Goal: Transaction & Acquisition: Obtain resource

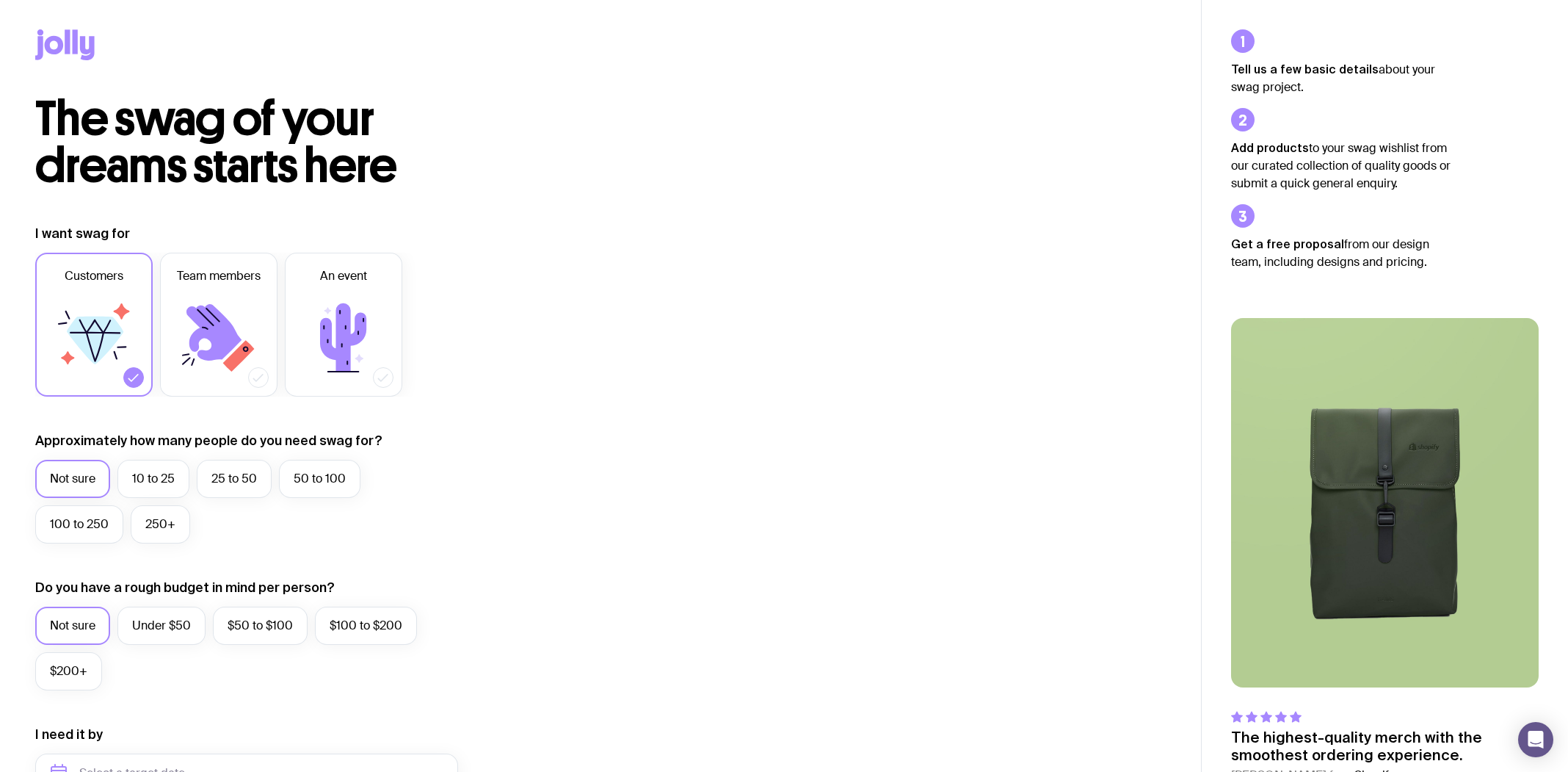
click at [97, 356] on icon at bounding box center [94, 338] width 88 height 89
click at [0, 0] on input "Customers" at bounding box center [0, 0] width 0 height 0
click at [103, 359] on icon at bounding box center [94, 338] width 88 height 89
click at [0, 0] on input "Customers" at bounding box center [0, 0] width 0 height 0
click at [336, 340] on icon at bounding box center [343, 338] width 46 height 68
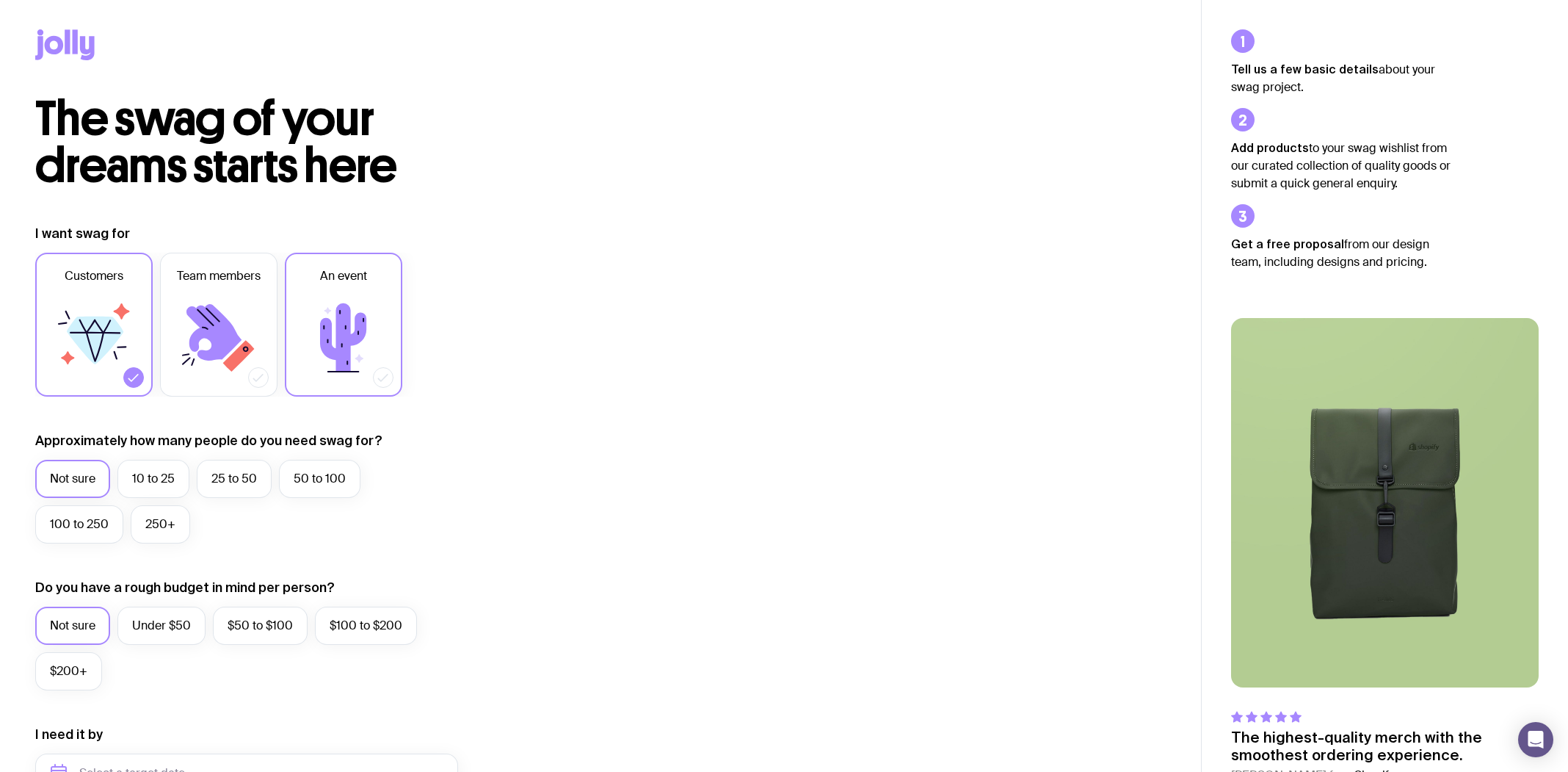
click at [0, 0] on input "An event" at bounding box center [0, 0] width 0 height 0
click at [262, 346] on label "Team members" at bounding box center [218, 325] width 117 height 144
click at [0, 0] on input "Team members" at bounding box center [0, 0] width 0 height 0
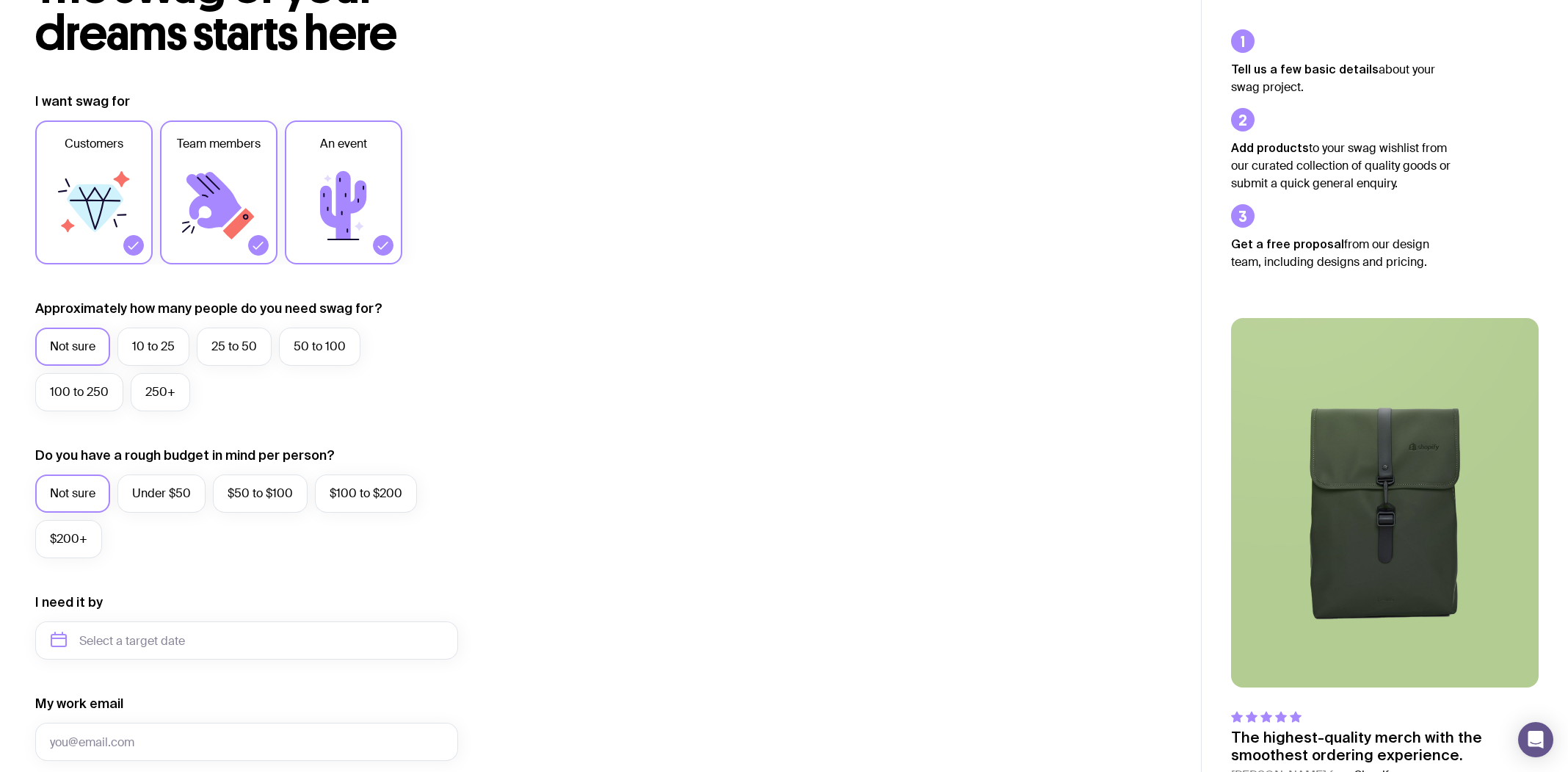
scroll to position [147, 0]
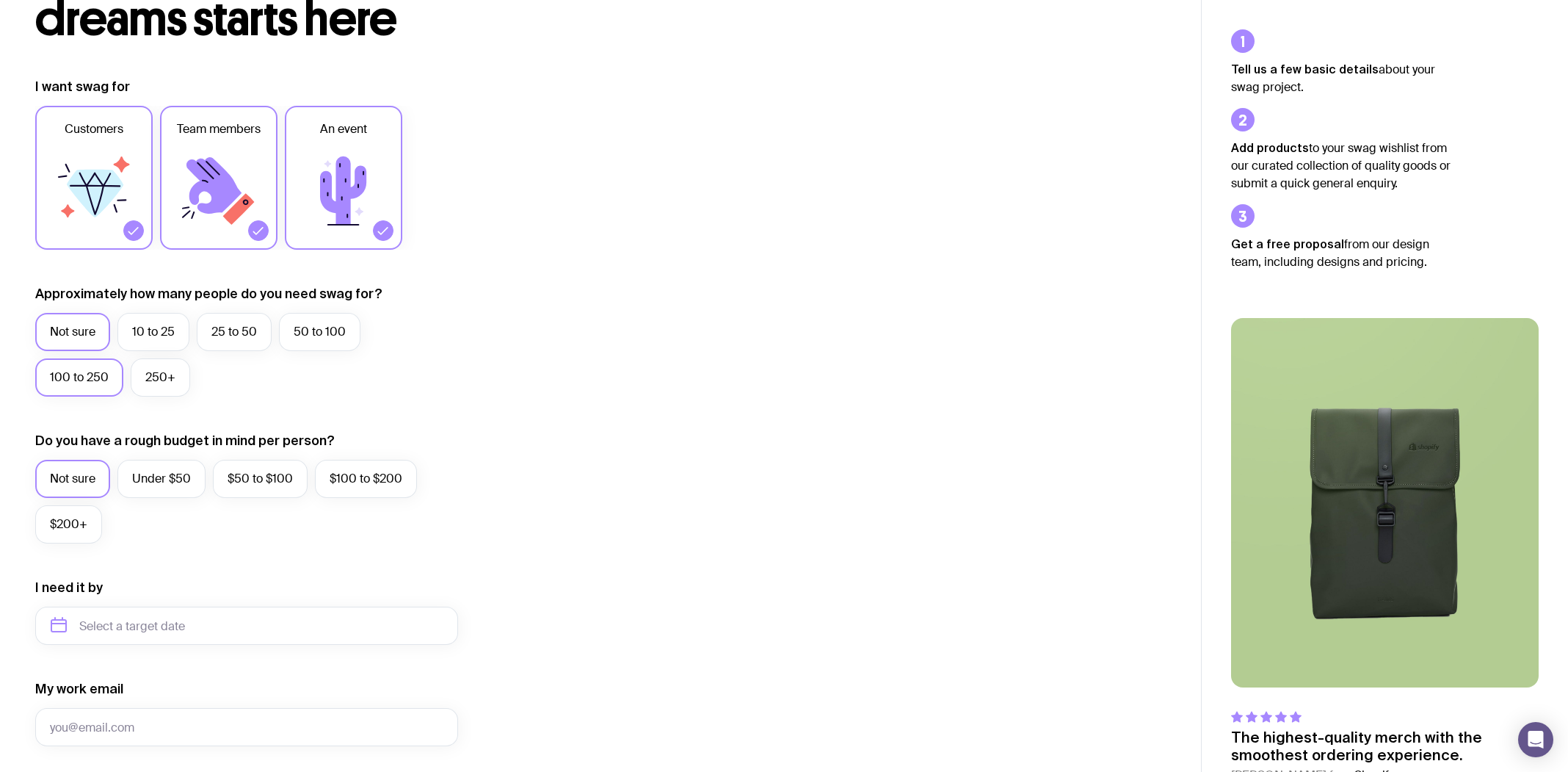
click at [99, 371] on label "100 to 250" at bounding box center [79, 377] width 88 height 38
click at [0, 0] on input "100 to 250" at bounding box center [0, 0] width 0 height 0
click at [241, 478] on label "$50 to $100" at bounding box center [260, 478] width 95 height 38
click at [0, 0] on input "$50 to $100" at bounding box center [0, 0] width 0 height 0
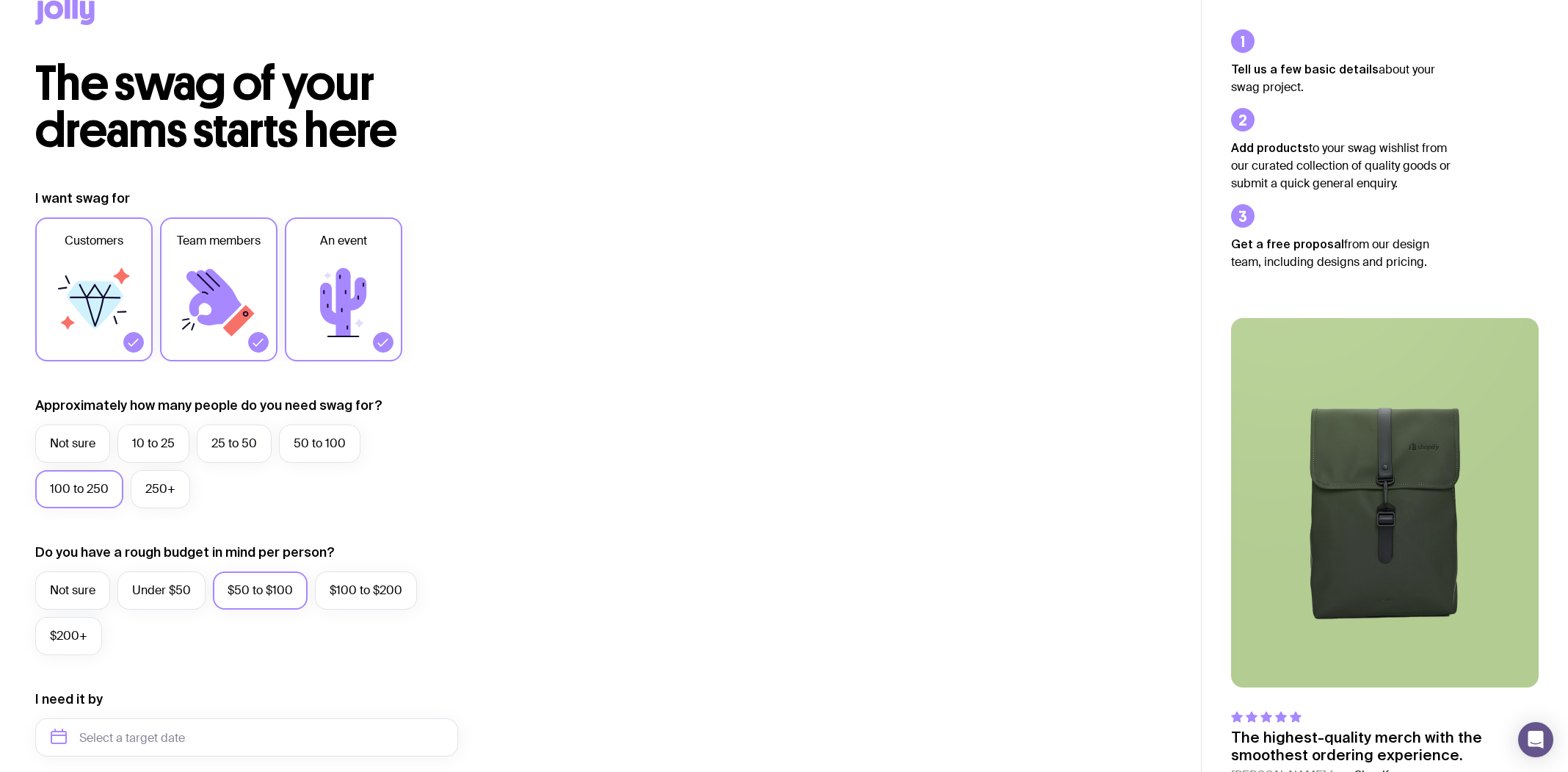
scroll to position [0, 0]
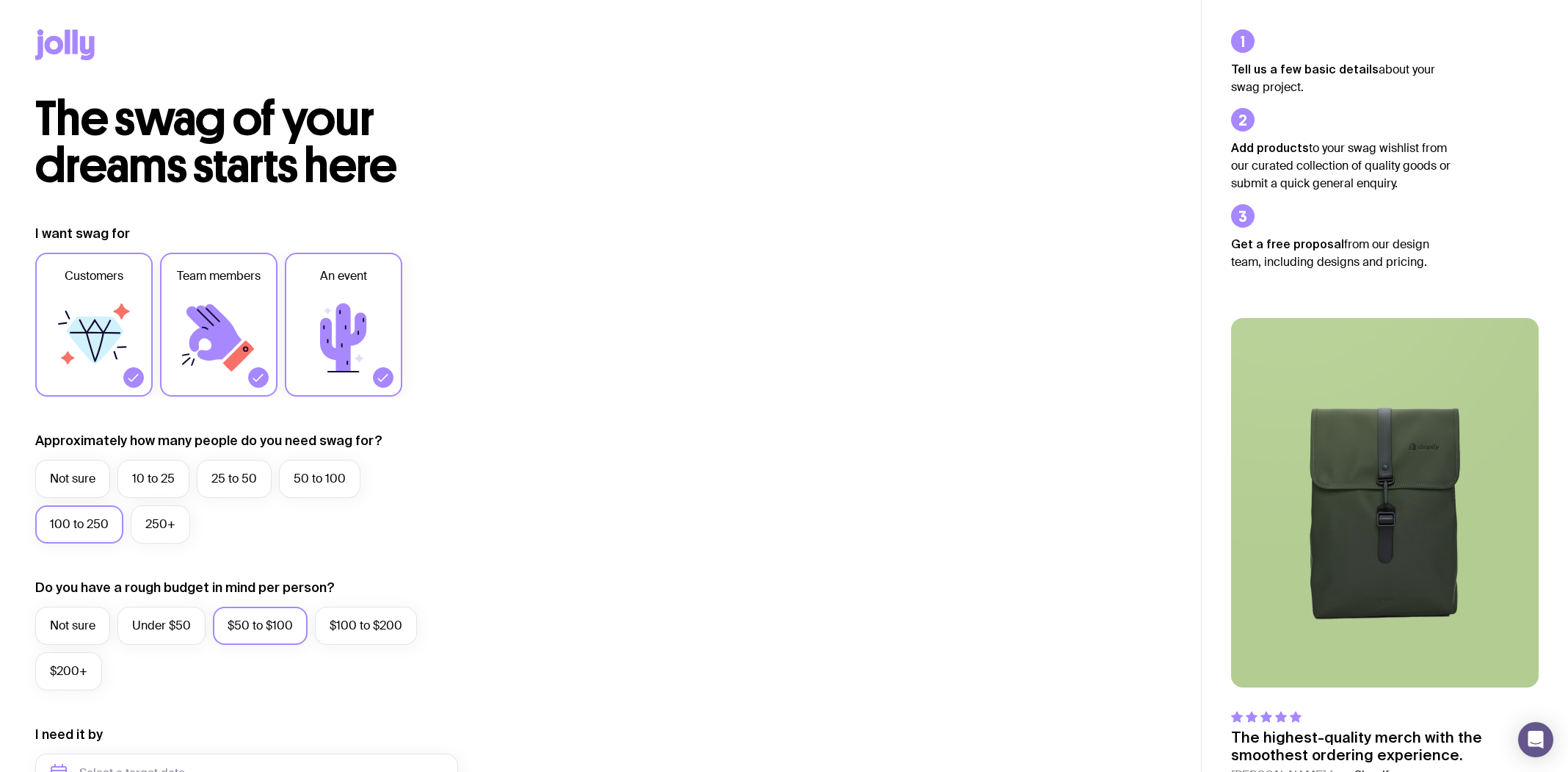
click at [62, 44] on icon at bounding box center [54, 45] width 19 height 18
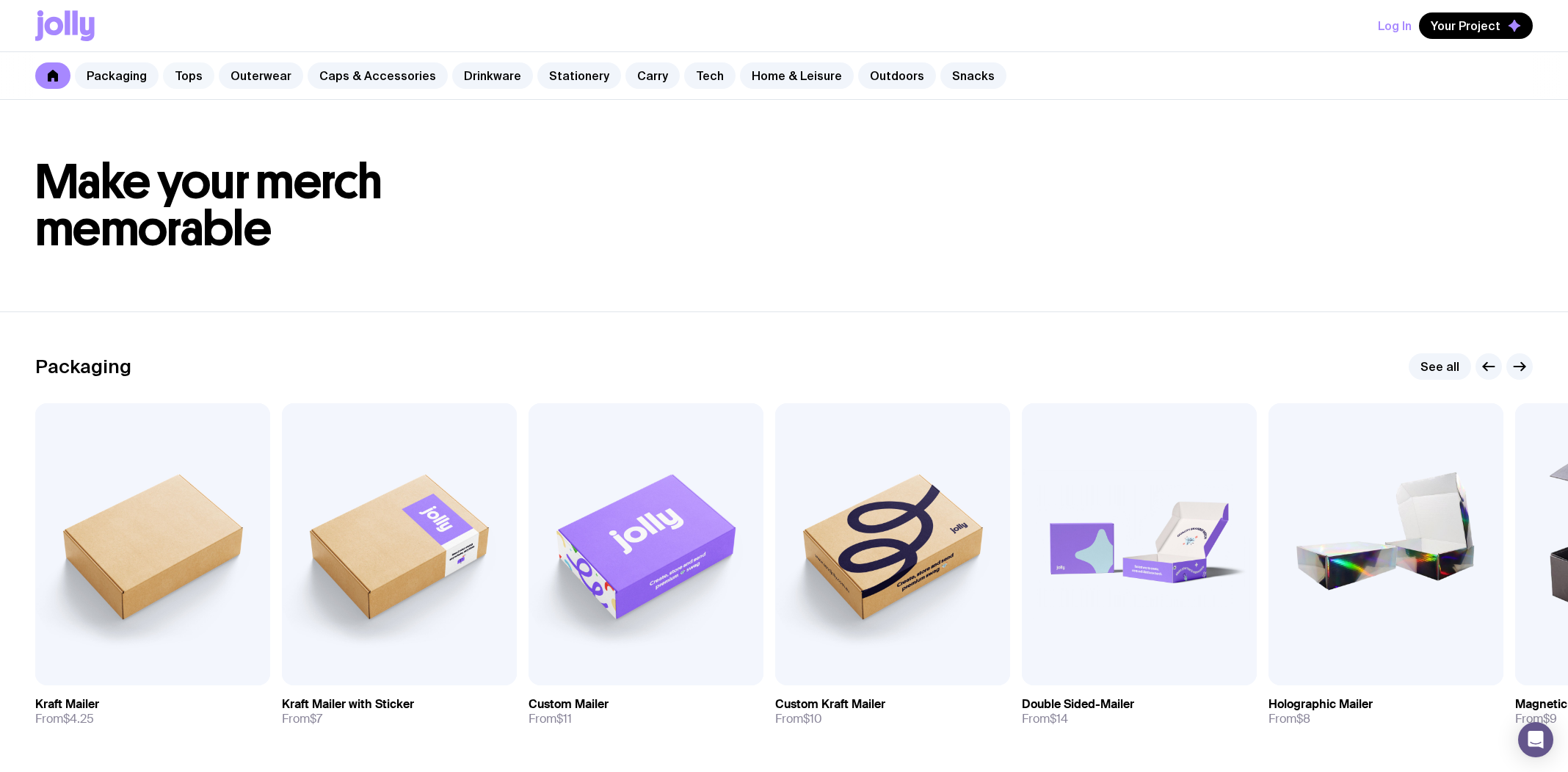
click at [184, 71] on link "Tops" at bounding box center [189, 76] width 52 height 27
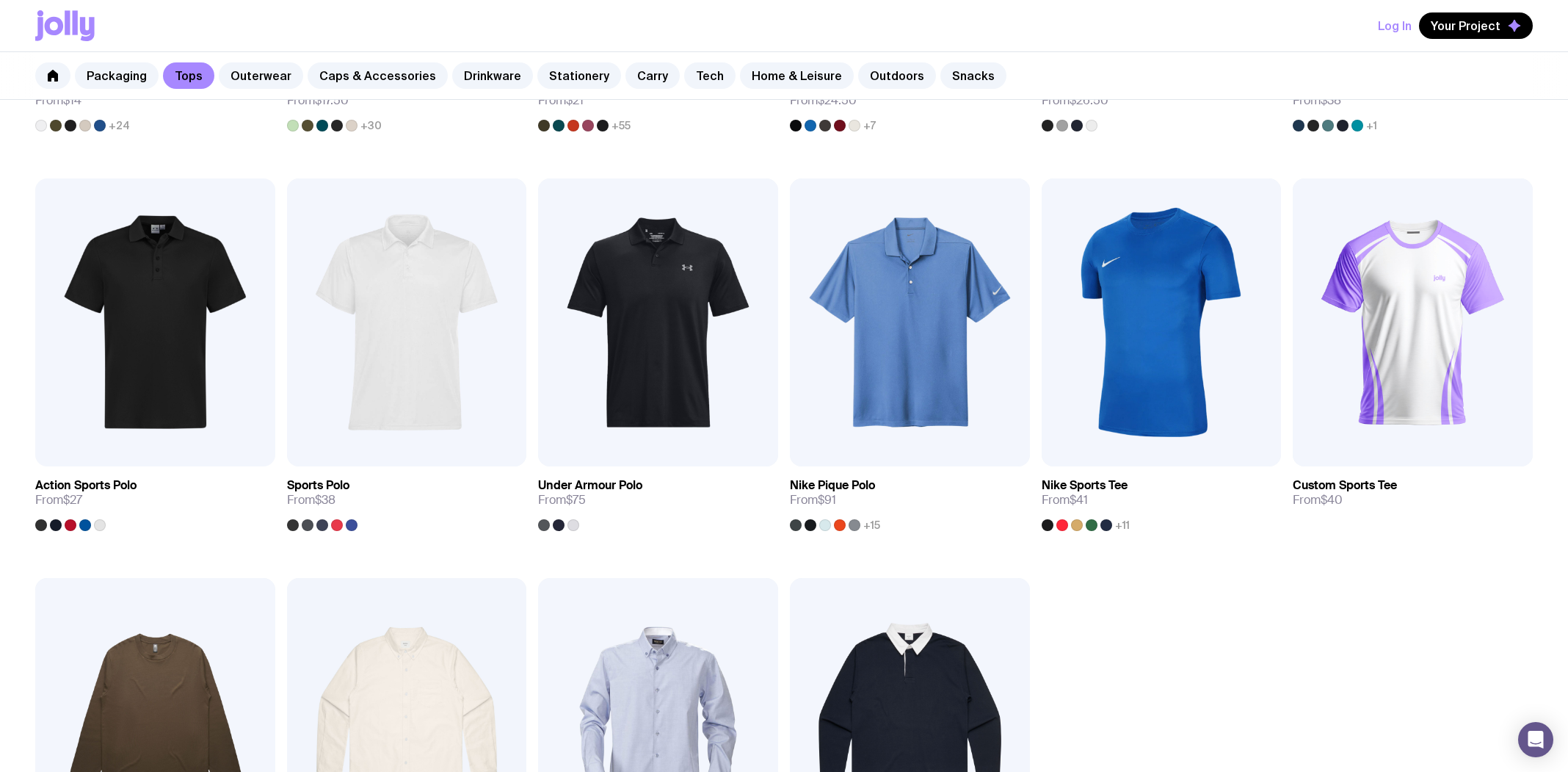
scroll to position [808, 0]
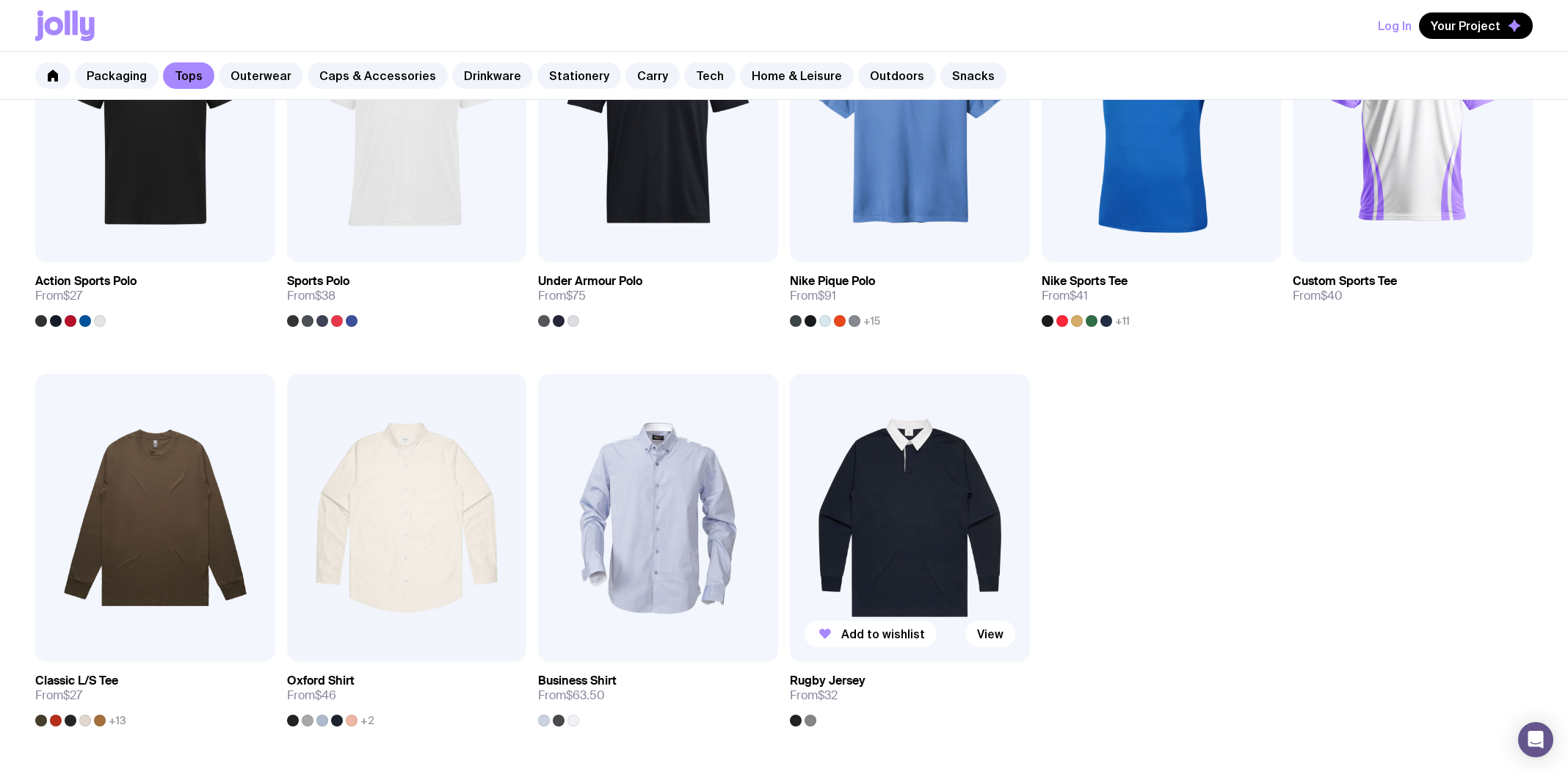
click at [811, 723] on div at bounding box center [810, 720] width 12 height 12
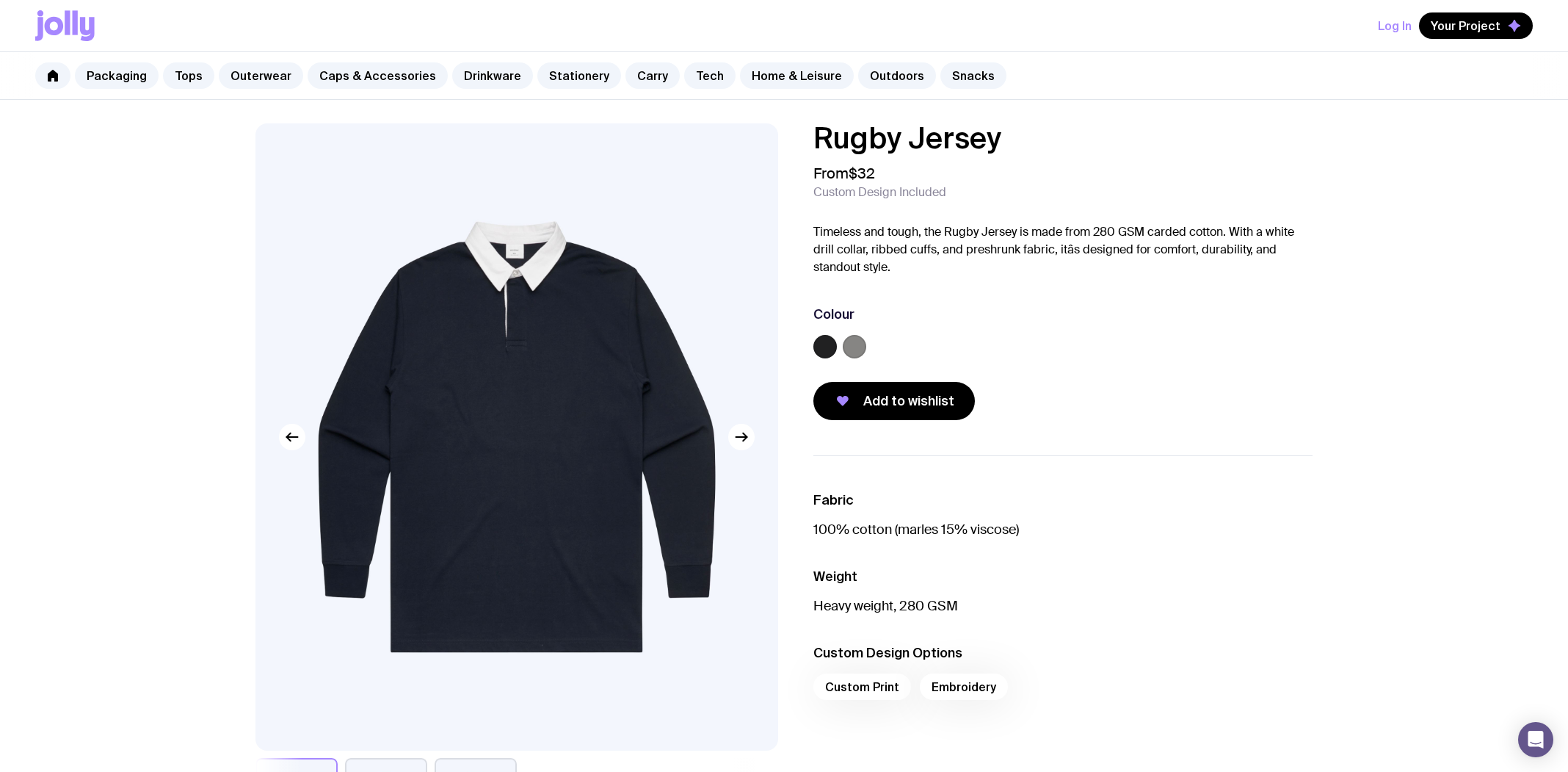
click at [844, 346] on label at bounding box center [854, 346] width 23 height 23
click at [0, 0] on input "radio" at bounding box center [0, 0] width 0 height 0
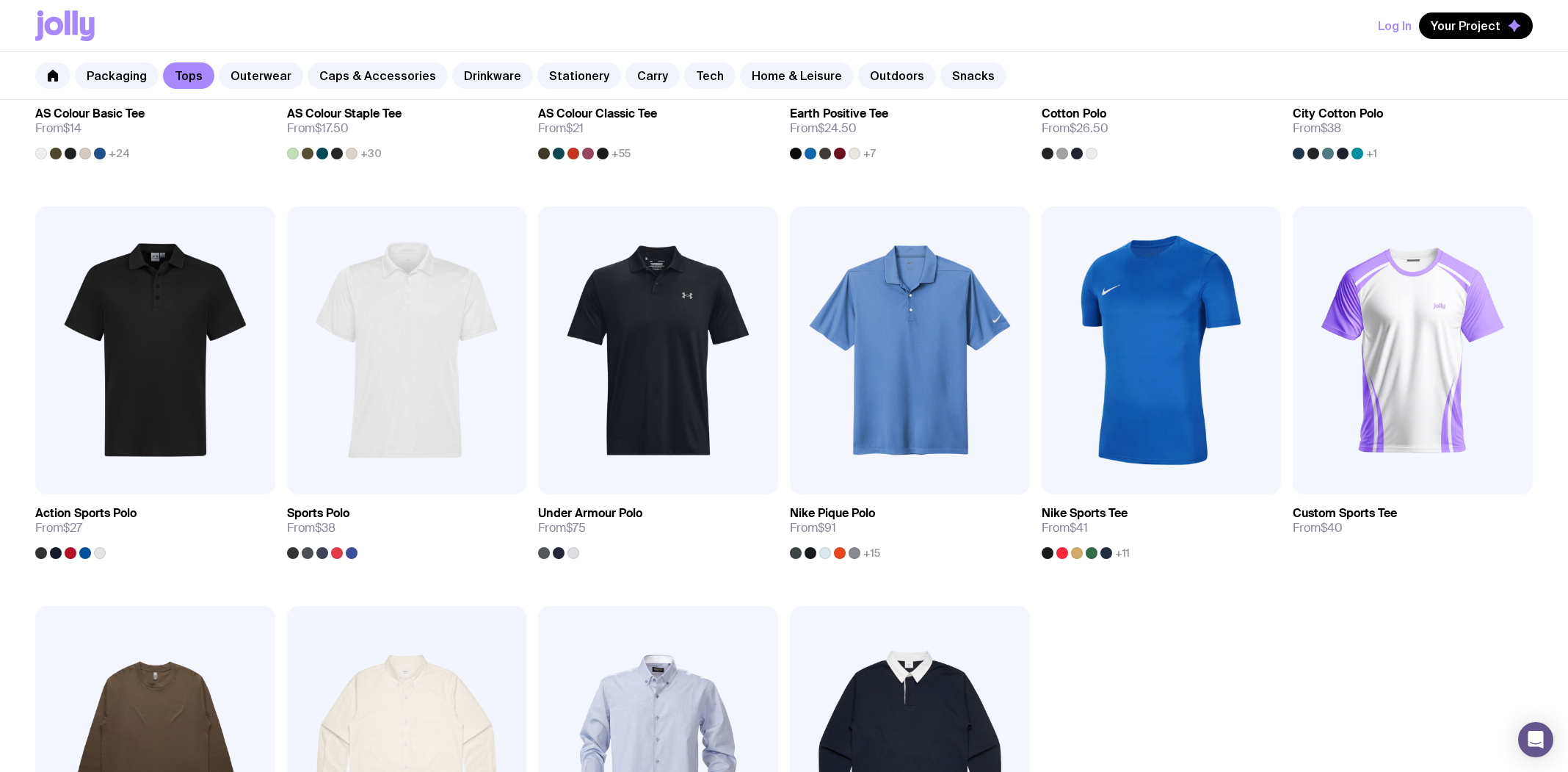
scroll to position [441, 0]
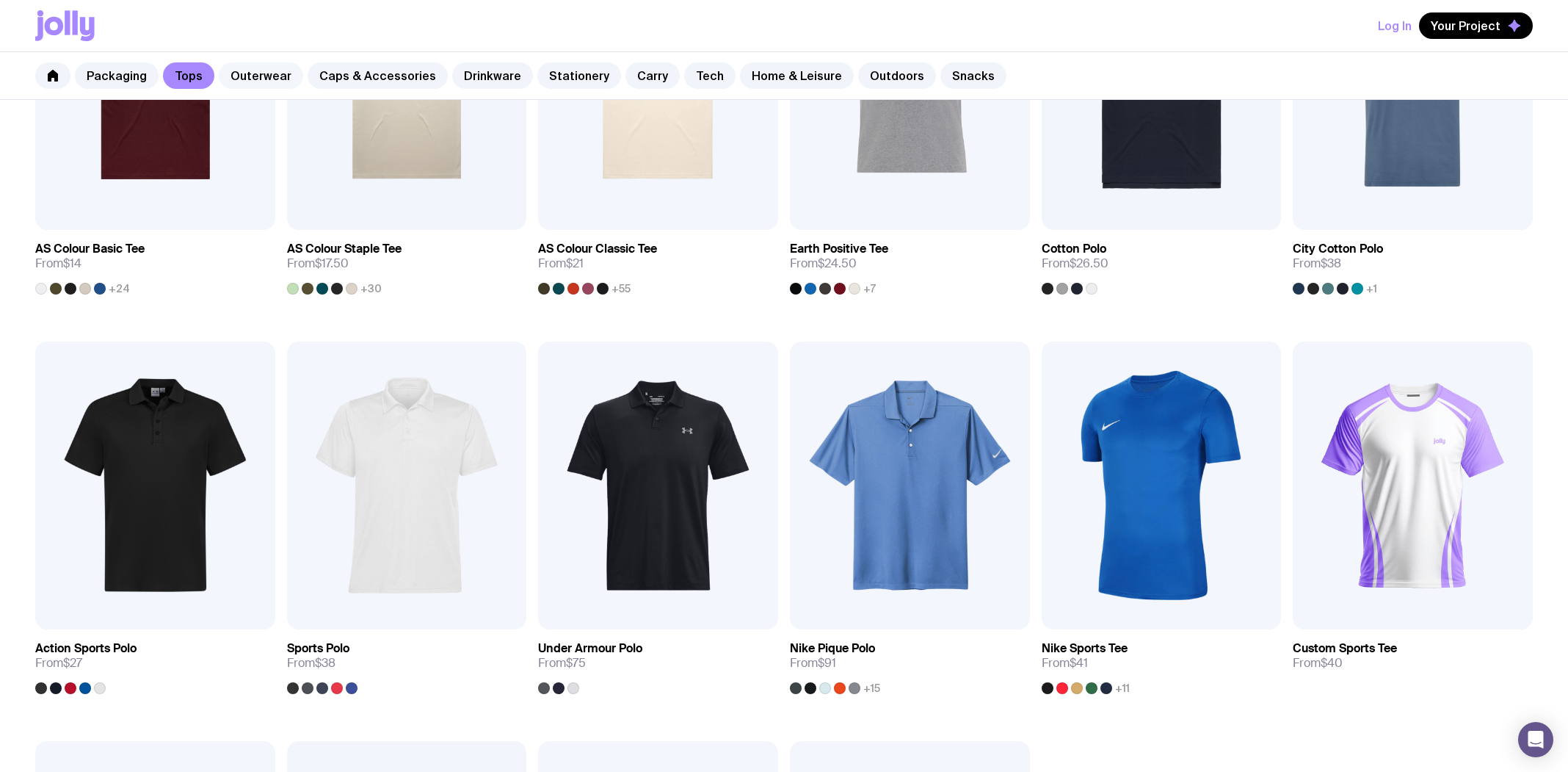
click at [243, 68] on link "Outerwear" at bounding box center [261, 76] width 85 height 27
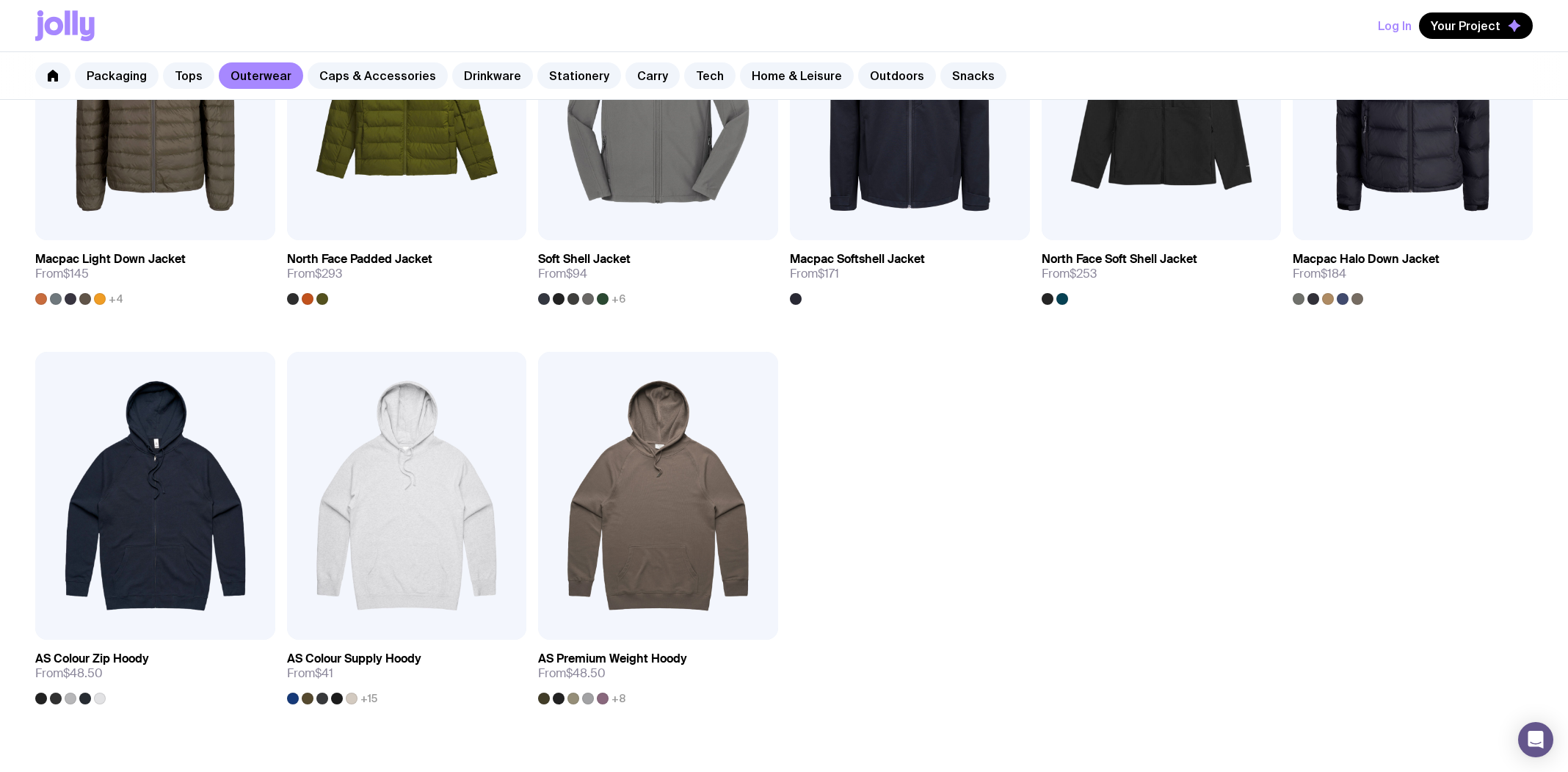
scroll to position [1322, 0]
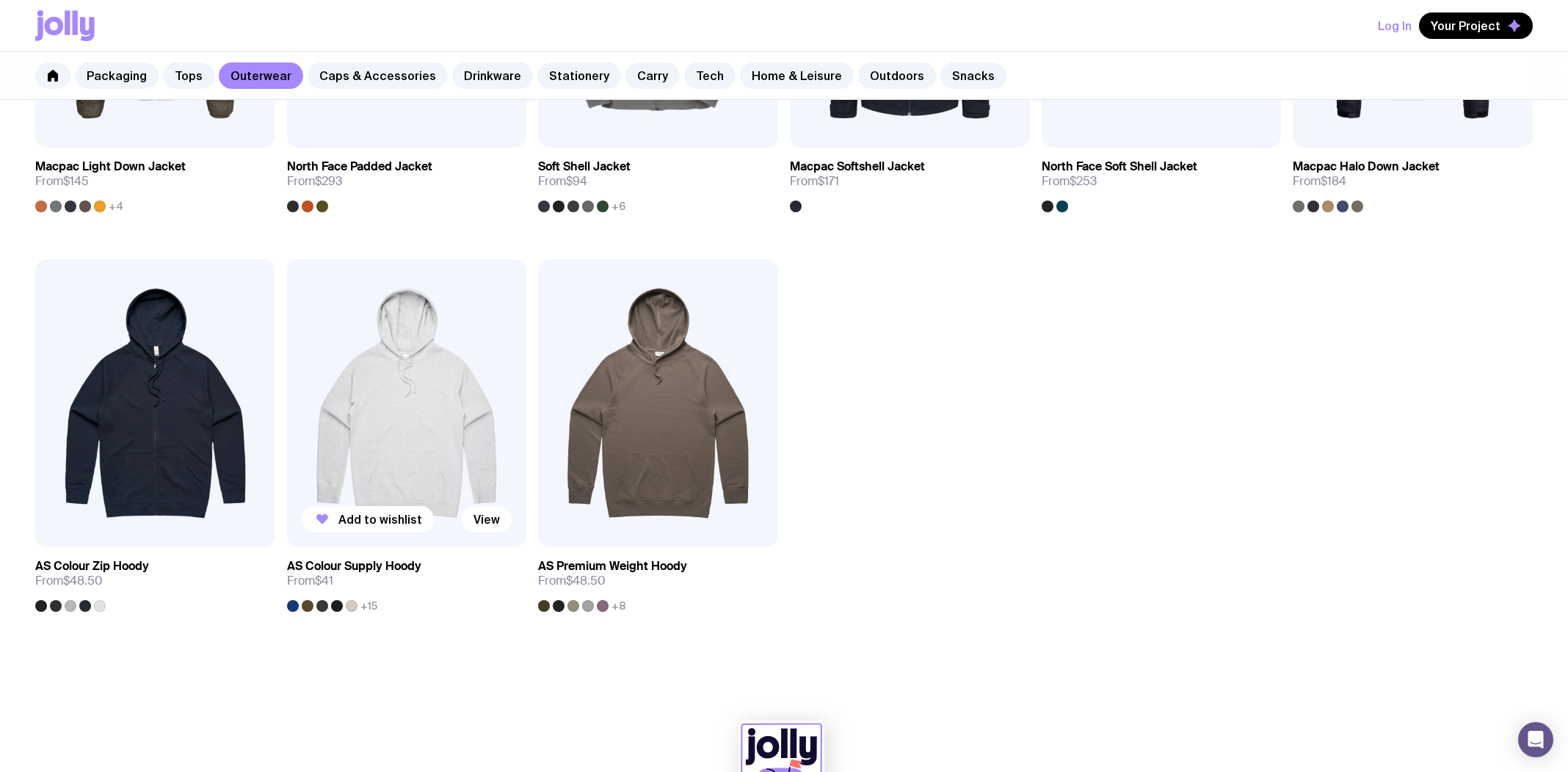
click at [371, 402] on img at bounding box center [407, 403] width 240 height 288
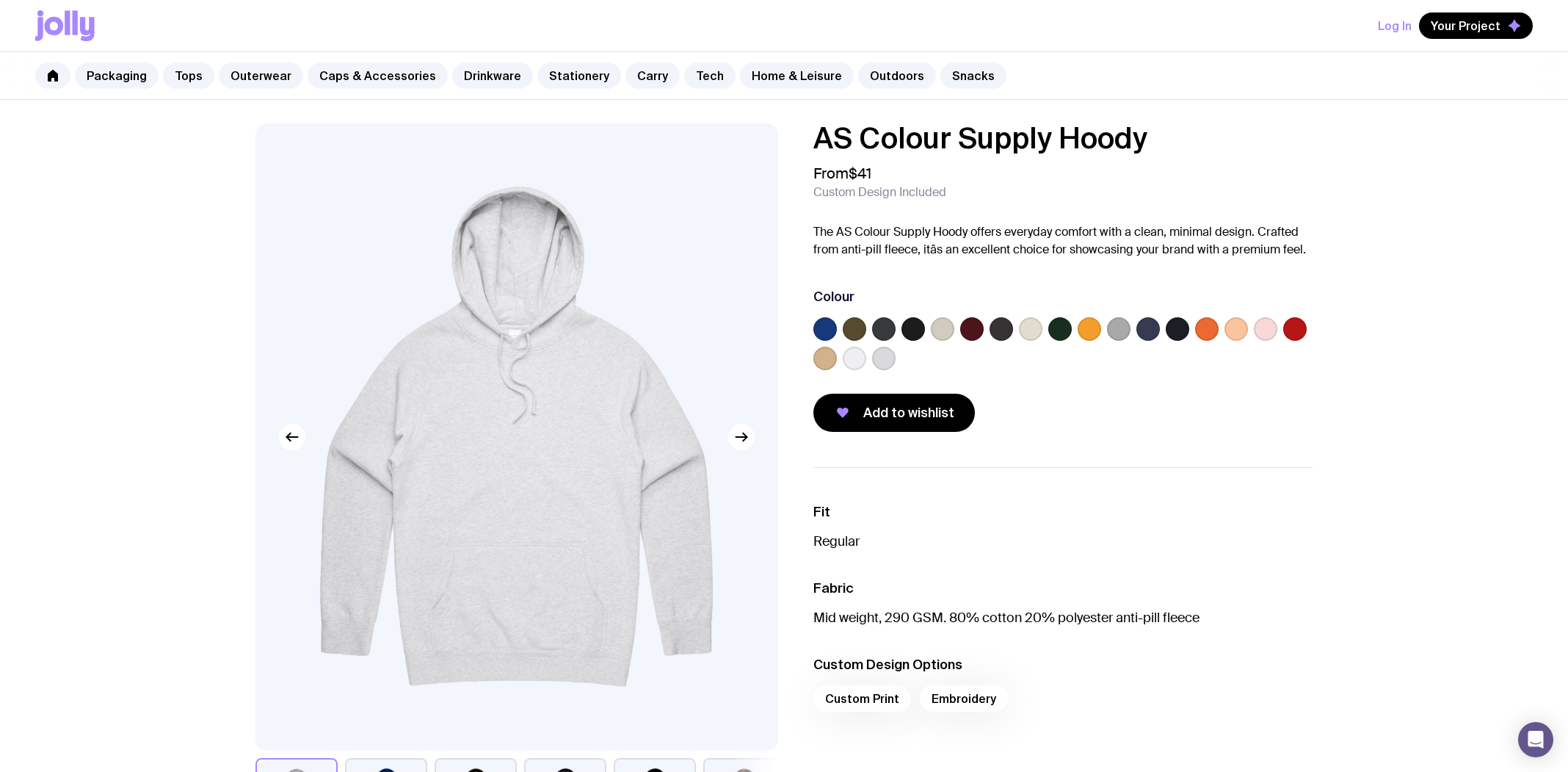
click at [1177, 327] on label at bounding box center [1176, 328] width 23 height 23
click at [0, 0] on input "radio" at bounding box center [0, 0] width 0 height 0
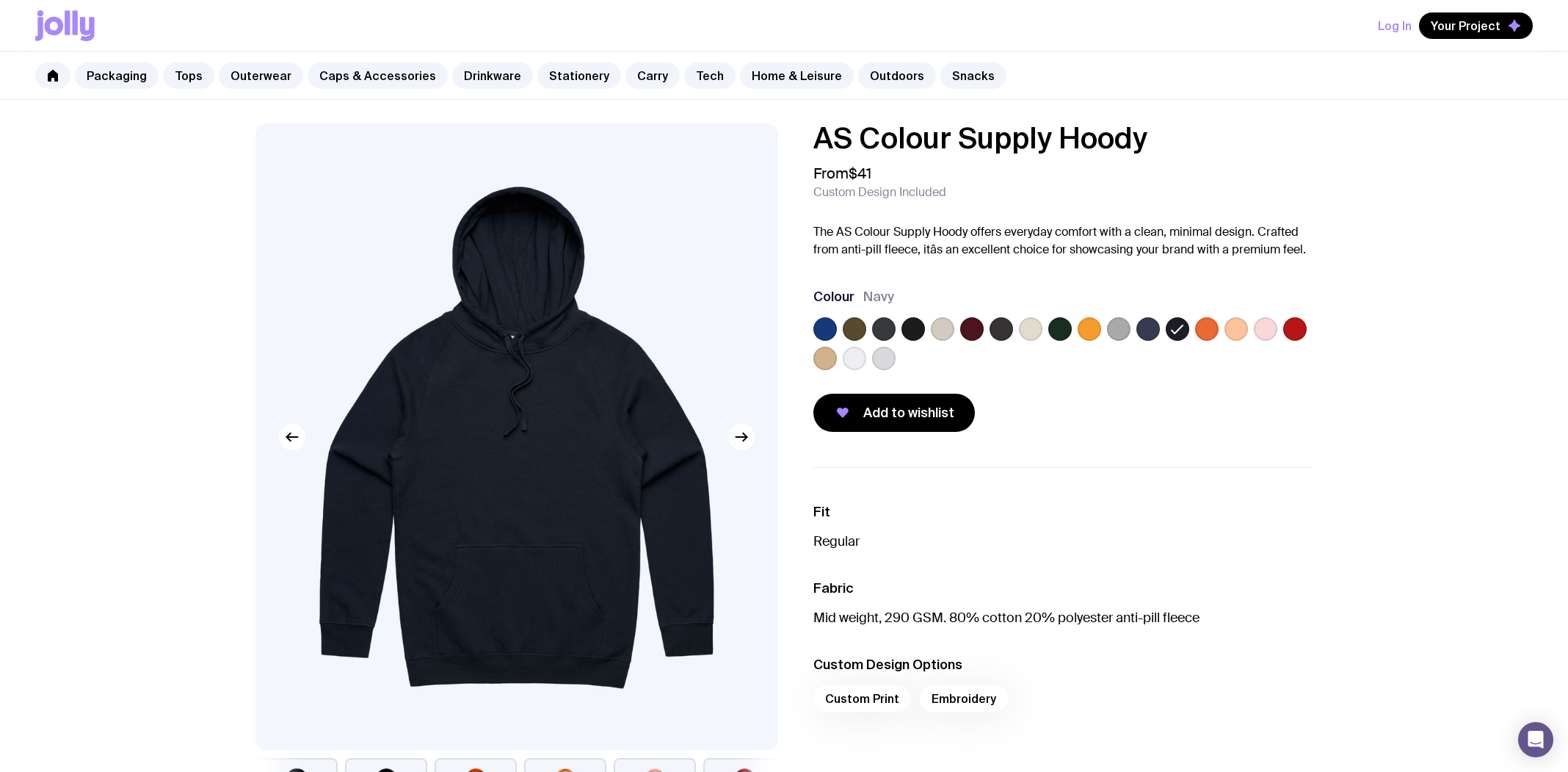
click at [1151, 320] on label at bounding box center [1148, 328] width 23 height 23
click at [0, 0] on input "radio" at bounding box center [0, 0] width 0 height 0
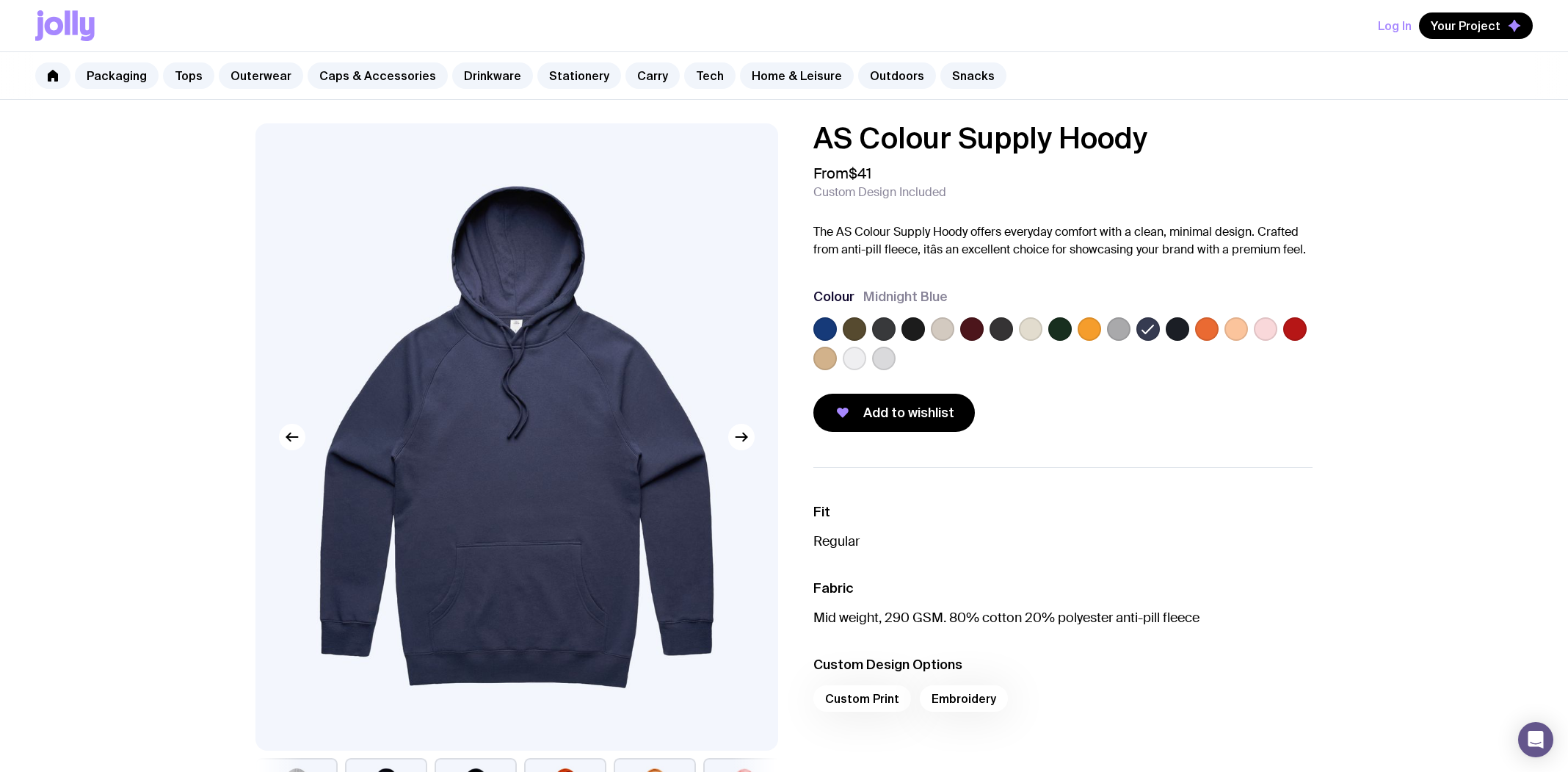
click at [1176, 328] on label at bounding box center [1176, 328] width 23 height 23
click at [0, 0] on input "radio" at bounding box center [0, 0] width 0 height 0
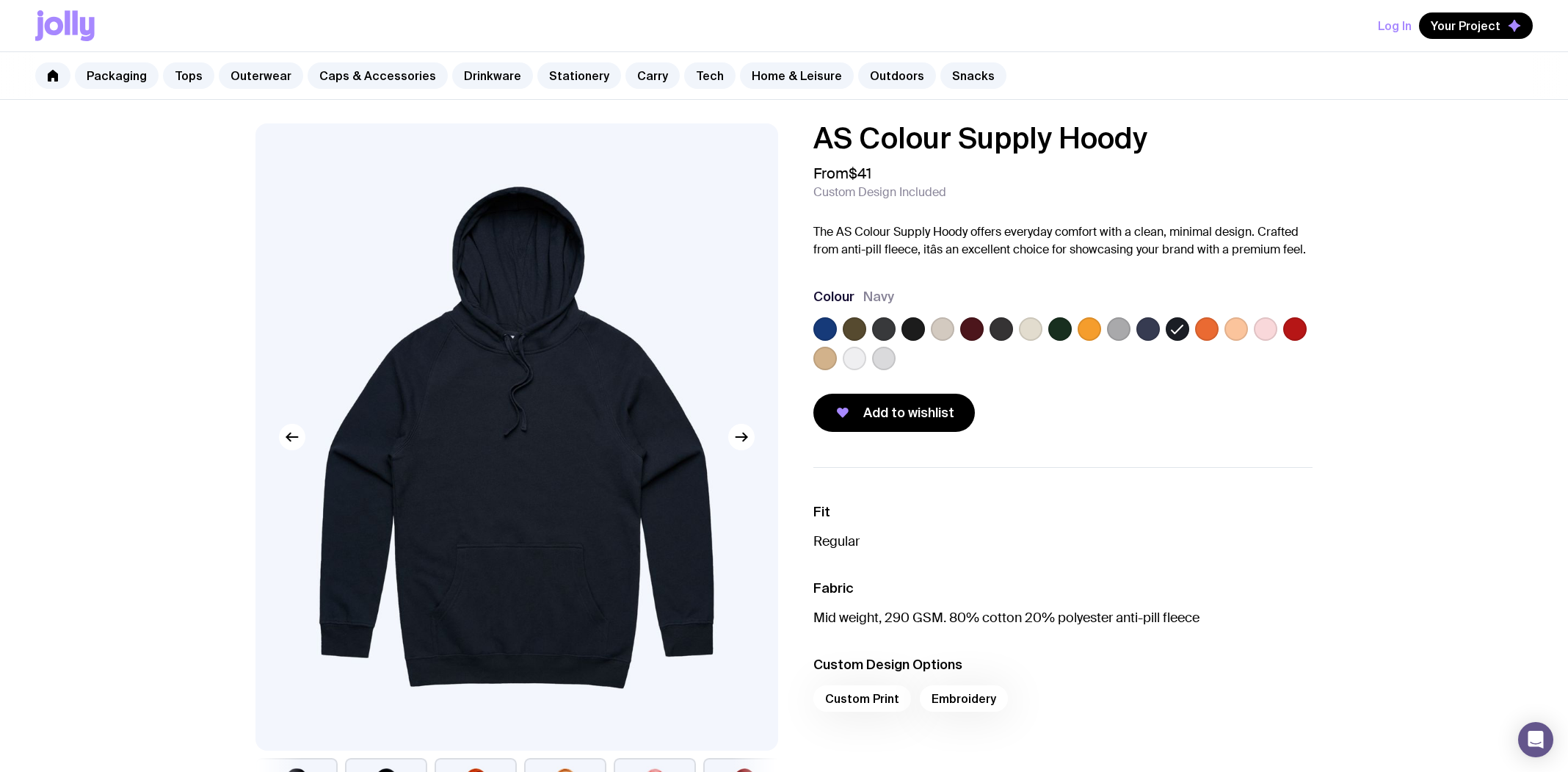
click at [1149, 332] on label at bounding box center [1148, 328] width 23 height 23
click at [0, 0] on input "radio" at bounding box center [0, 0] width 0 height 0
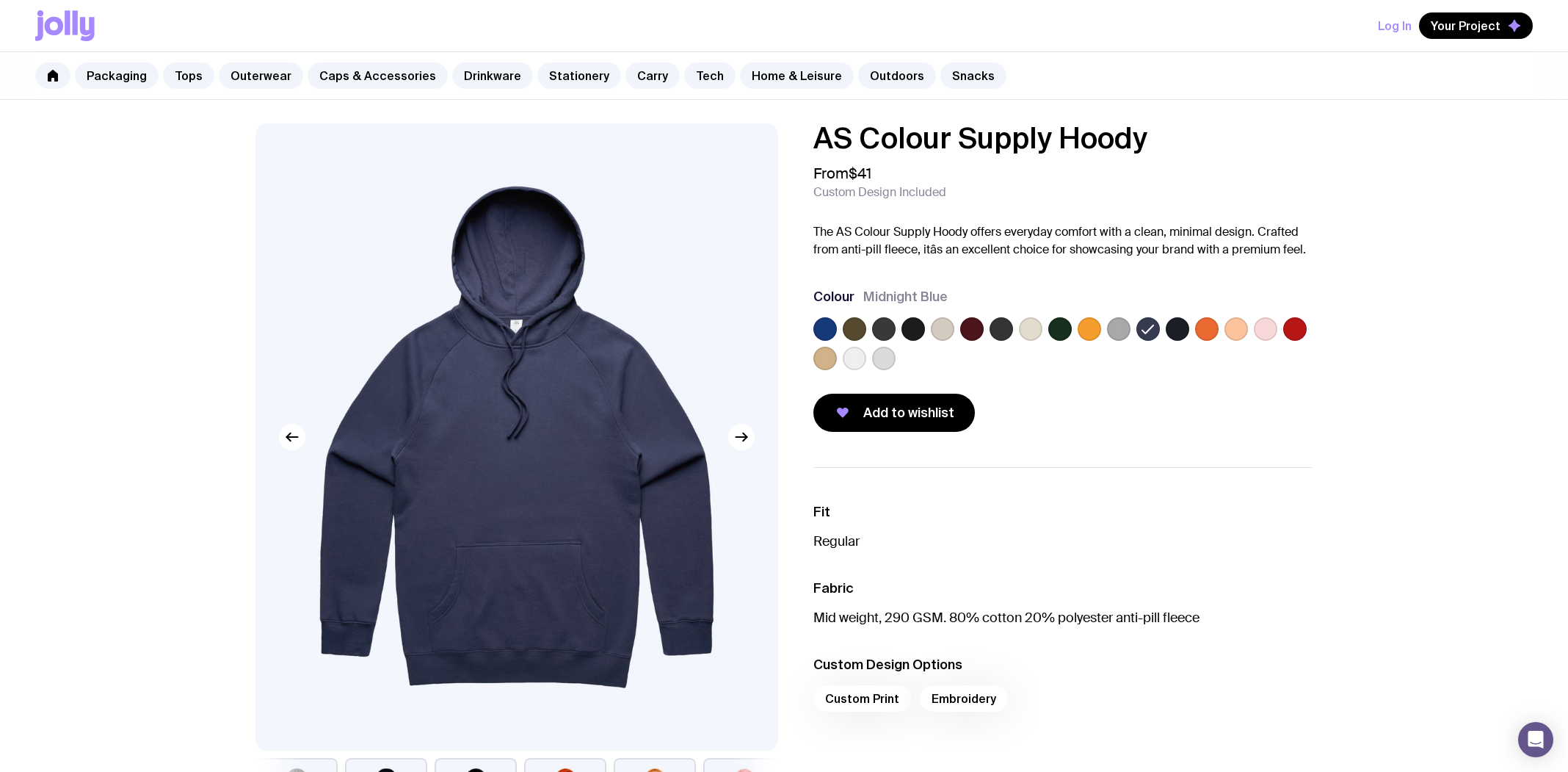
click at [1170, 331] on label at bounding box center [1176, 328] width 23 height 23
click at [0, 0] on input "radio" at bounding box center [0, 0] width 0 height 0
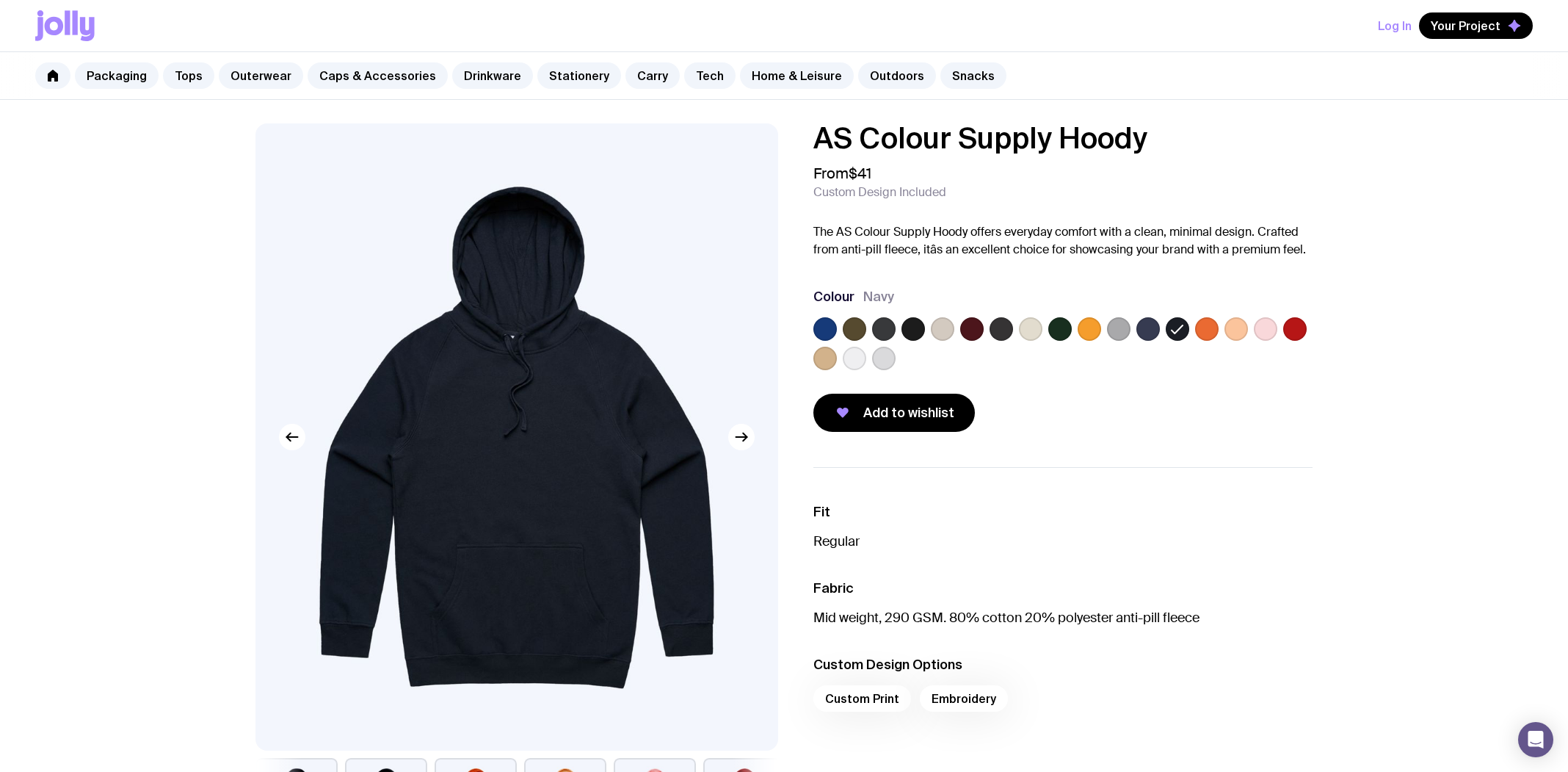
click at [1058, 331] on label at bounding box center [1059, 328] width 23 height 23
click at [0, 0] on input "radio" at bounding box center [0, 0] width 0 height 0
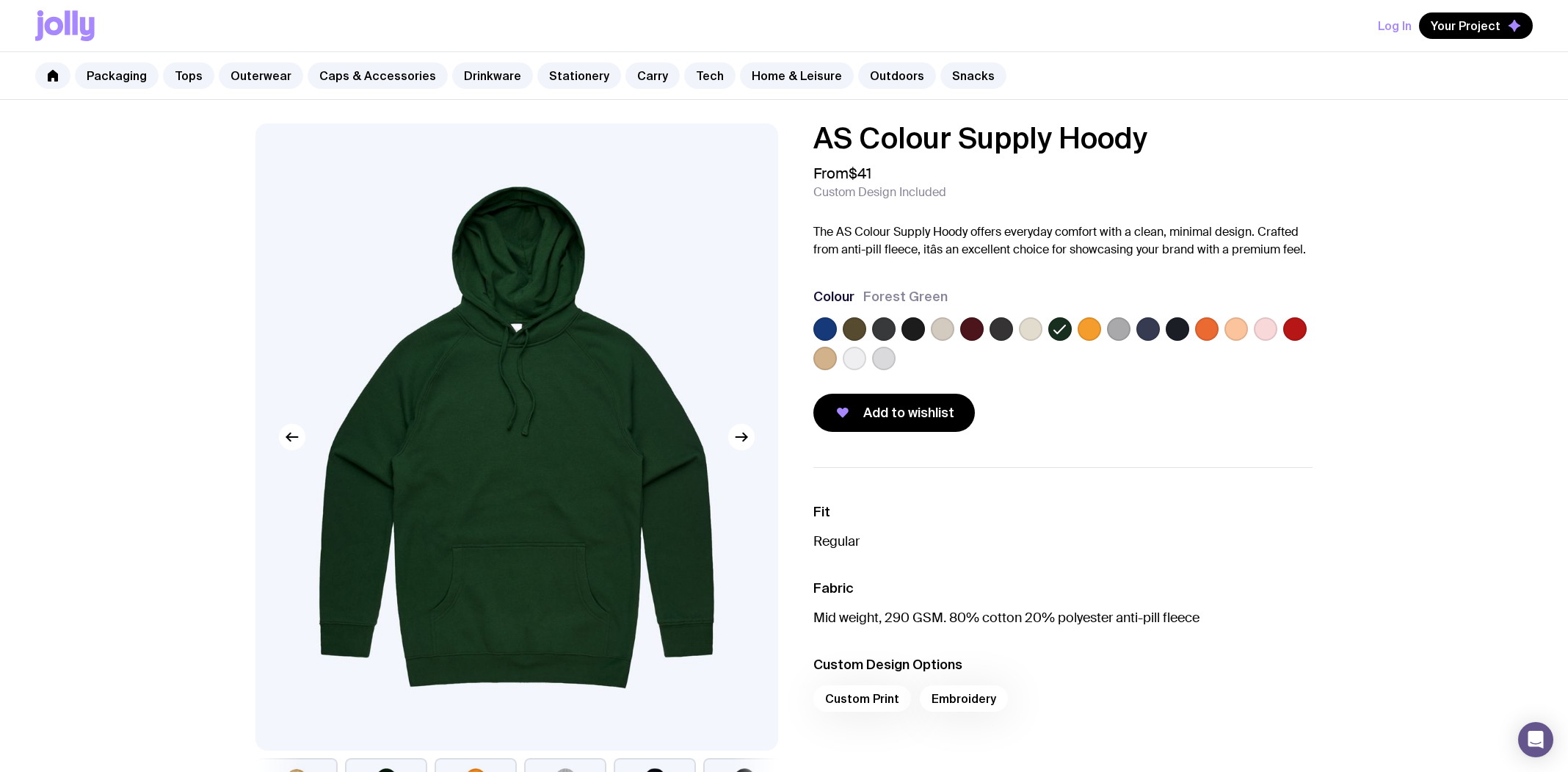
click at [1164, 331] on div at bounding box center [1062, 347] width 499 height 59
click at [1170, 331] on label at bounding box center [1176, 328] width 23 height 23
click at [0, 0] on input "radio" at bounding box center [0, 0] width 0 height 0
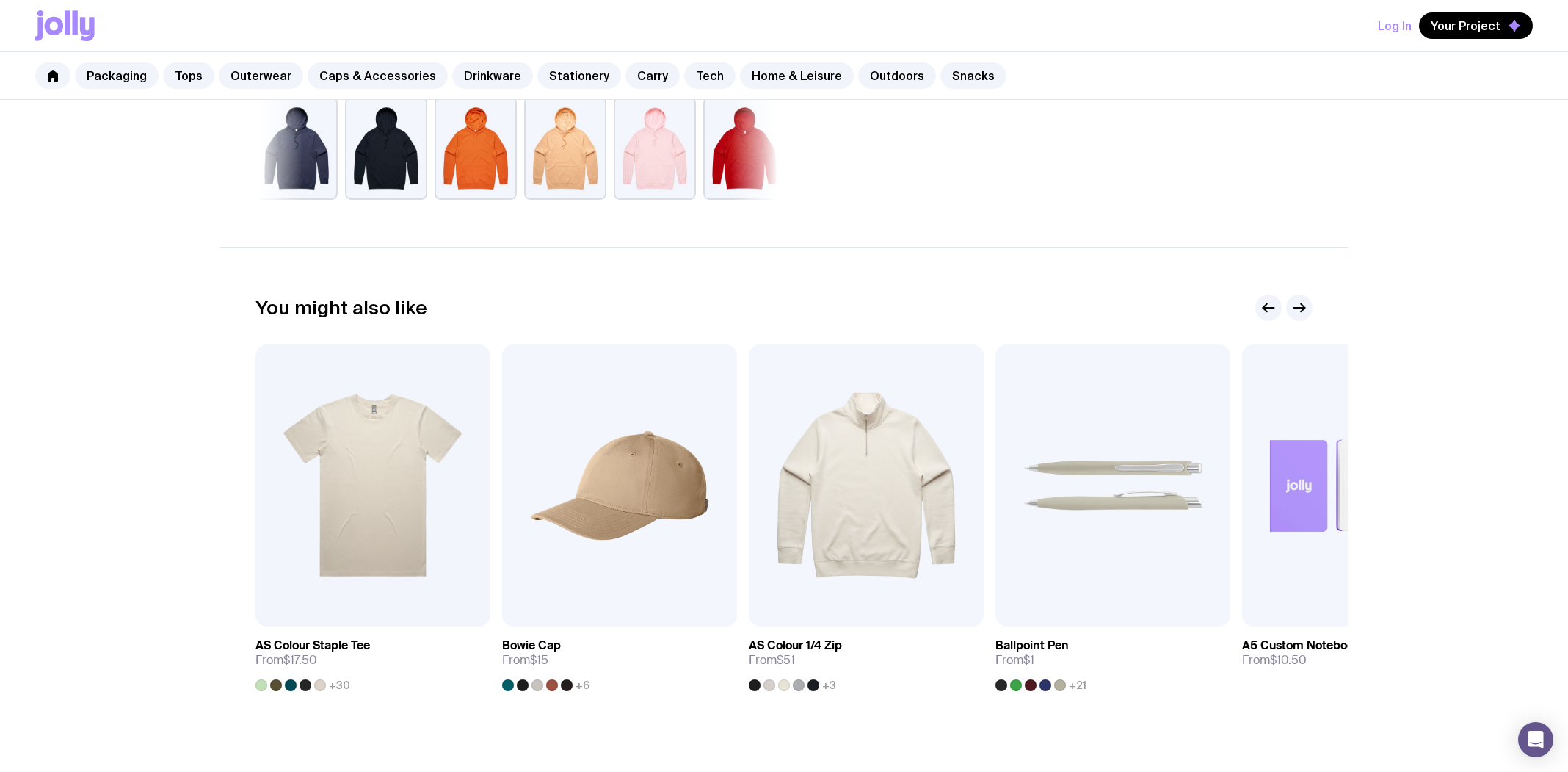
scroll to position [734, 0]
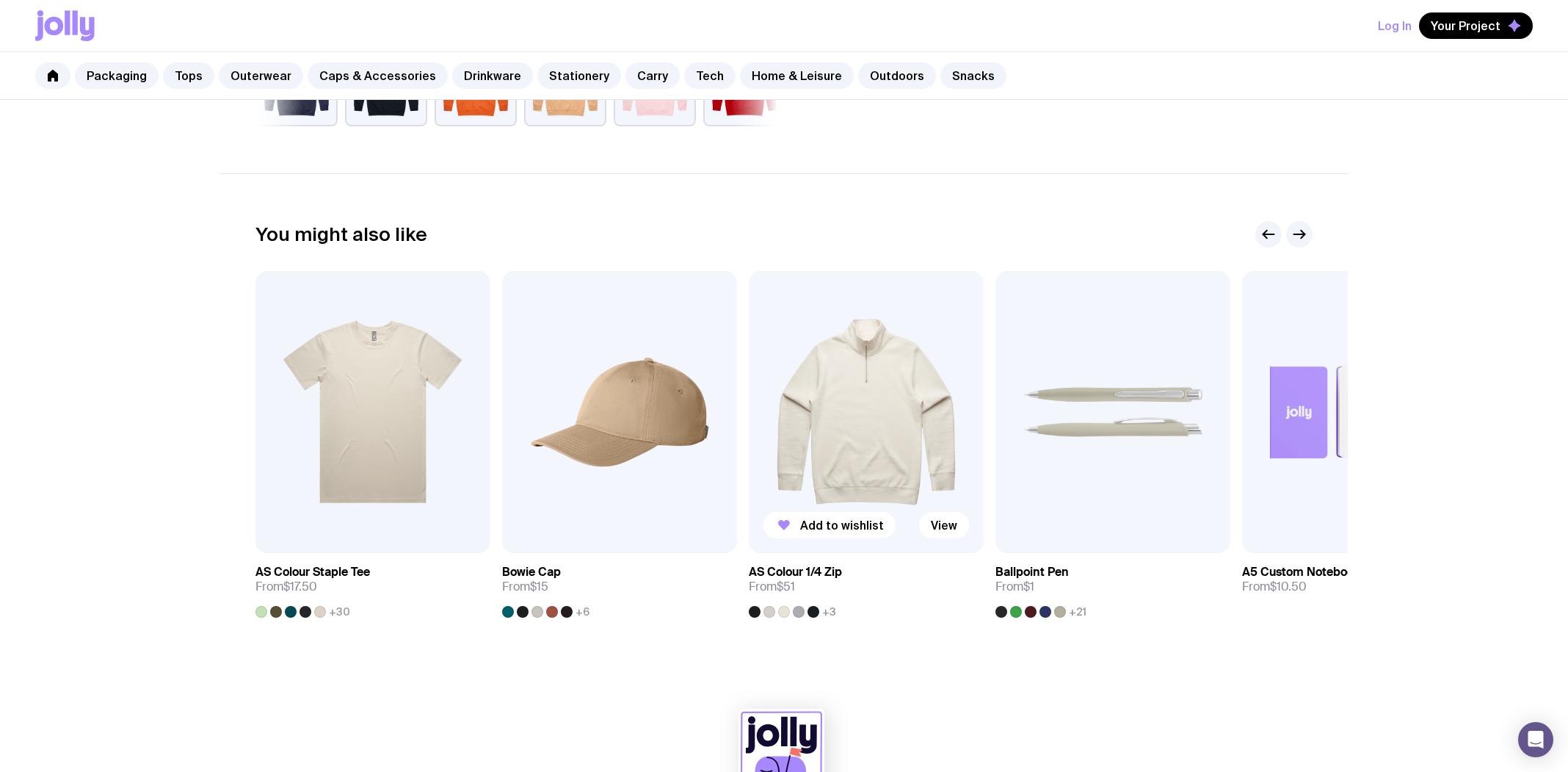
click at [919, 431] on img at bounding box center [866, 412] width 235 height 282
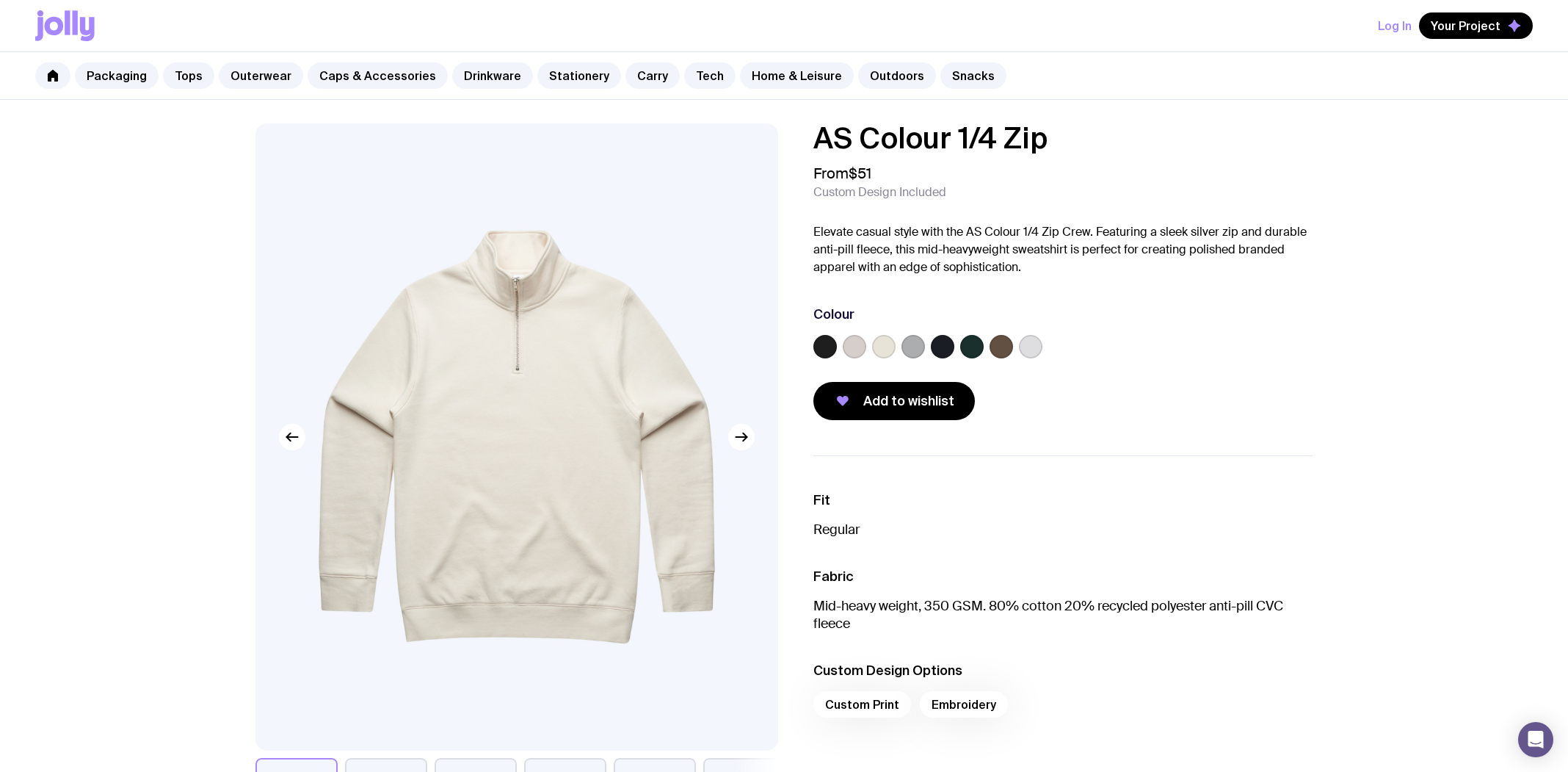
click at [967, 348] on label at bounding box center [972, 346] width 23 height 23
click at [0, 0] on input "radio" at bounding box center [0, 0] width 0 height 0
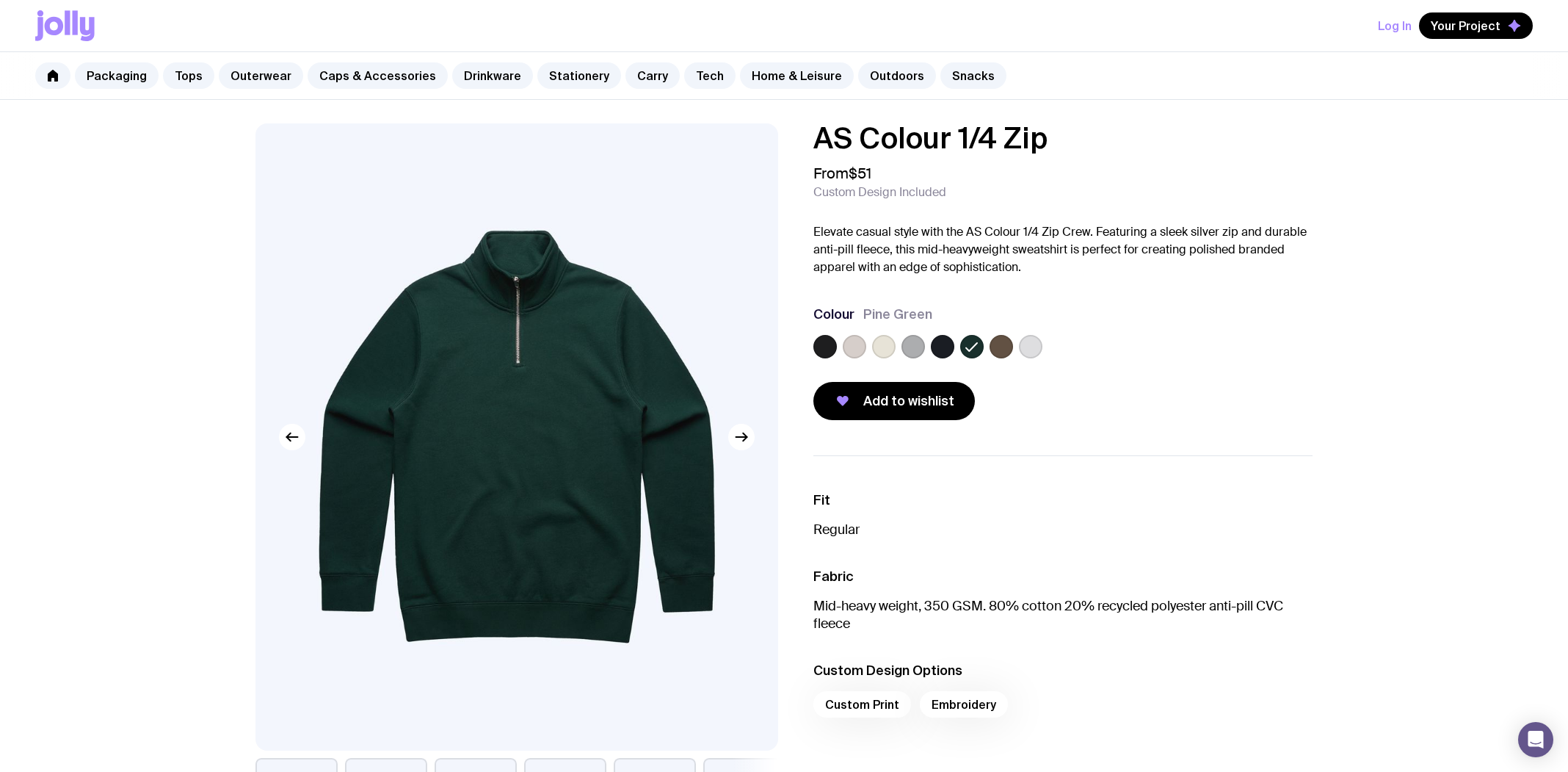
click at [59, 26] on icon at bounding box center [54, 26] width 19 height 18
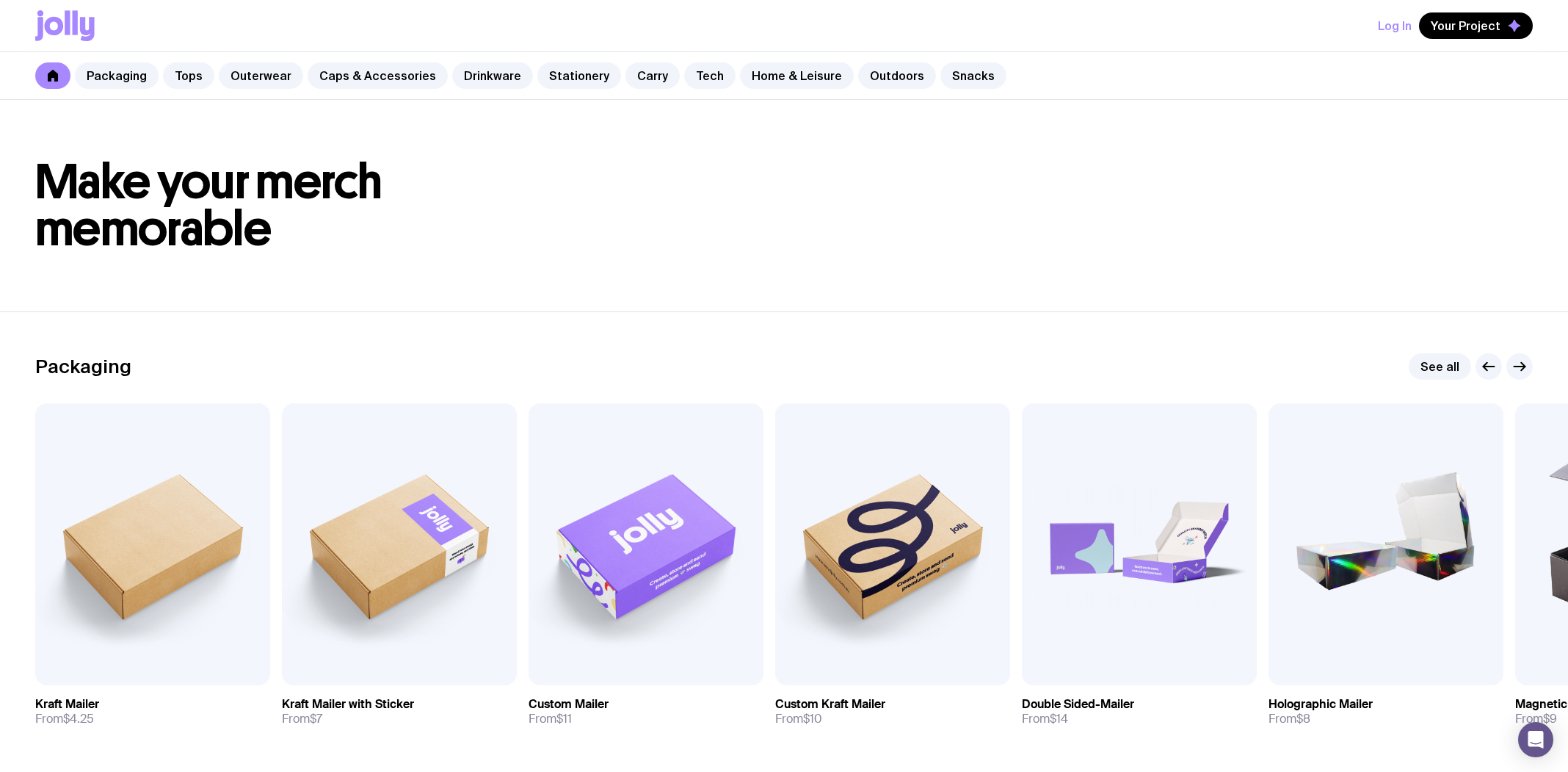
scroll to position [22, 0]
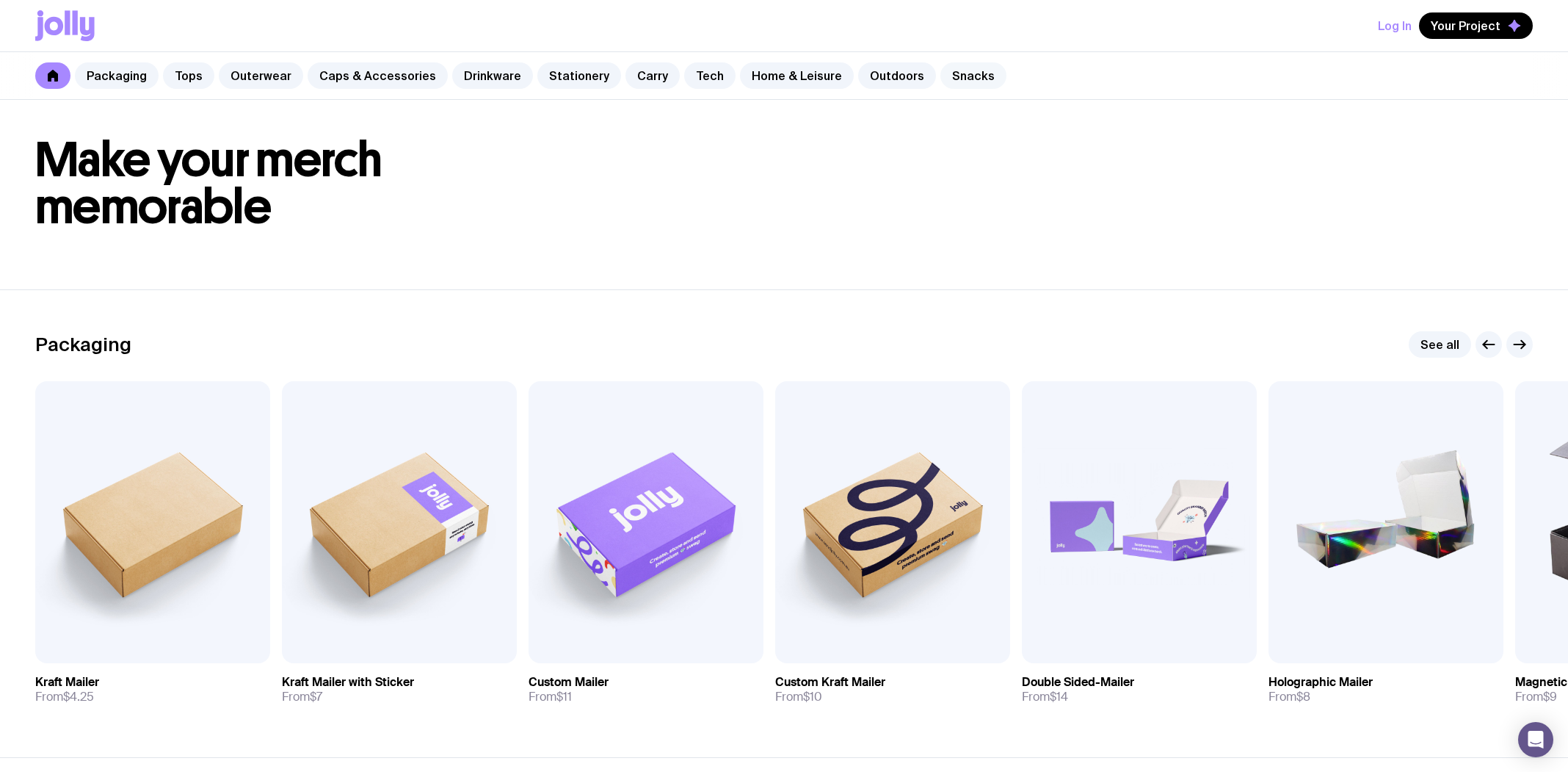
click at [944, 77] on link "Snacks" at bounding box center [973, 76] width 66 height 27
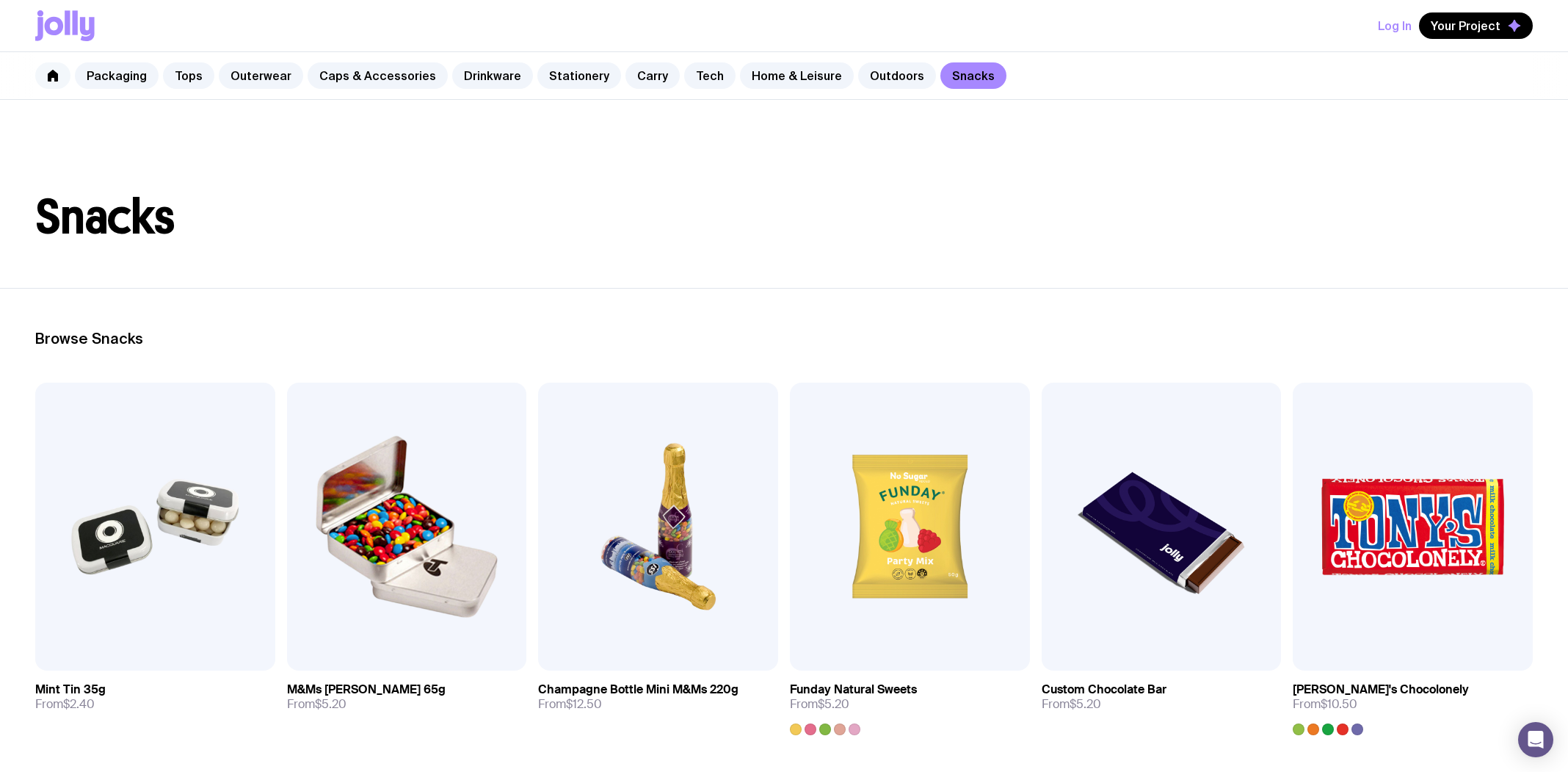
click at [53, 80] on icon at bounding box center [53, 76] width 12 height 12
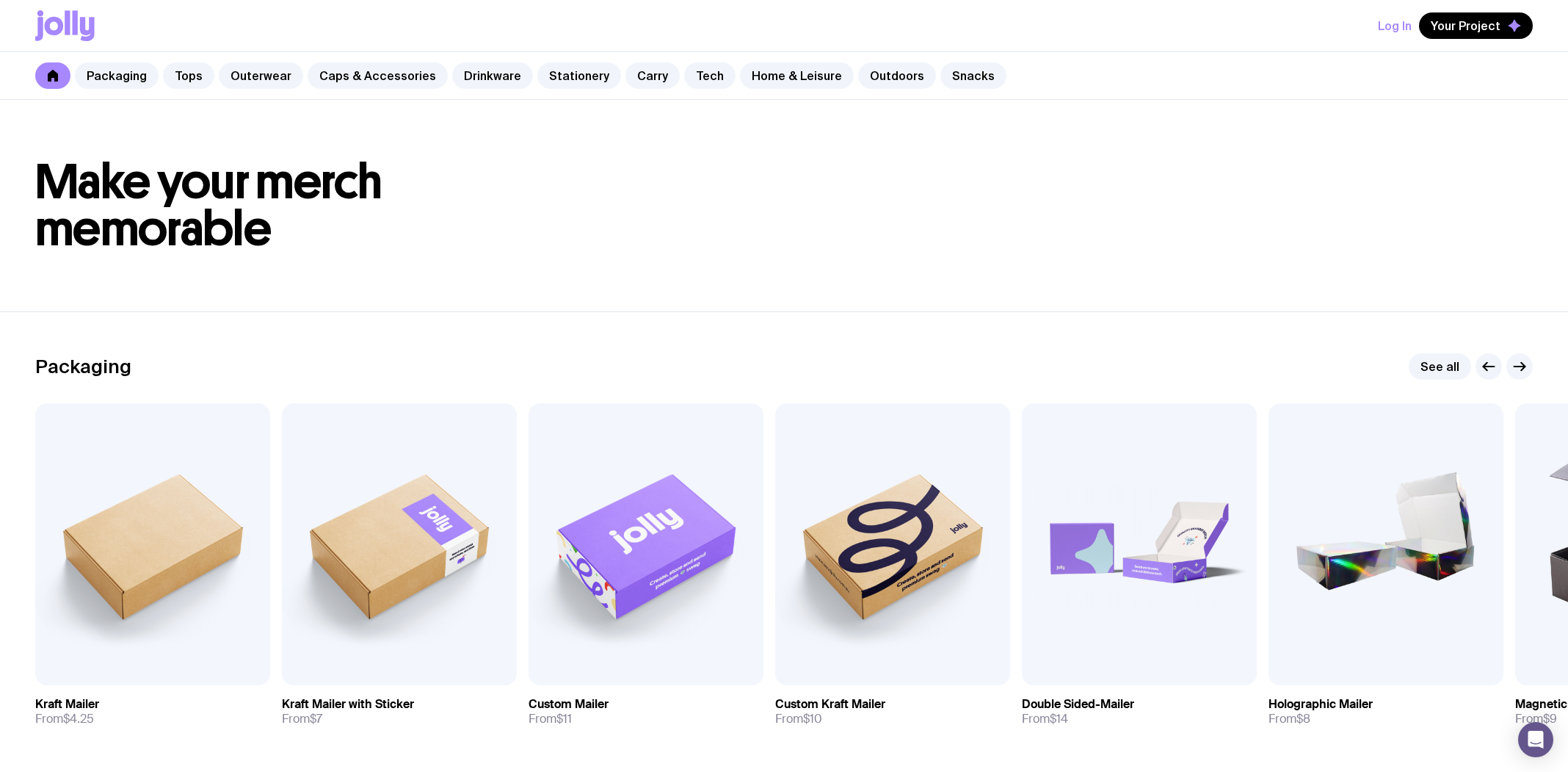
click at [76, 28] on icon at bounding box center [76, 22] width 6 height 24
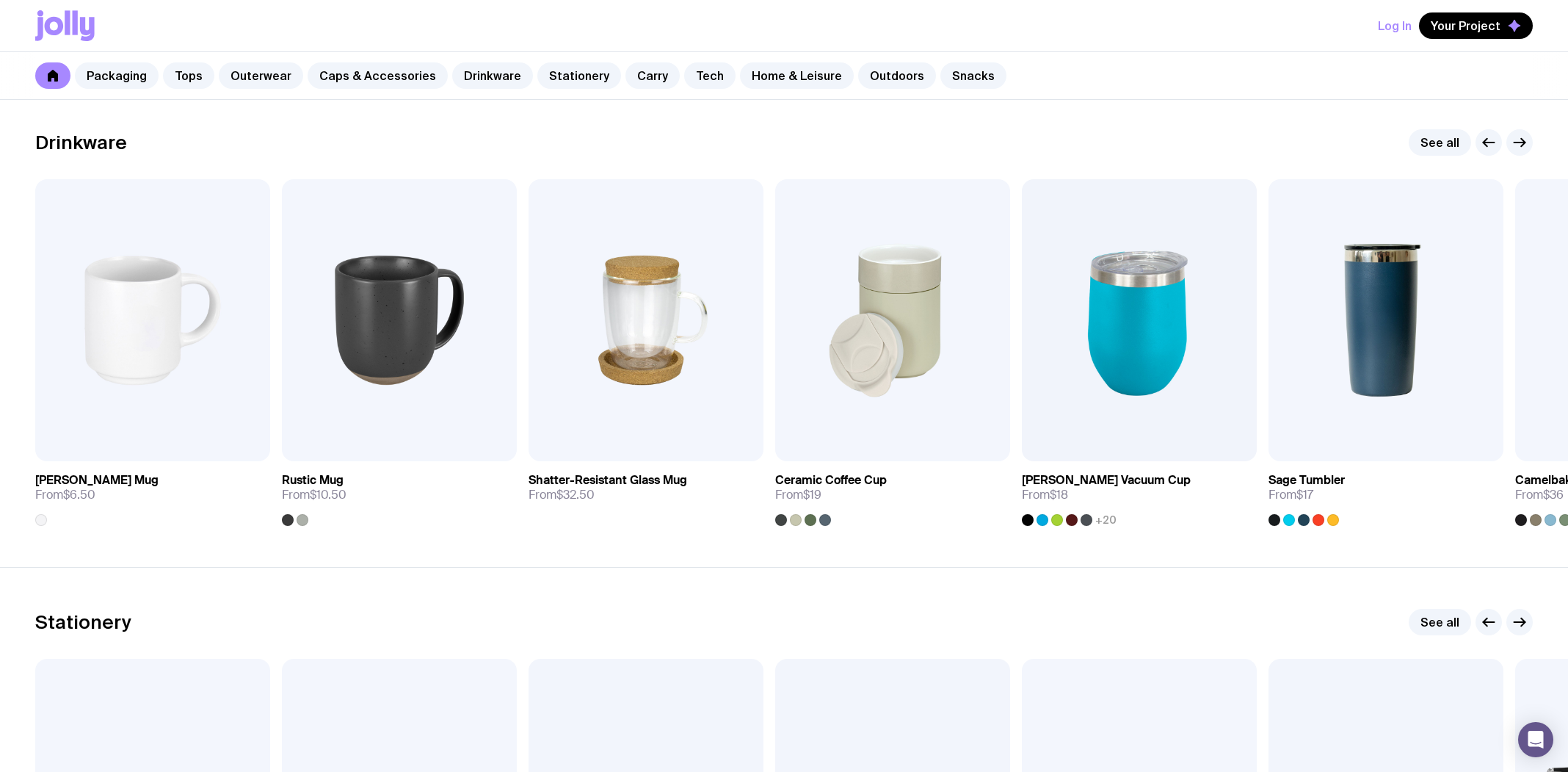
scroll to position [2350, 0]
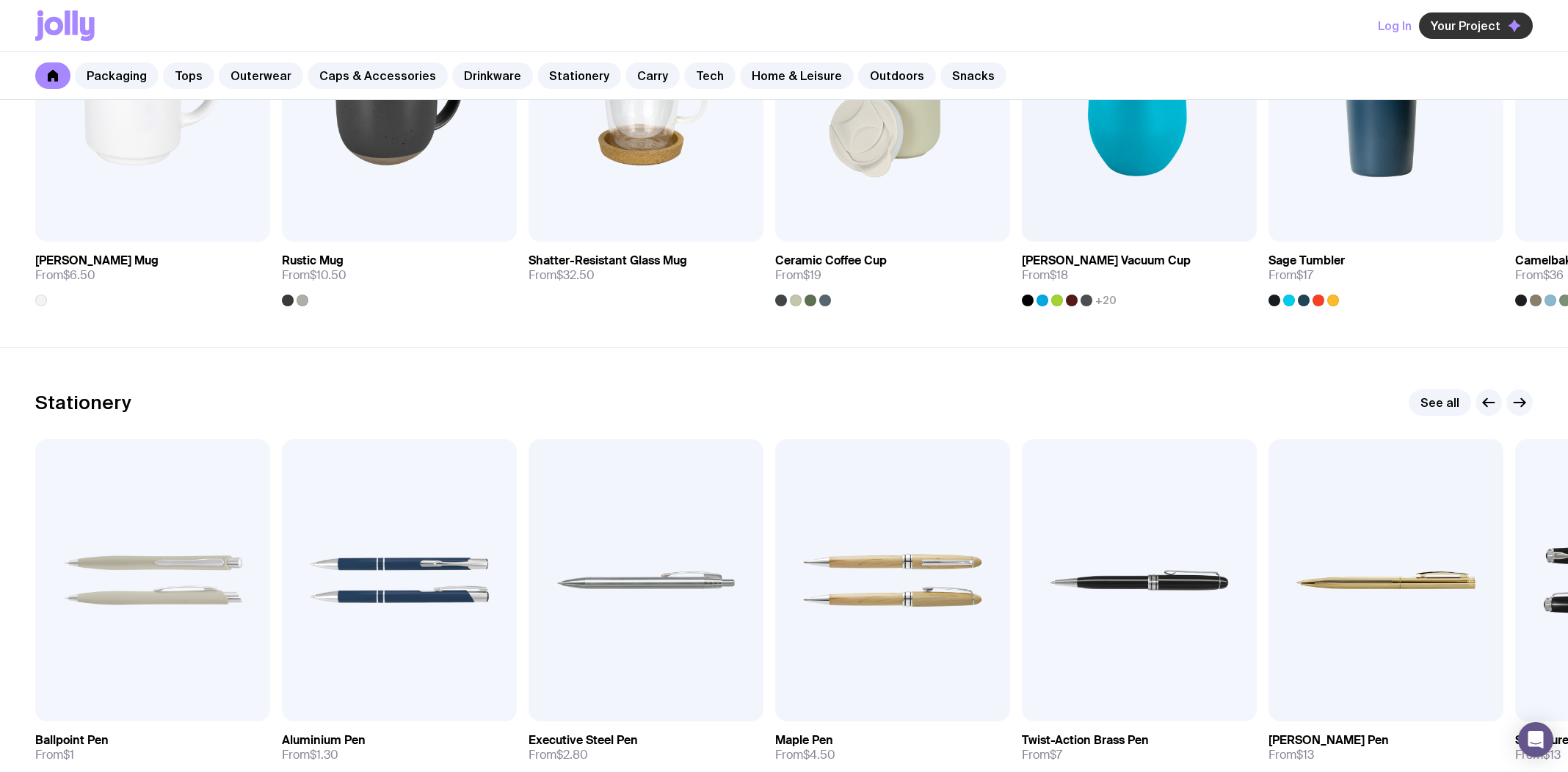
click at [1472, 26] on span "Your Project" at bounding box center [1466, 26] width 70 height 15
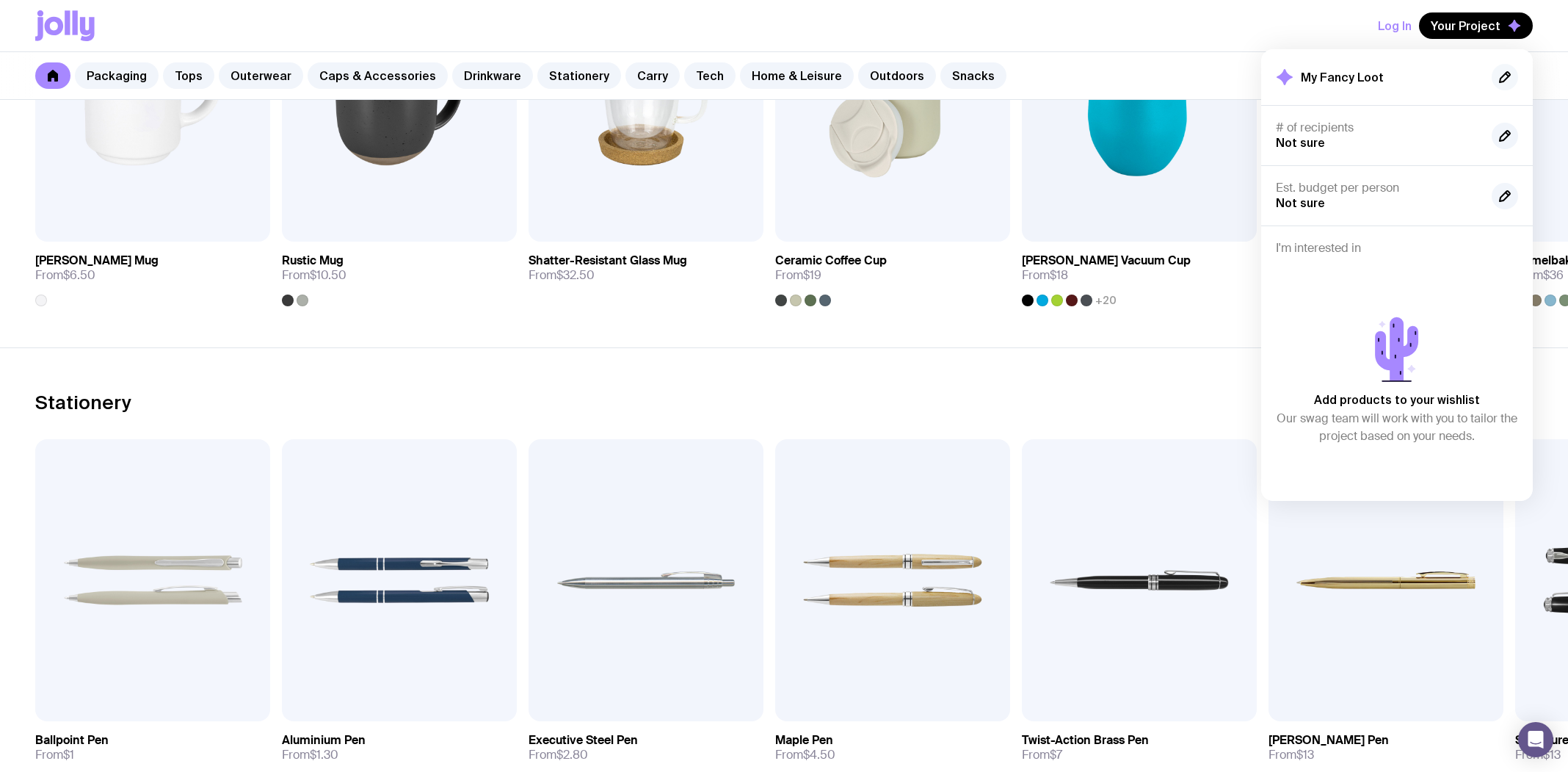
click at [1513, 77] on icon "button" at bounding box center [1504, 77] width 18 height 18
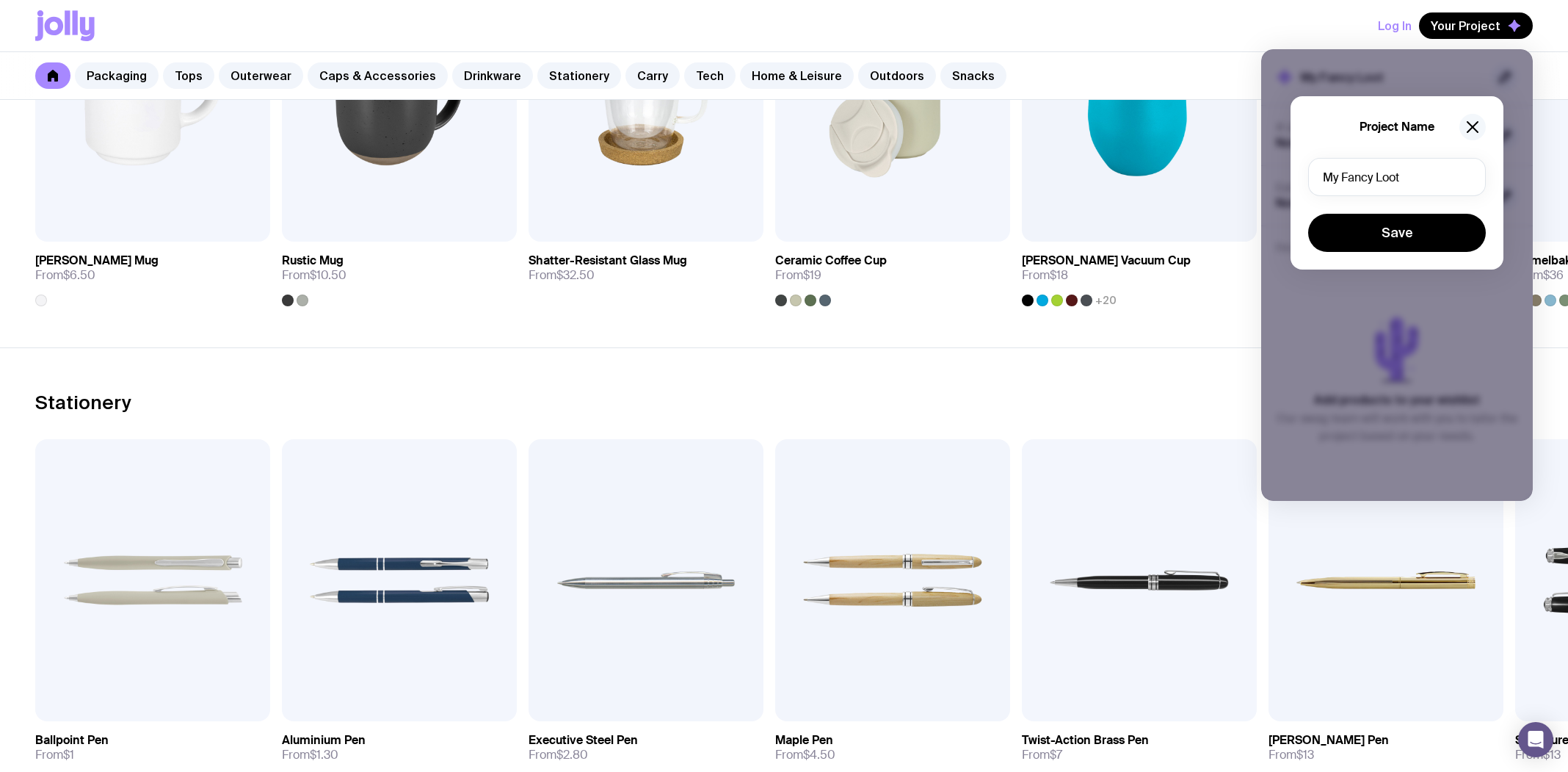
click at [1482, 127] on button "button" at bounding box center [1472, 126] width 27 height 27
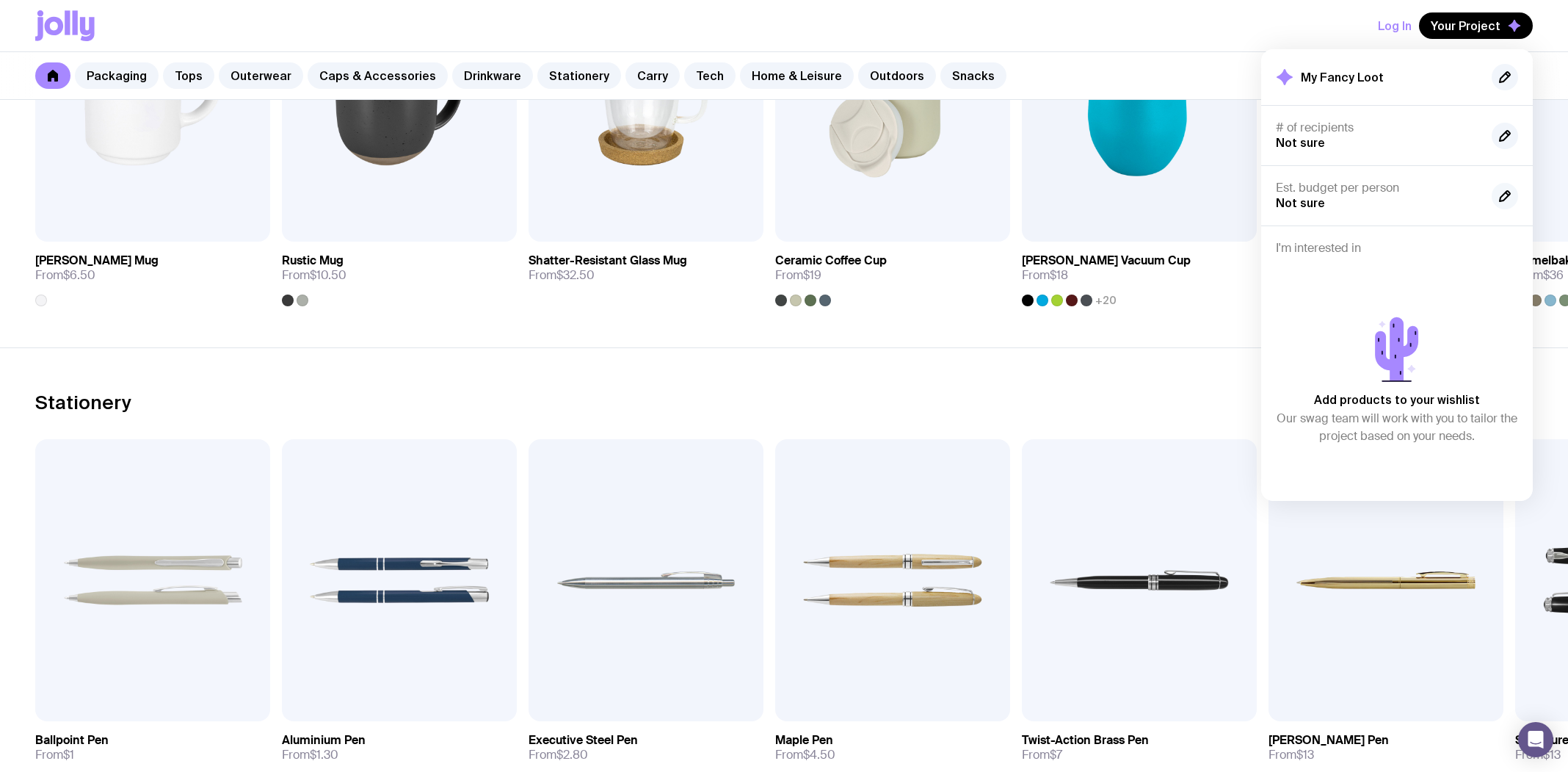
click at [1509, 189] on icon "button" at bounding box center [1504, 196] width 18 height 18
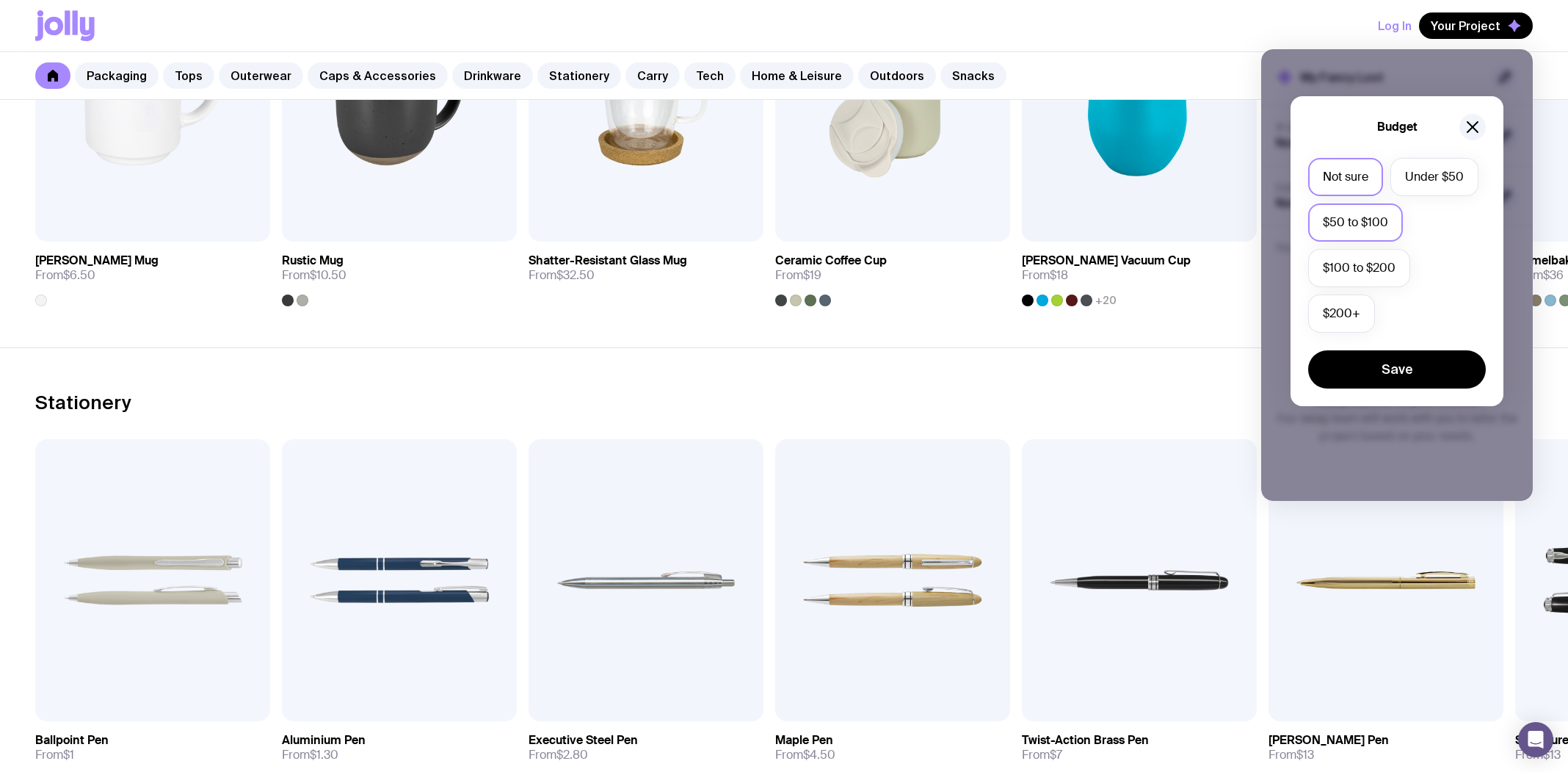
click at [1363, 224] on label "$50 to $100" at bounding box center [1355, 222] width 95 height 38
click at [0, 0] on input "$50 to $100" at bounding box center [0, 0] width 0 height 0
click at [1429, 366] on button "Save" at bounding box center [1397, 369] width 178 height 38
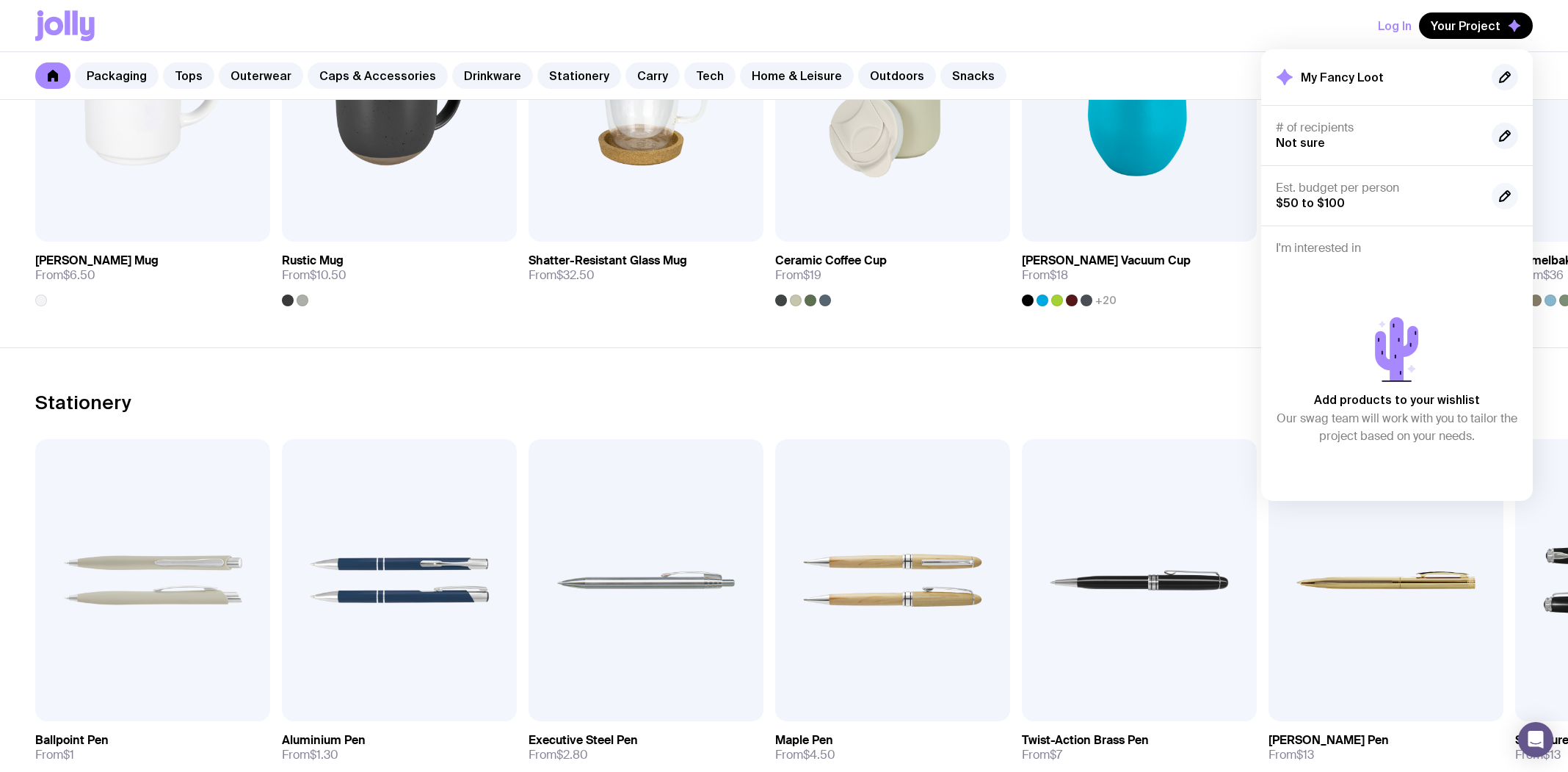
click at [1500, 197] on icon "button" at bounding box center [1504, 196] width 10 height 10
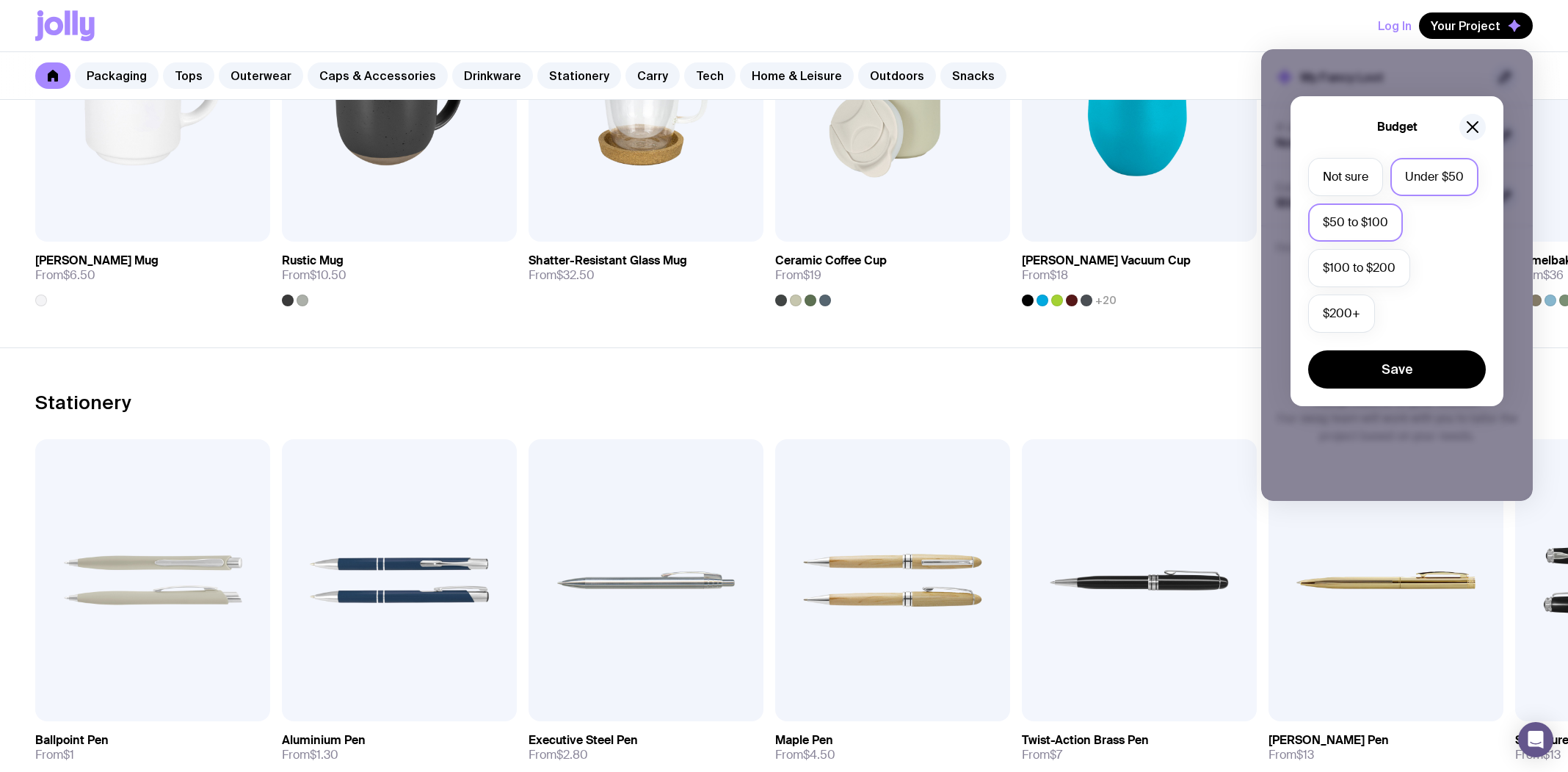
click at [1447, 188] on label "Under $50" at bounding box center [1434, 176] width 88 height 38
click at [0, 0] on input "Under $50" at bounding box center [0, 0] width 0 height 0
click at [1464, 120] on icon "button" at bounding box center [1472, 126] width 18 height 18
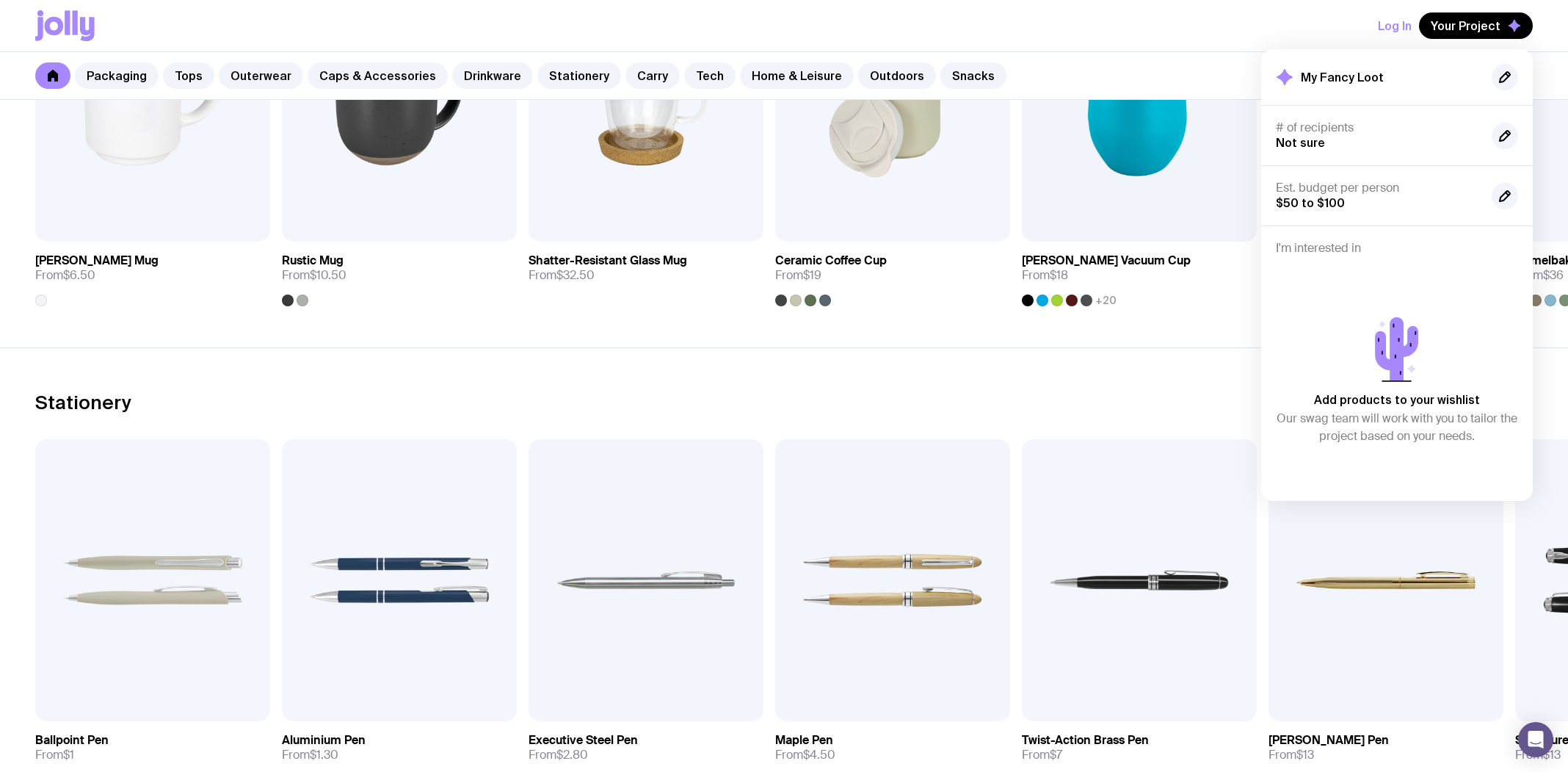
click at [1327, 133] on h4 "# of recipients" at bounding box center [1377, 128] width 204 height 15
click at [1497, 134] on icon "button" at bounding box center [1504, 136] width 18 height 18
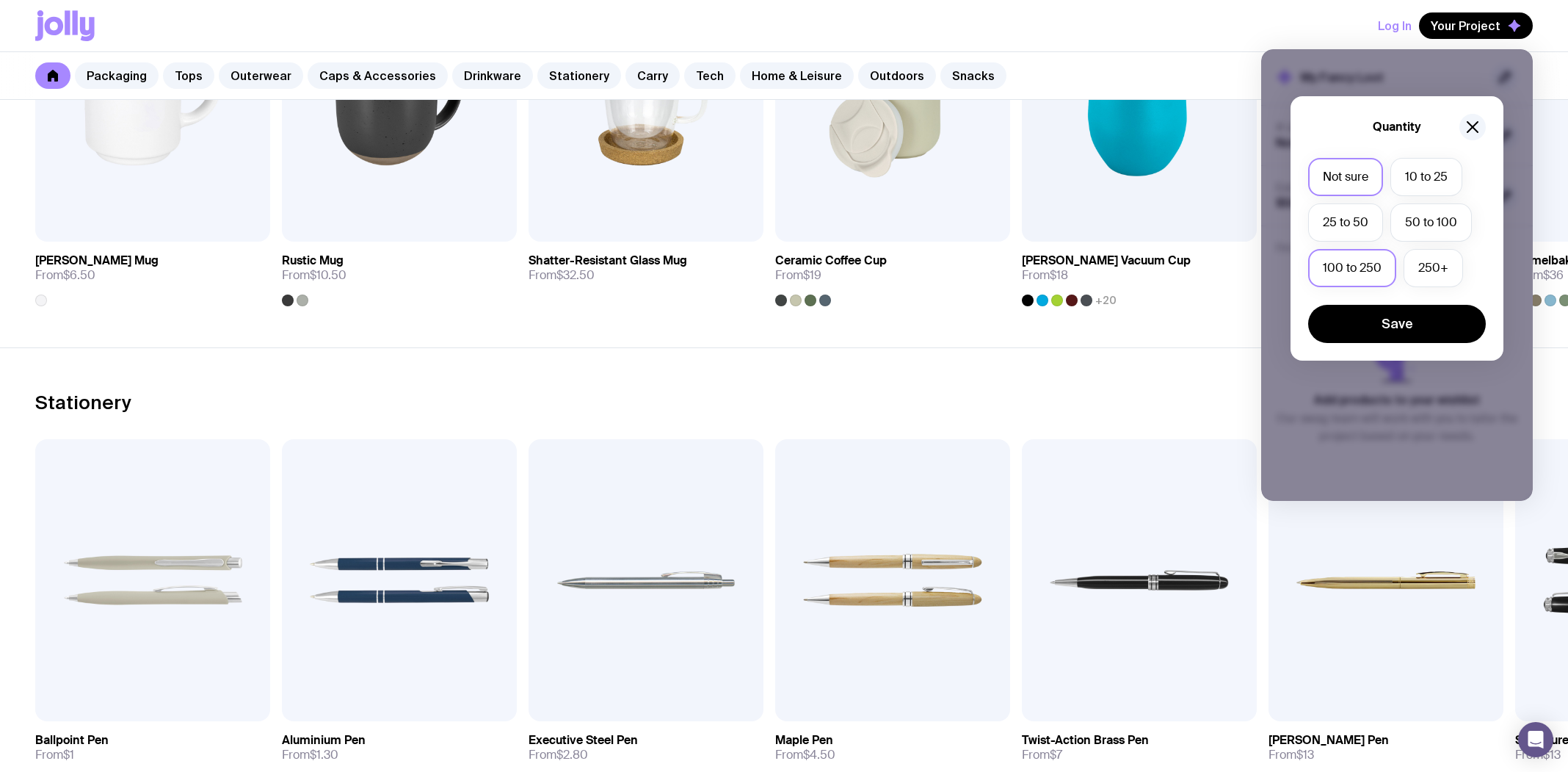
click at [1333, 255] on label "100 to 250" at bounding box center [1352, 267] width 88 height 38
click at [0, 0] on input "100 to 250" at bounding box center [0, 0] width 0 height 0
click at [1369, 314] on button "Save" at bounding box center [1397, 323] width 178 height 38
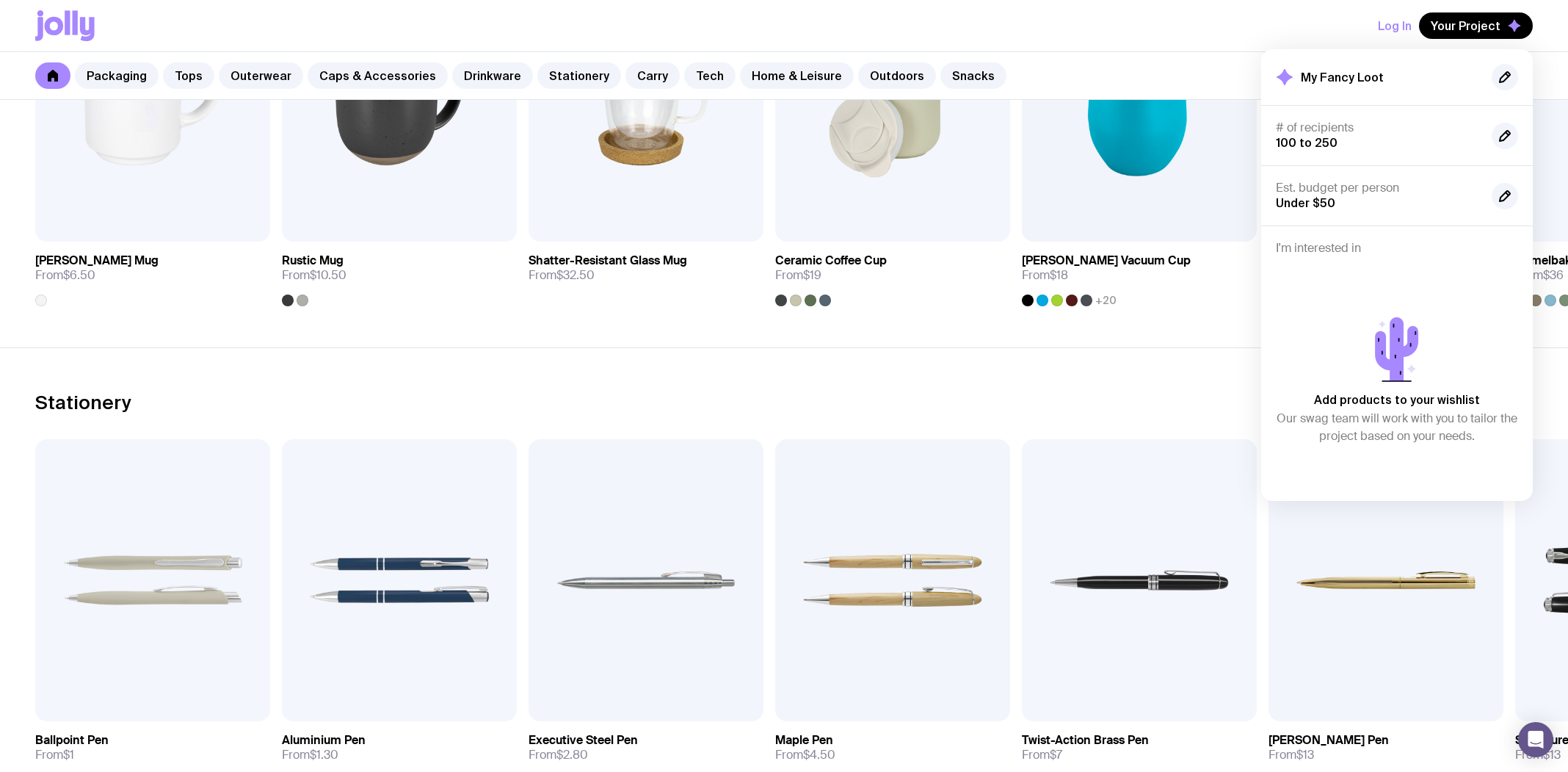
click at [1396, 19] on button "Log In" at bounding box center [1395, 26] width 34 height 27
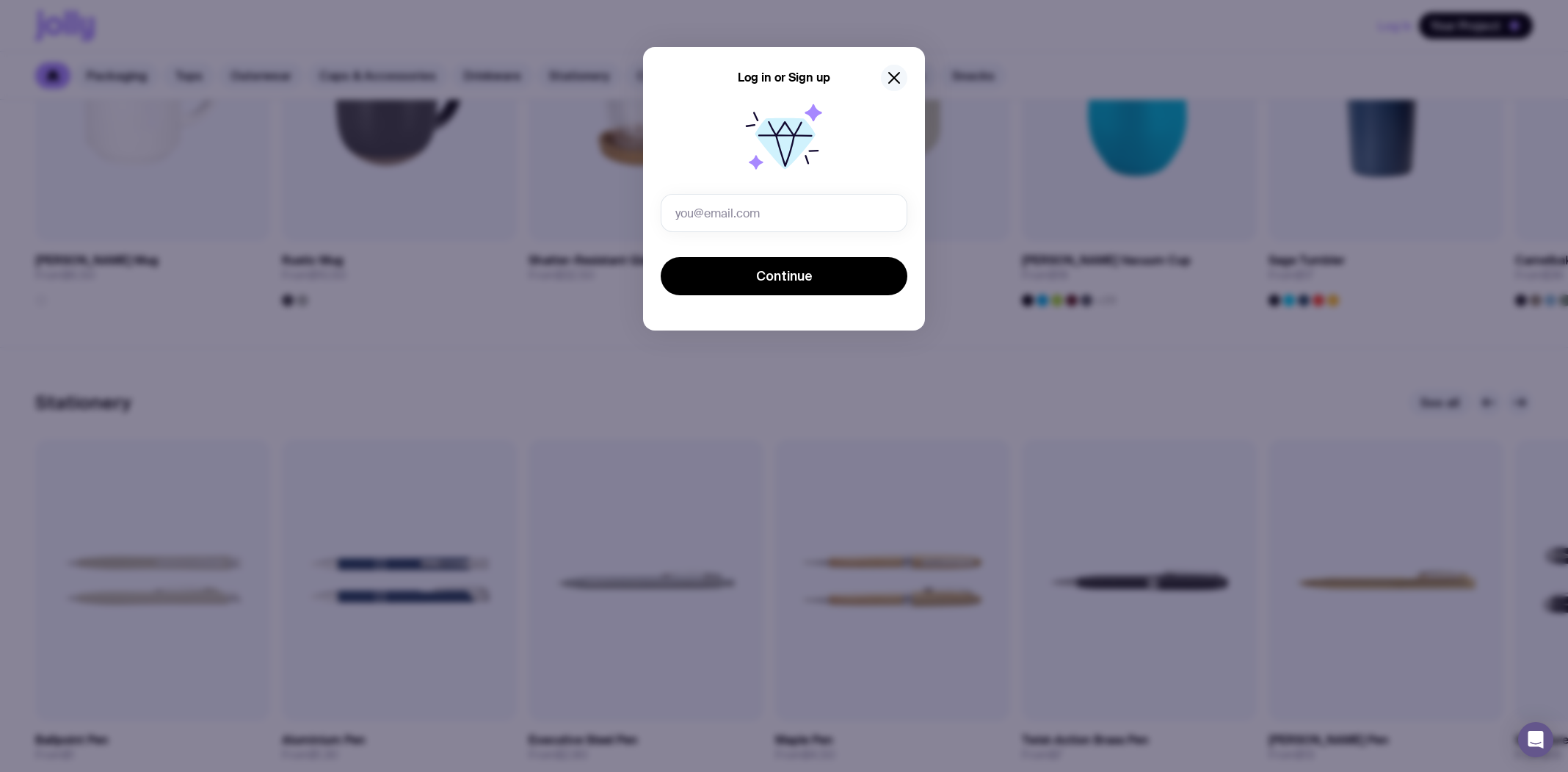
click at [890, 89] on button "button" at bounding box center [894, 77] width 27 height 27
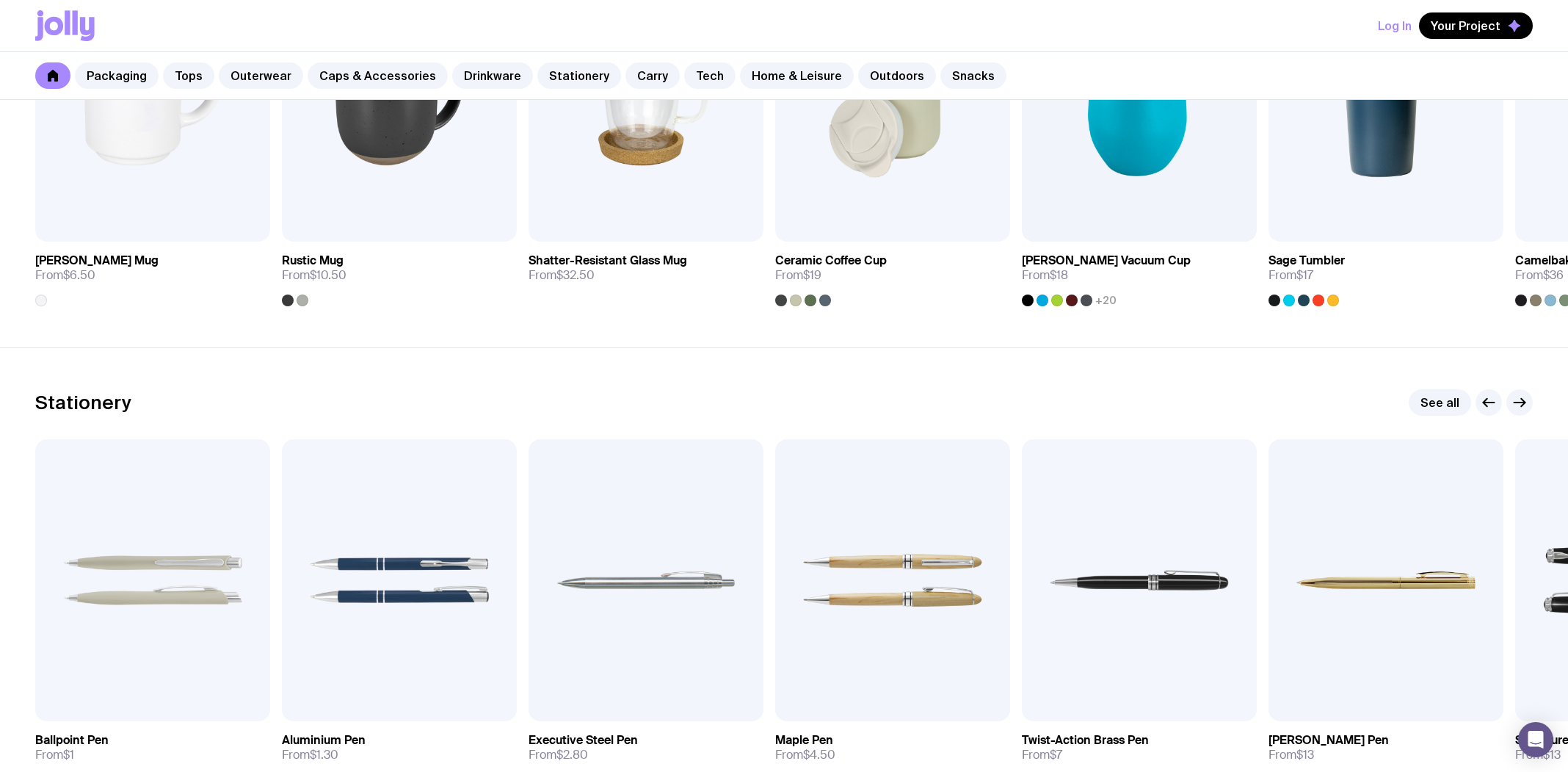
click at [1387, 27] on button "Log In" at bounding box center [1395, 26] width 34 height 27
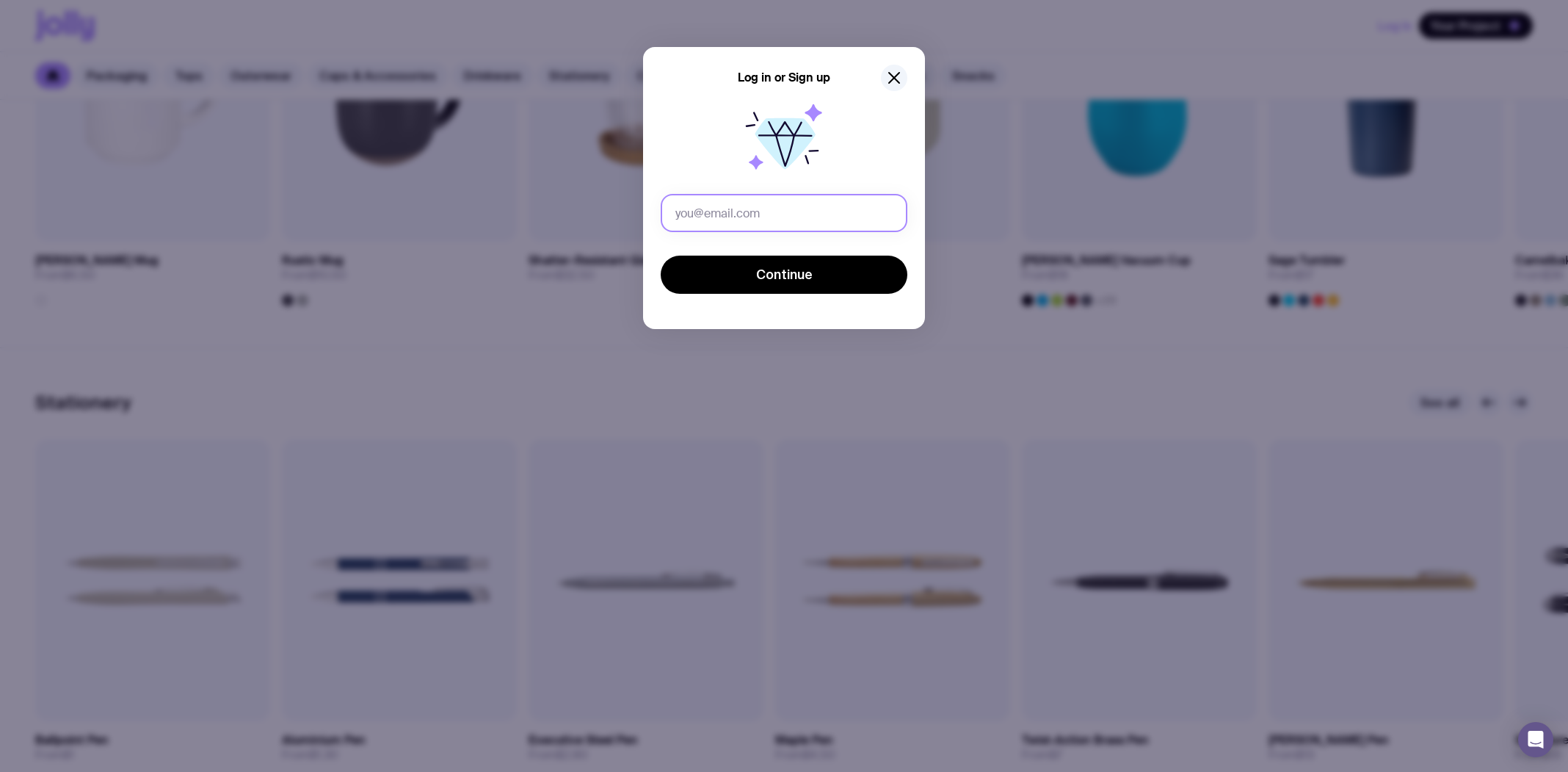
click at [769, 218] on input "text" at bounding box center [784, 212] width 247 height 38
type input "rachel.mynczywor@hockeytasmania.com.au"
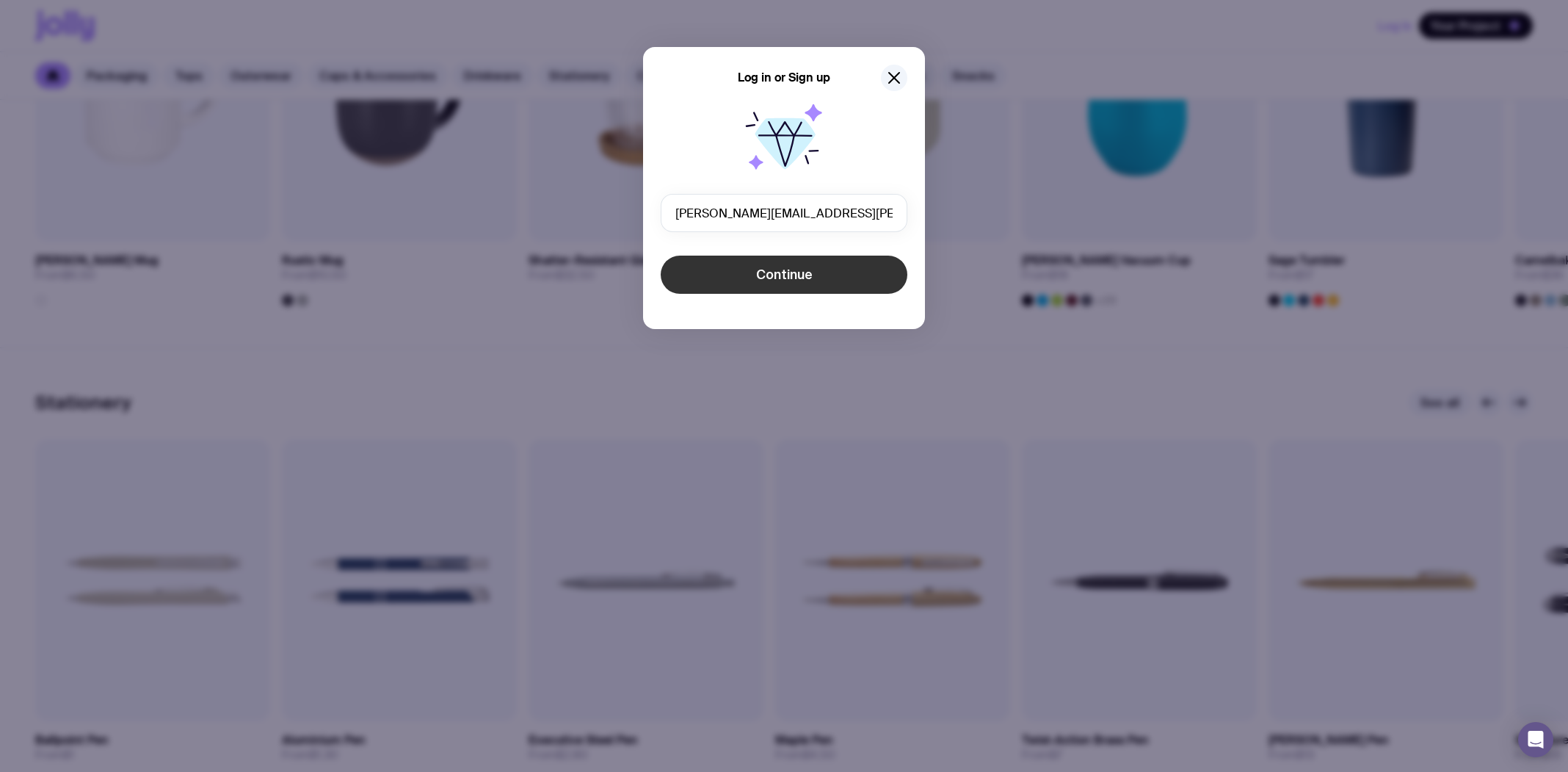
click at [783, 277] on span "Continue" at bounding box center [784, 274] width 56 height 18
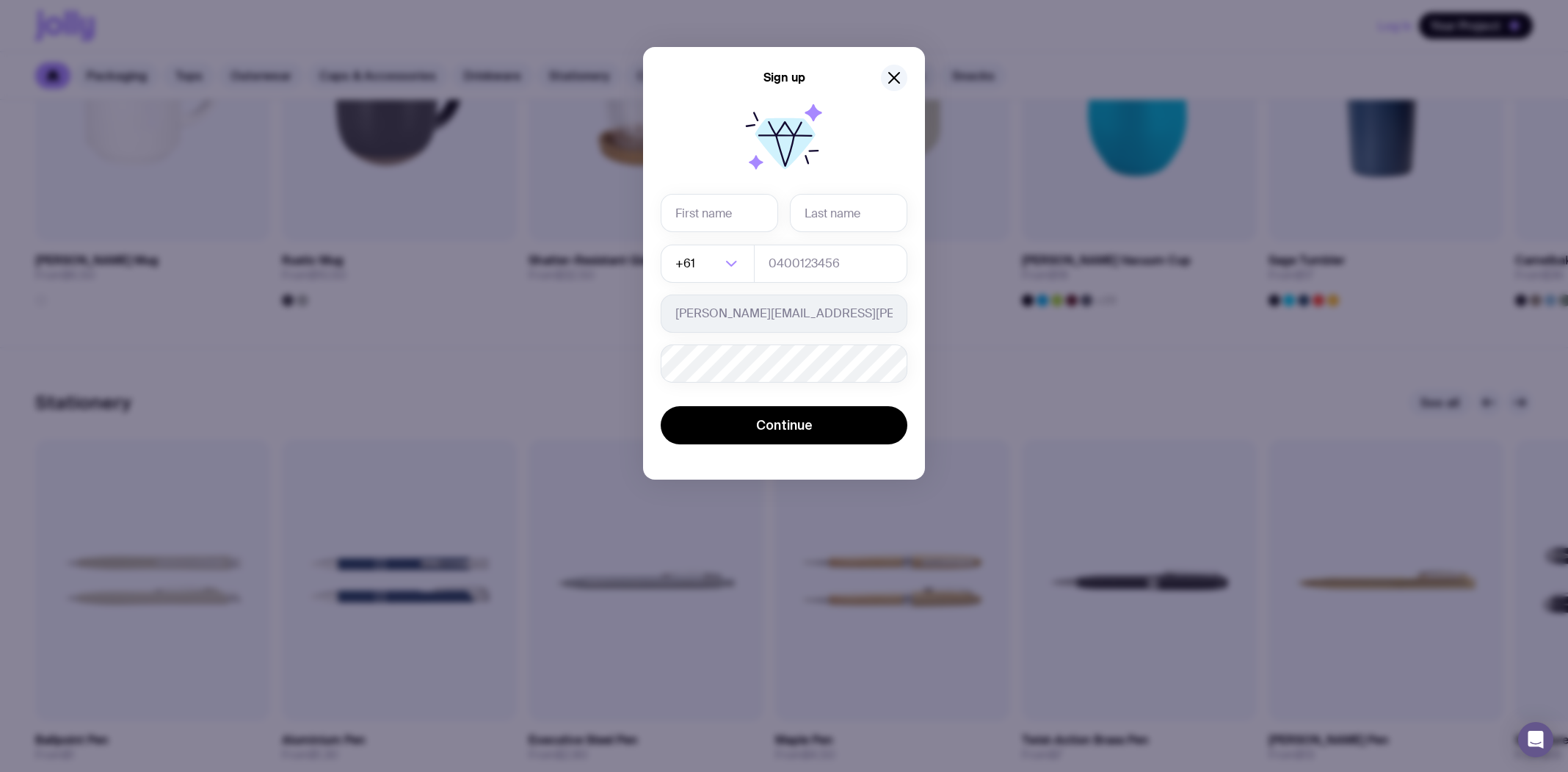
click at [690, 192] on div "Required +61 Loading... rachel.mynczywor@hockeytasmania.com.au Password must co…" at bounding box center [784, 270] width 247 height 353
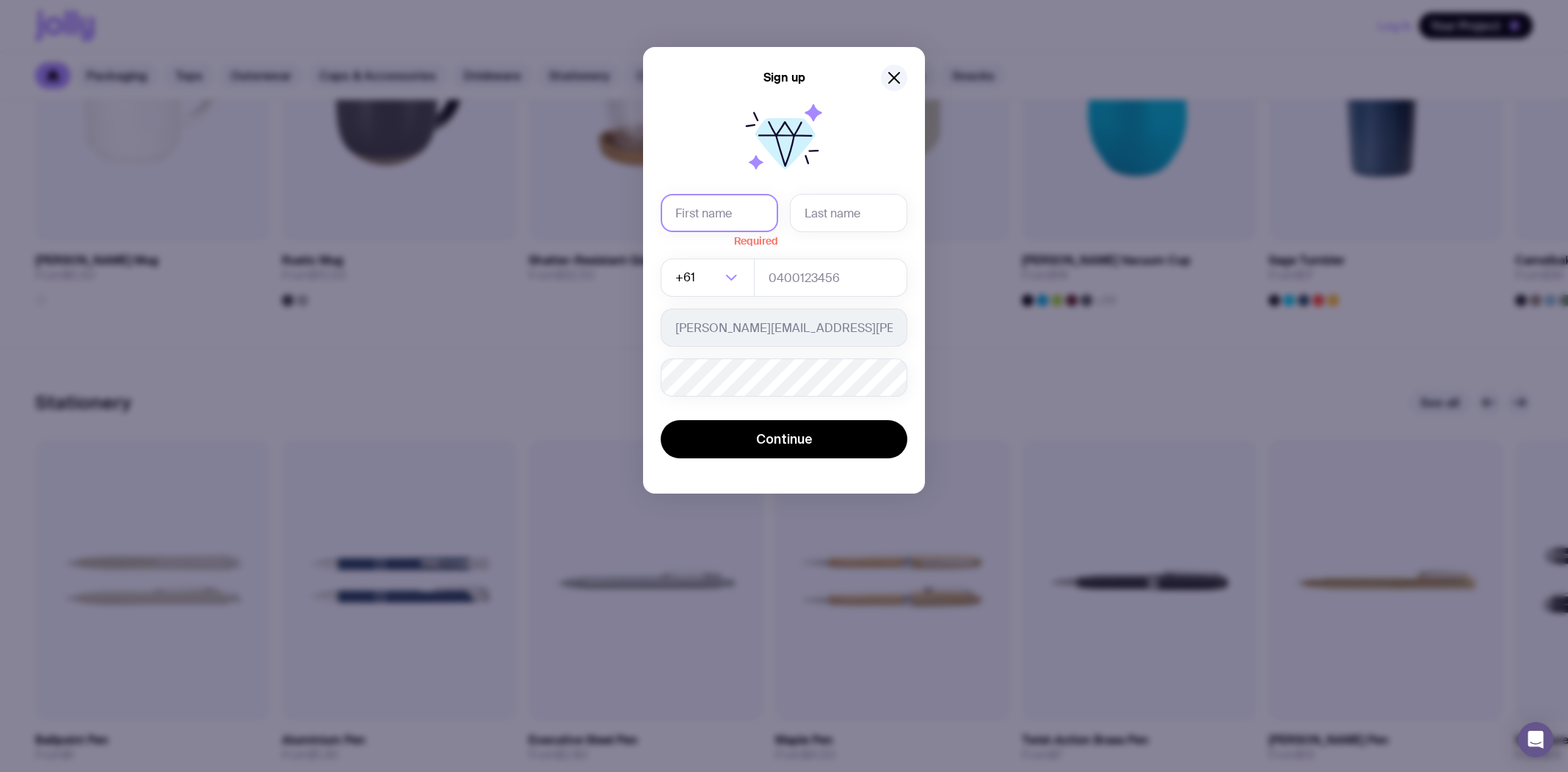
click at [695, 204] on input "text" at bounding box center [719, 212] width 117 height 38
type input "Rachel"
type input "Mynczywor"
type input "0414090152"
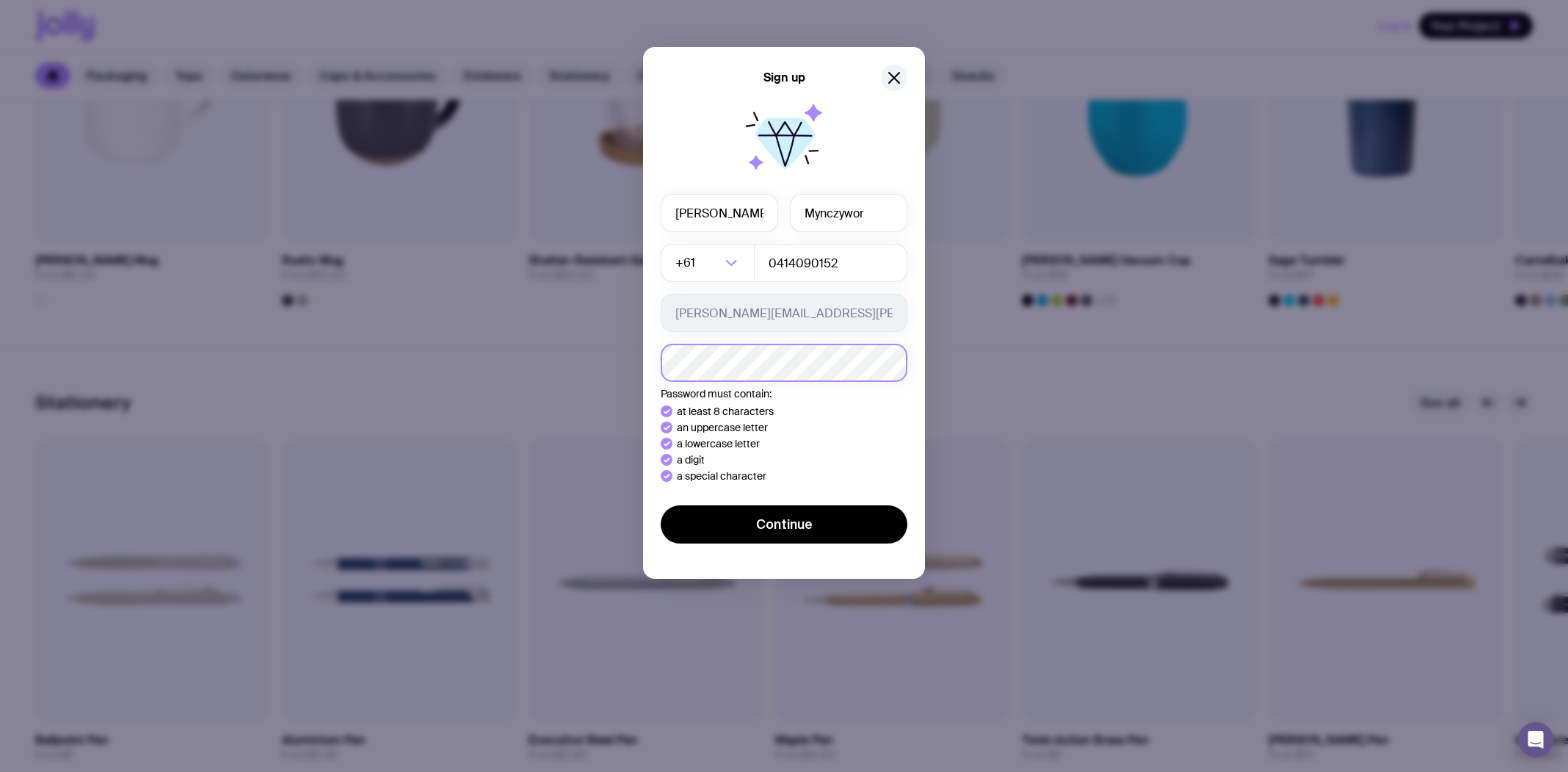
click at [657, 370] on div "Sign up Rachel Mynczywor +61 Loading... 0414090152 rachel.mynczywor@hockeytasma…" at bounding box center [784, 313] width 282 height 531
click at [795, 536] on div "Sign up Rachel Mynczywor +61 Loading... 0414090152 rachel.mynczywor@hockeytasma…" at bounding box center [784, 313] width 282 height 531
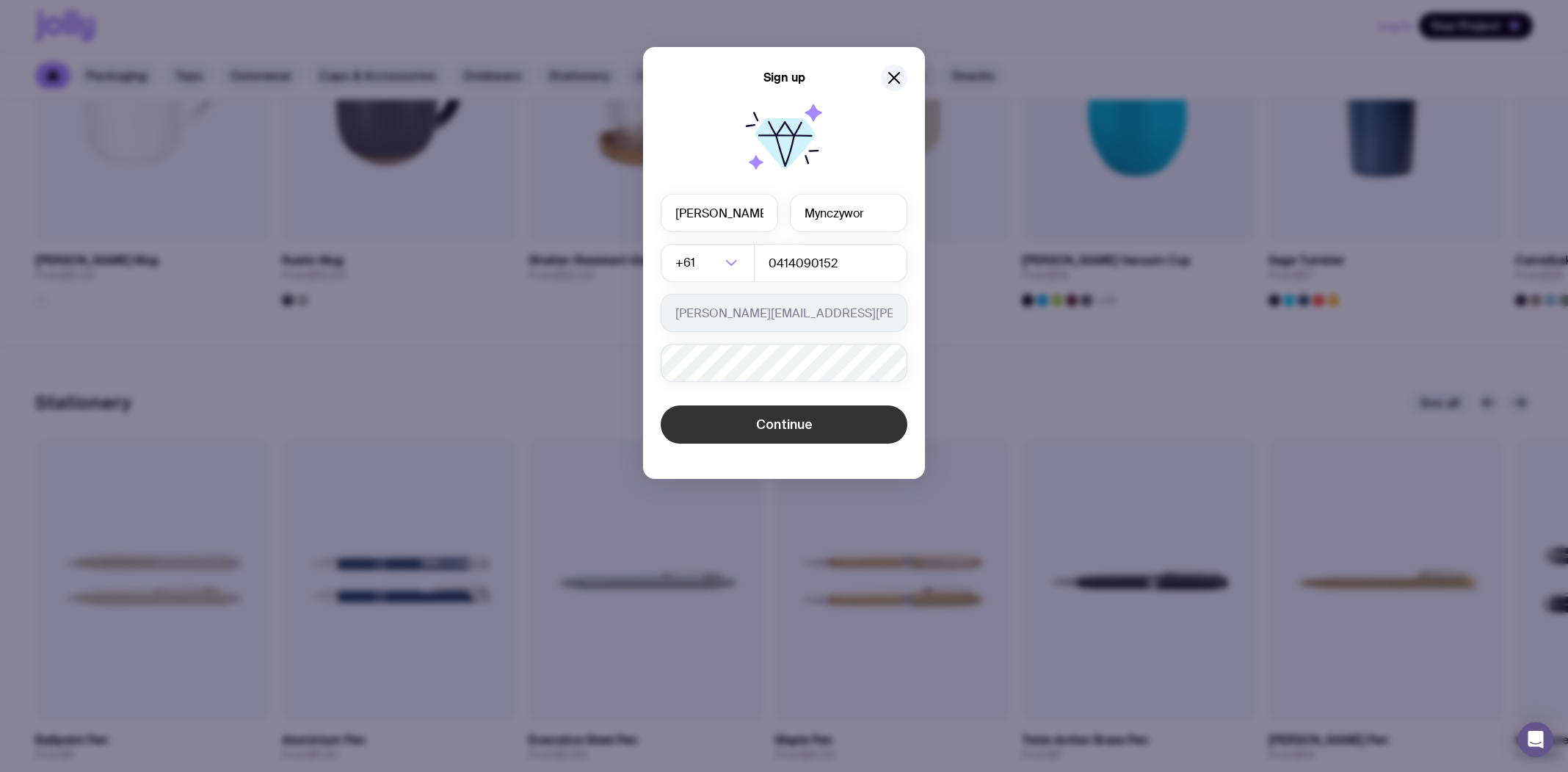
click at [805, 424] on span "Continue" at bounding box center [784, 424] width 56 height 18
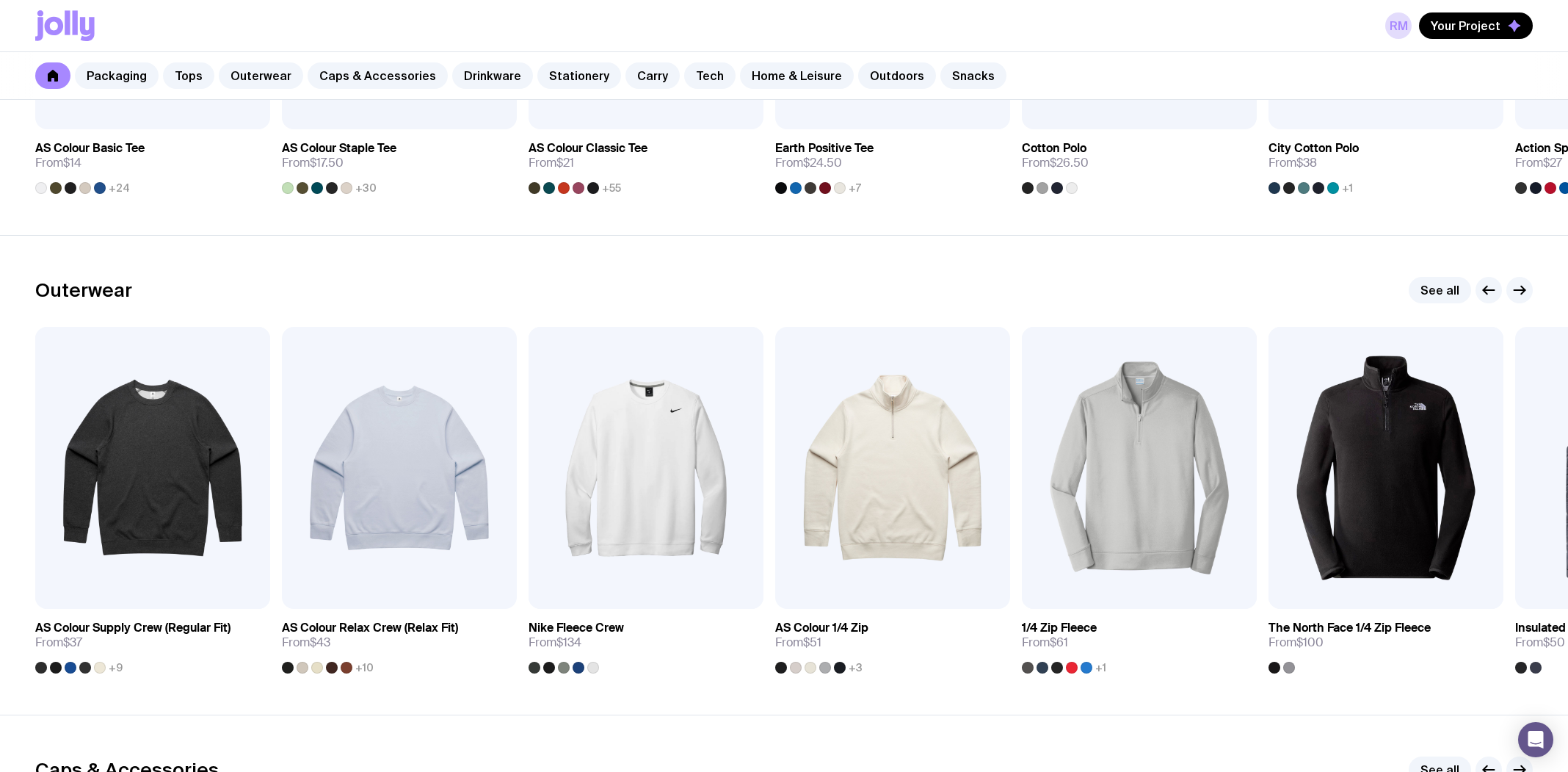
scroll to position [1175, 0]
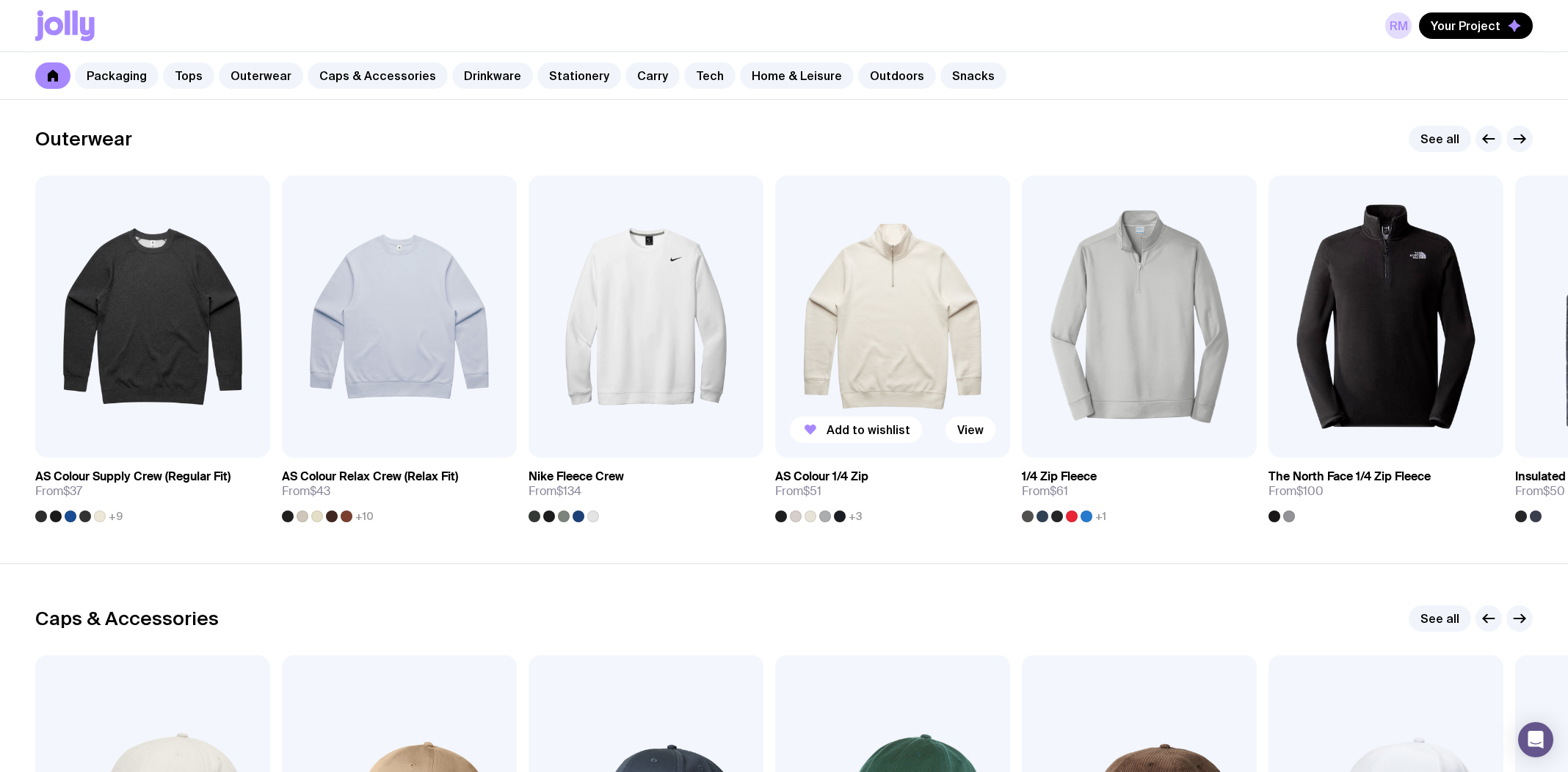
click at [867, 327] on img at bounding box center [892, 316] width 235 height 282
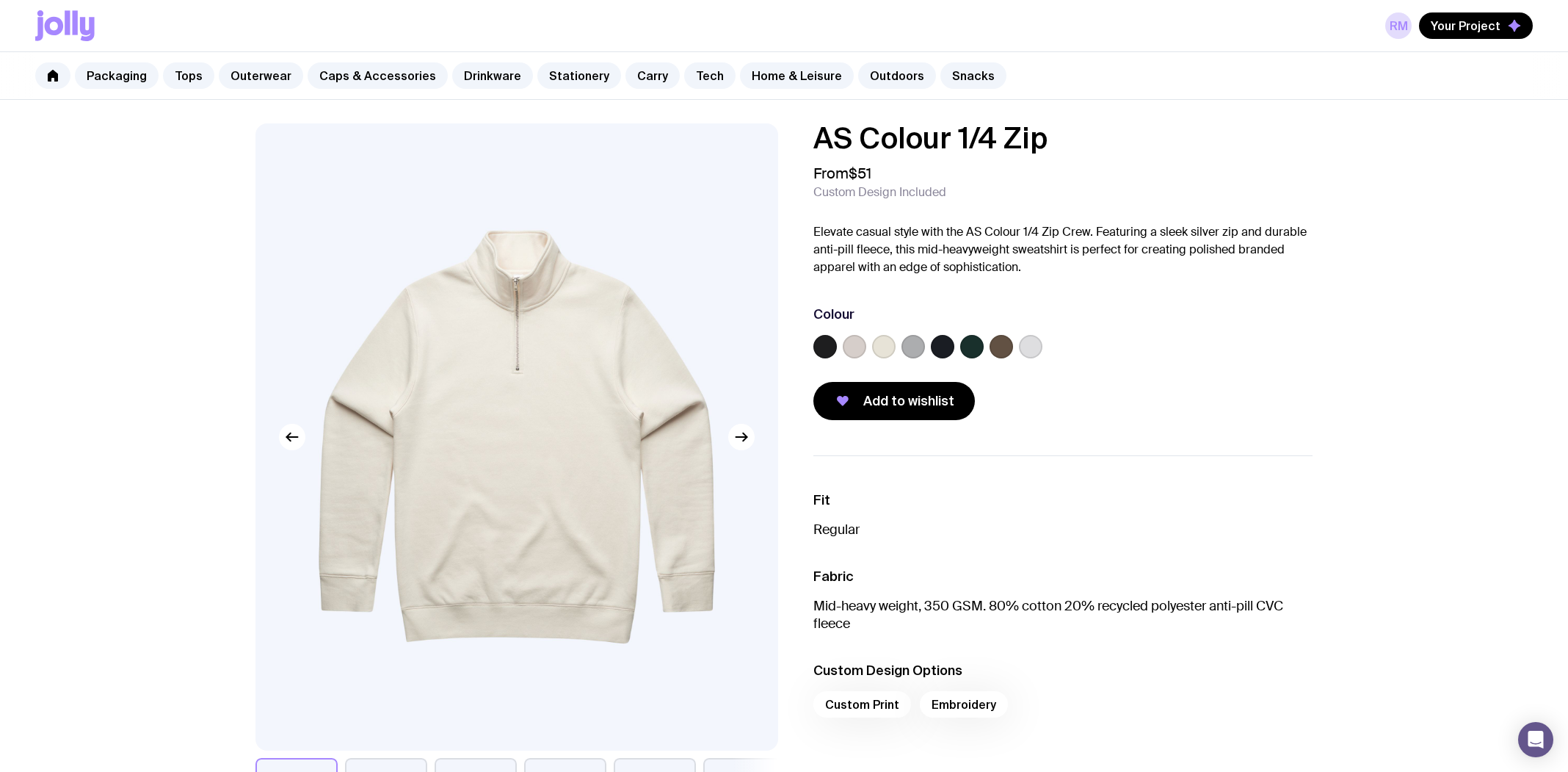
click at [973, 346] on label at bounding box center [972, 346] width 23 height 23
click at [0, 0] on input "radio" at bounding box center [0, 0] width 0 height 0
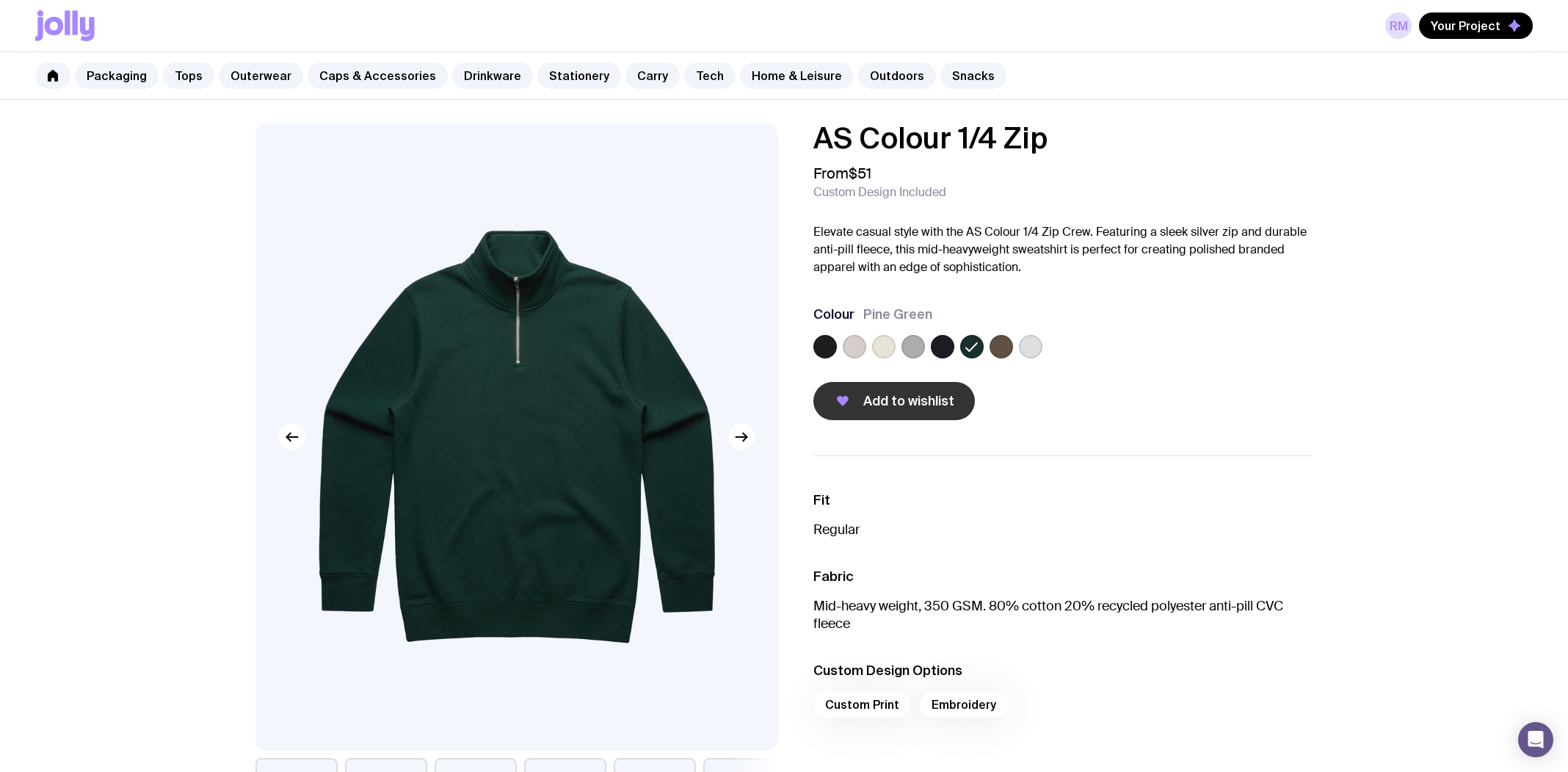
click at [899, 408] on span "Add to wishlist" at bounding box center [908, 400] width 91 height 18
click at [947, 344] on label at bounding box center [942, 346] width 23 height 23
click at [0, 0] on input "radio" at bounding box center [0, 0] width 0 height 0
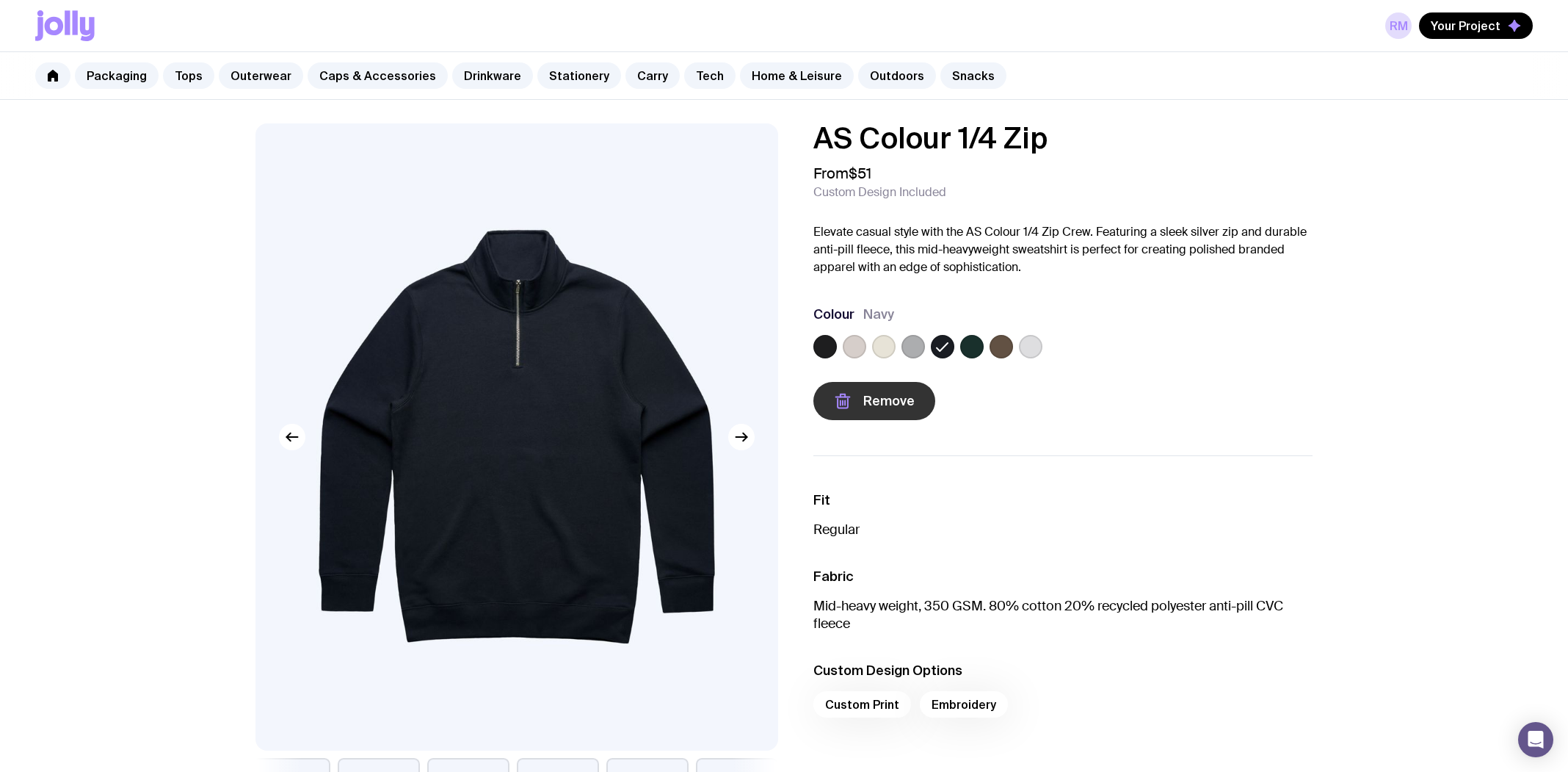
click at [894, 403] on span "Remove" at bounding box center [889, 400] width 52 height 18
click at [905, 399] on span "Add to wishlist" at bounding box center [908, 400] width 91 height 18
click at [1449, 19] on span "Your Project" at bounding box center [1466, 26] width 70 height 15
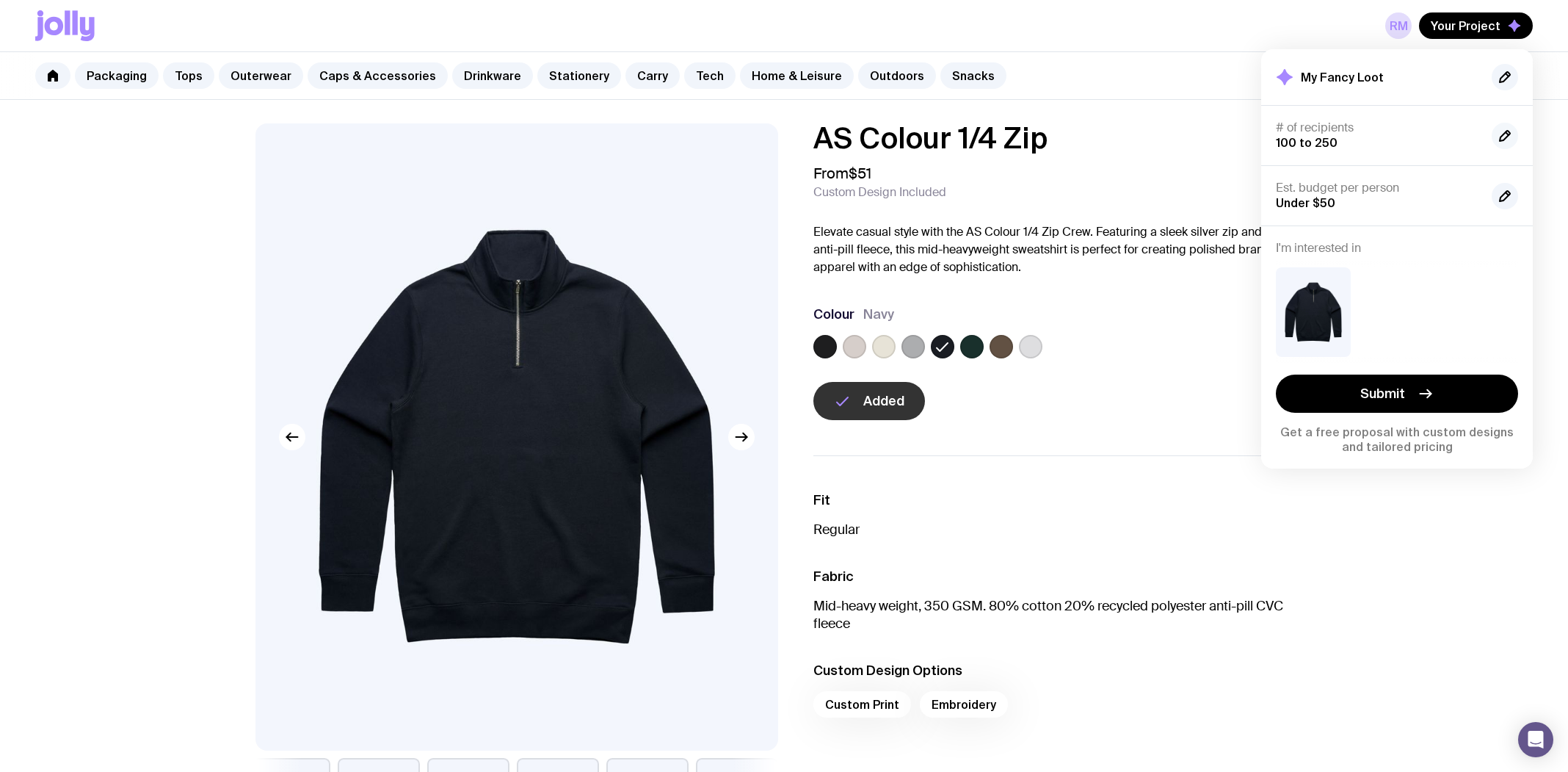
click at [1511, 132] on icon "button" at bounding box center [1504, 136] width 18 height 18
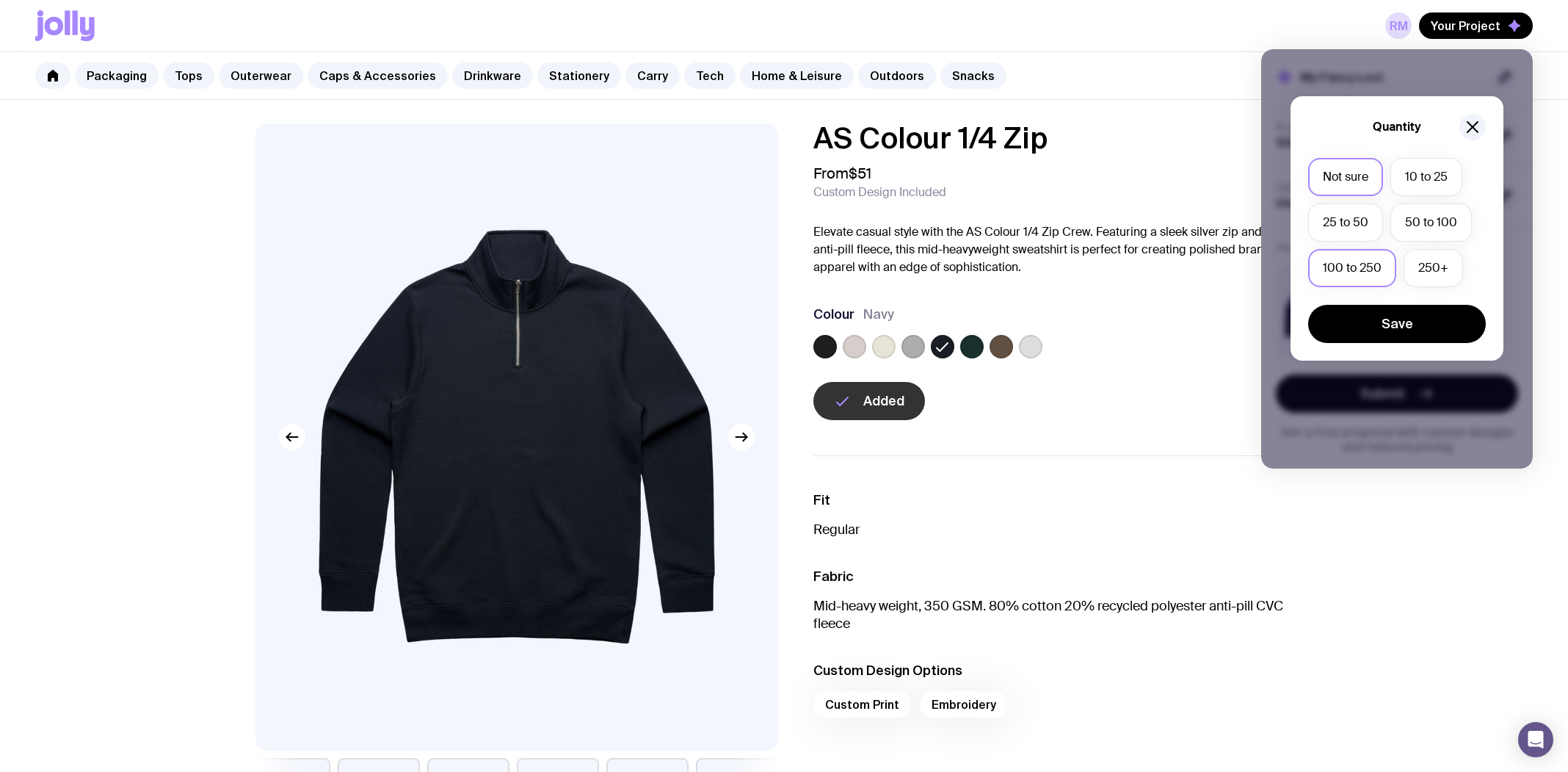
click at [1342, 171] on label "Not sure" at bounding box center [1345, 176] width 75 height 38
click at [0, 0] on input "Not sure" at bounding box center [0, 0] width 0 height 0
click at [1427, 322] on button "Save" at bounding box center [1397, 323] width 178 height 38
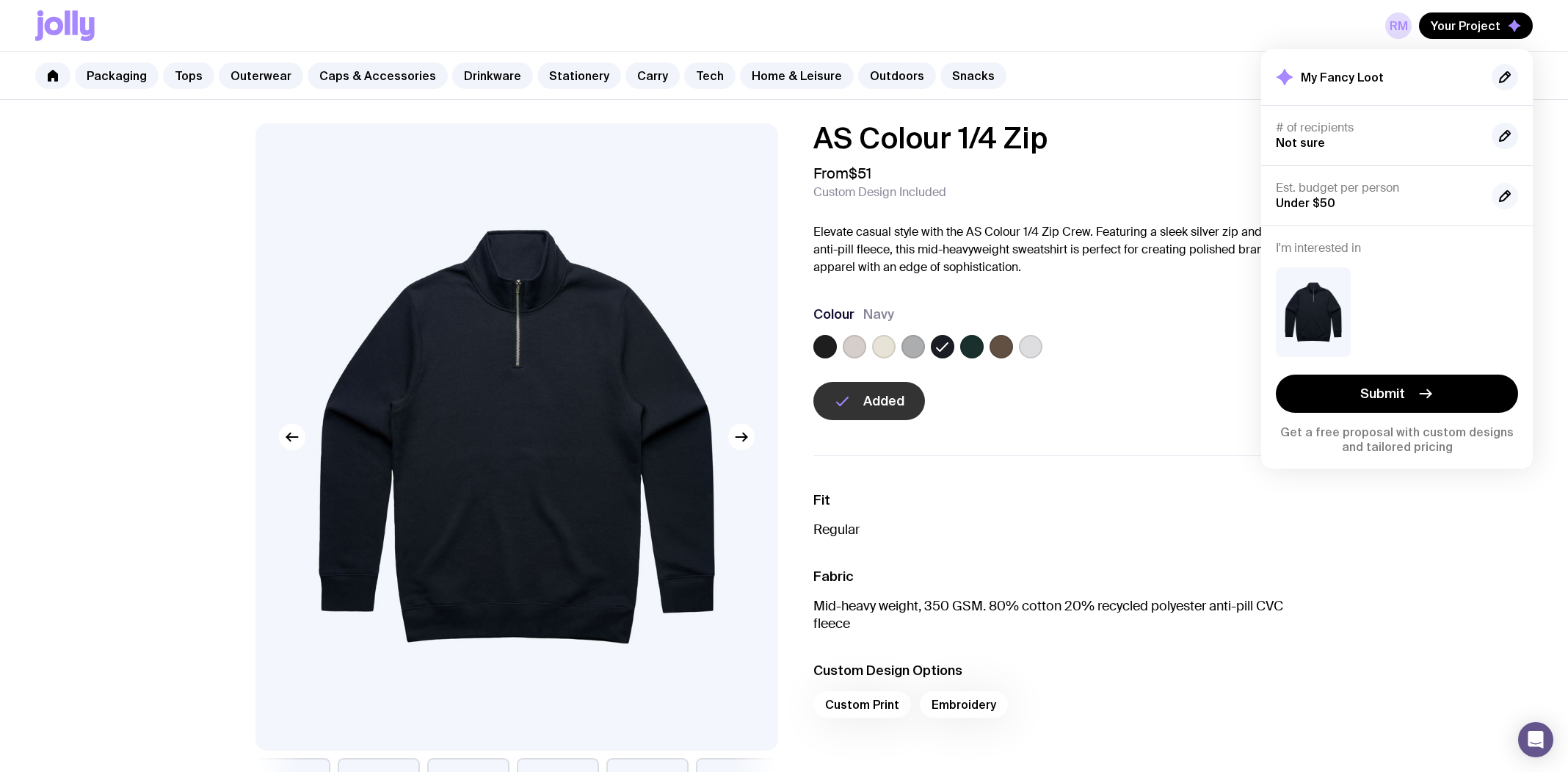
click at [1499, 183] on button "button" at bounding box center [1504, 196] width 27 height 27
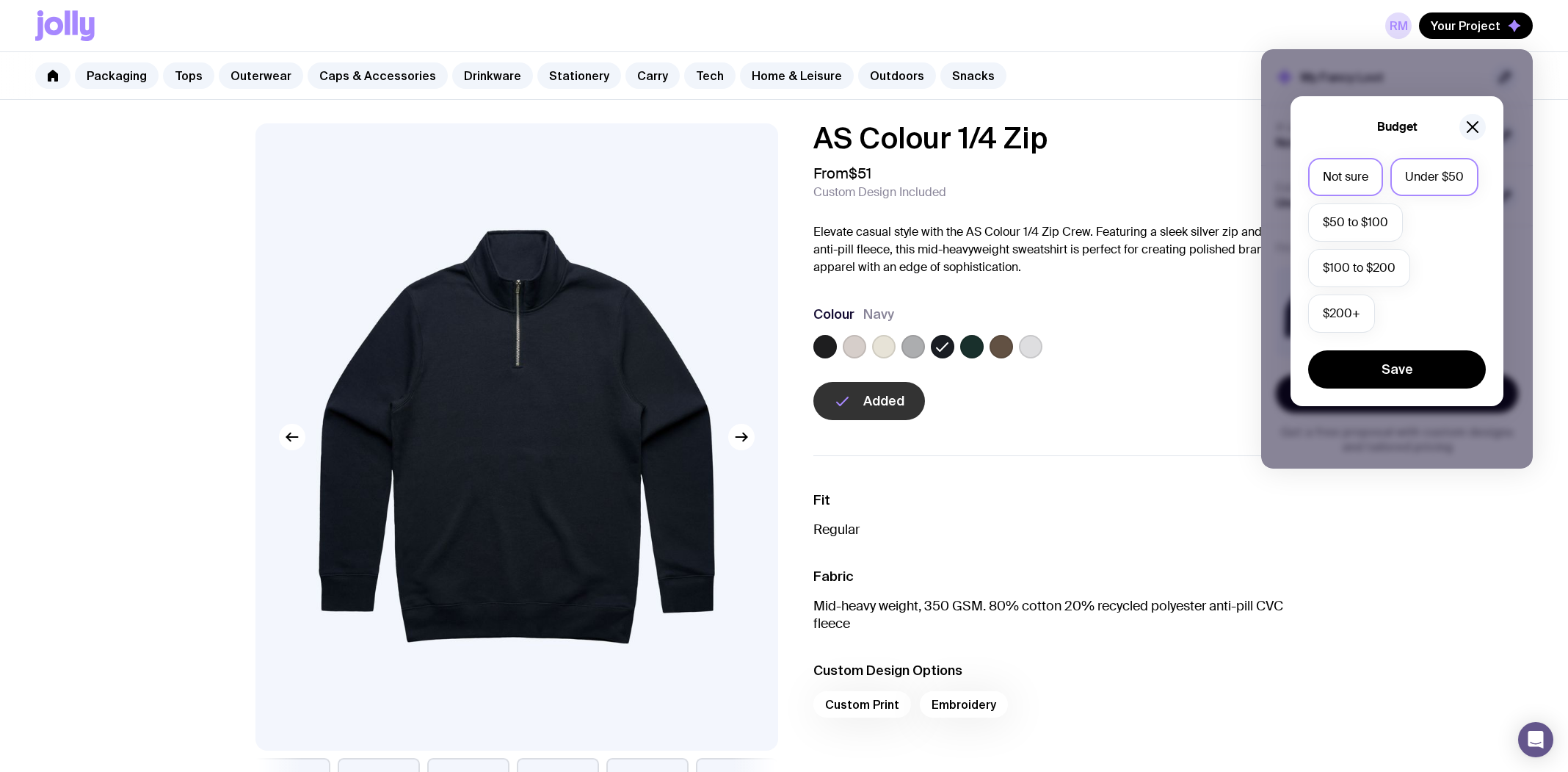
click at [1368, 184] on label "Not sure" at bounding box center [1345, 176] width 75 height 38
click at [0, 0] on input "Not sure" at bounding box center [0, 0] width 0 height 0
click at [1395, 362] on button "Save" at bounding box center [1397, 369] width 178 height 38
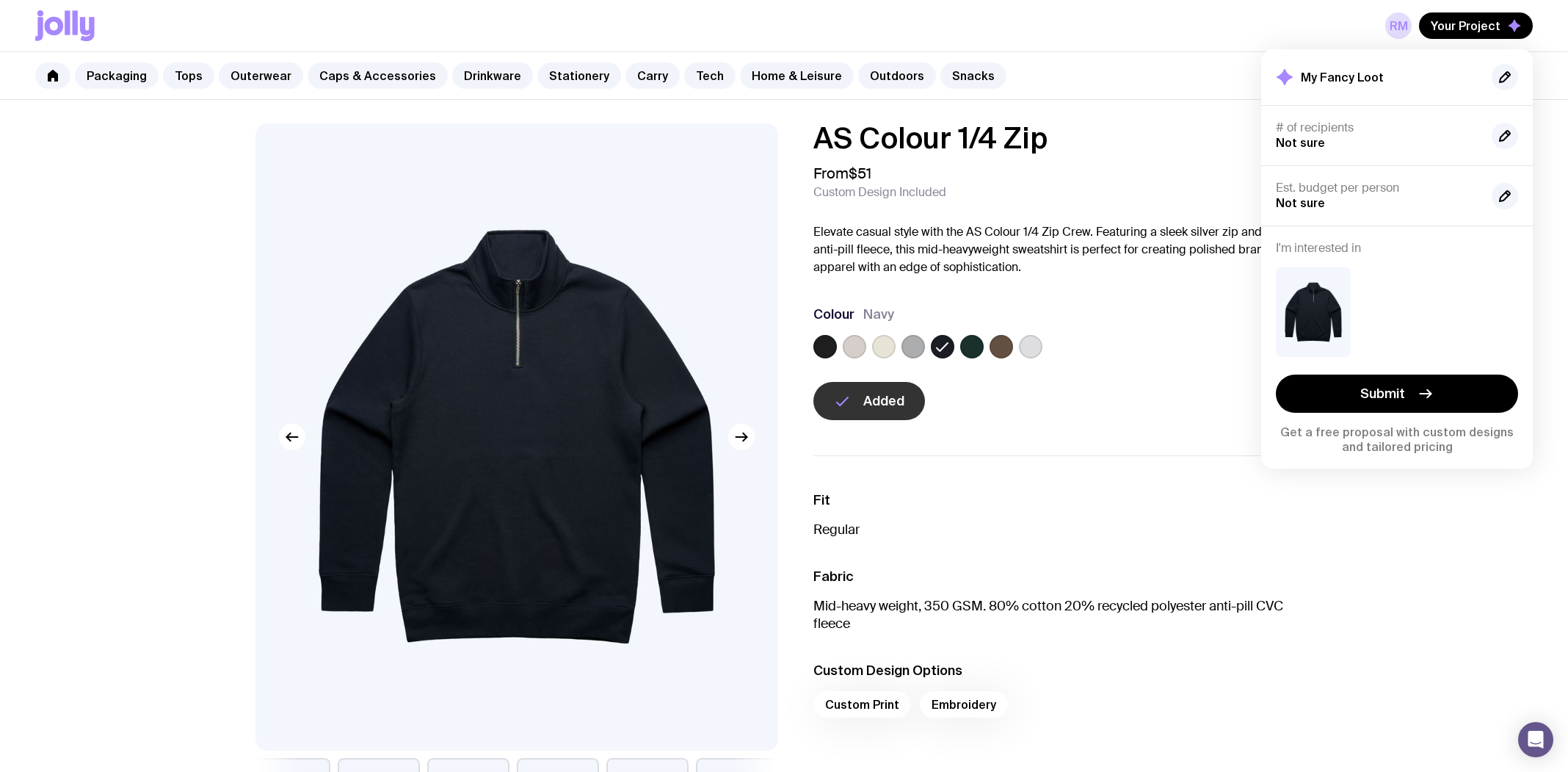
click at [1051, 184] on div "From $51 Custom Design Included" at bounding box center [1062, 182] width 499 height 35
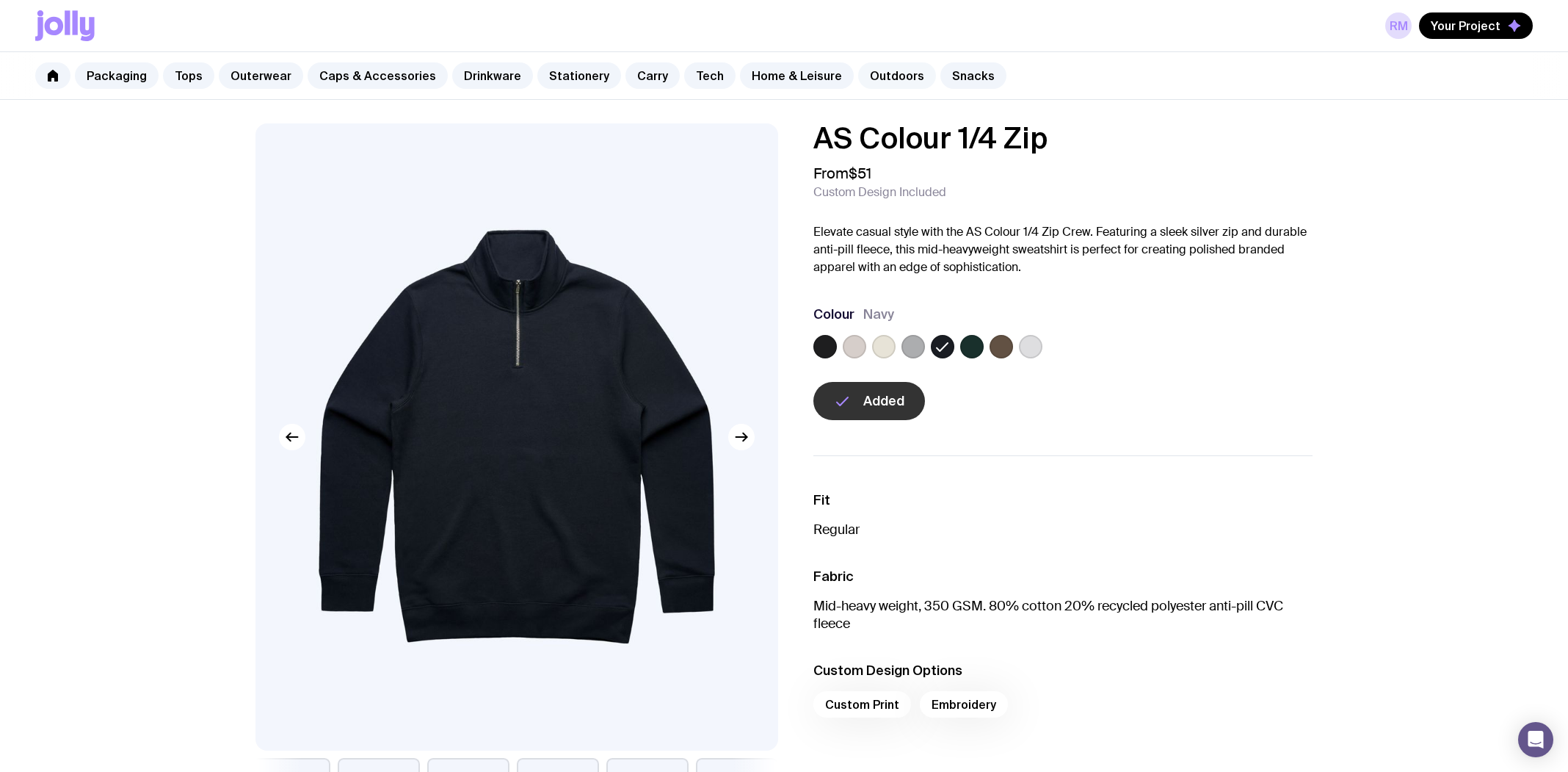
click at [881, 69] on link "Outdoors" at bounding box center [897, 76] width 77 height 27
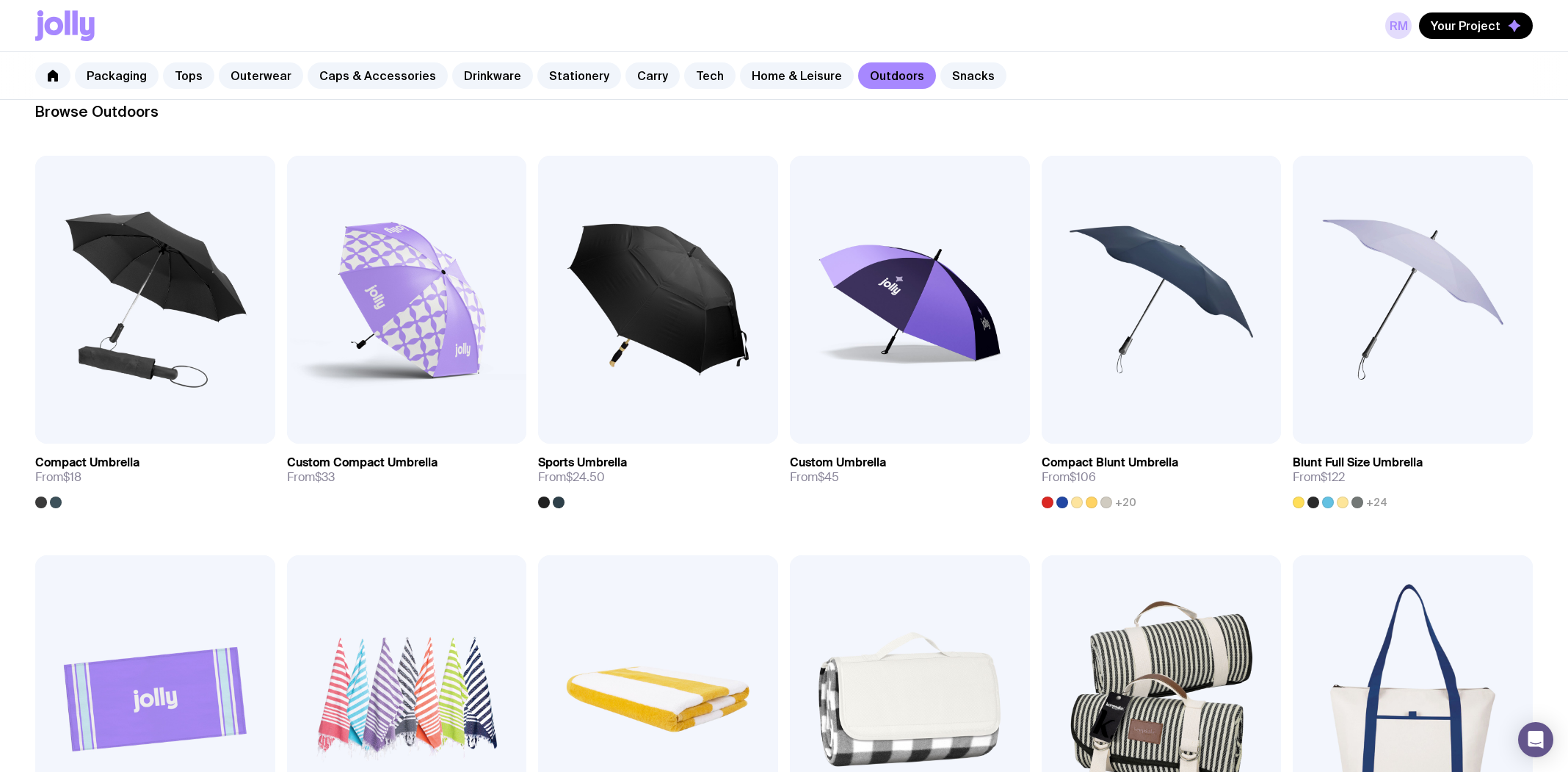
scroll to position [147, 0]
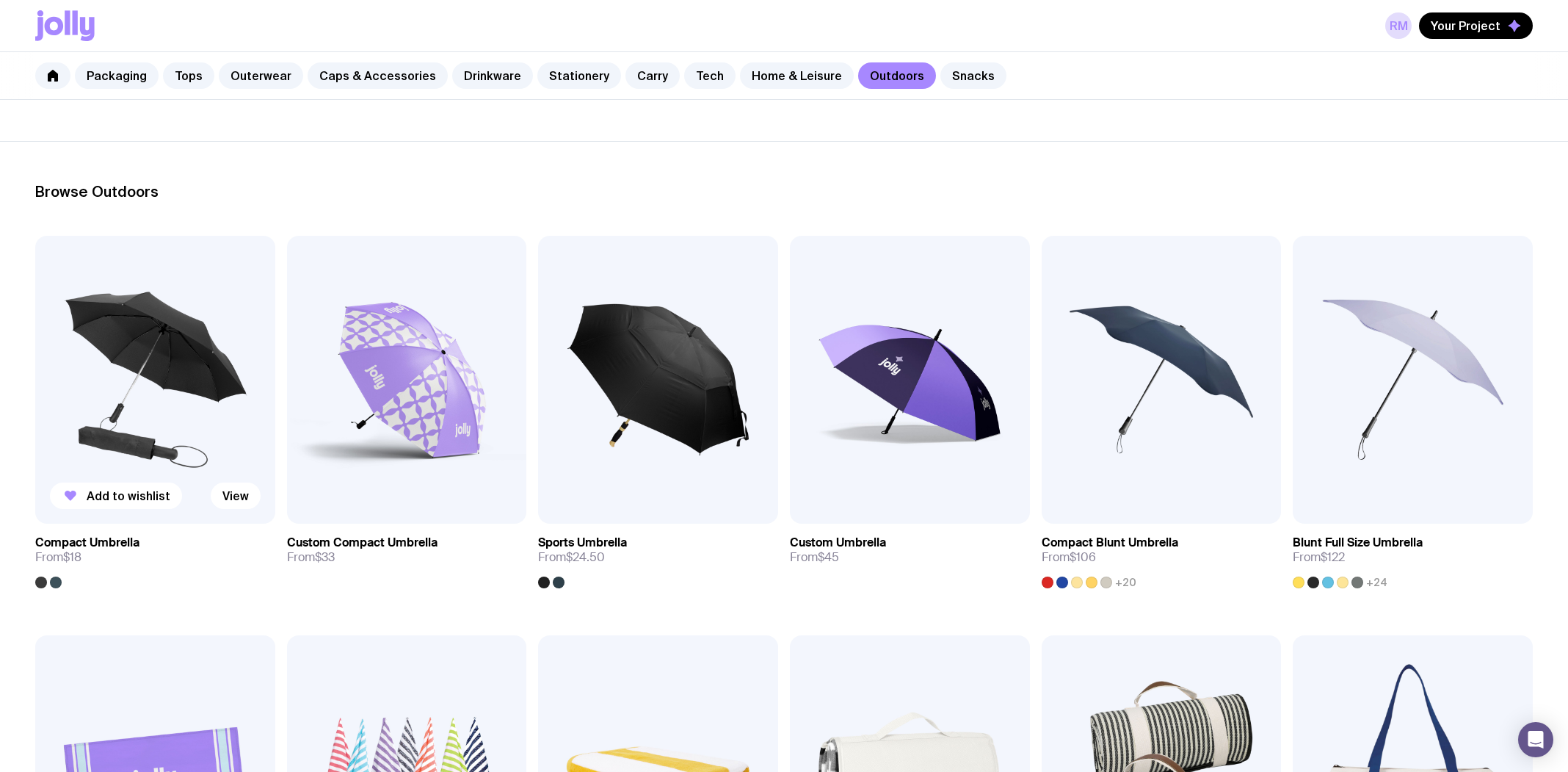
click at [54, 578] on div at bounding box center [55, 582] width 12 height 12
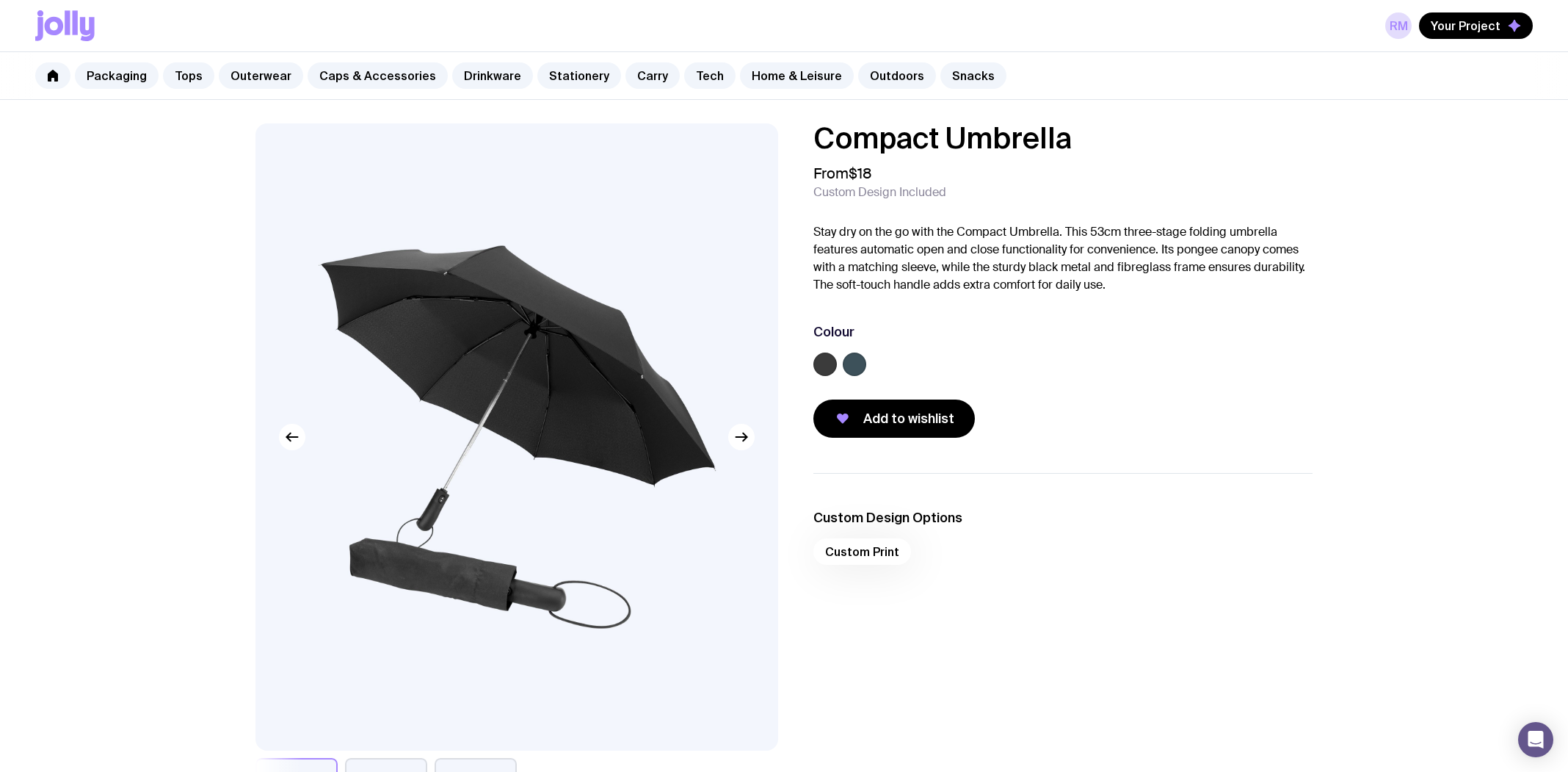
click at [844, 360] on label at bounding box center [854, 363] width 23 height 23
click at [0, 0] on input "radio" at bounding box center [0, 0] width 0 height 0
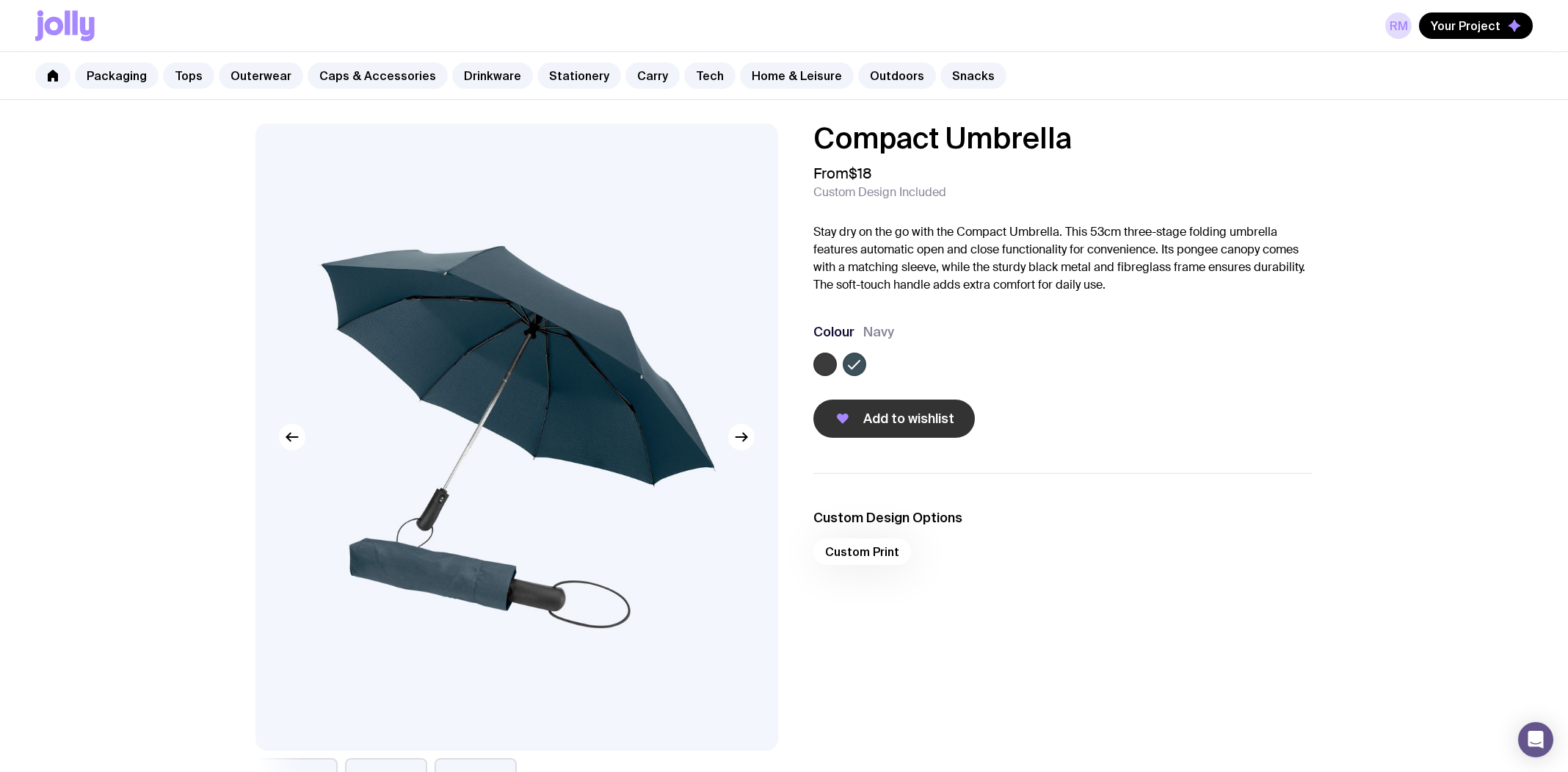
click at [925, 406] on button "Add to wishlist" at bounding box center [893, 418] width 161 height 38
click at [360, 74] on link "Caps & Accessories" at bounding box center [378, 76] width 140 height 27
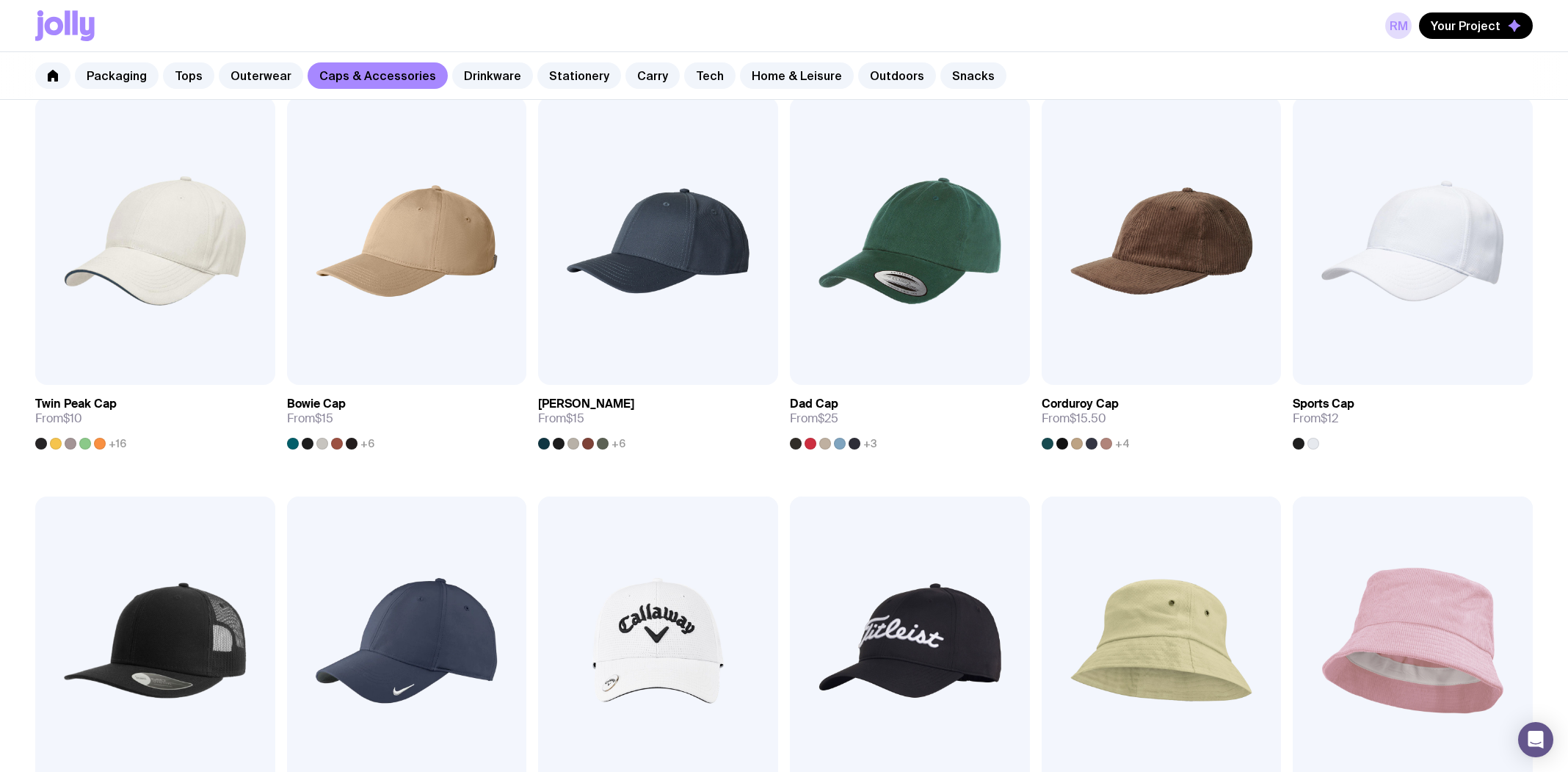
scroll to position [147, 0]
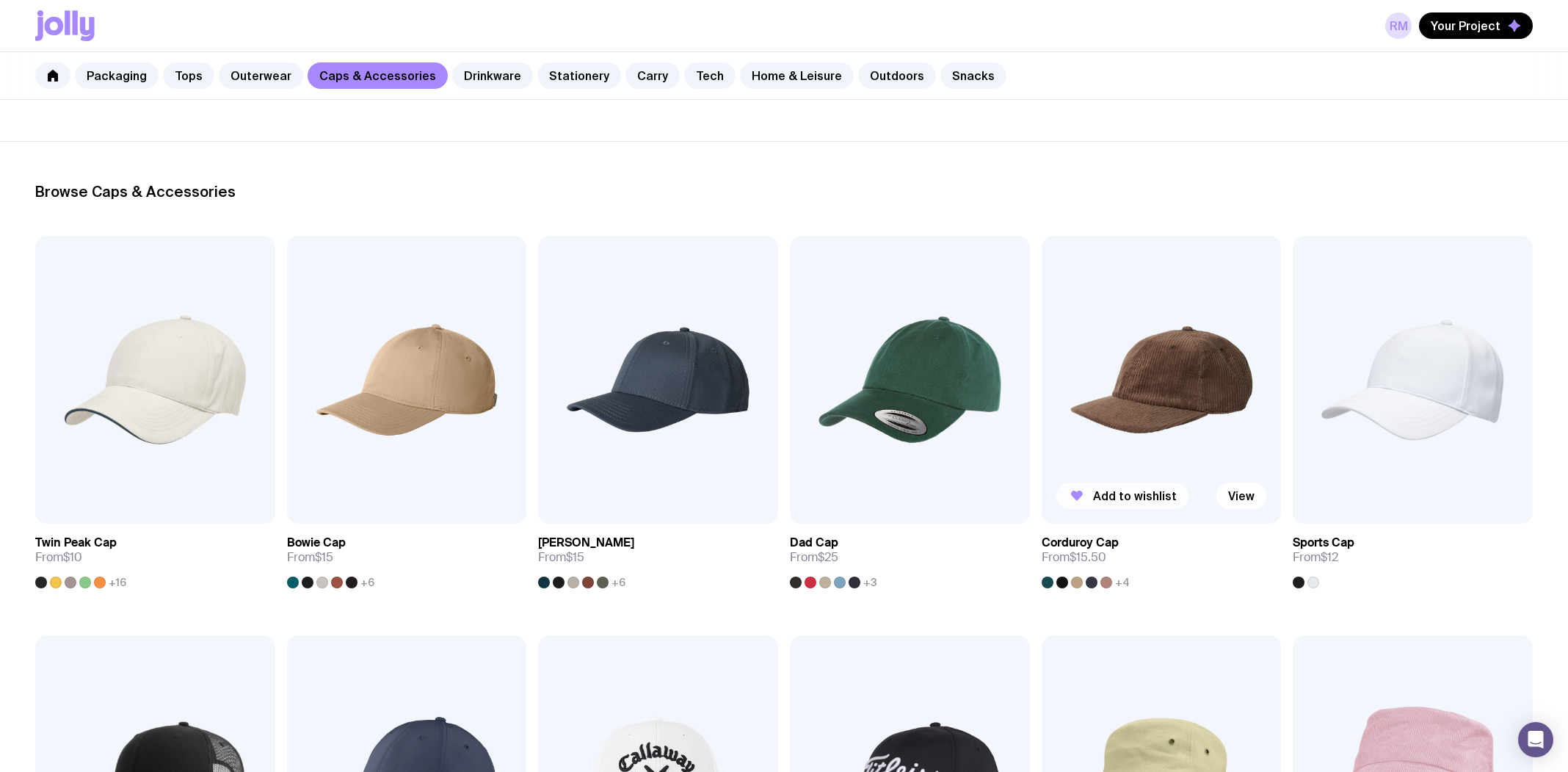
click at [1158, 493] on span "Add to wishlist" at bounding box center [1135, 496] width 84 height 15
click at [627, 495] on span "Add to wishlist" at bounding box center [631, 496] width 84 height 15
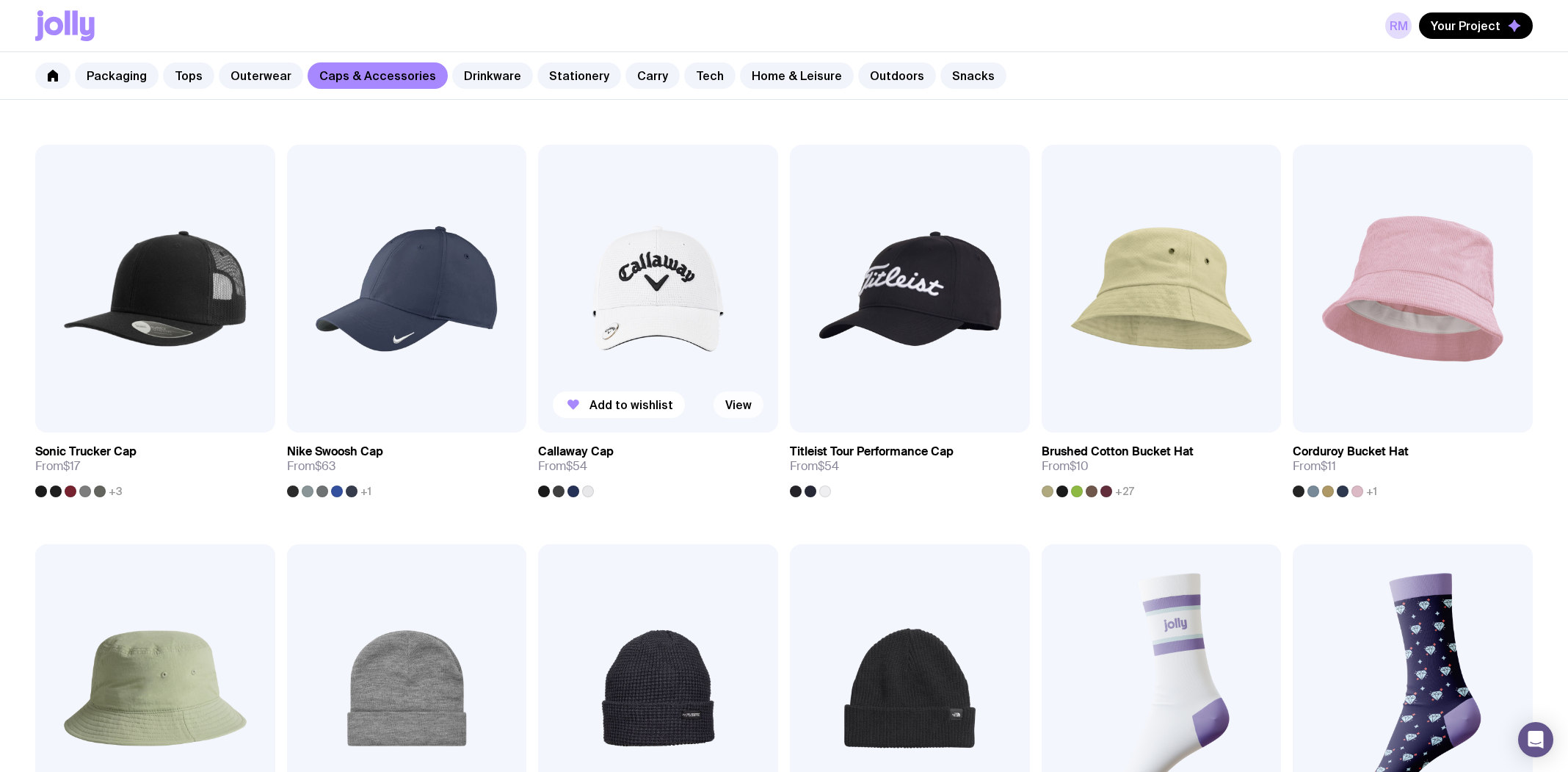
scroll to position [661, 0]
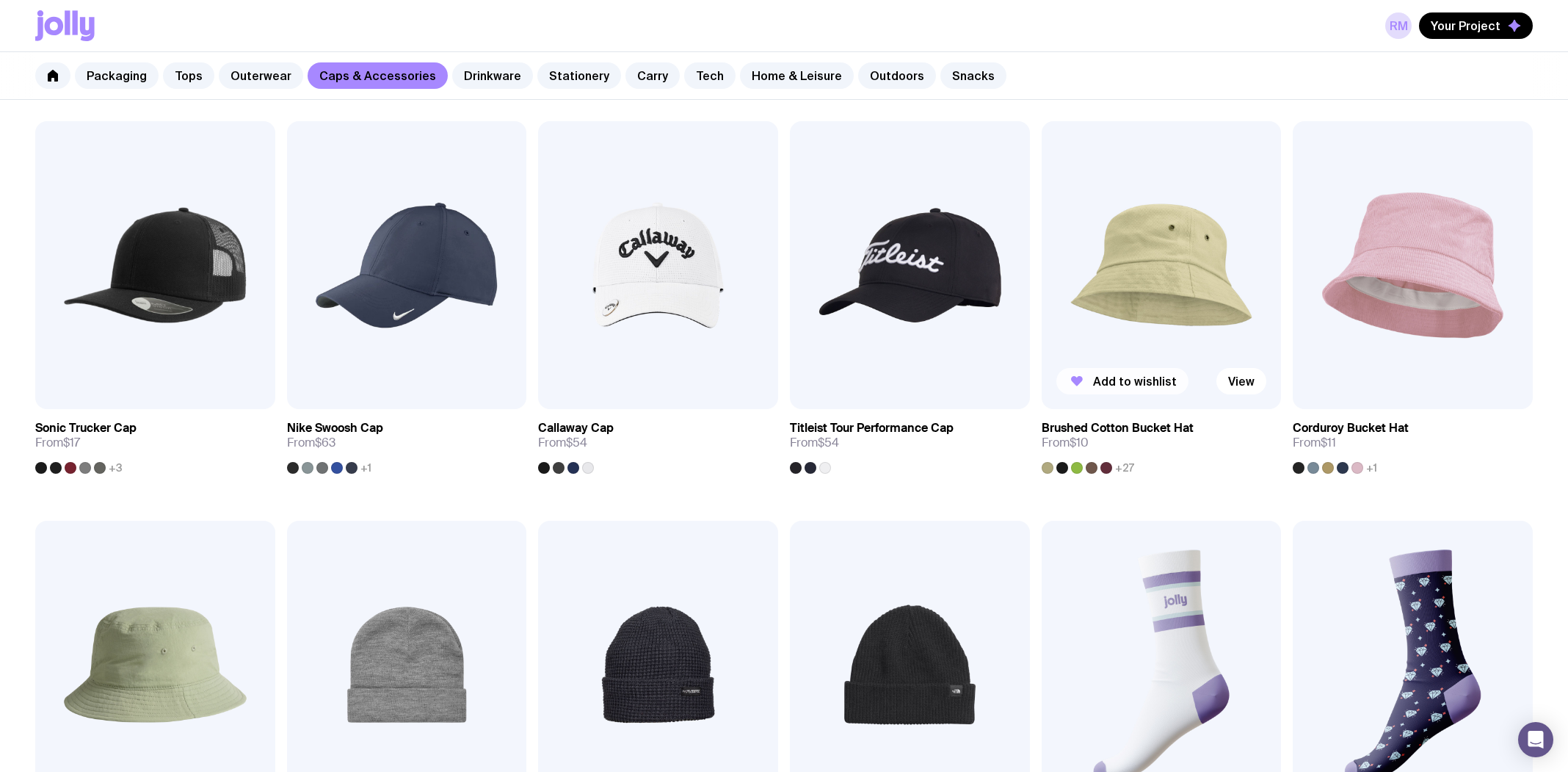
click at [1151, 381] on span "Add to wishlist" at bounding box center [1135, 381] width 84 height 15
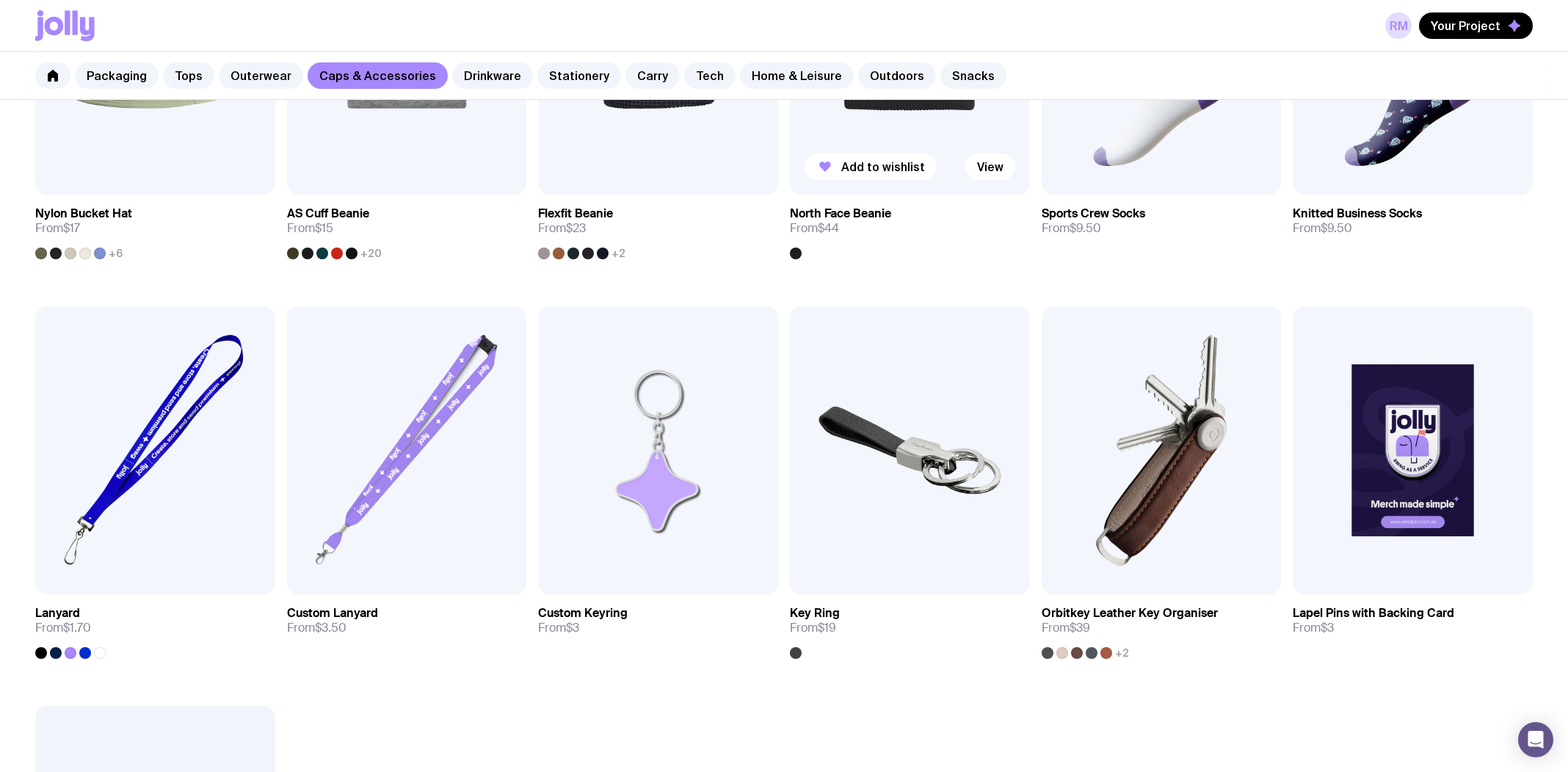
scroll to position [1322, 0]
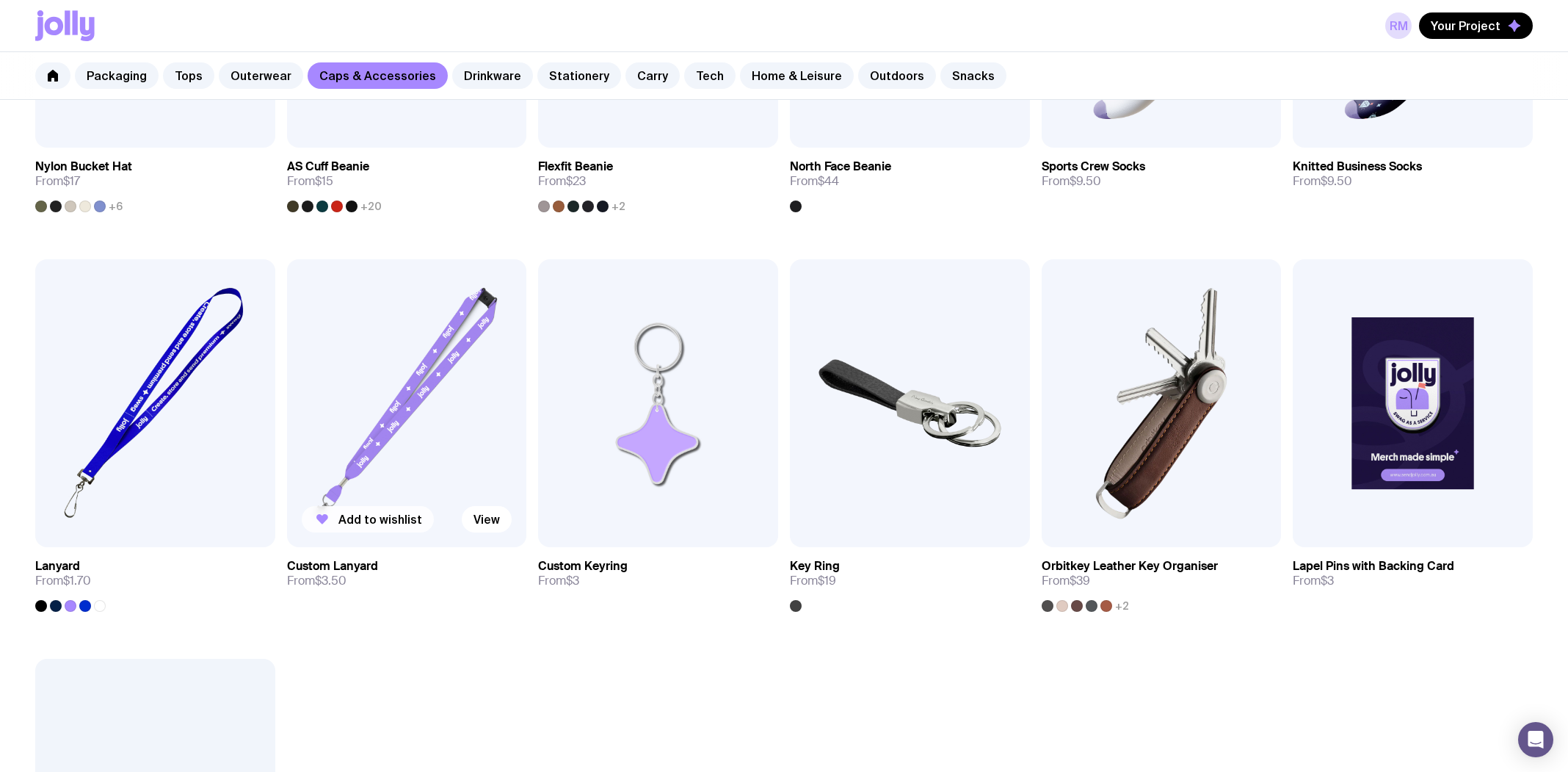
click at [369, 519] on span "Add to wishlist" at bounding box center [380, 519] width 84 height 15
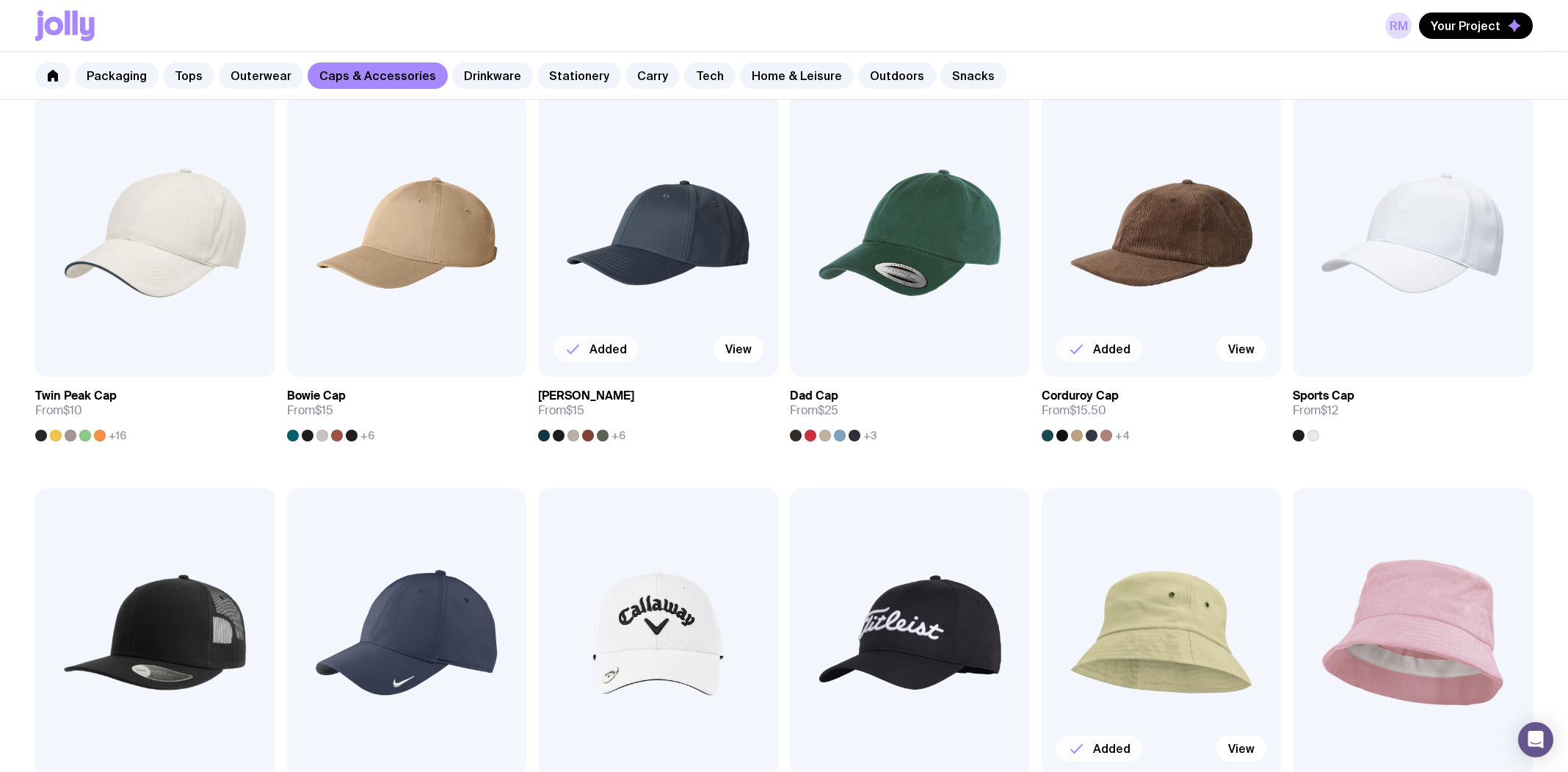
scroll to position [0, 0]
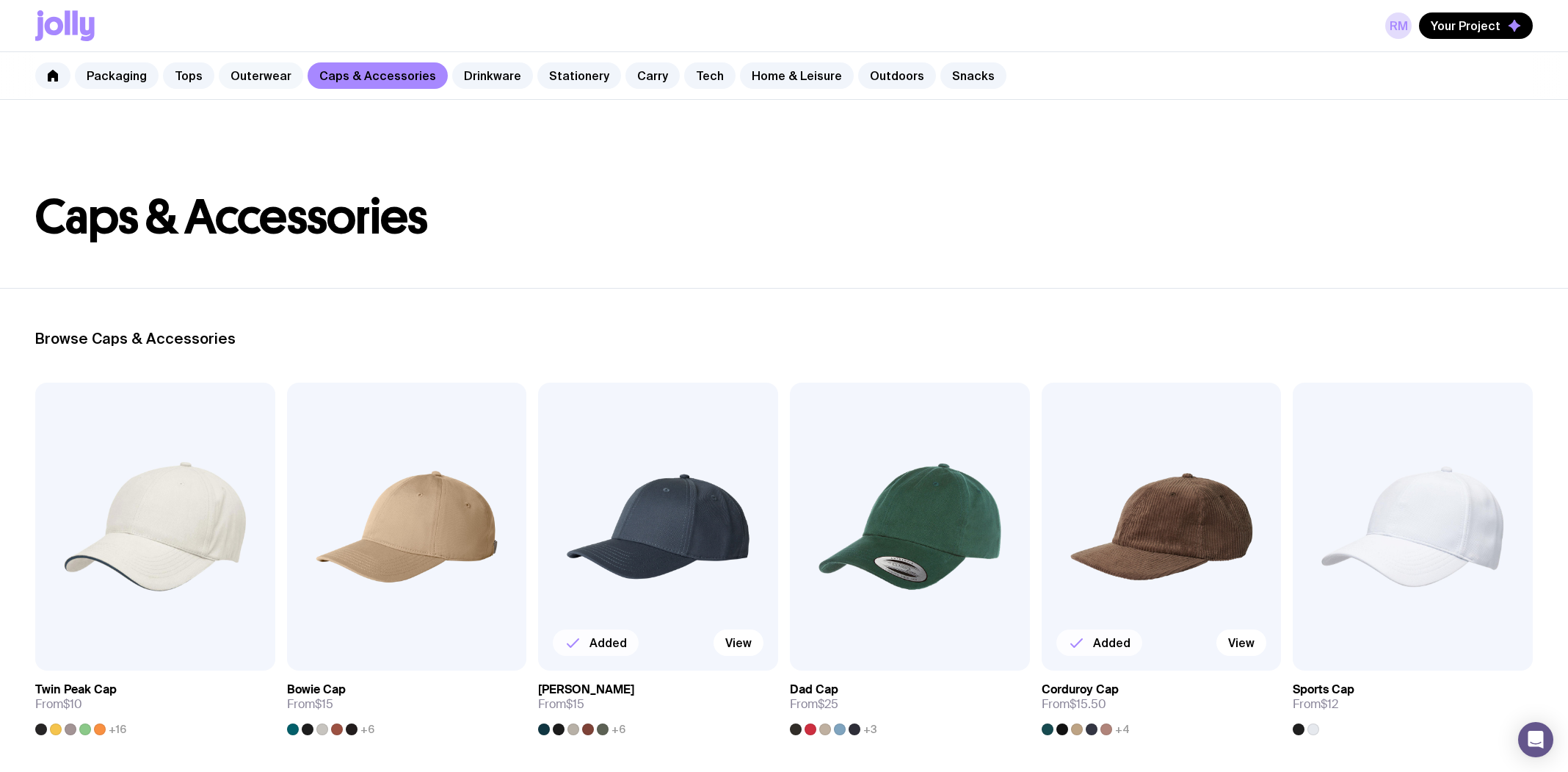
click at [254, 78] on link "Outerwear" at bounding box center [261, 76] width 85 height 27
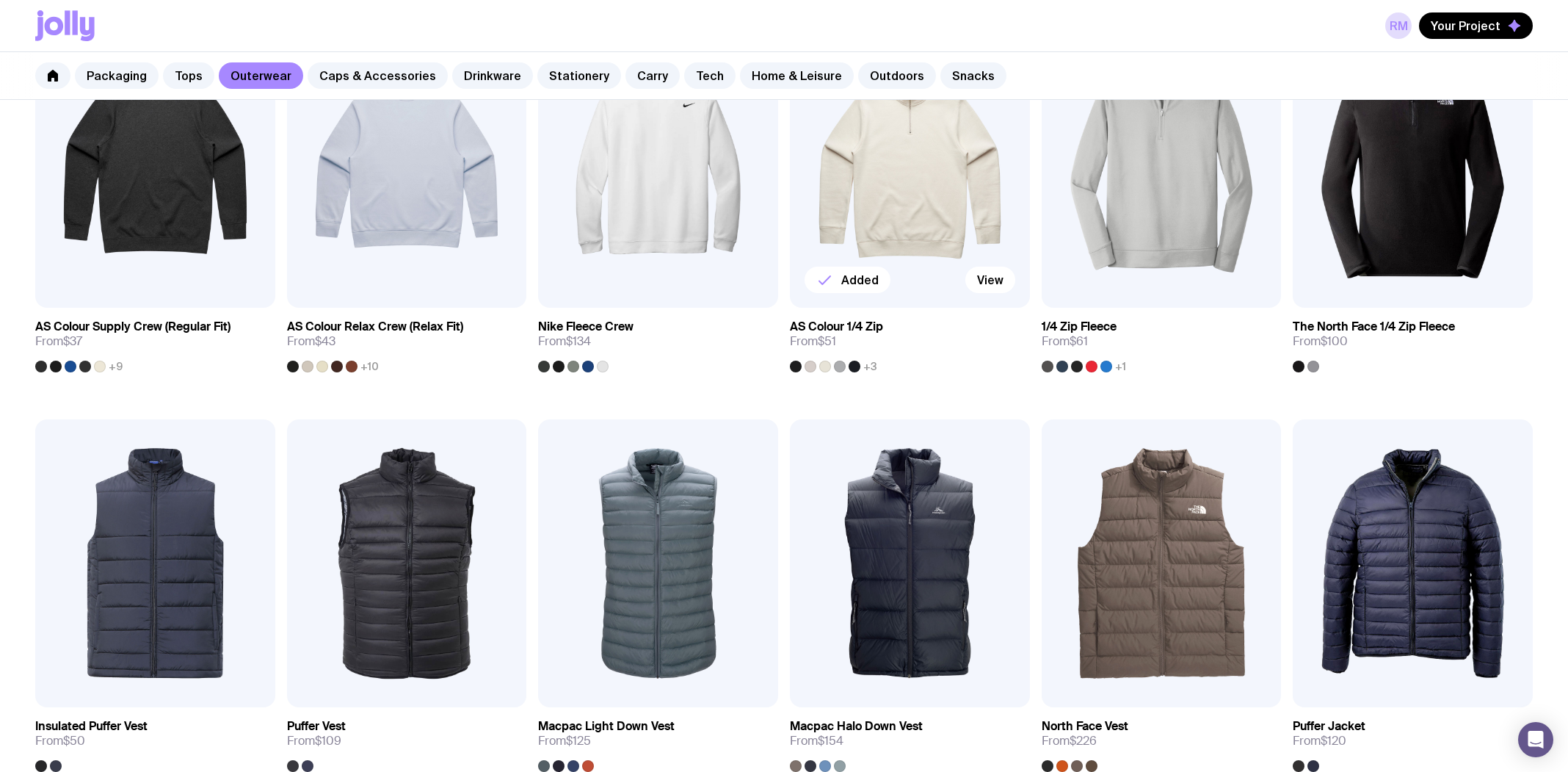
scroll to position [367, 0]
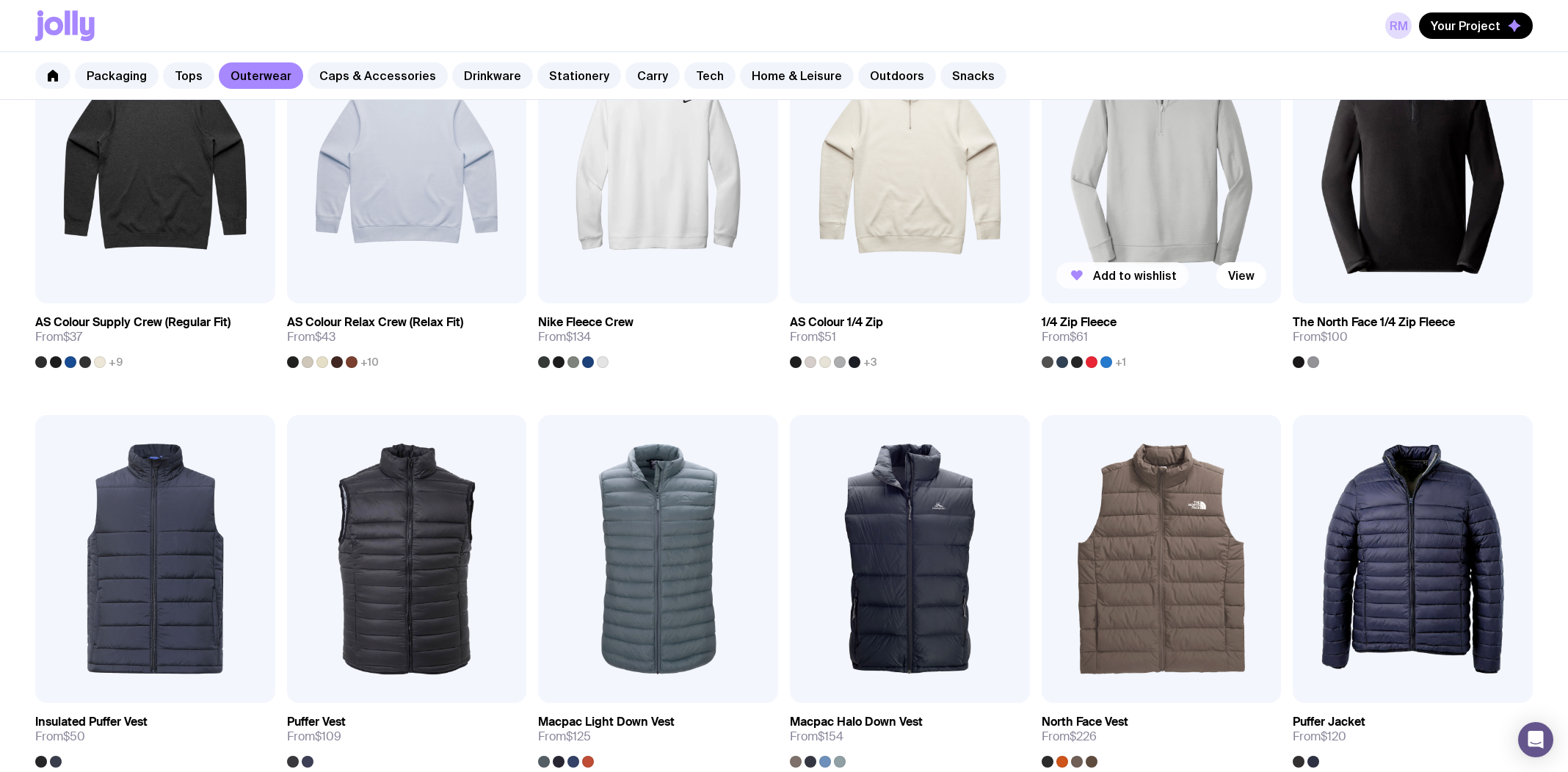
click at [1087, 272] on button "Add to wishlist" at bounding box center [1122, 275] width 132 height 27
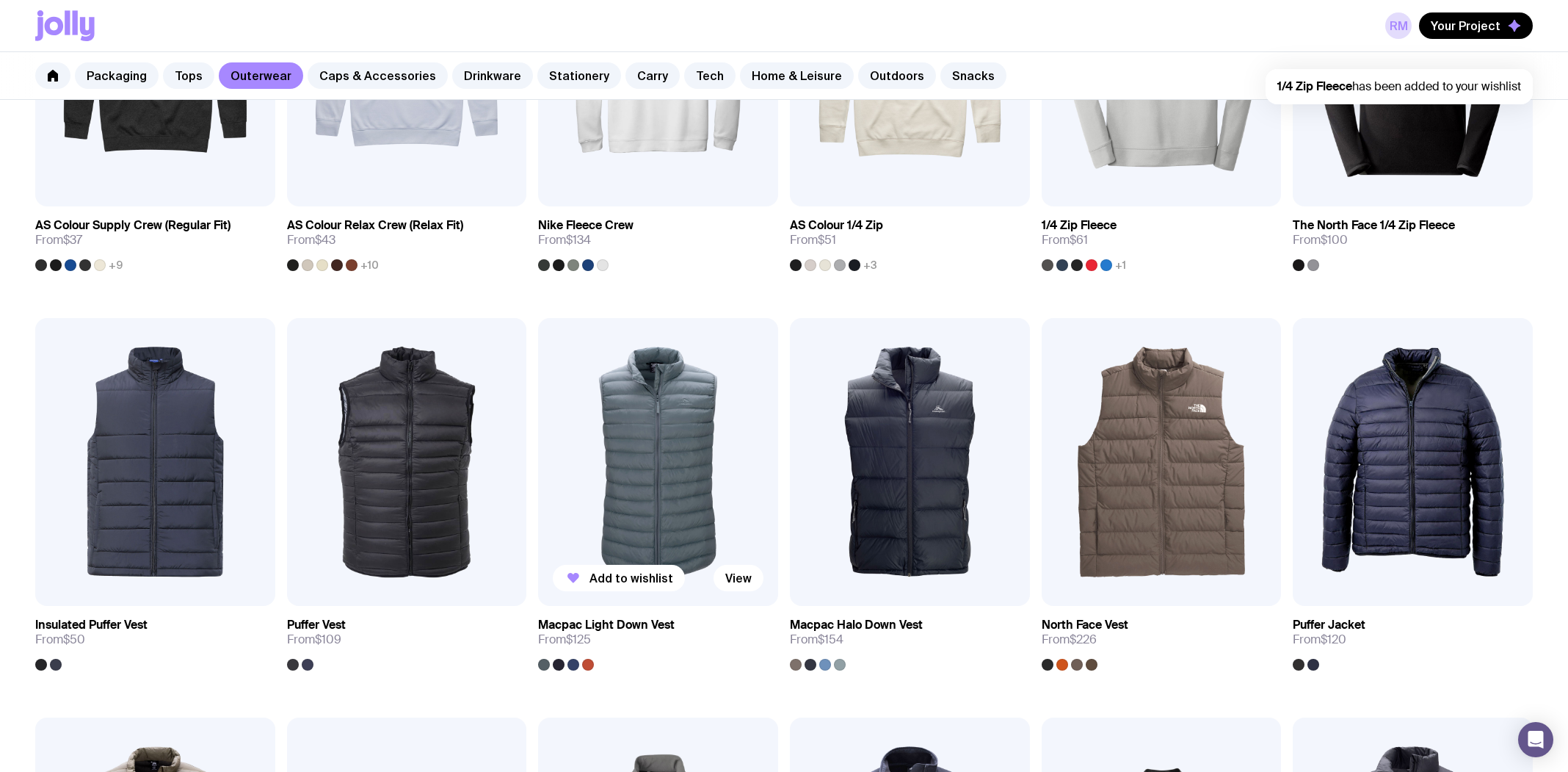
scroll to position [588, 0]
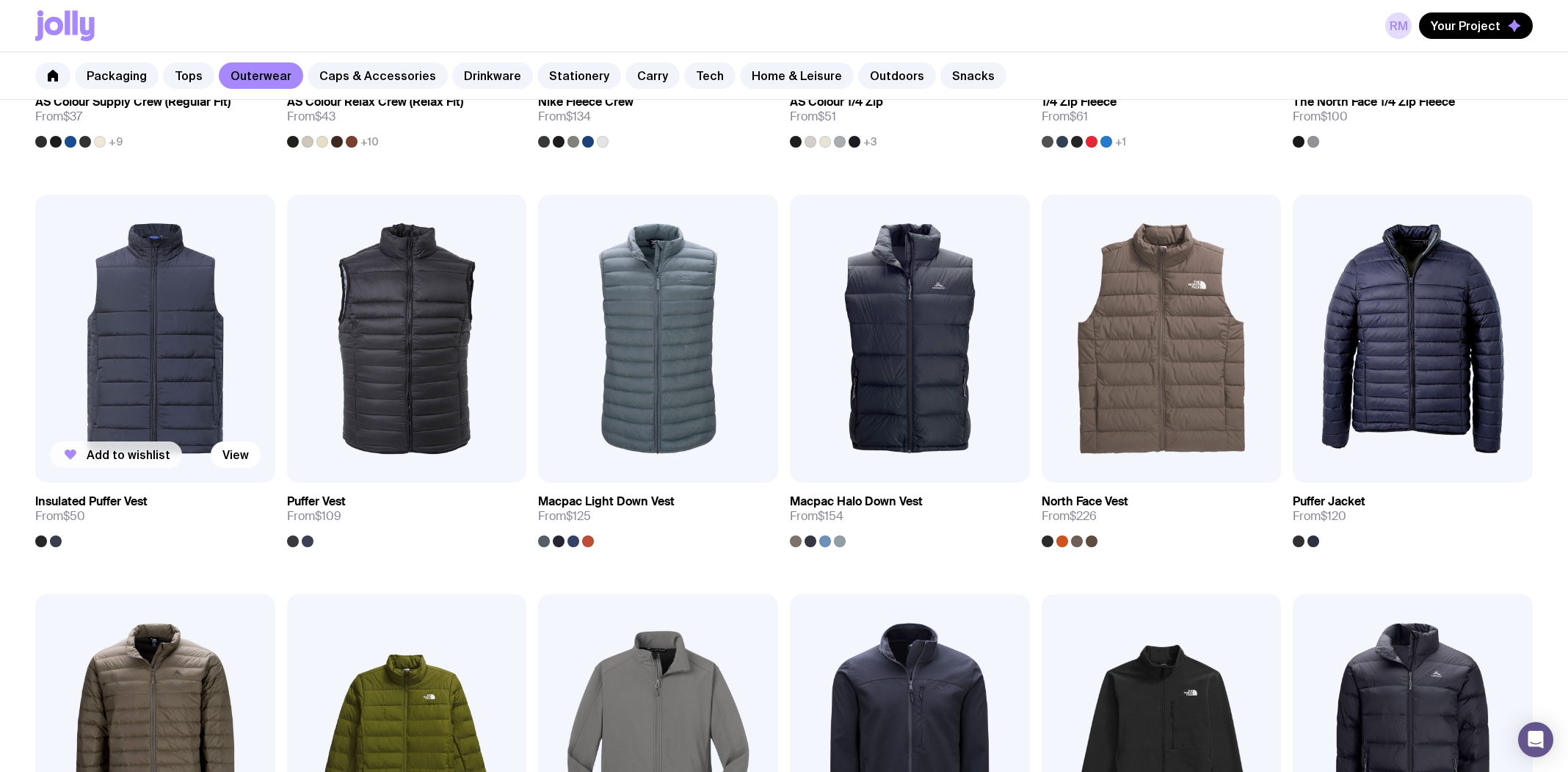
click at [142, 448] on span "Add to wishlist" at bounding box center [128, 455] width 84 height 15
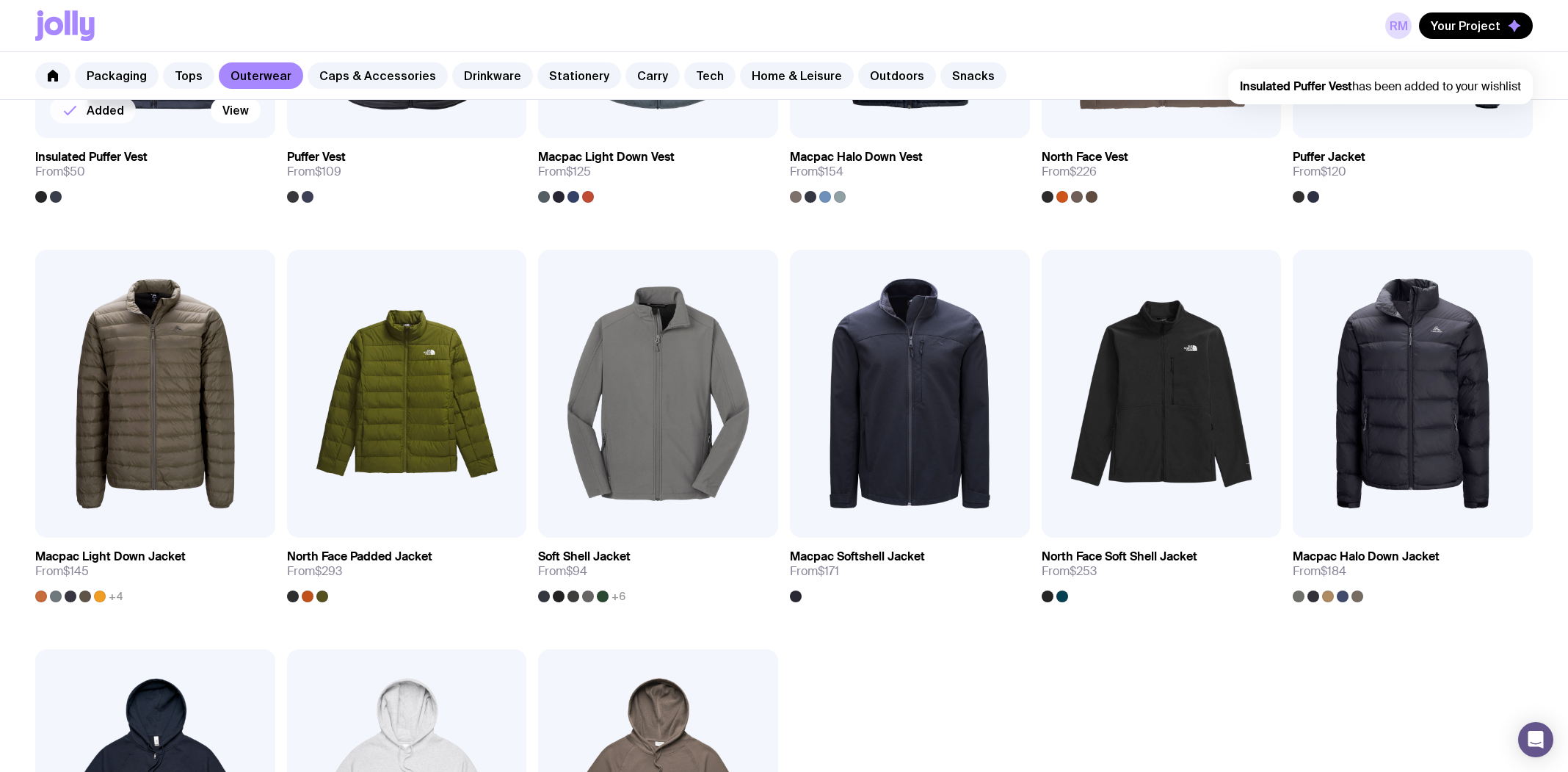
scroll to position [955, 0]
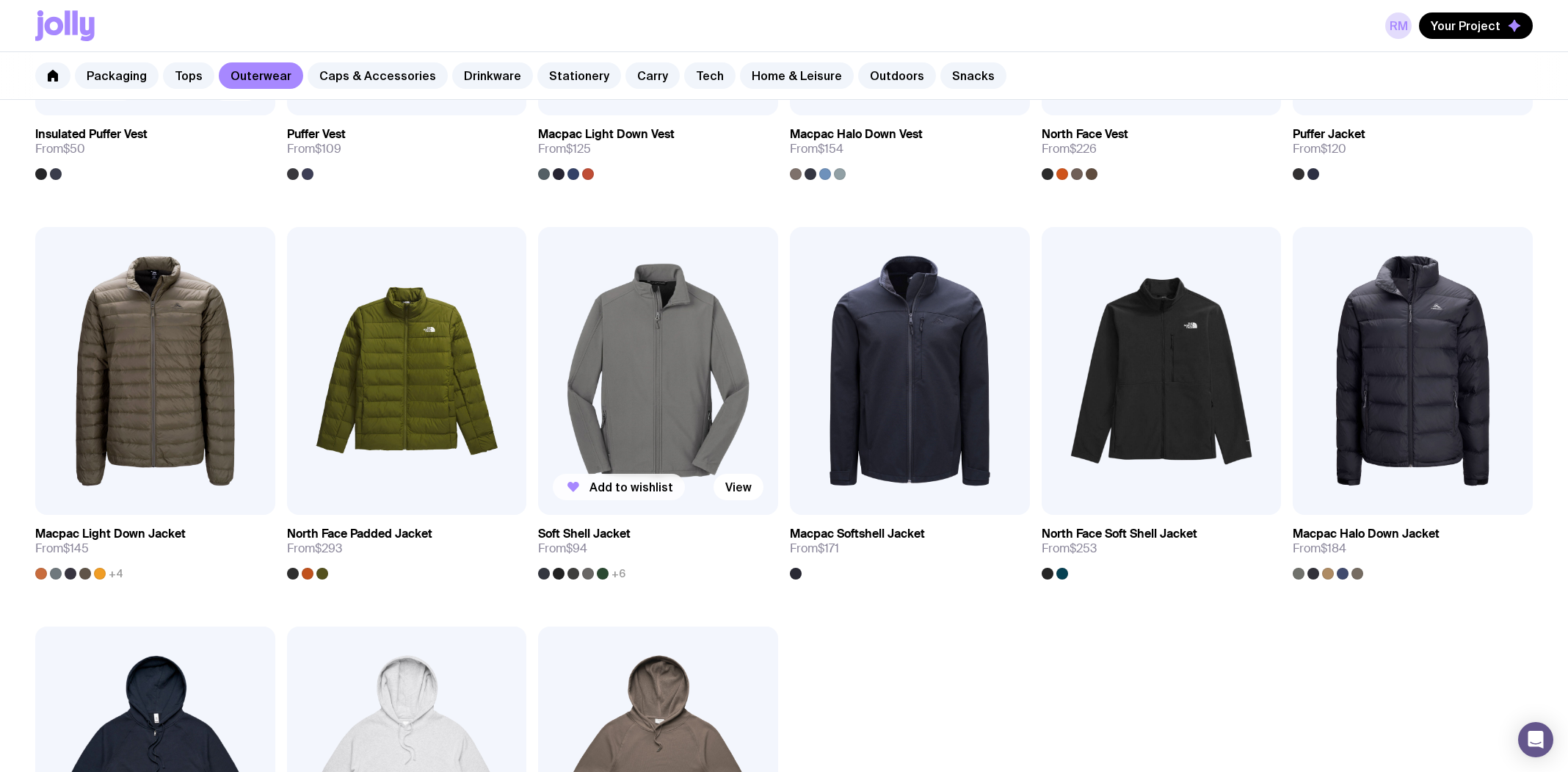
click at [587, 482] on button "Add to wishlist" at bounding box center [619, 487] width 132 height 27
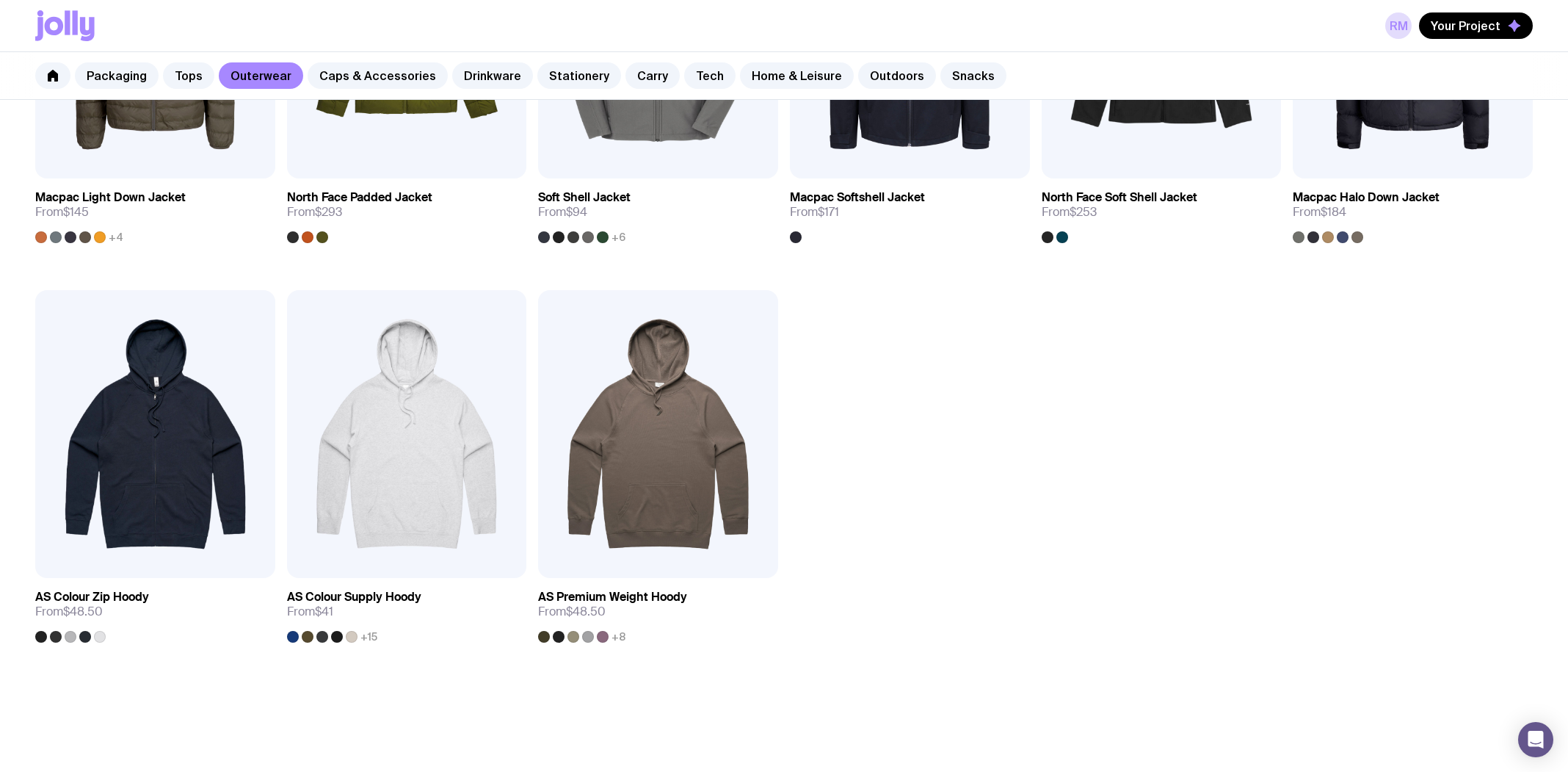
scroll to position [1322, 0]
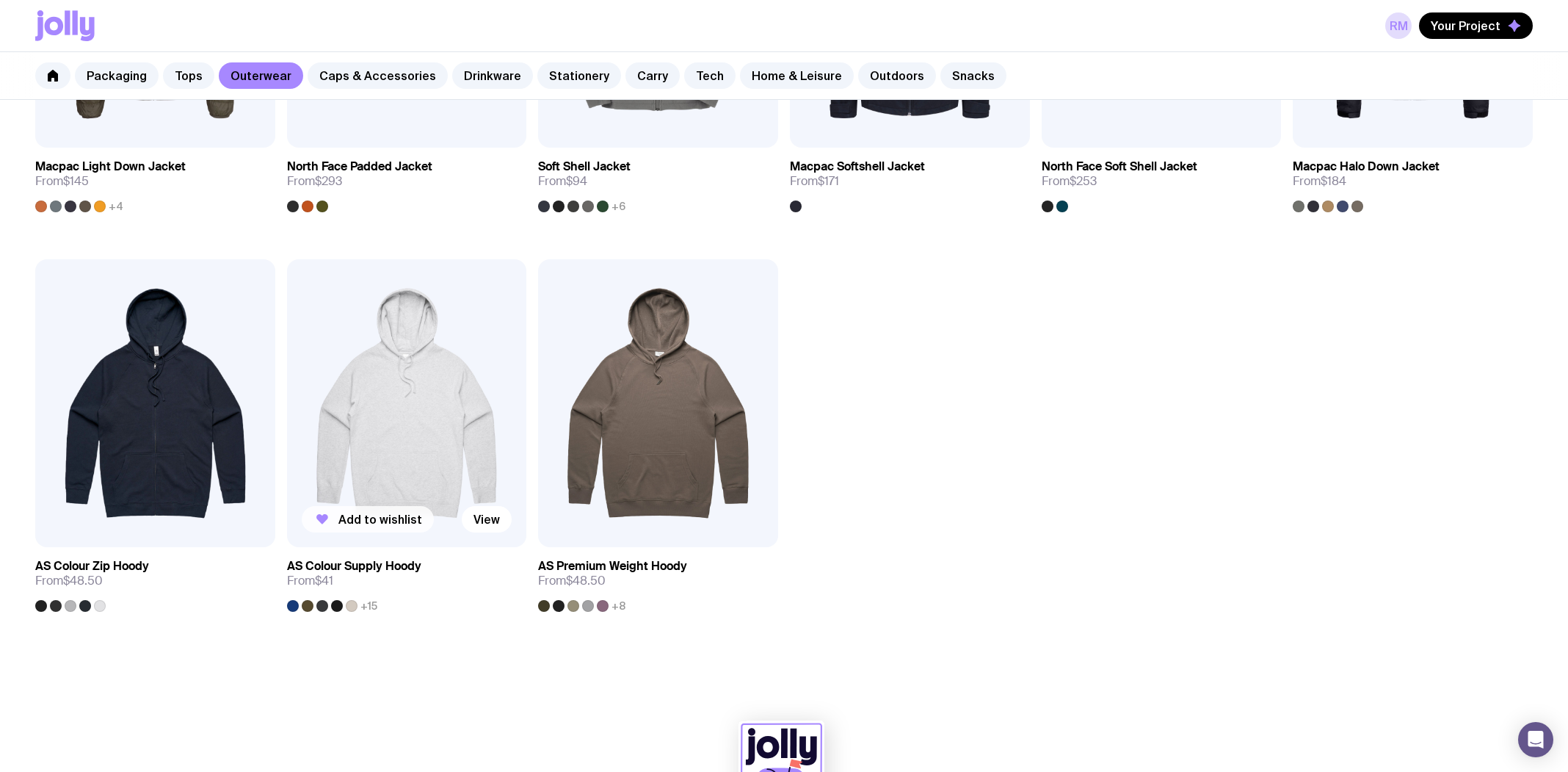
click at [347, 512] on span "Add to wishlist" at bounding box center [380, 519] width 84 height 15
click at [603, 514] on span "Add to wishlist" at bounding box center [631, 519] width 84 height 15
click at [748, 416] on img at bounding box center [658, 403] width 240 height 288
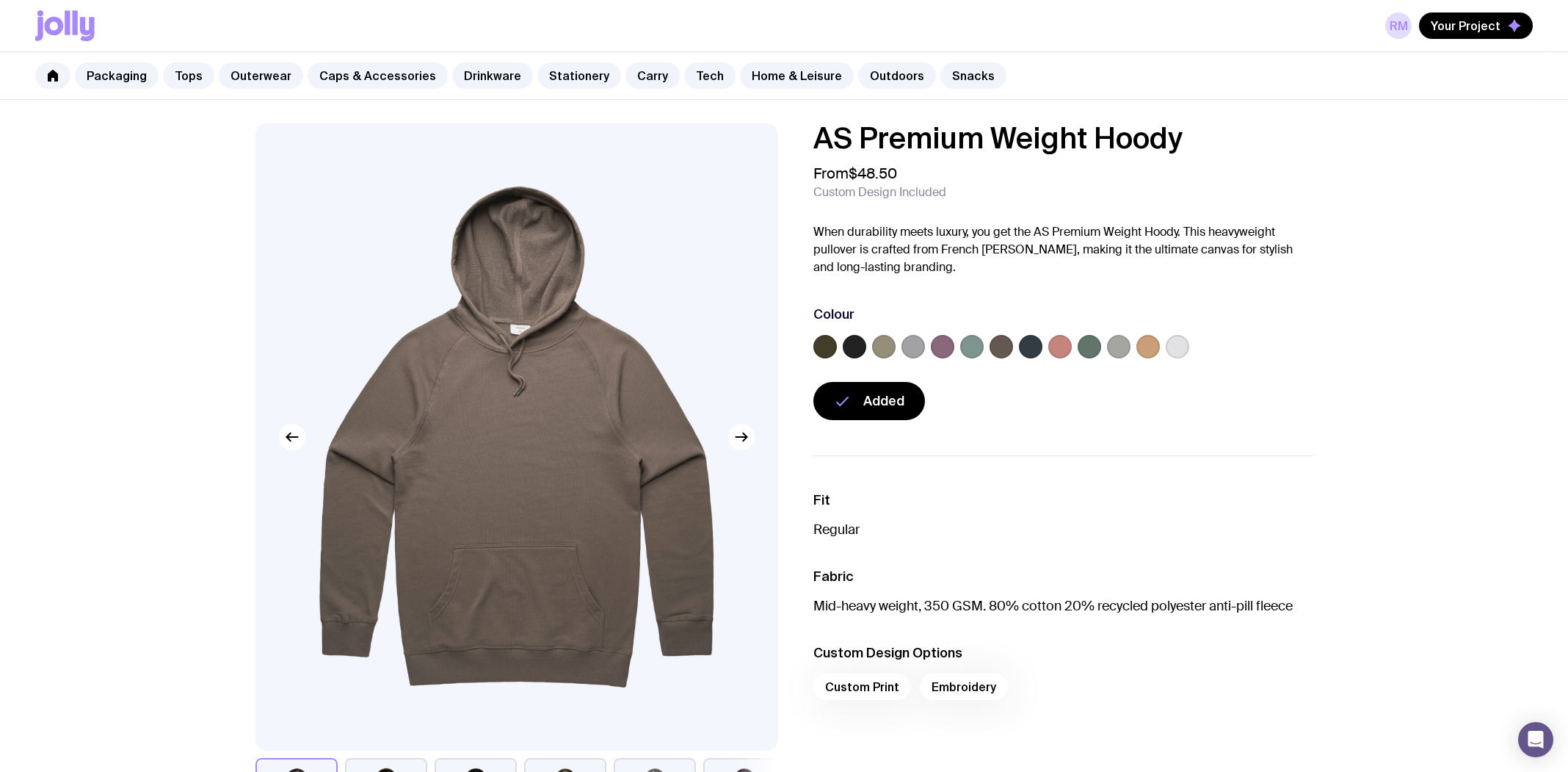
click at [1031, 348] on label at bounding box center [1030, 346] width 23 height 23
click at [0, 0] on input "radio" at bounding box center [0, 0] width 0 height 0
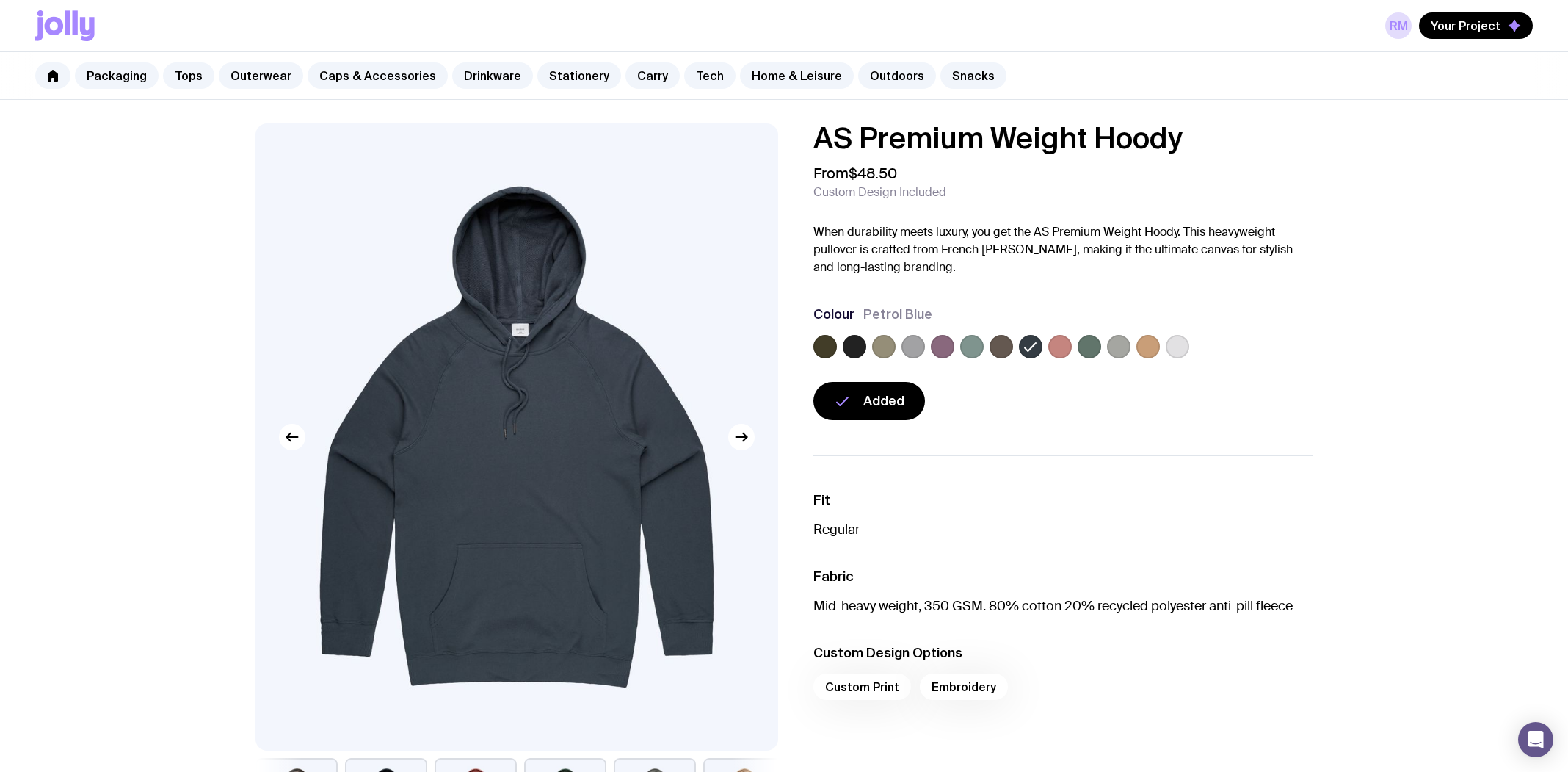
click at [1083, 348] on label at bounding box center [1089, 346] width 23 height 23
click at [0, 0] on input "radio" at bounding box center [0, 0] width 0 height 0
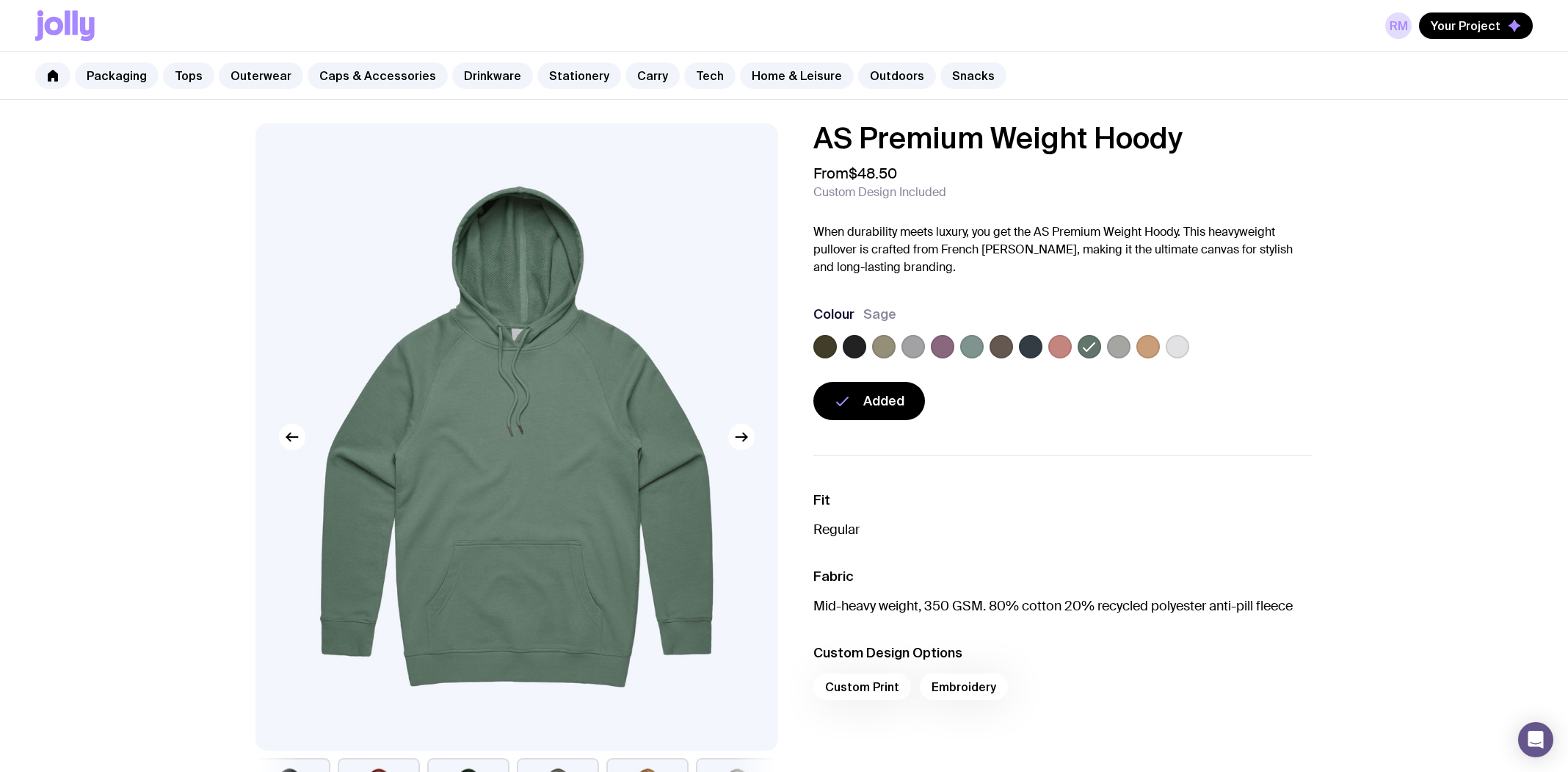
click at [1020, 341] on label at bounding box center [1030, 346] width 23 height 23
click at [0, 0] on input "radio" at bounding box center [0, 0] width 0 height 0
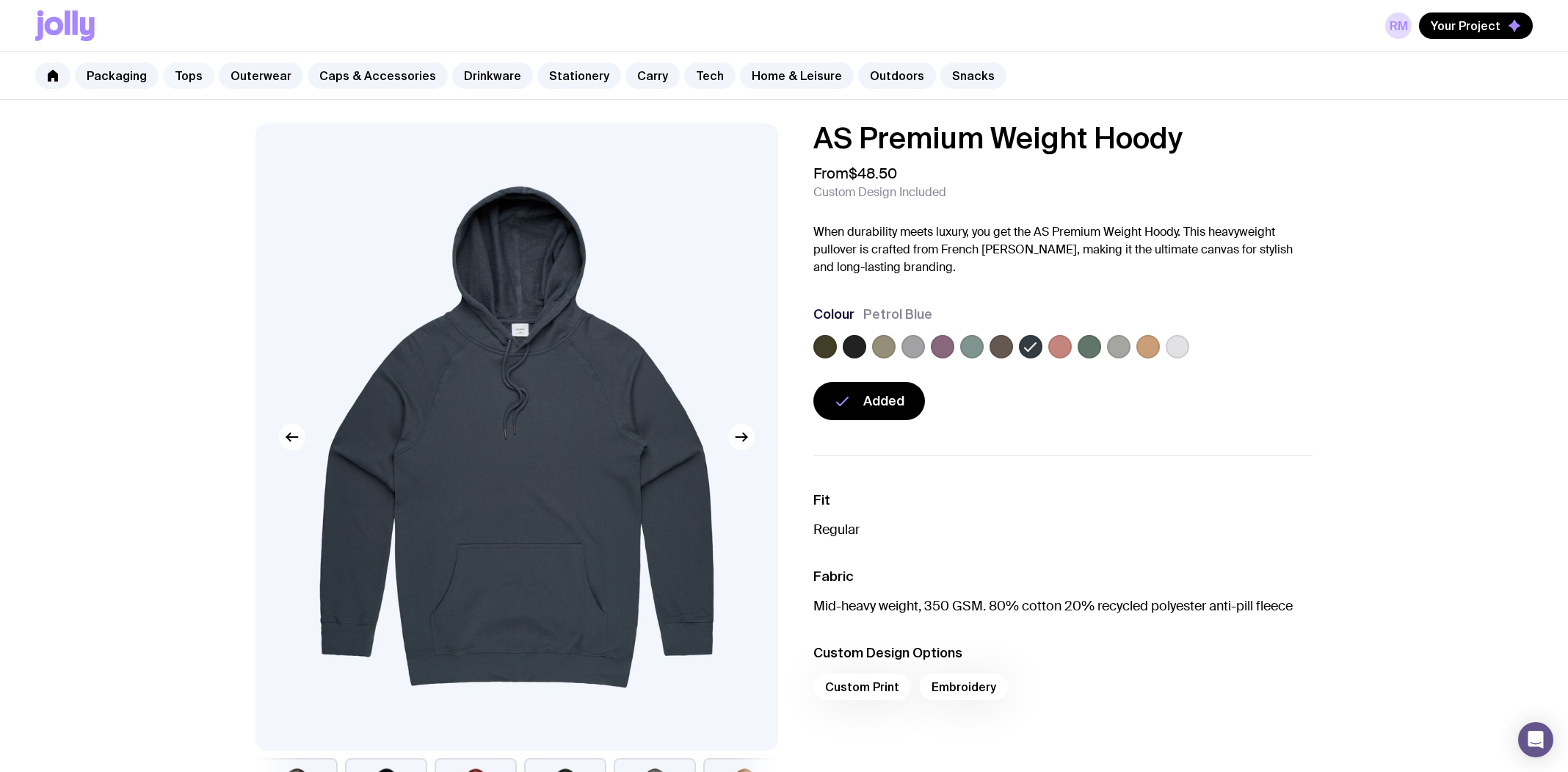
click at [186, 77] on link "Tops" at bounding box center [189, 76] width 52 height 27
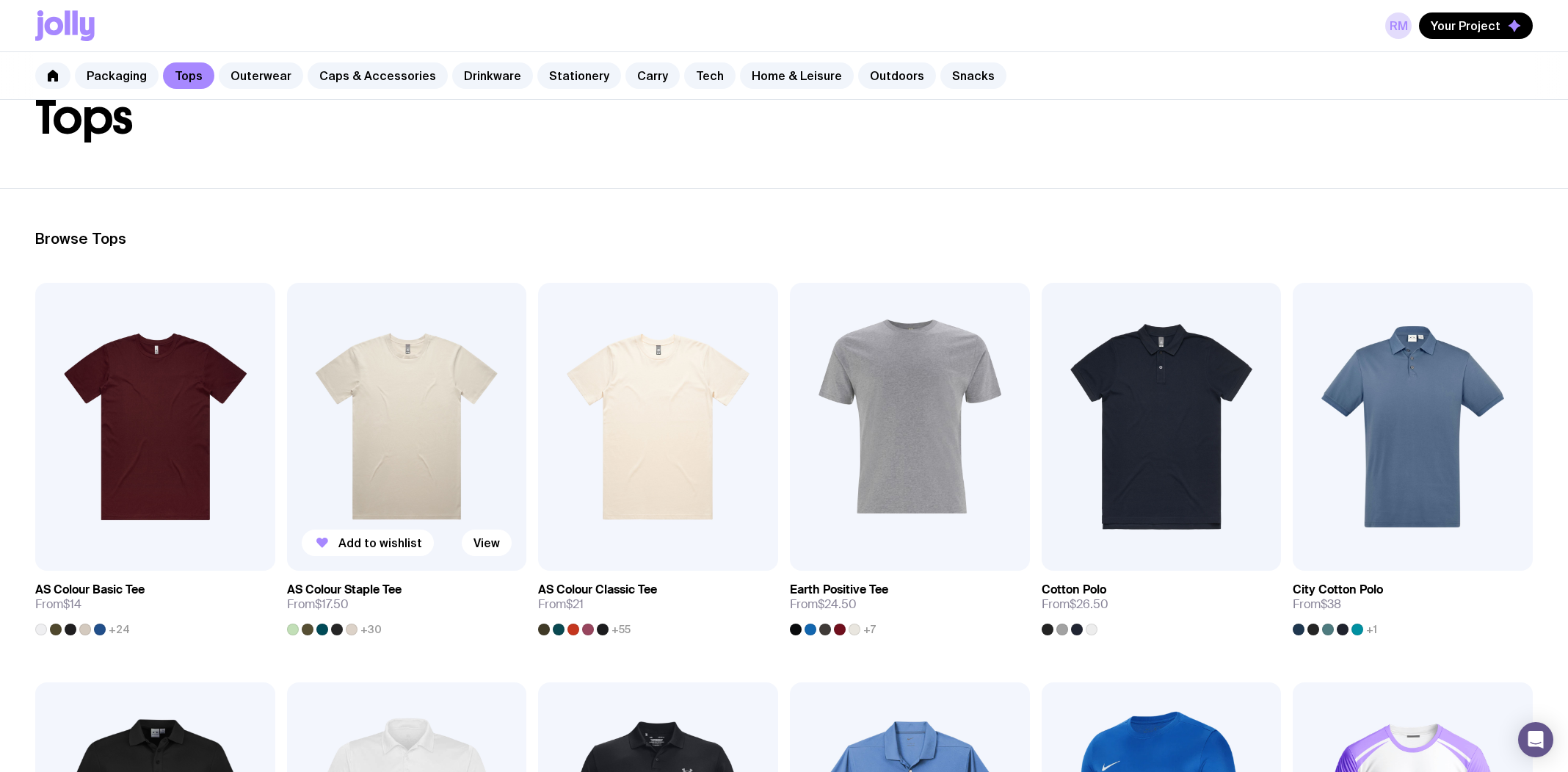
scroll to position [220, 0]
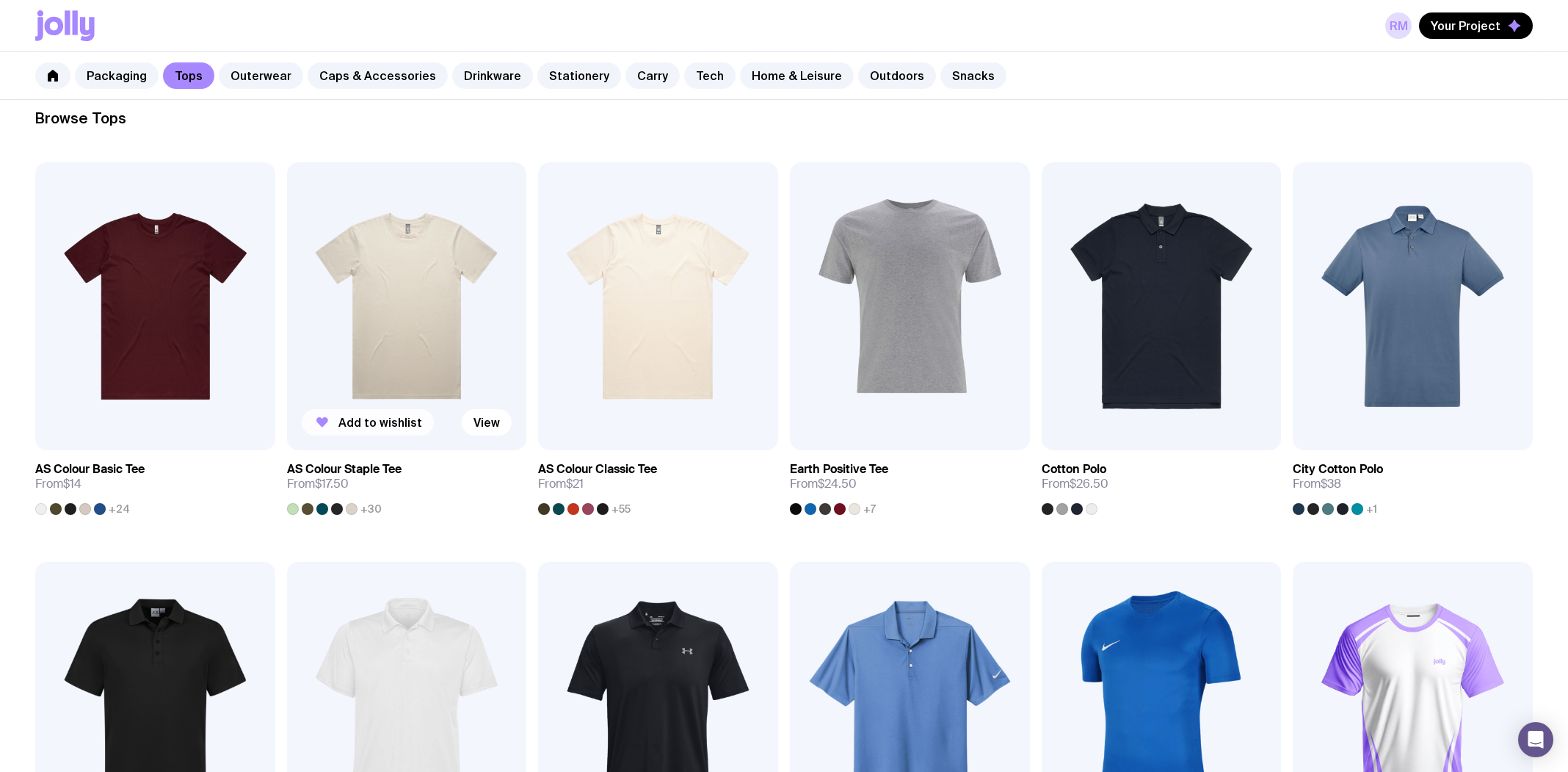
click at [363, 427] on span "Add to wishlist" at bounding box center [380, 422] width 84 height 15
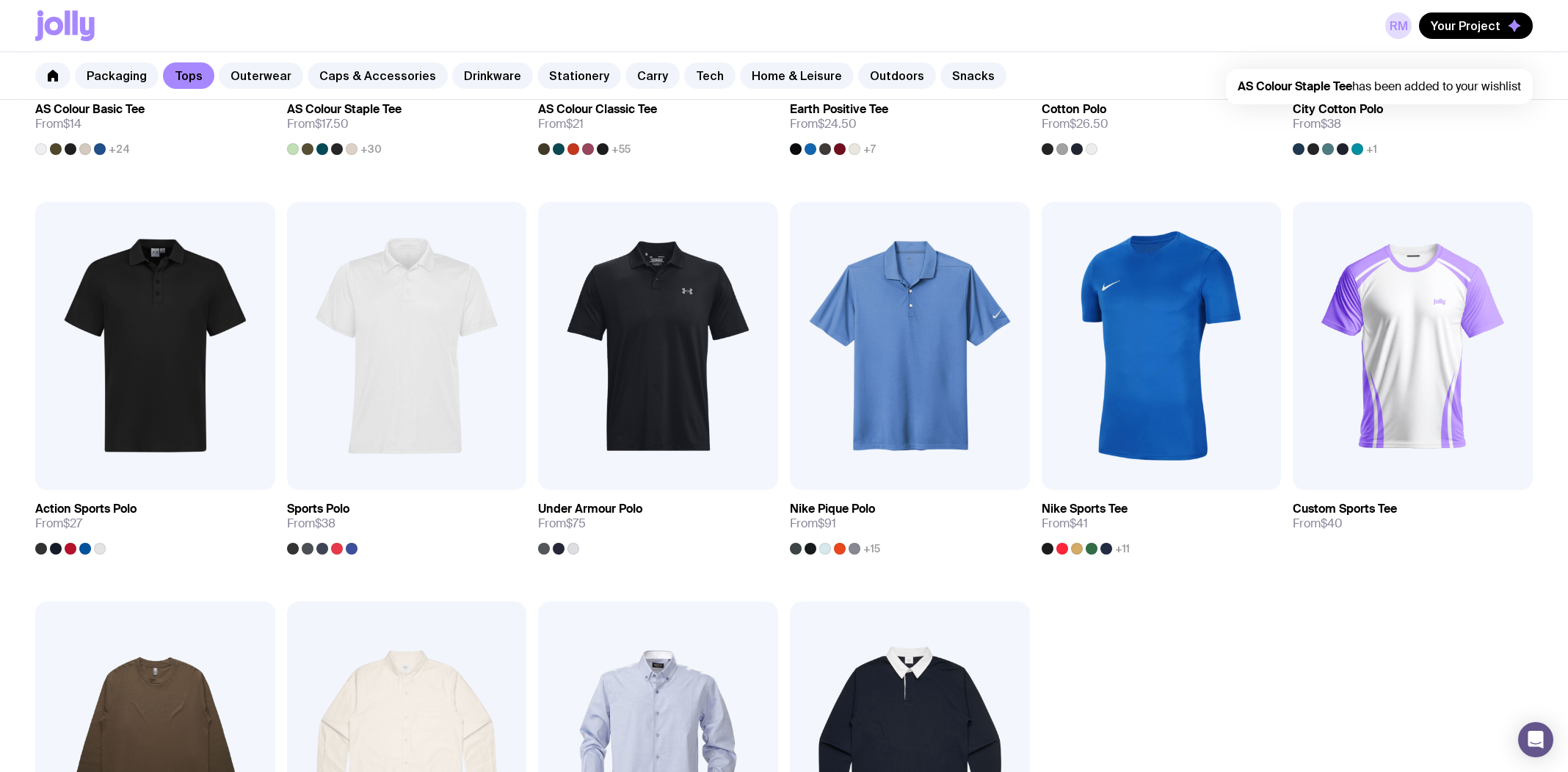
scroll to position [588, 0]
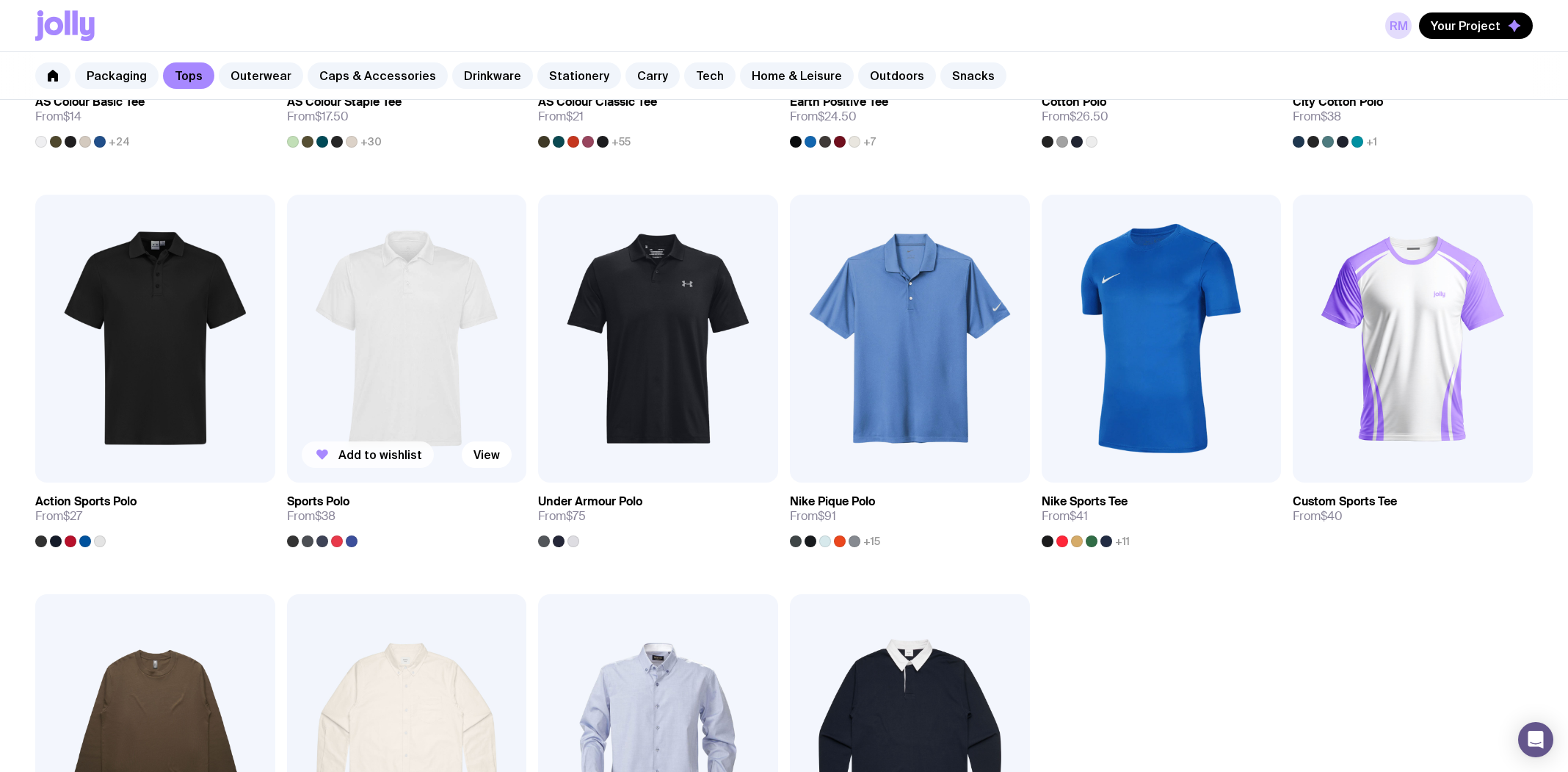
click at [338, 452] on span "Add to wishlist" at bounding box center [380, 455] width 84 height 15
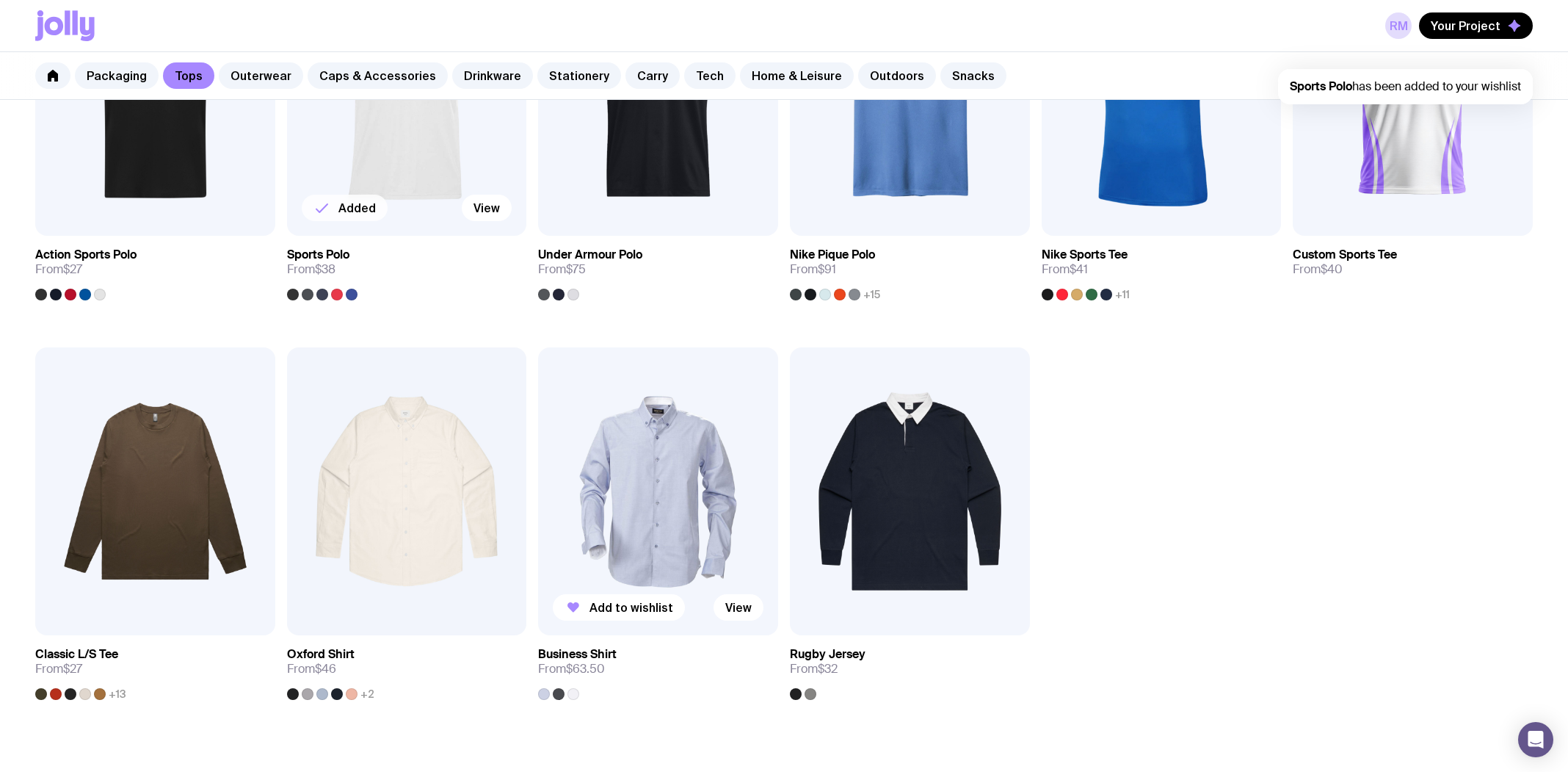
scroll to position [955, 0]
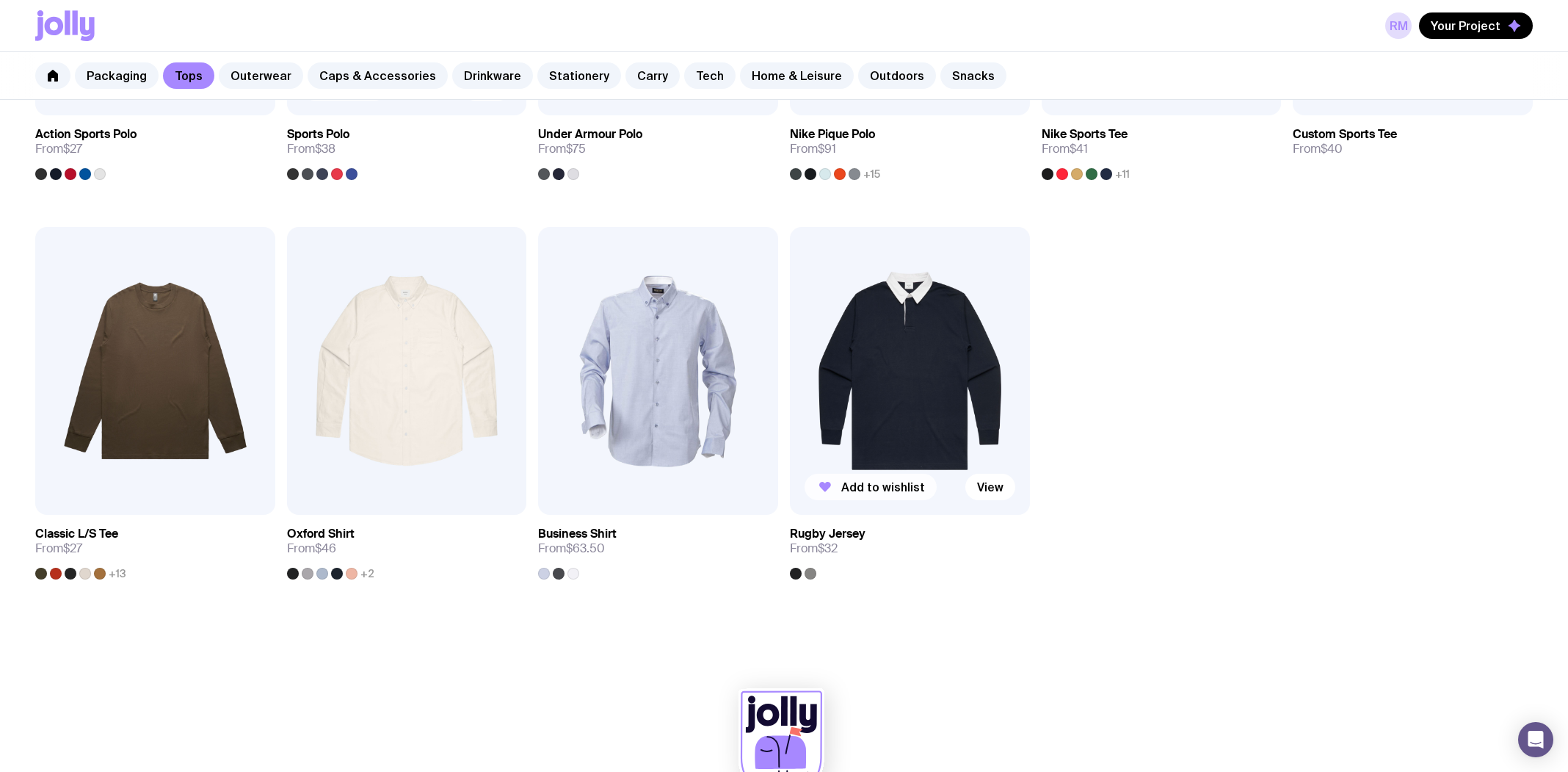
click at [867, 489] on span "Add to wishlist" at bounding box center [883, 487] width 84 height 15
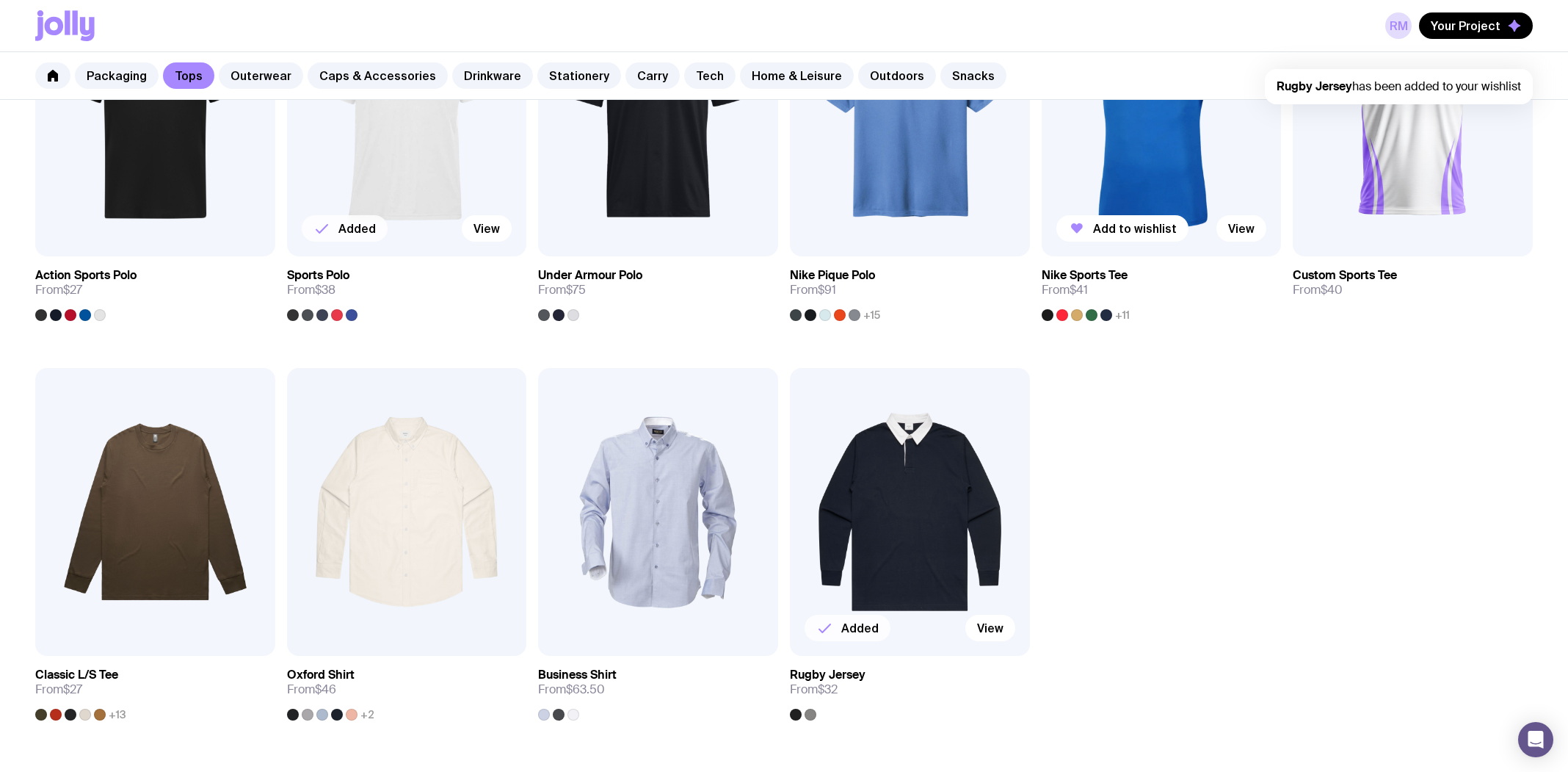
scroll to position [588, 0]
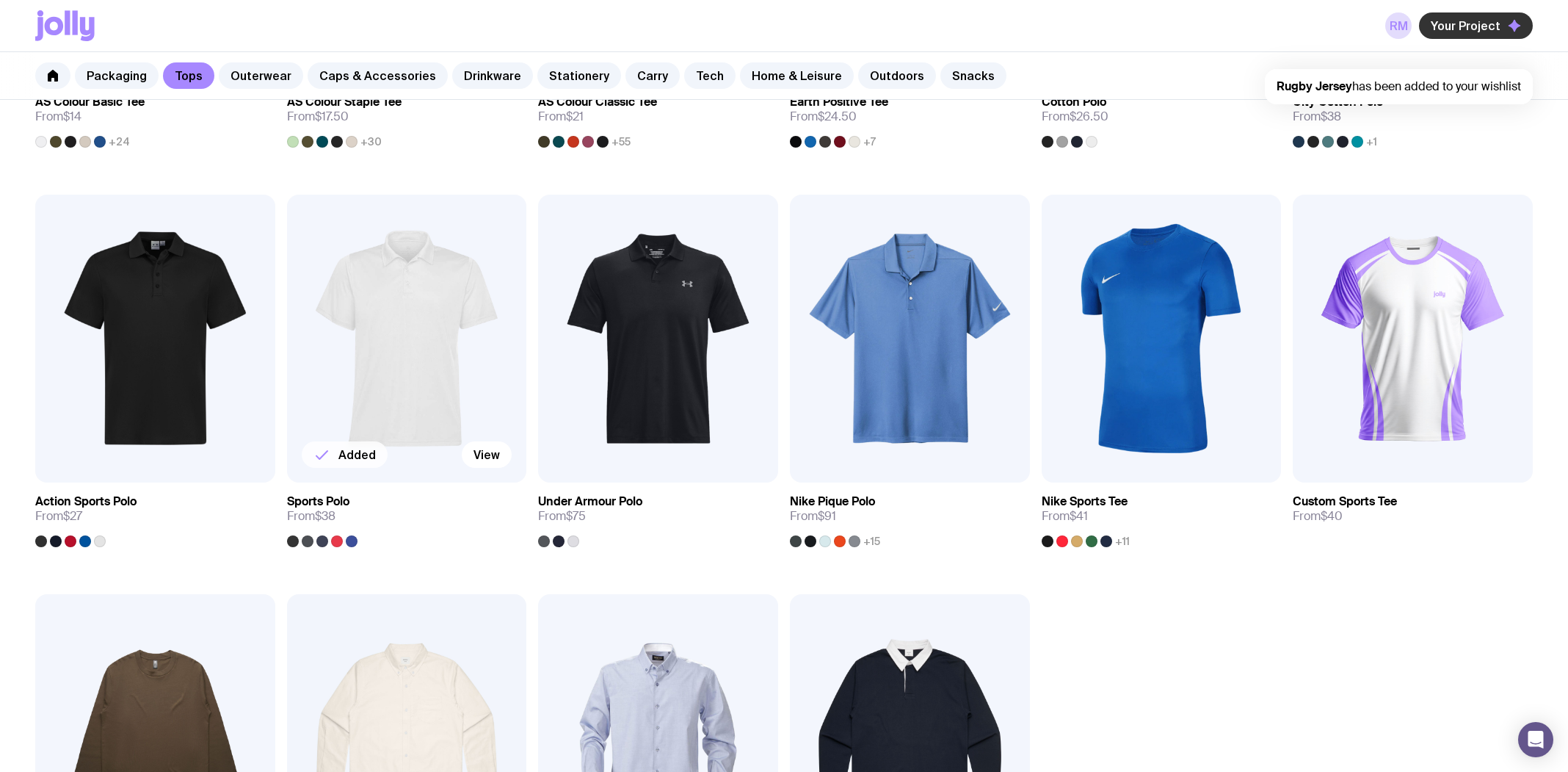
click at [1439, 30] on span "Your Project" at bounding box center [1466, 26] width 70 height 15
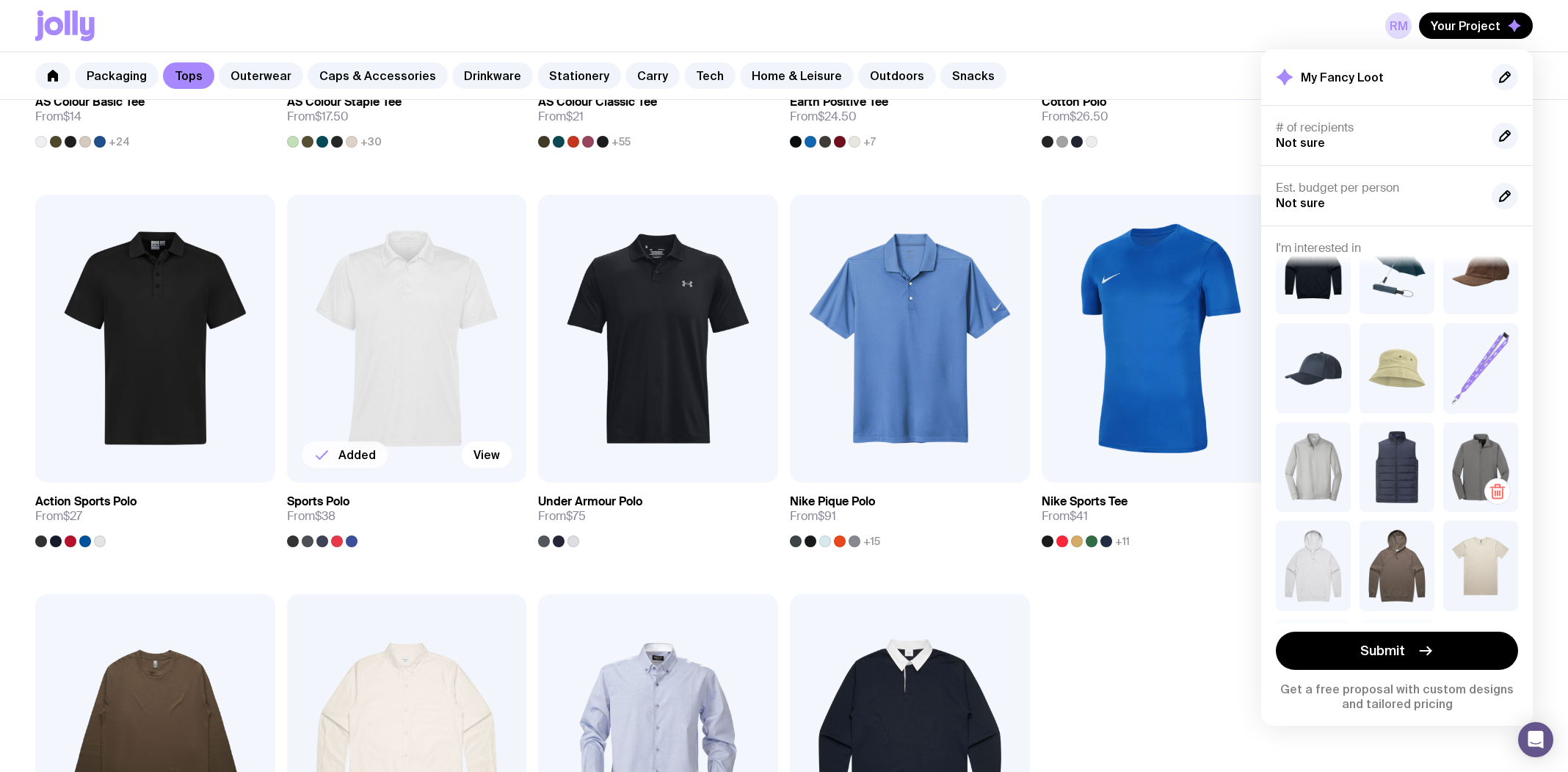
scroll to position [0, 0]
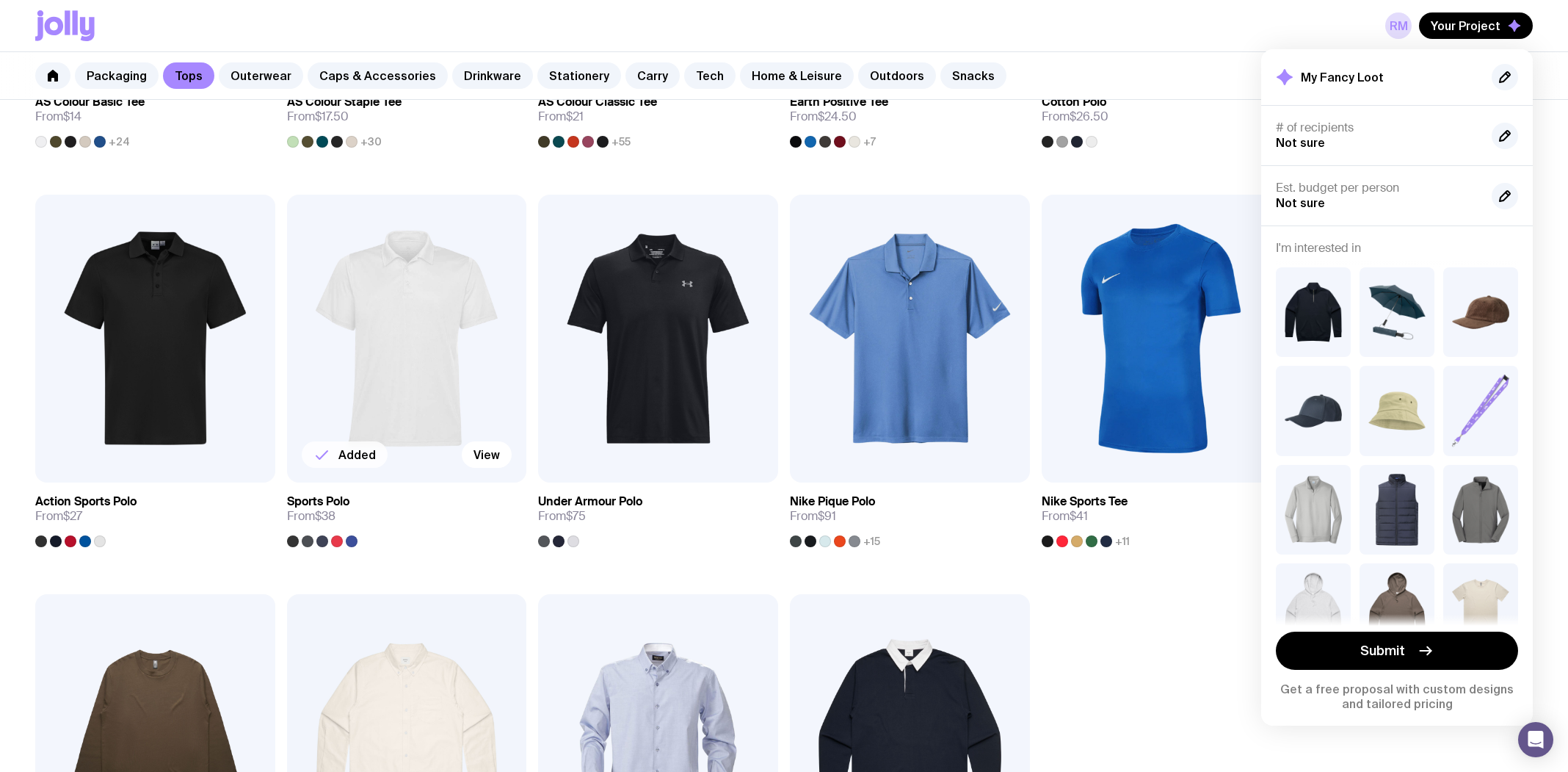
click at [1336, 76] on h2 "My Fancy Loot" at bounding box center [1342, 77] width 83 height 15
click at [1504, 71] on icon "button" at bounding box center [1504, 77] width 18 height 18
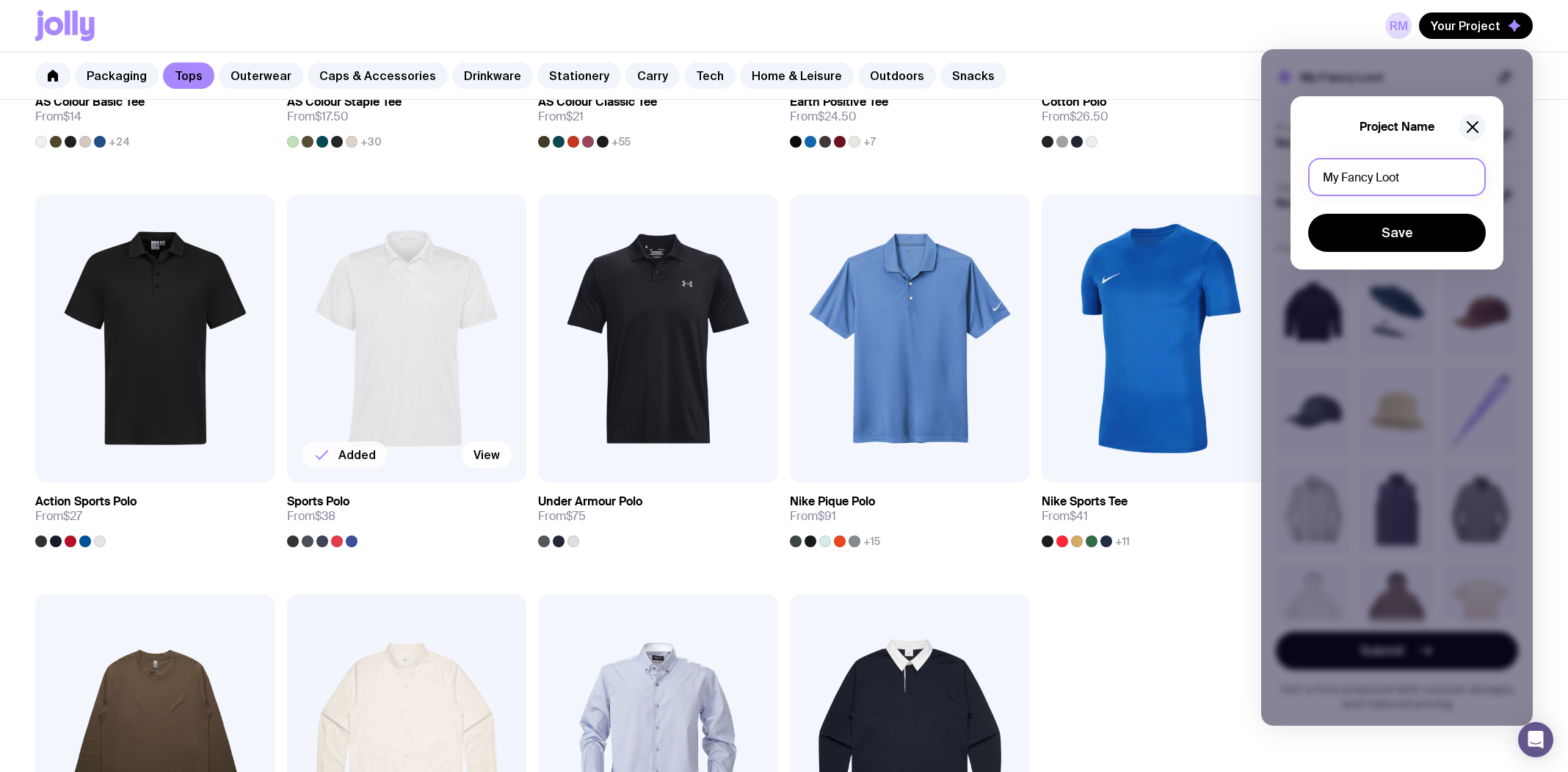
click at [1384, 178] on input "My Fancy Loot" at bounding box center [1397, 176] width 178 height 38
type input "Hockey Merch"
click at [1418, 225] on button "Save" at bounding box center [1397, 232] width 178 height 38
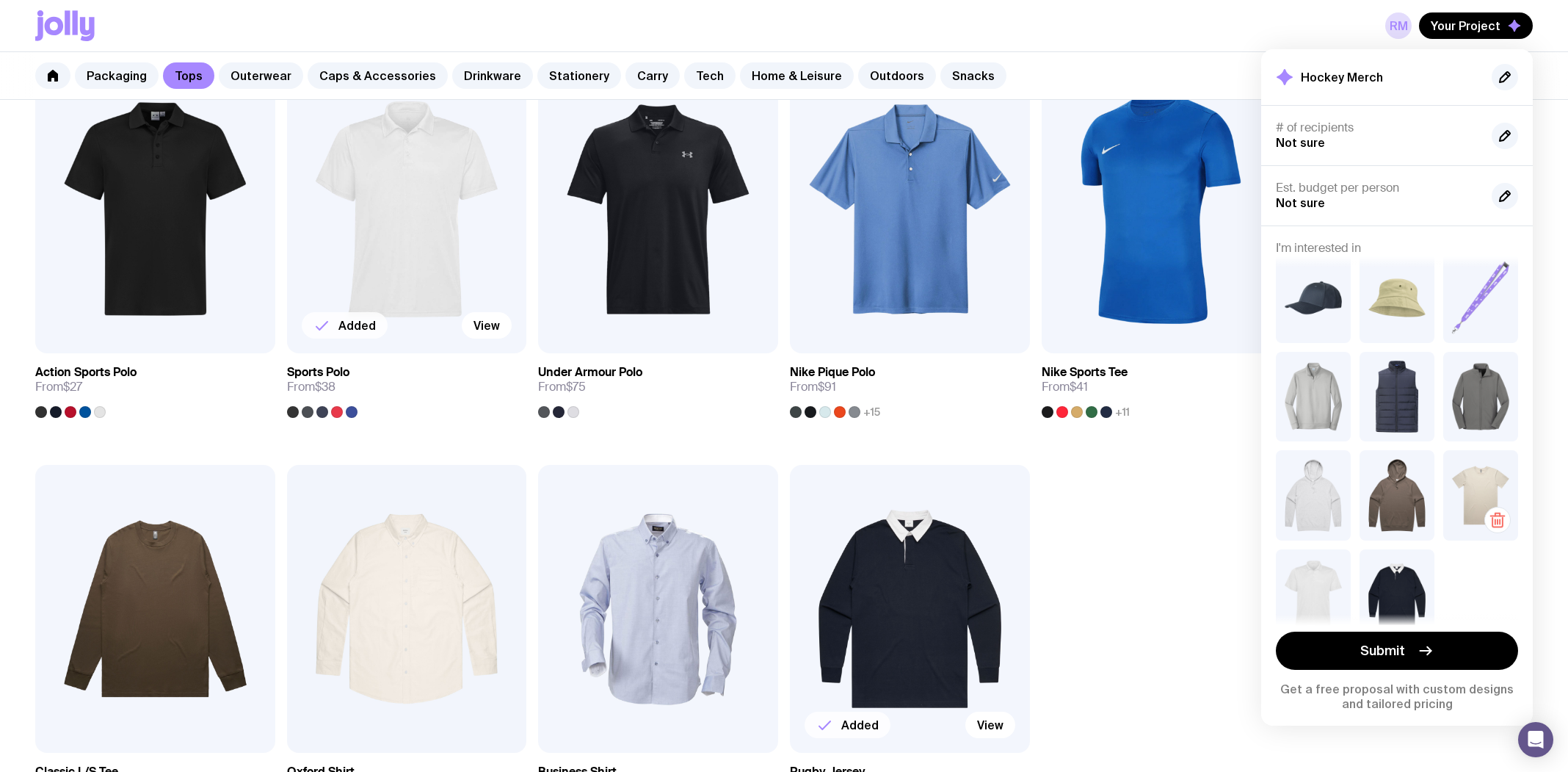
scroll to position [882, 0]
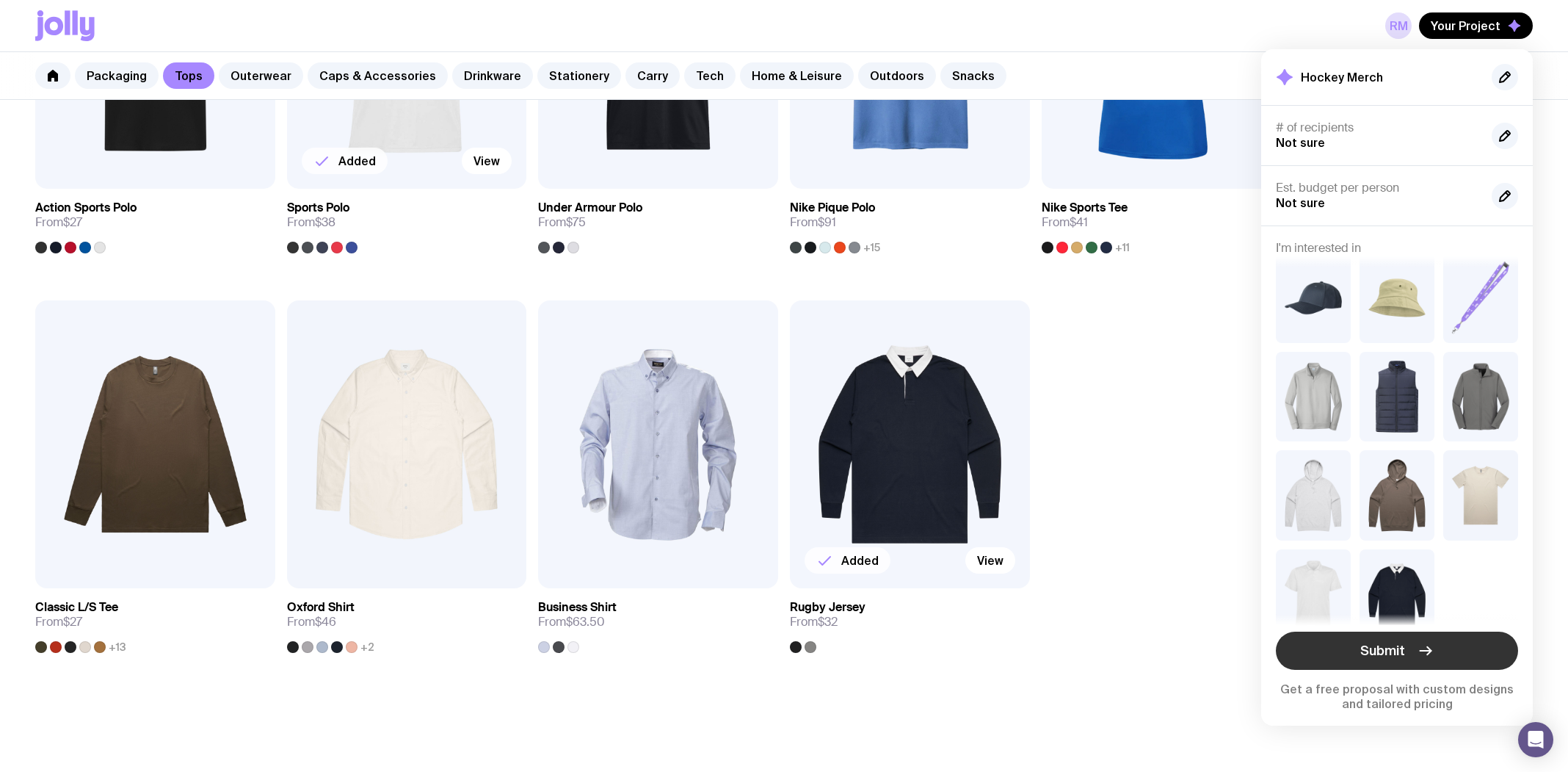
click at [1425, 660] on button "Submit" at bounding box center [1397, 650] width 242 height 38
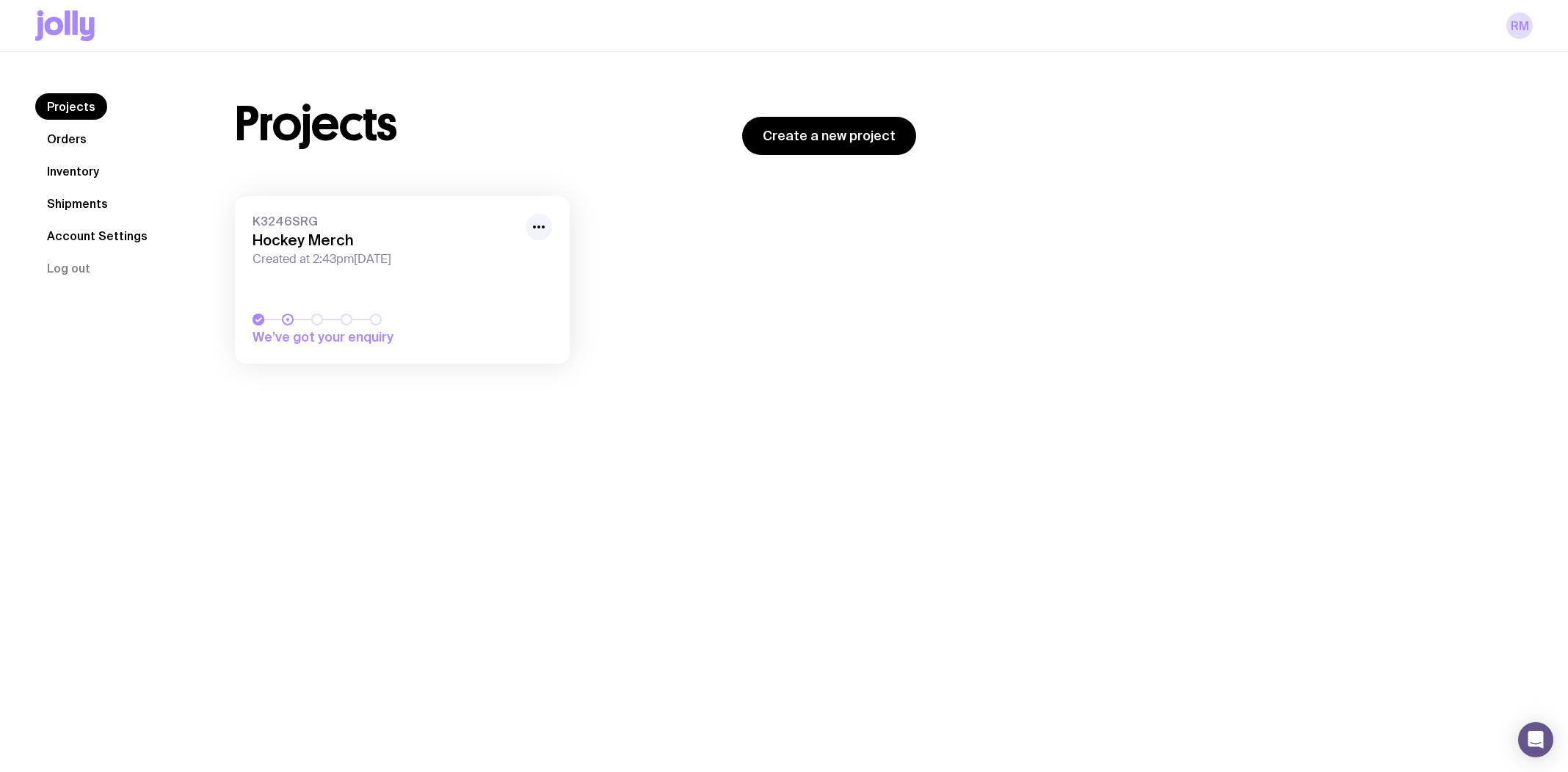
click at [528, 257] on div "K3246SRG Hockey Merch Created at 2:43pm, Fri 29th Aug 2025" at bounding box center [402, 240] width 300 height 53
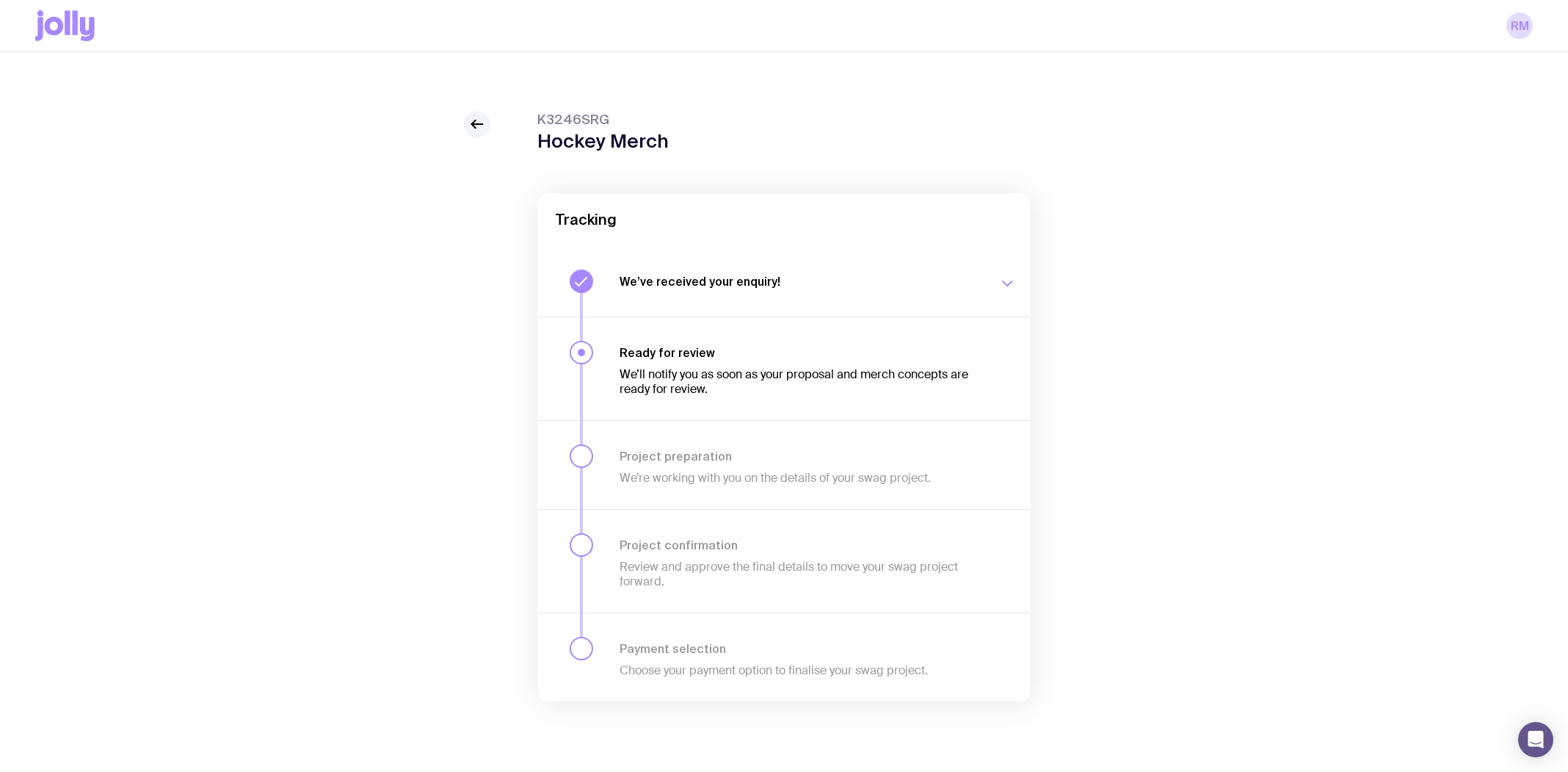
click at [938, 286] on h3 "We’ve received your enquiry!" at bounding box center [800, 281] width 361 height 15
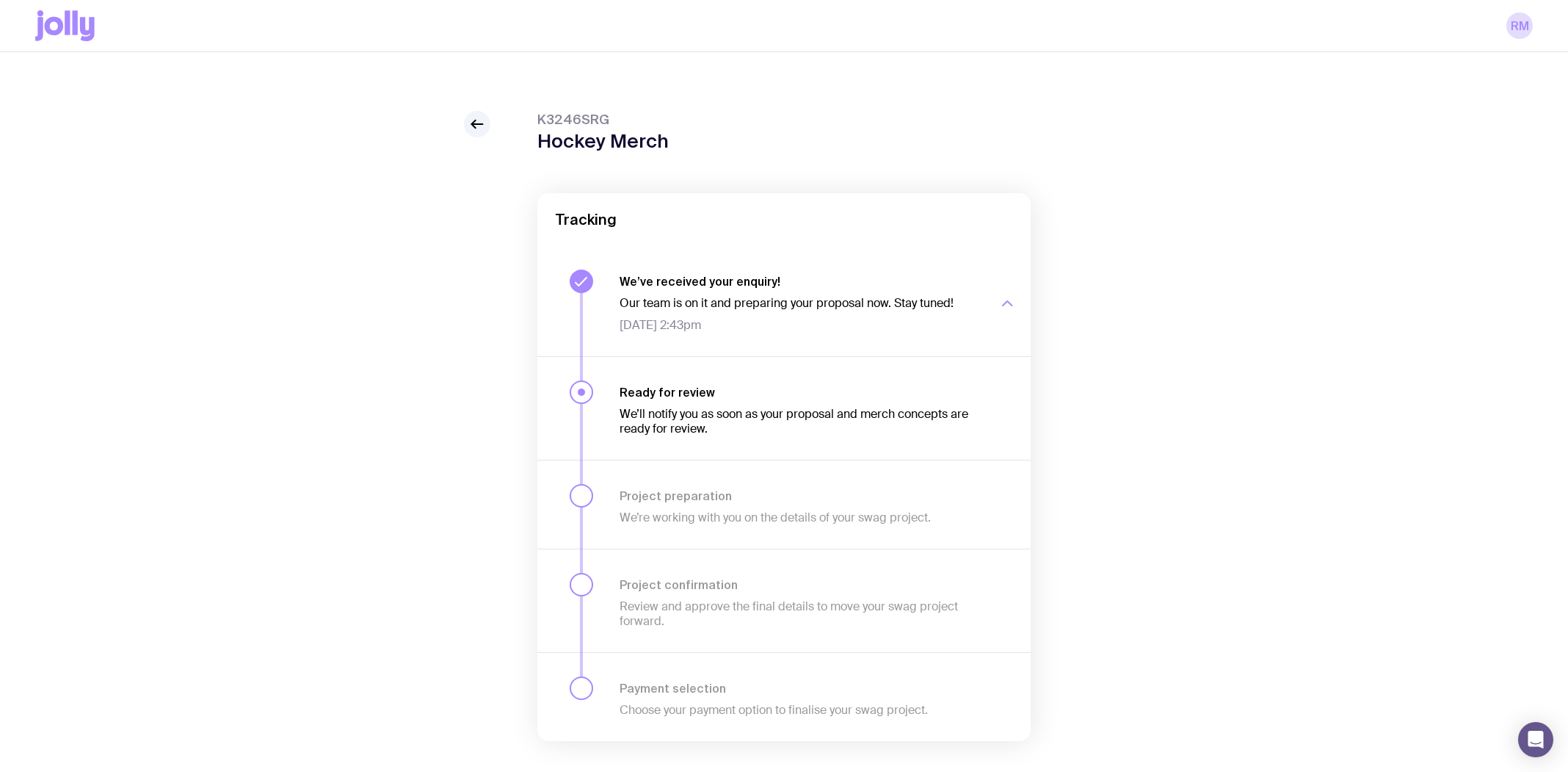
click at [938, 286] on h3 "We’ve received your enquiry!" at bounding box center [800, 281] width 361 height 15
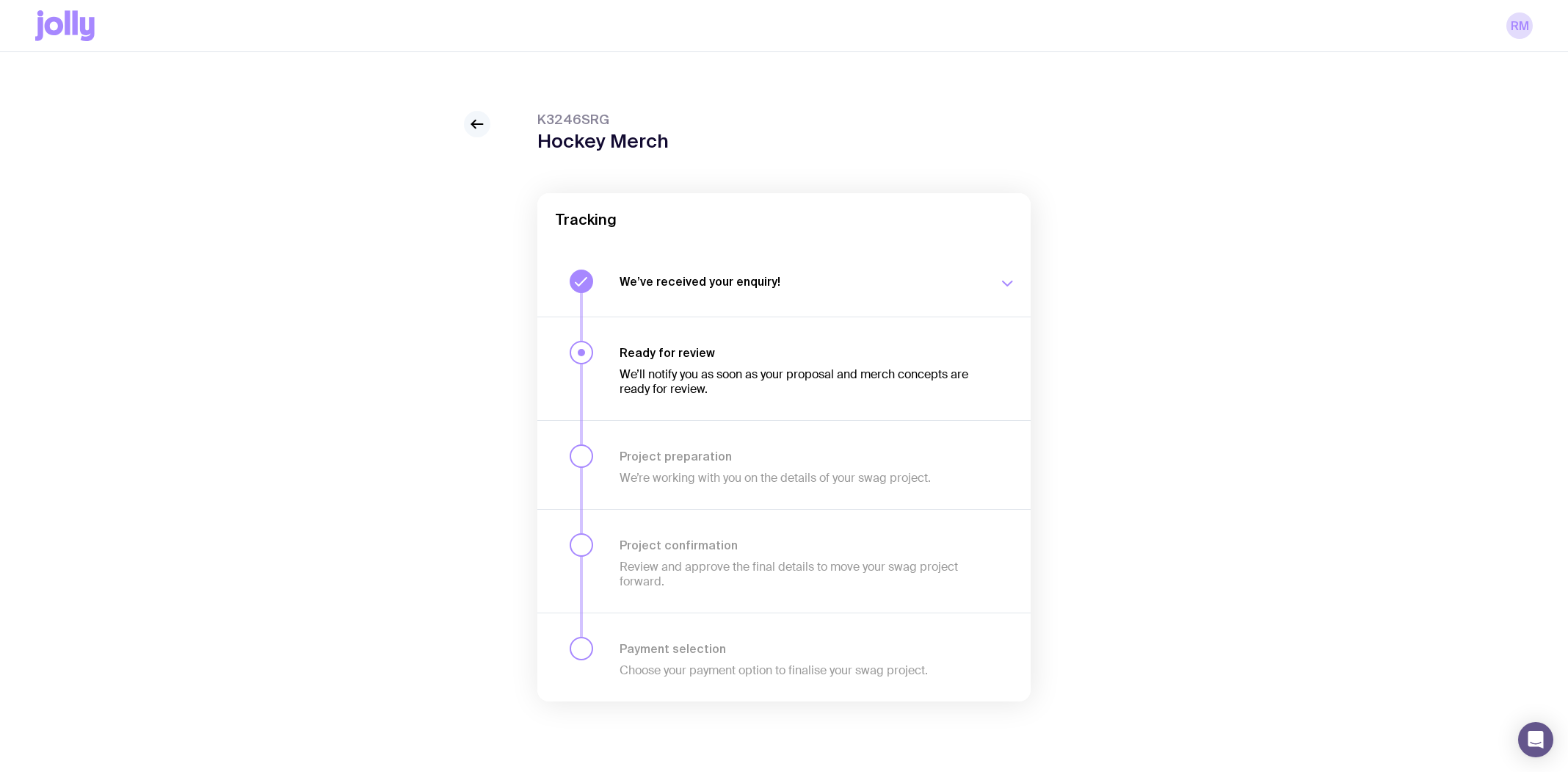
click at [483, 122] on icon at bounding box center [477, 124] width 18 height 18
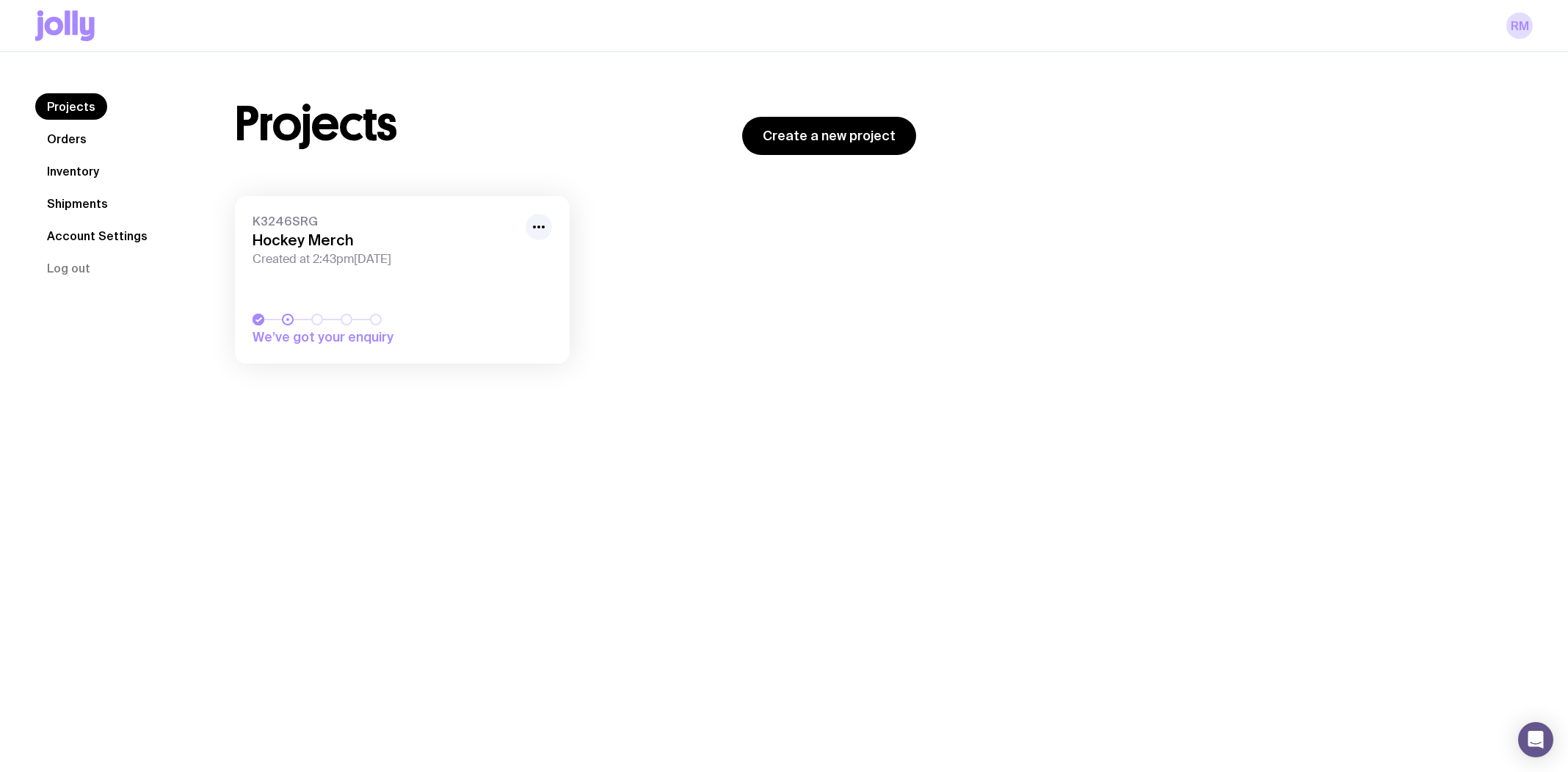
click at [75, 137] on link "Orders" at bounding box center [66, 138] width 63 height 27
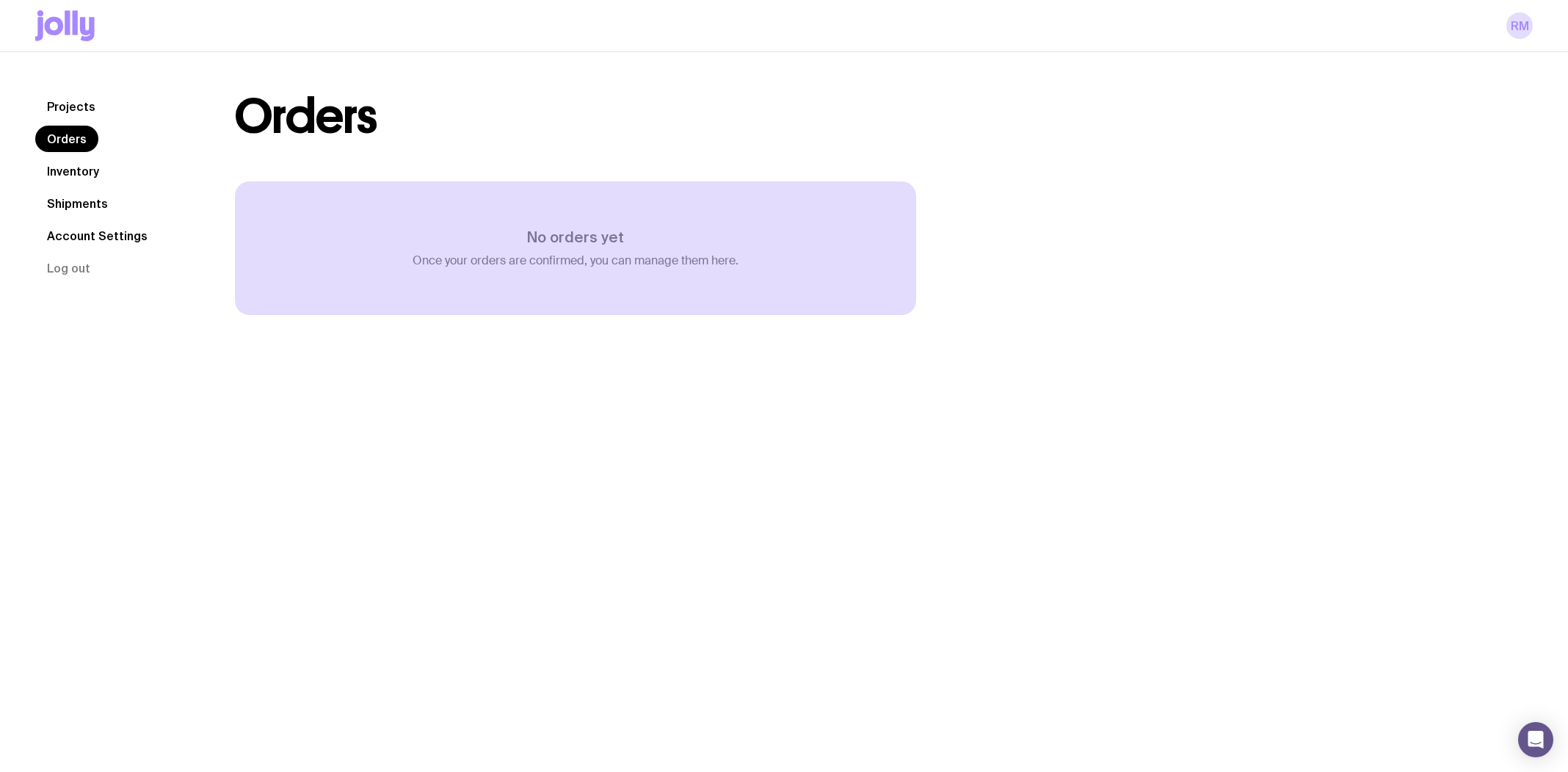
click at [74, 165] on link "Inventory" at bounding box center [73, 171] width 76 height 27
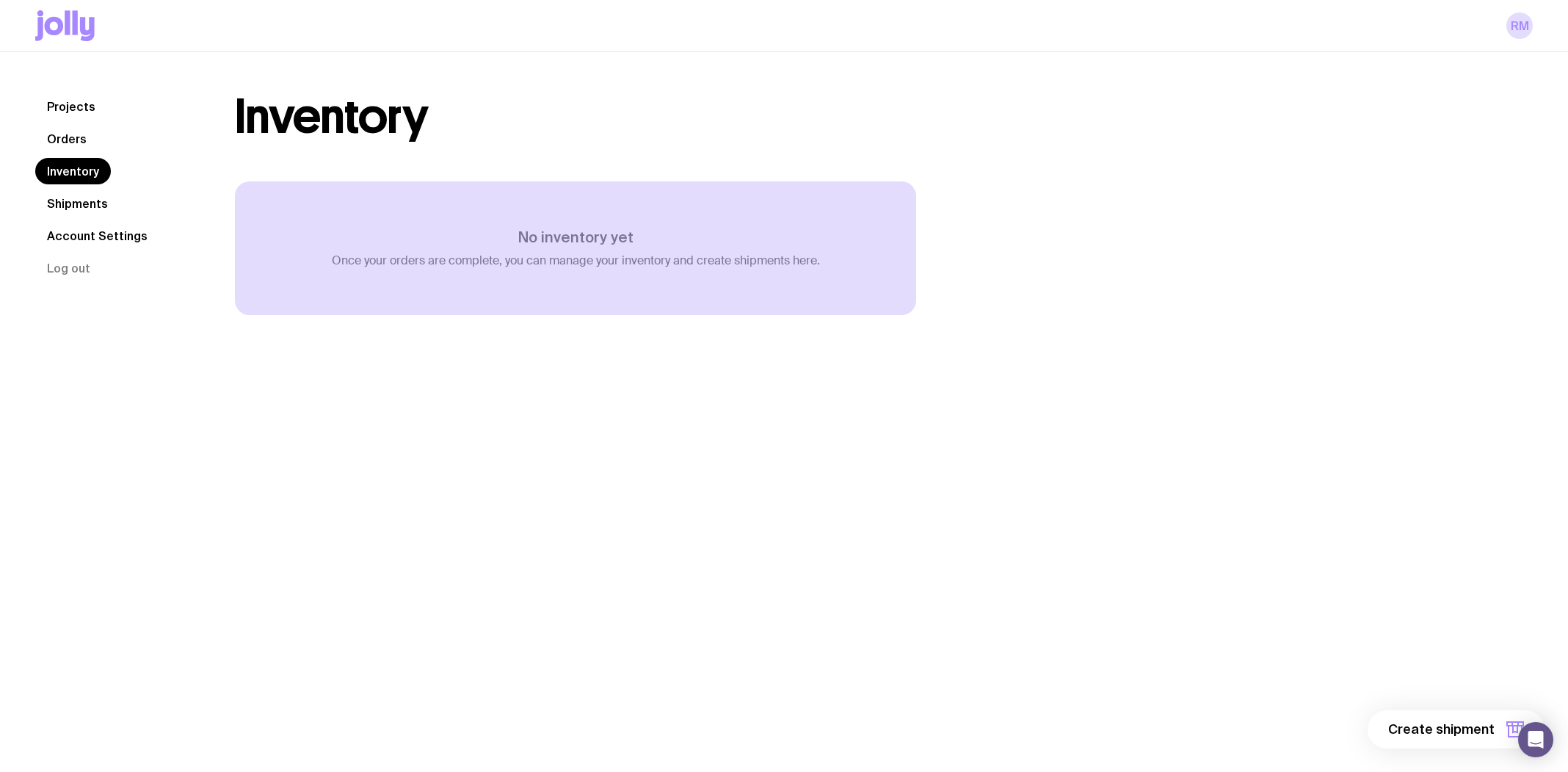
click at [85, 240] on link "Account Settings" at bounding box center [97, 235] width 124 height 27
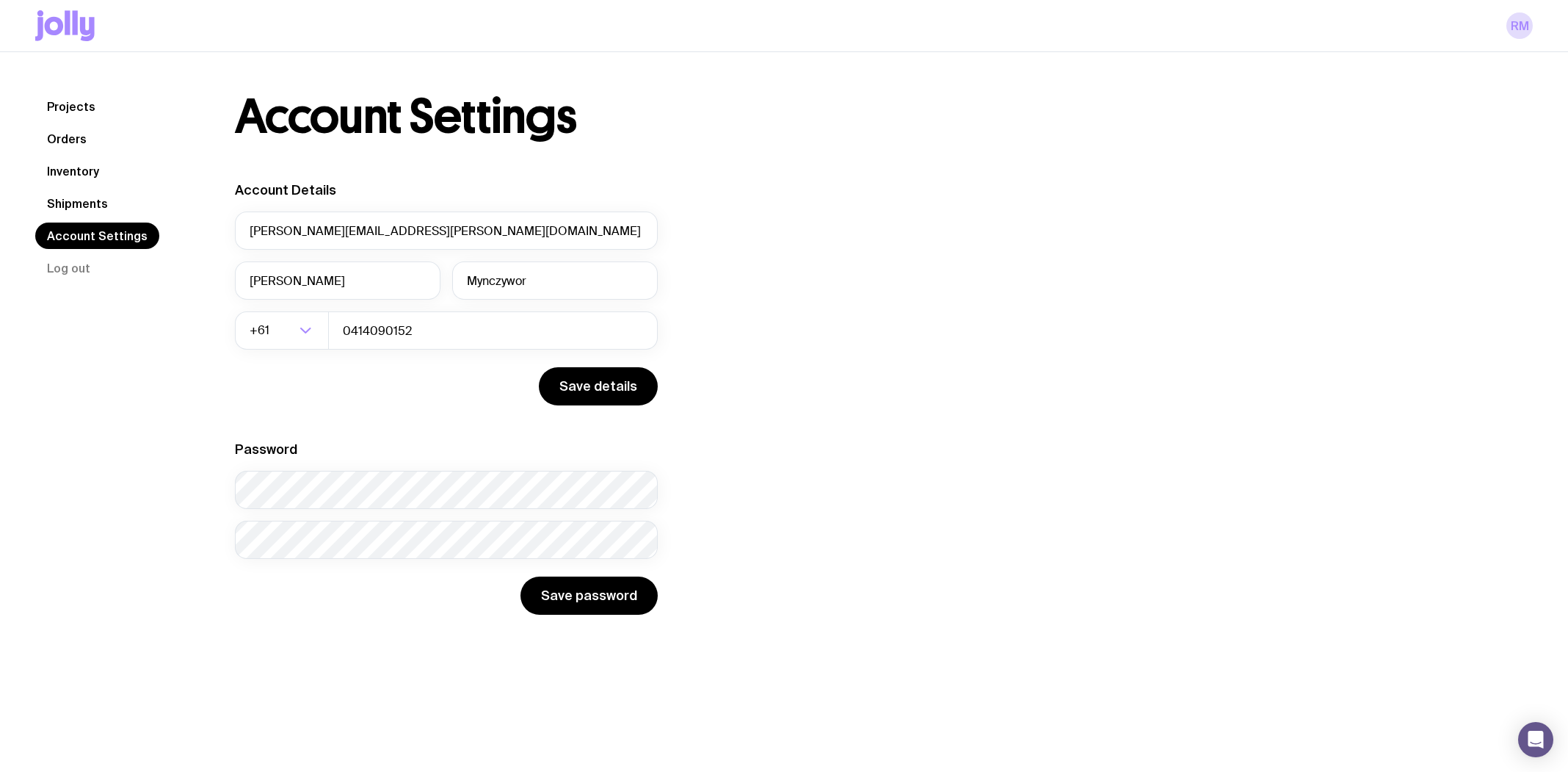
click at [76, 209] on link "Shipments" at bounding box center [77, 203] width 85 height 27
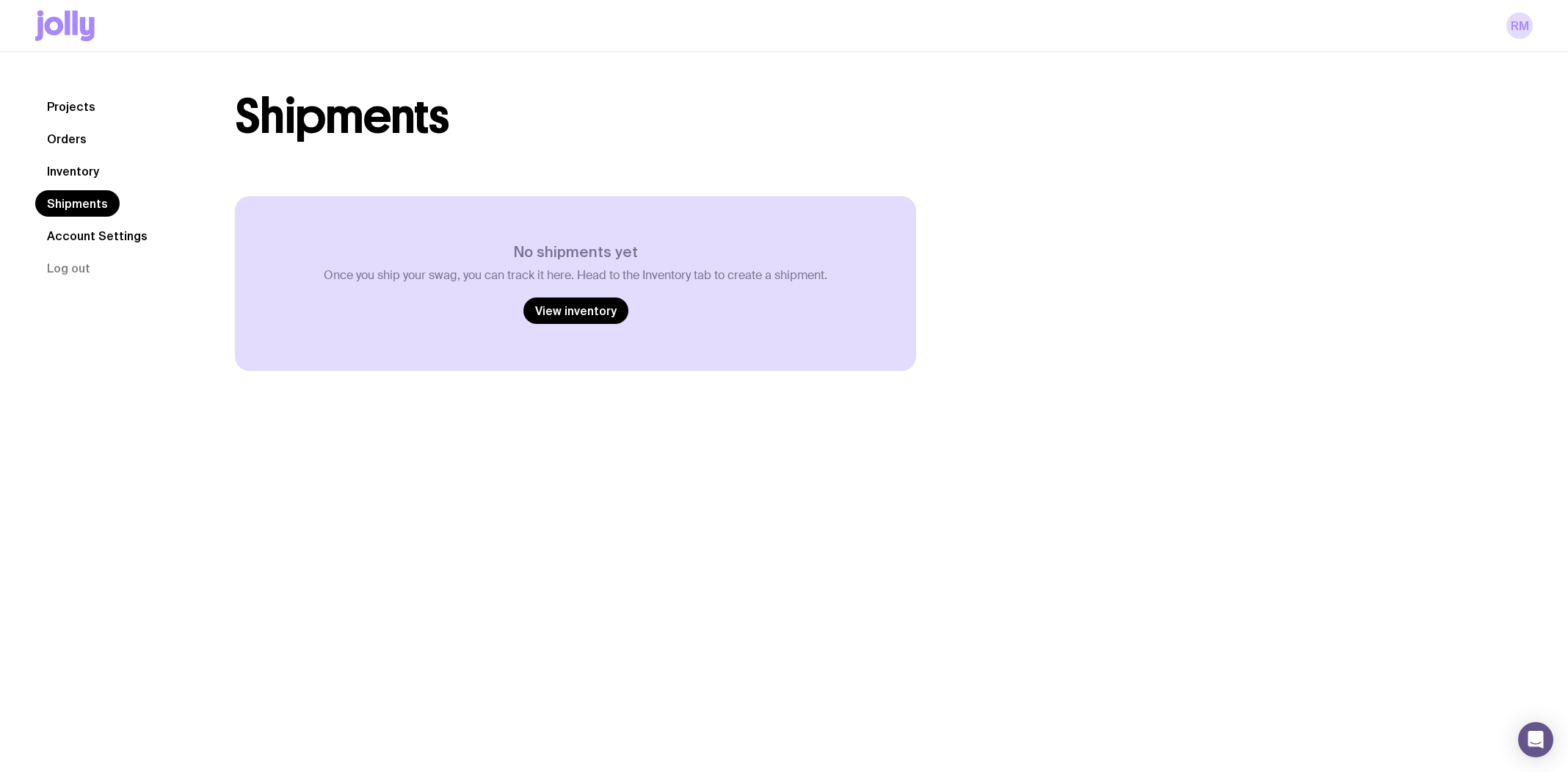
click at [81, 110] on link "Projects" at bounding box center [71, 106] width 72 height 27
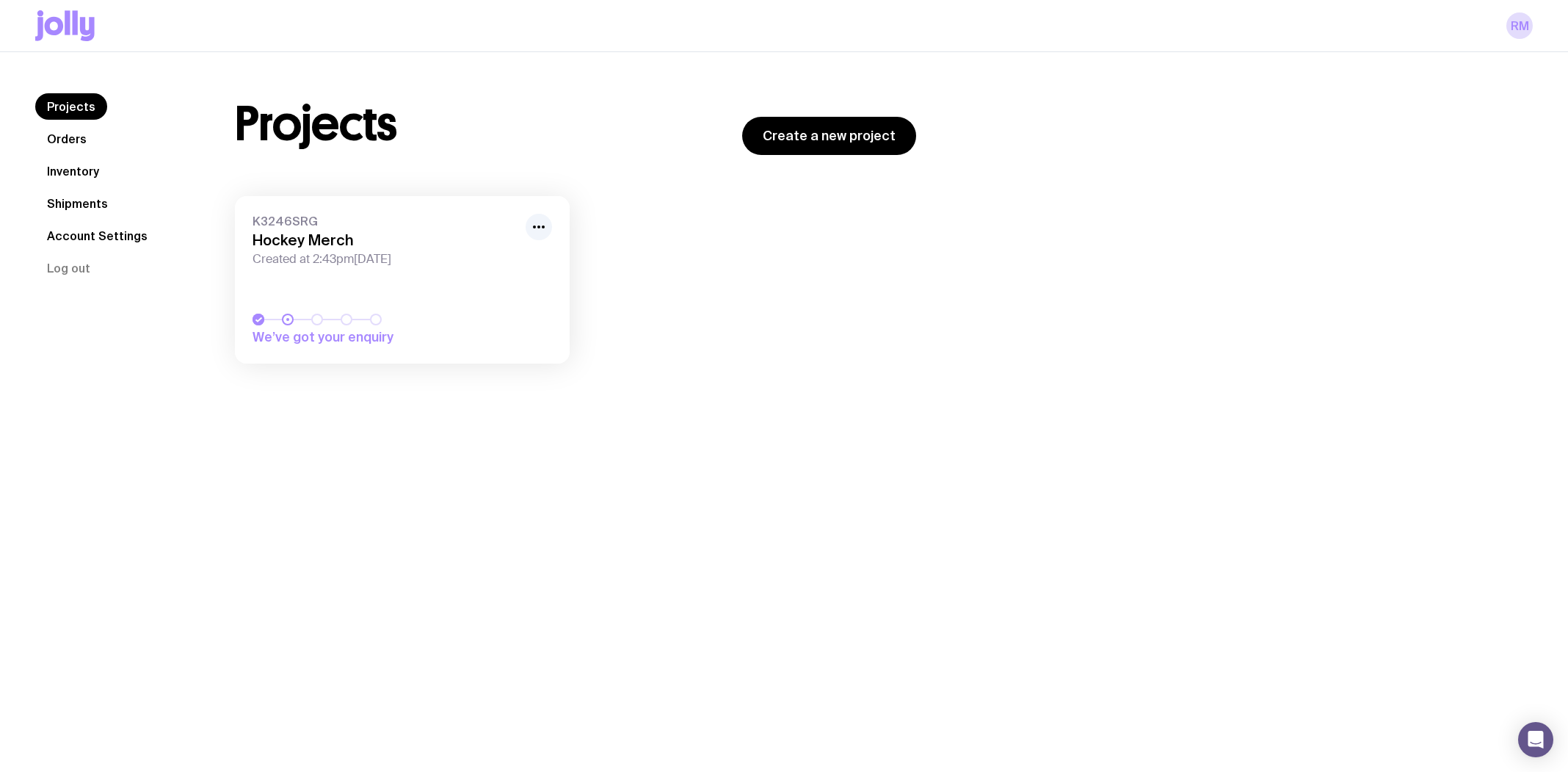
click at [82, 172] on link "Inventory" at bounding box center [73, 171] width 76 height 27
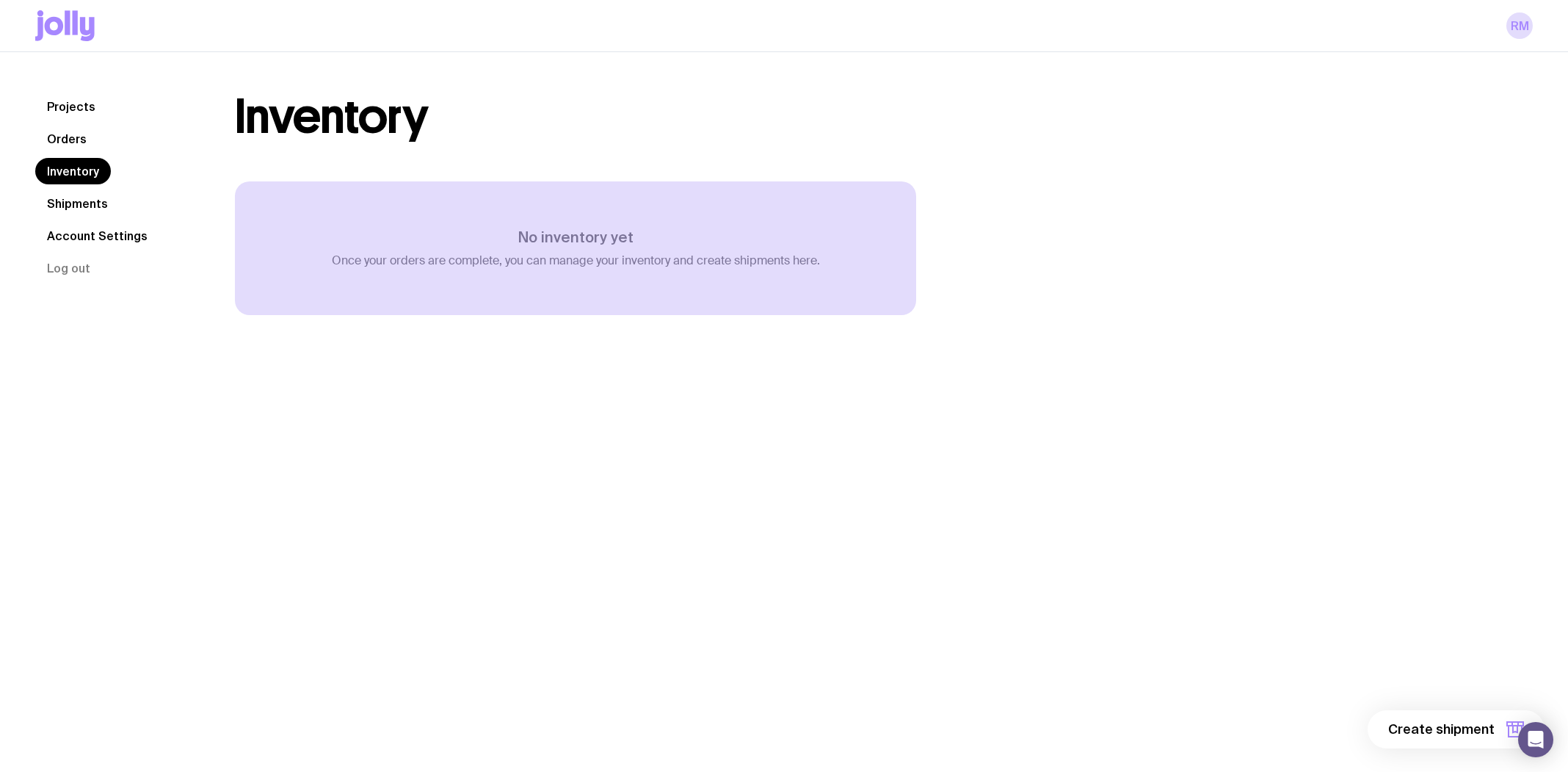
click at [92, 204] on link "Shipments" at bounding box center [77, 203] width 85 height 27
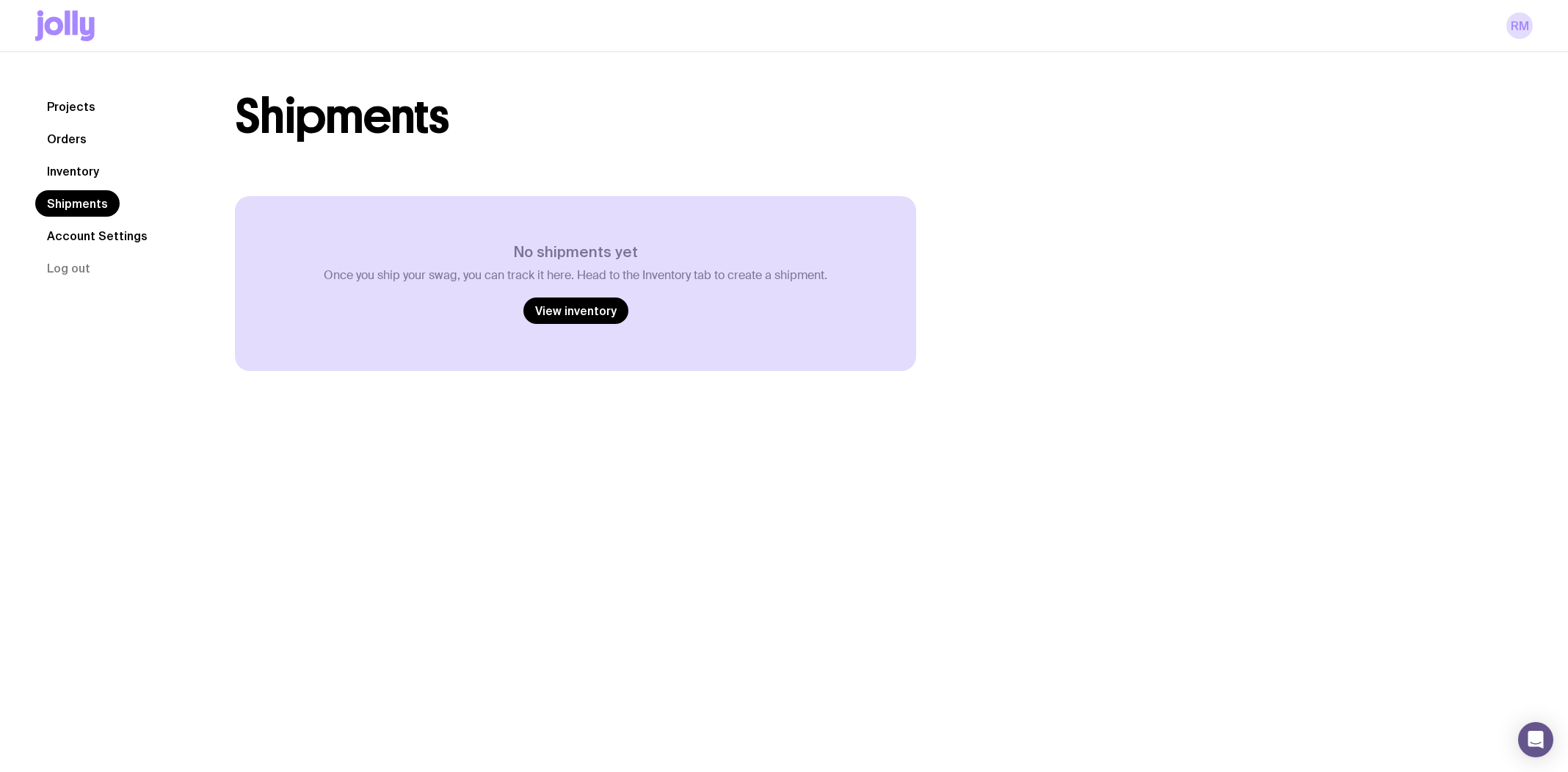
click at [58, 102] on link "Projects" at bounding box center [71, 106] width 72 height 27
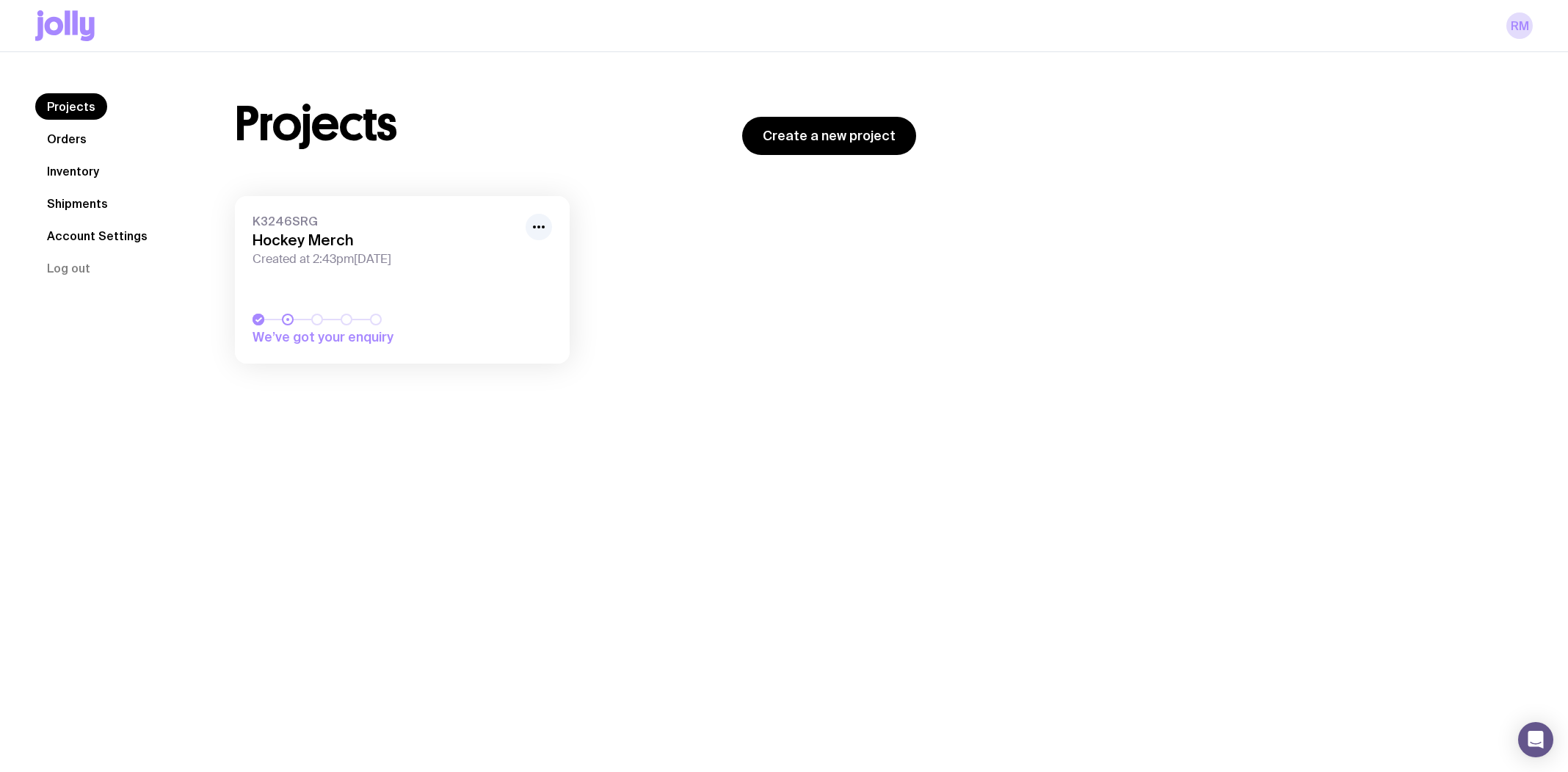
click at [53, 35] on icon at bounding box center [65, 25] width 59 height 30
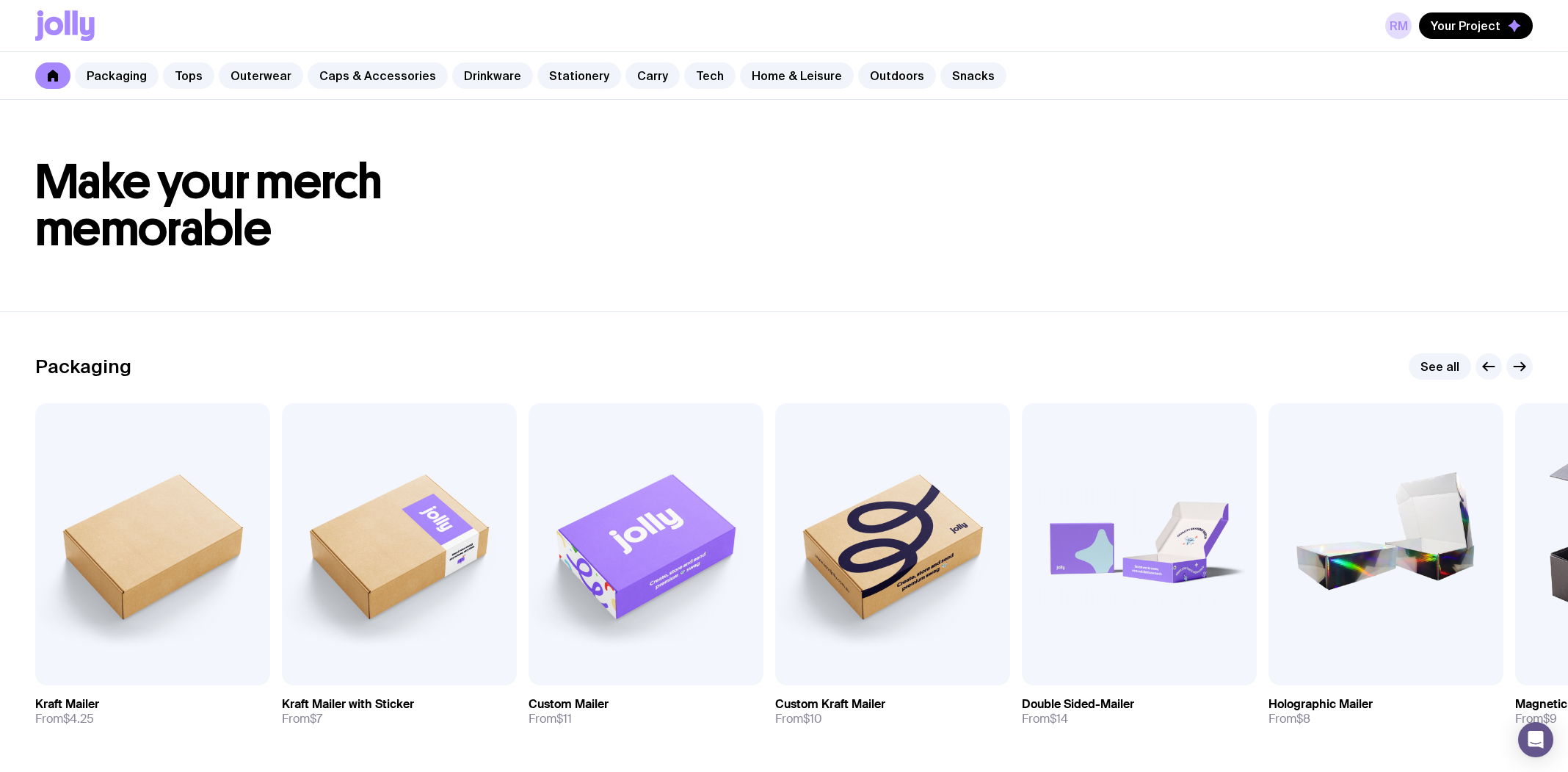
click at [56, 63] on link at bounding box center [53, 76] width 35 height 27
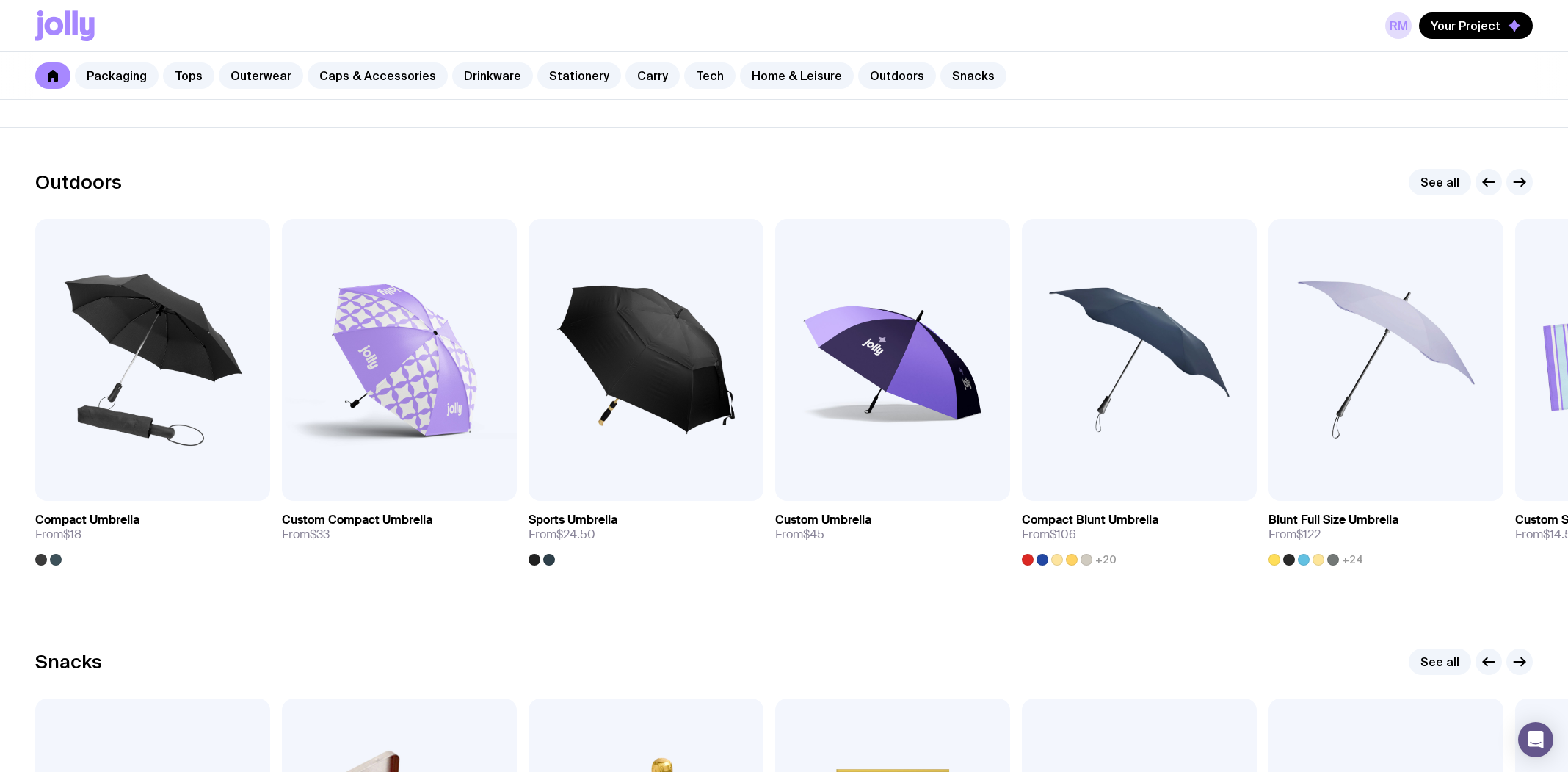
scroll to position [4961, 0]
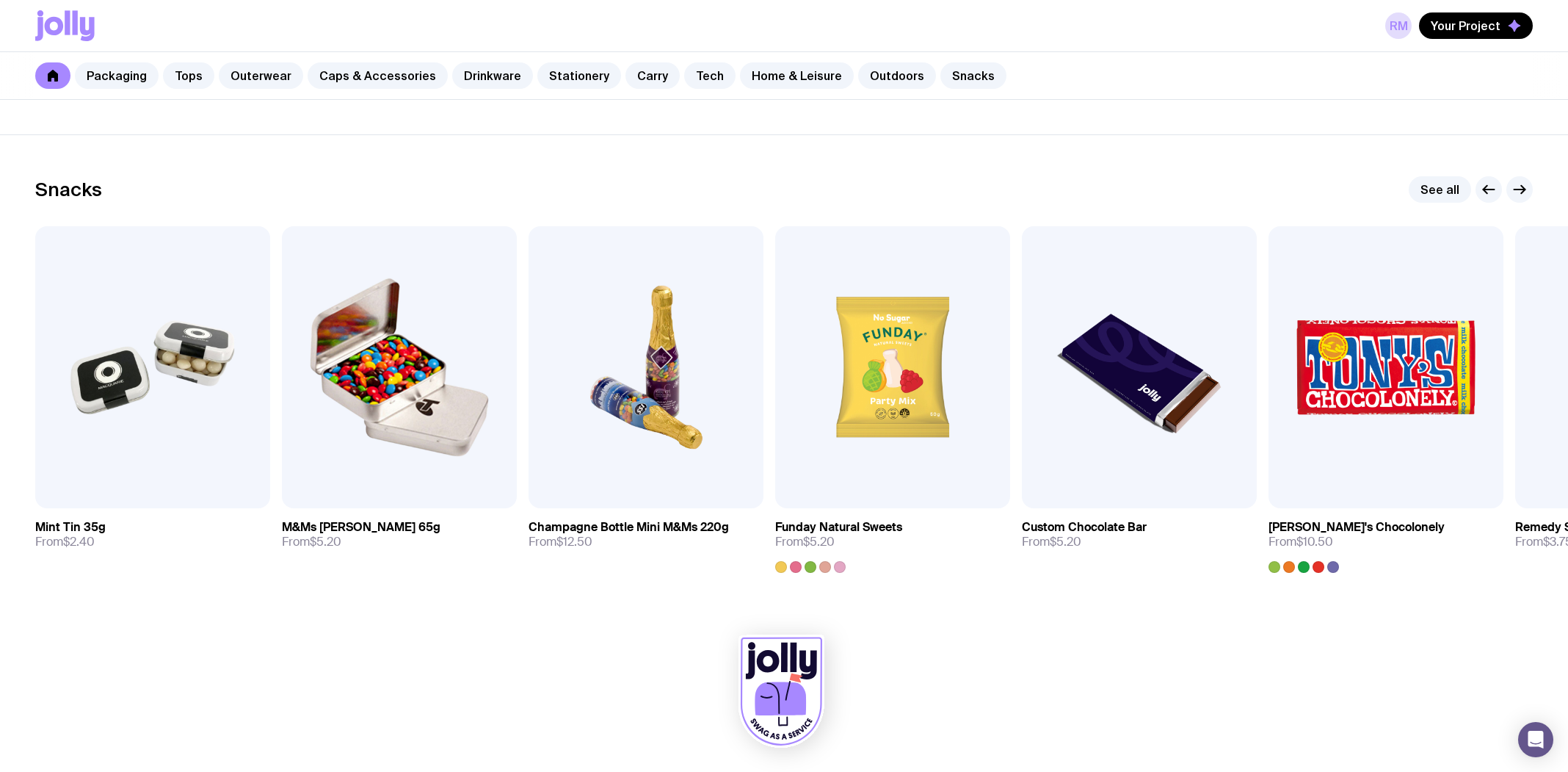
click at [756, 662] on icon at bounding box center [781, 692] width 86 height 113
click at [88, 27] on icon at bounding box center [88, 29] width 15 height 24
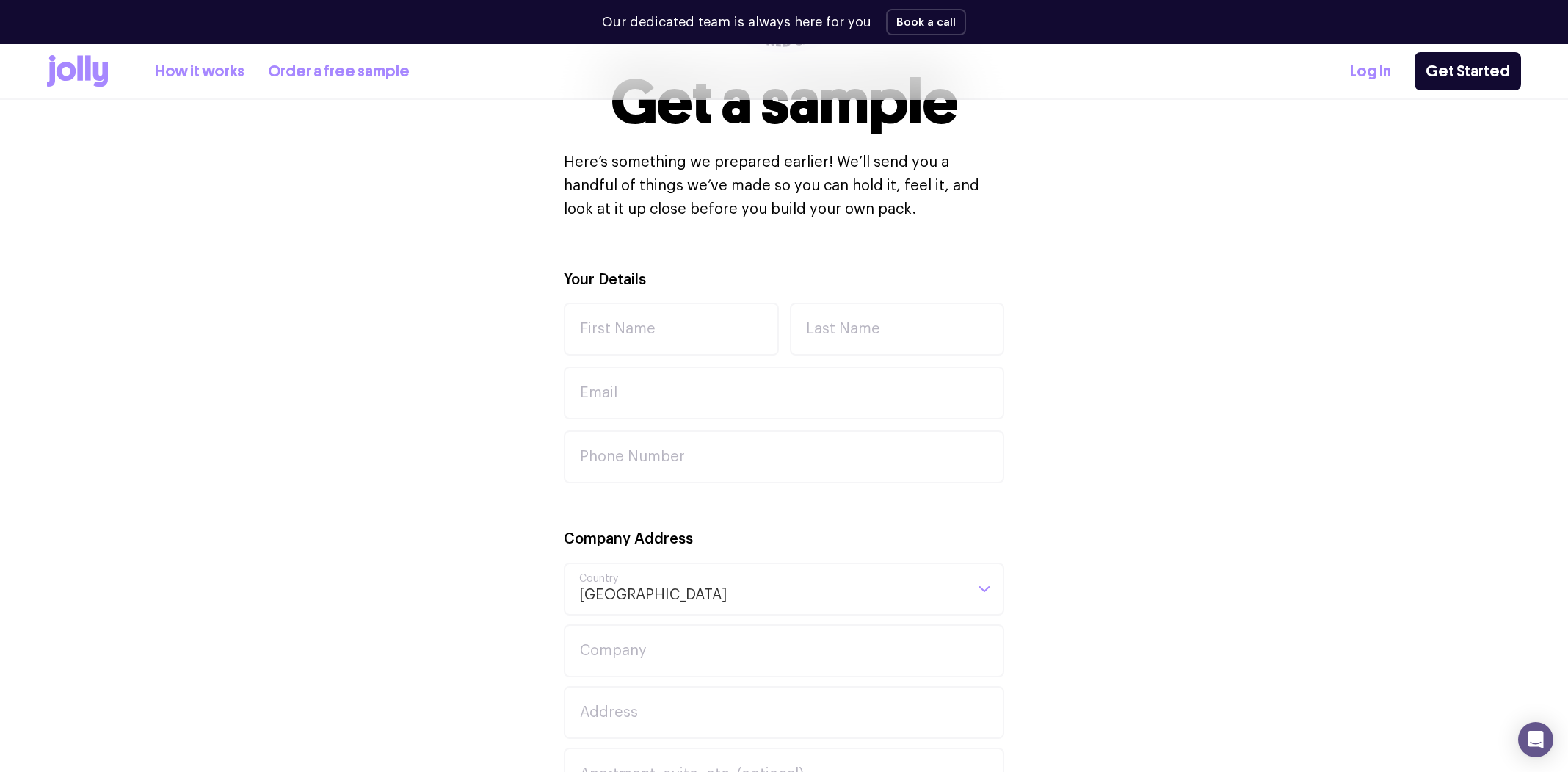
scroll to position [367, 0]
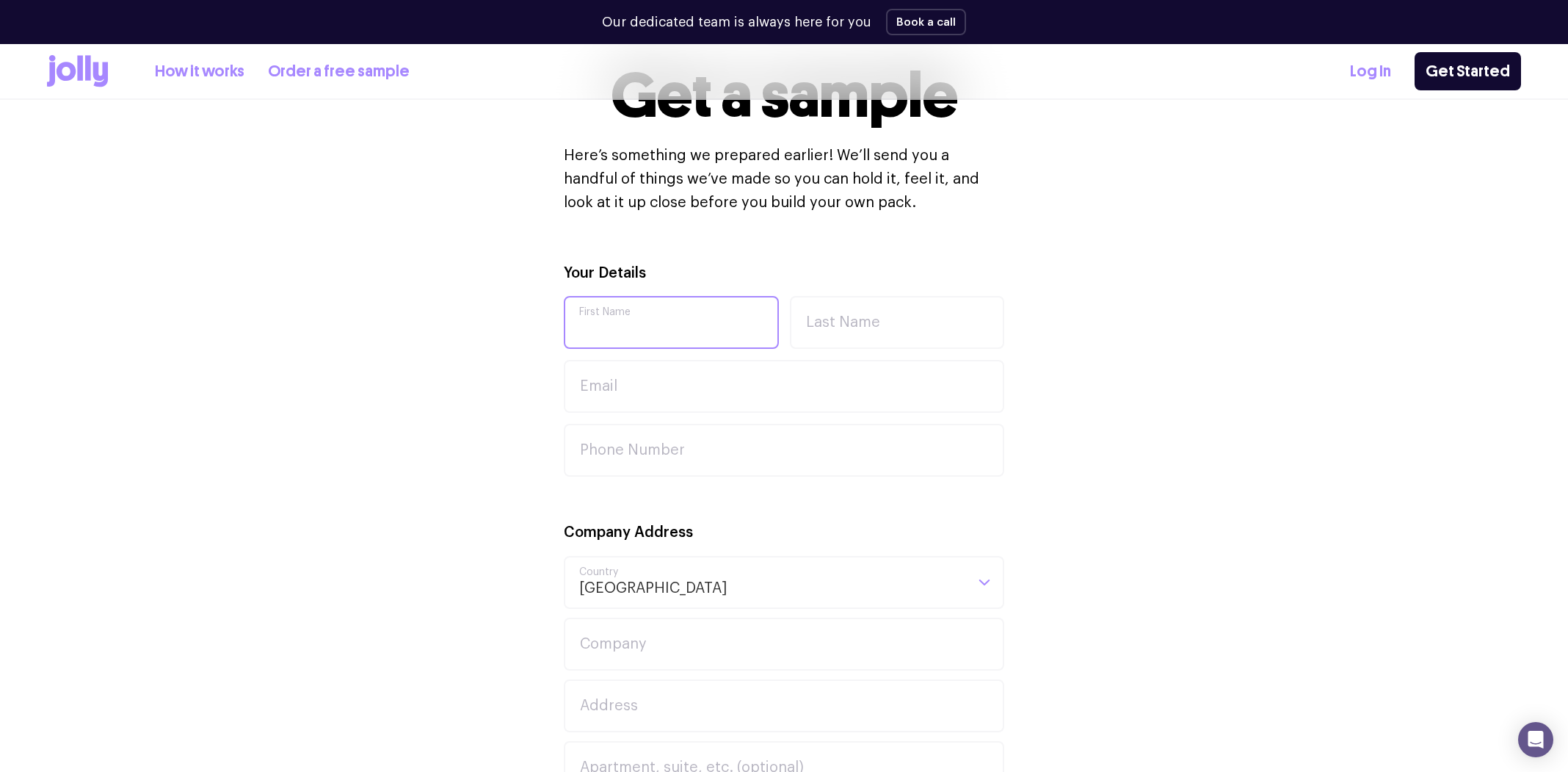
click at [678, 316] on input "First Name" at bounding box center [671, 322] width 215 height 53
type input "Rachel"
type input "Mynczywor"
type input "0414090152"
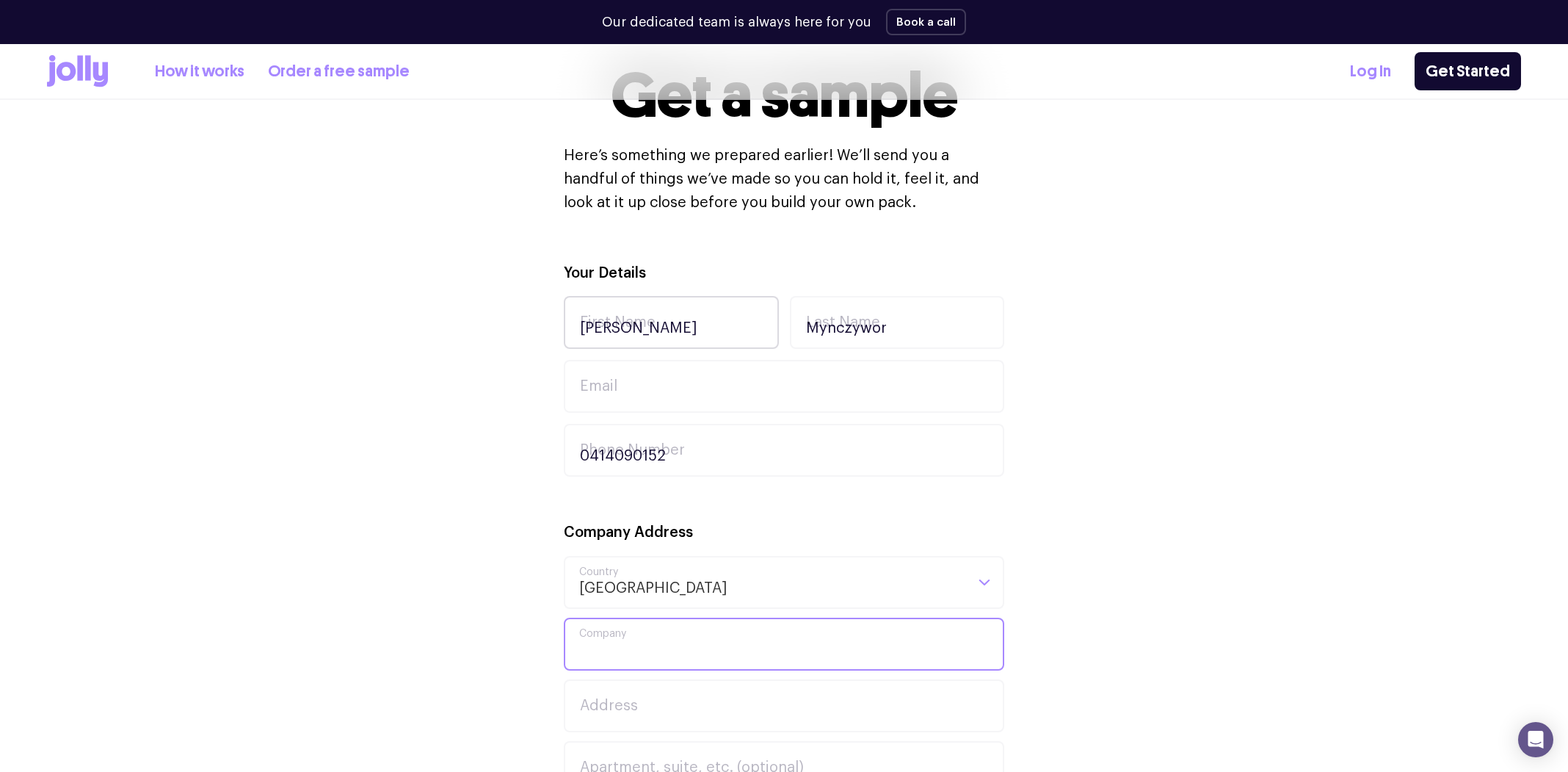
type input "Hockey Tasmania"
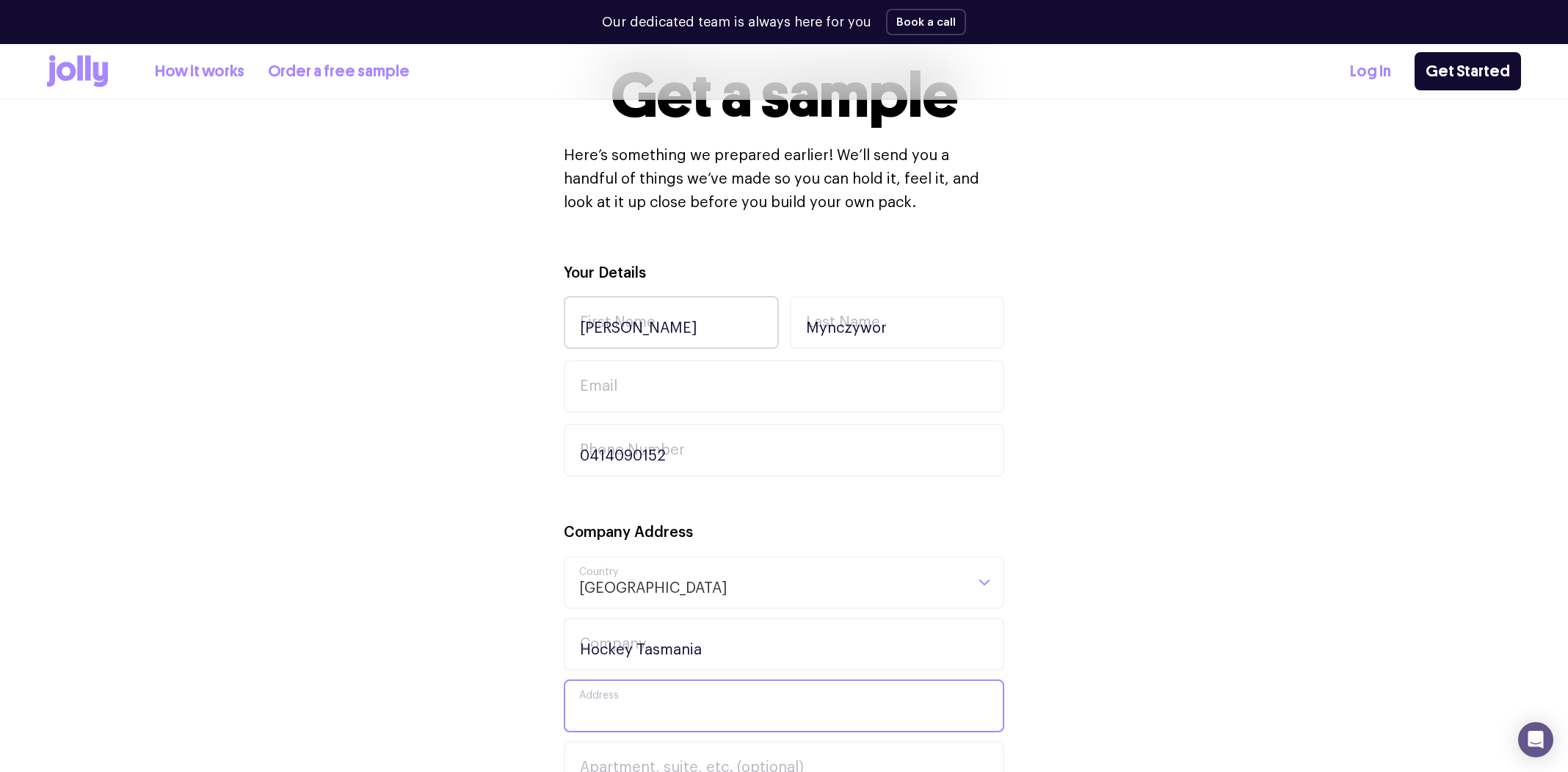
type input "1 Bell St"
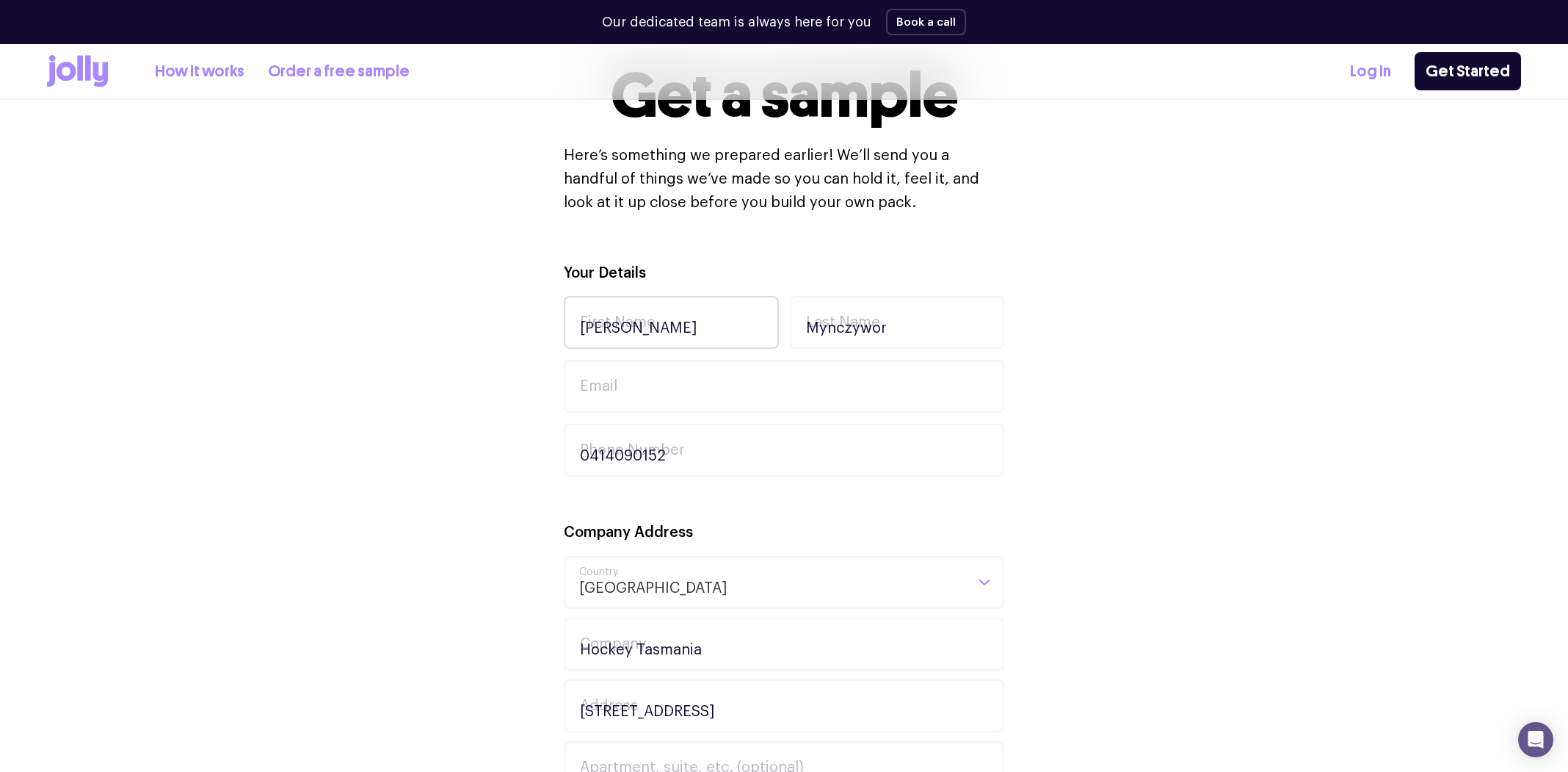
type input "New Town"
type input "7008"
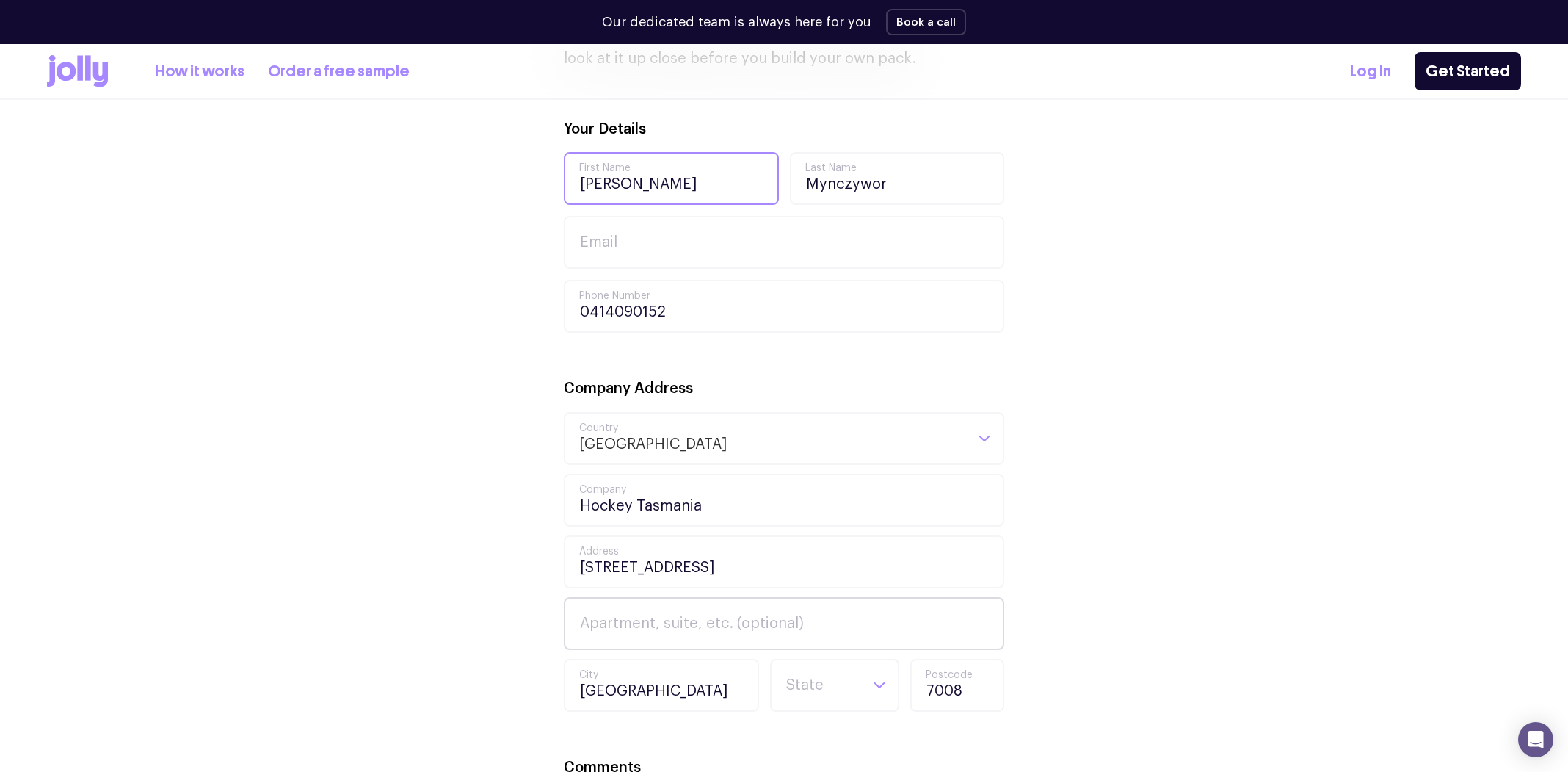
scroll to position [514, 0]
click at [584, 564] on input "1 Bell St" at bounding box center [784, 558] width 441 height 53
type input "19 Bell St"
click at [1180, 493] on div "Your Details Rachel First Name Mynczywor Last Name Email 0414090152 Phone Numbe…" at bounding box center [784, 595] width 1474 height 961
click at [588, 236] on input "Email" at bounding box center [784, 239] width 441 height 53
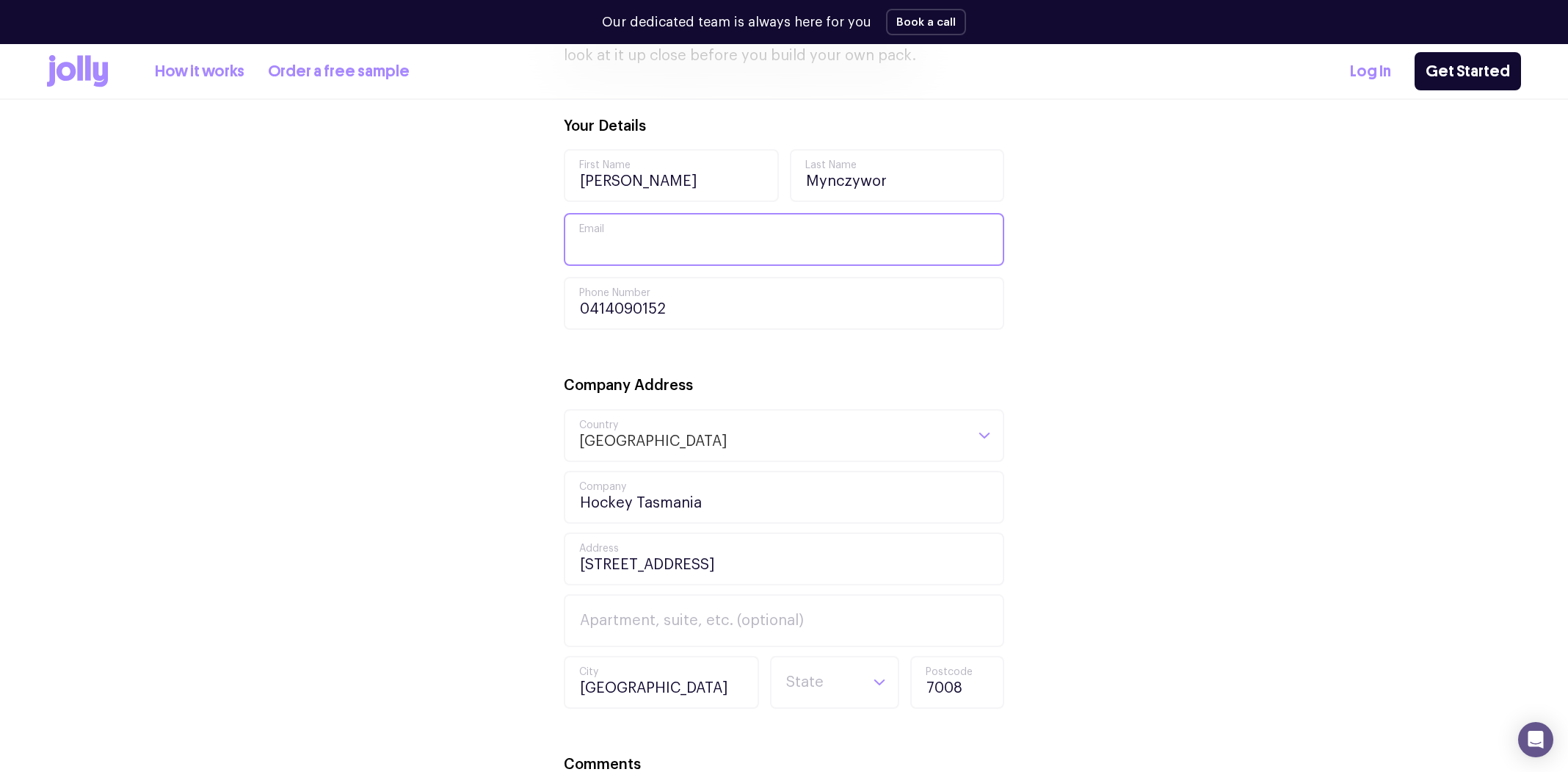
click at [588, 236] on input "Email" at bounding box center [784, 239] width 441 height 53
type input "rachel.mynczywor@hockeytas.com.au"
click at [1122, 378] on div "Your Details Rachel First Name Mynczywor Last Name rachel.mynczywor@hockeytas.c…" at bounding box center [784, 595] width 1474 height 961
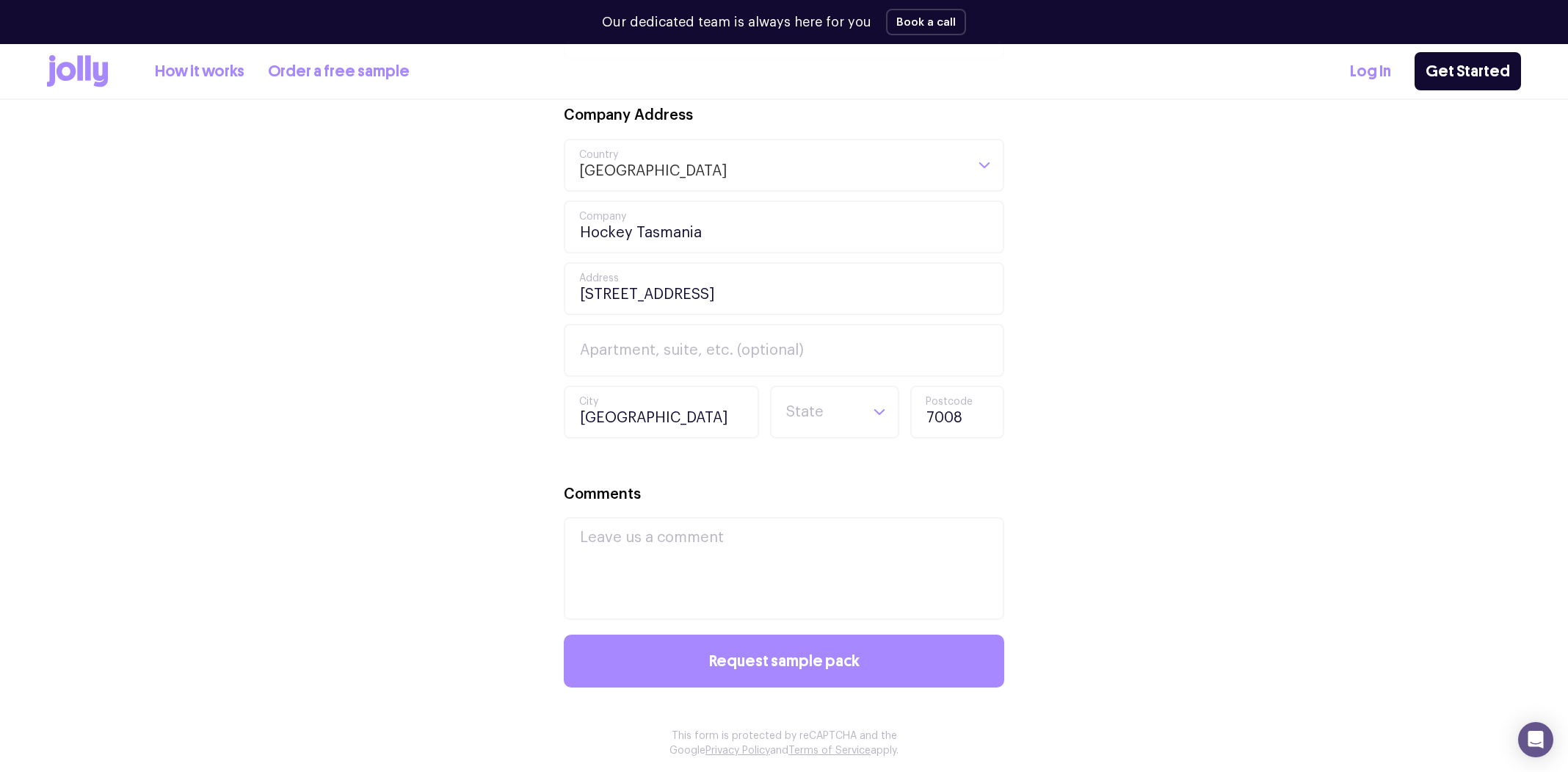
scroll to position [882, 0]
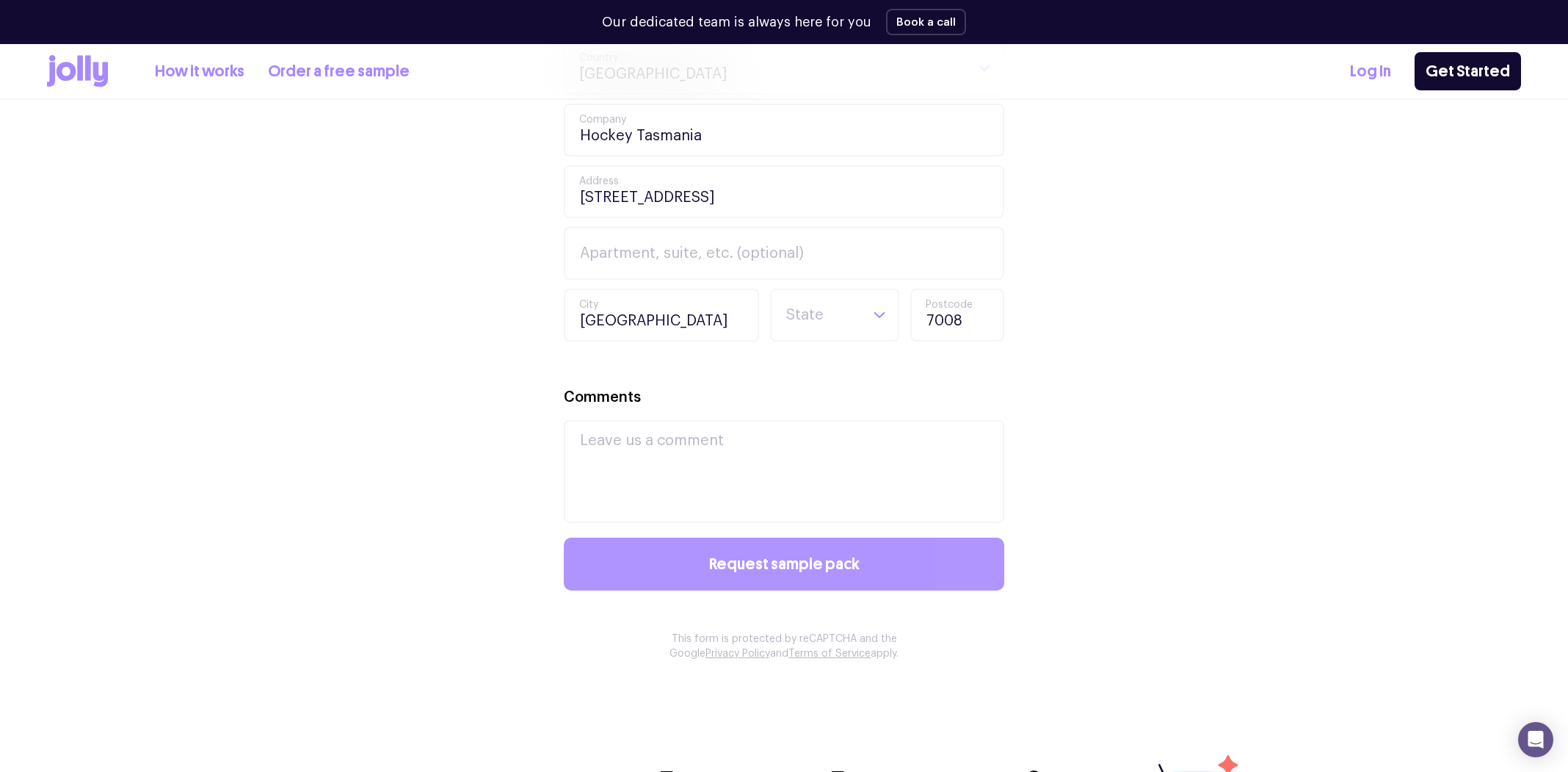
click at [879, 559] on button "Request sample pack" at bounding box center [784, 564] width 441 height 53
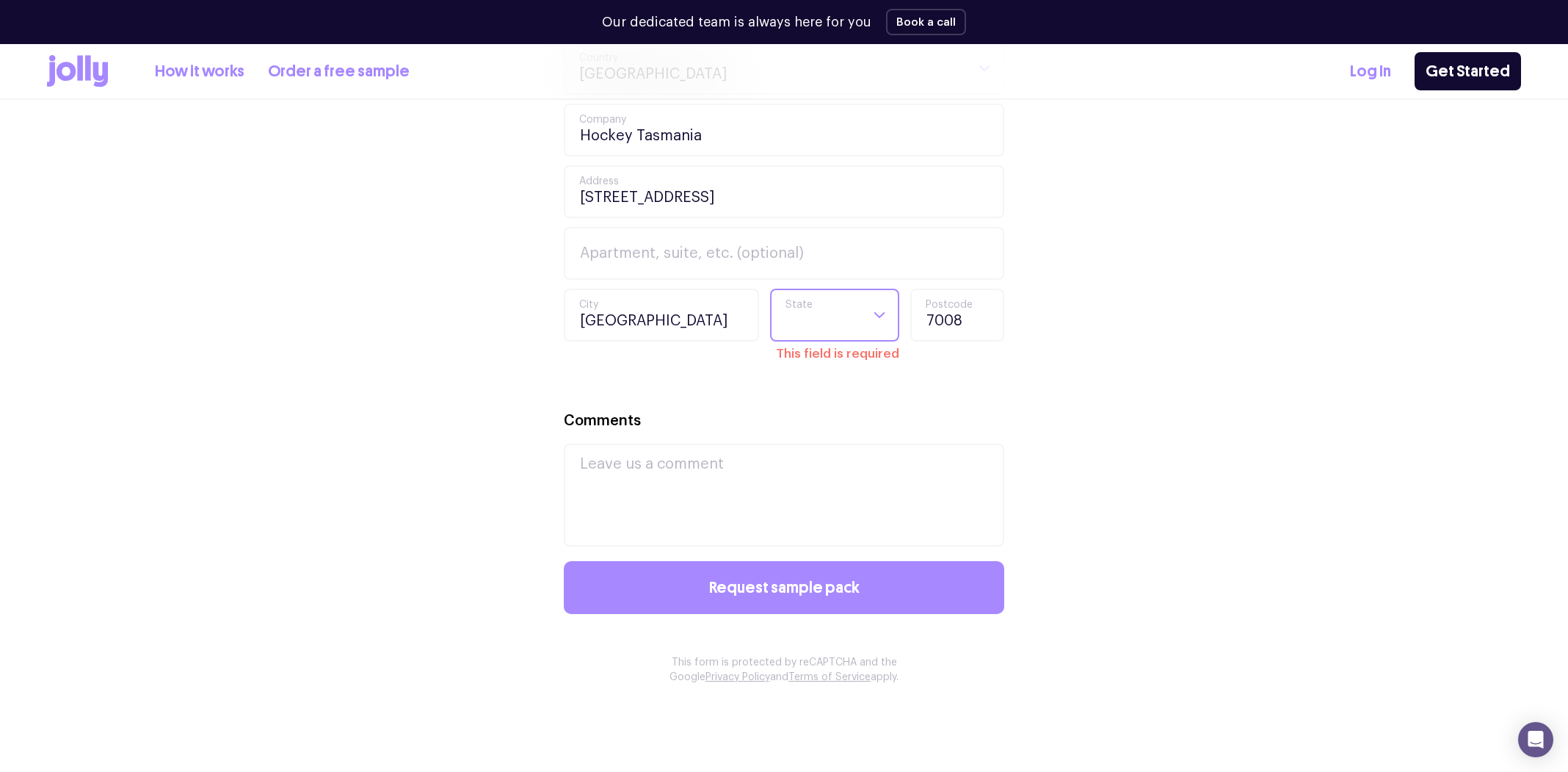
click at [835, 315] on input "Search for option" at bounding box center [821, 315] width 75 height 50
click at [839, 406] on li "TAS" at bounding box center [834, 406] width 122 height 35
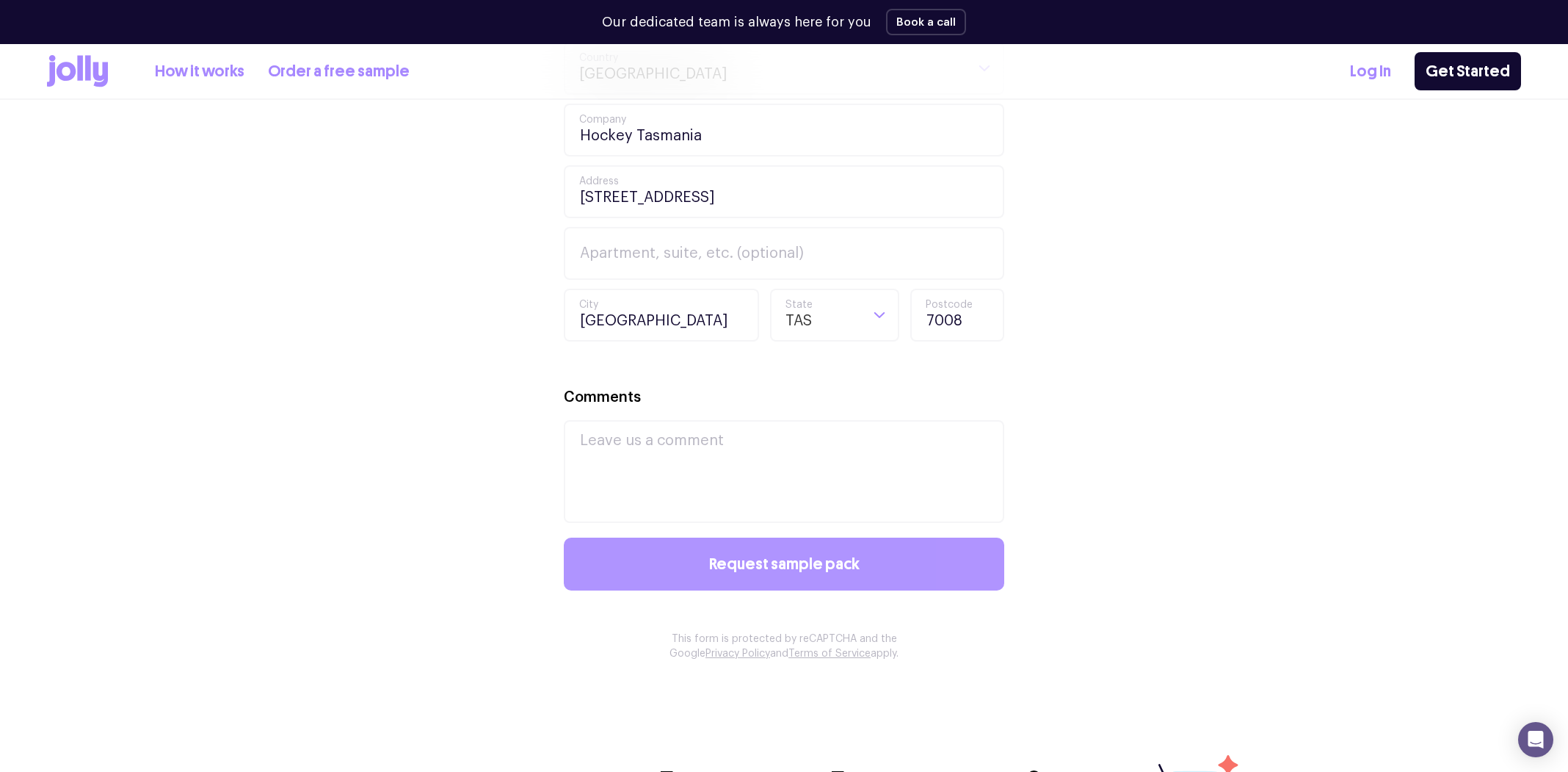
click at [842, 553] on button "Request sample pack" at bounding box center [784, 564] width 441 height 53
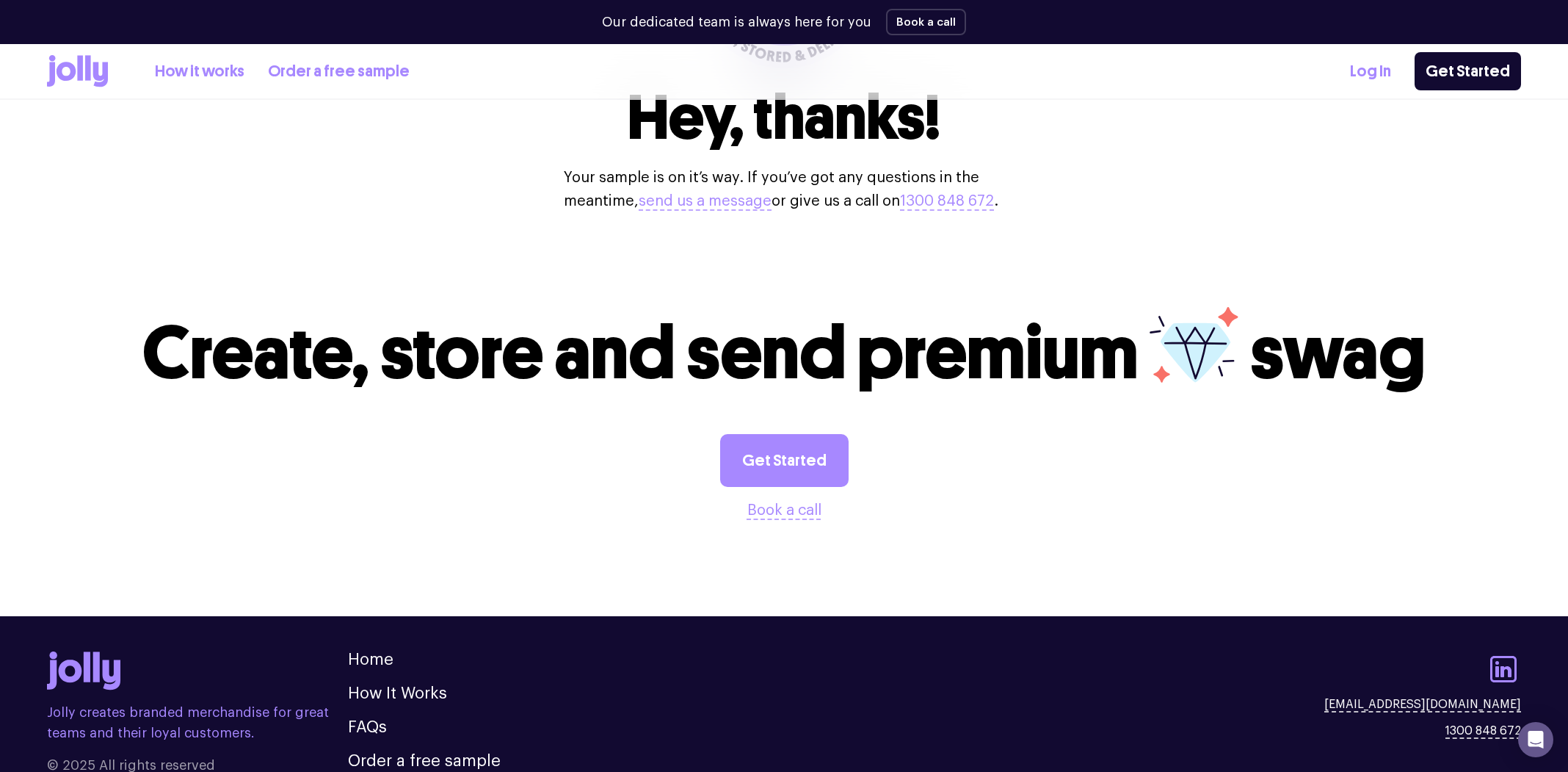
scroll to position [367, 0]
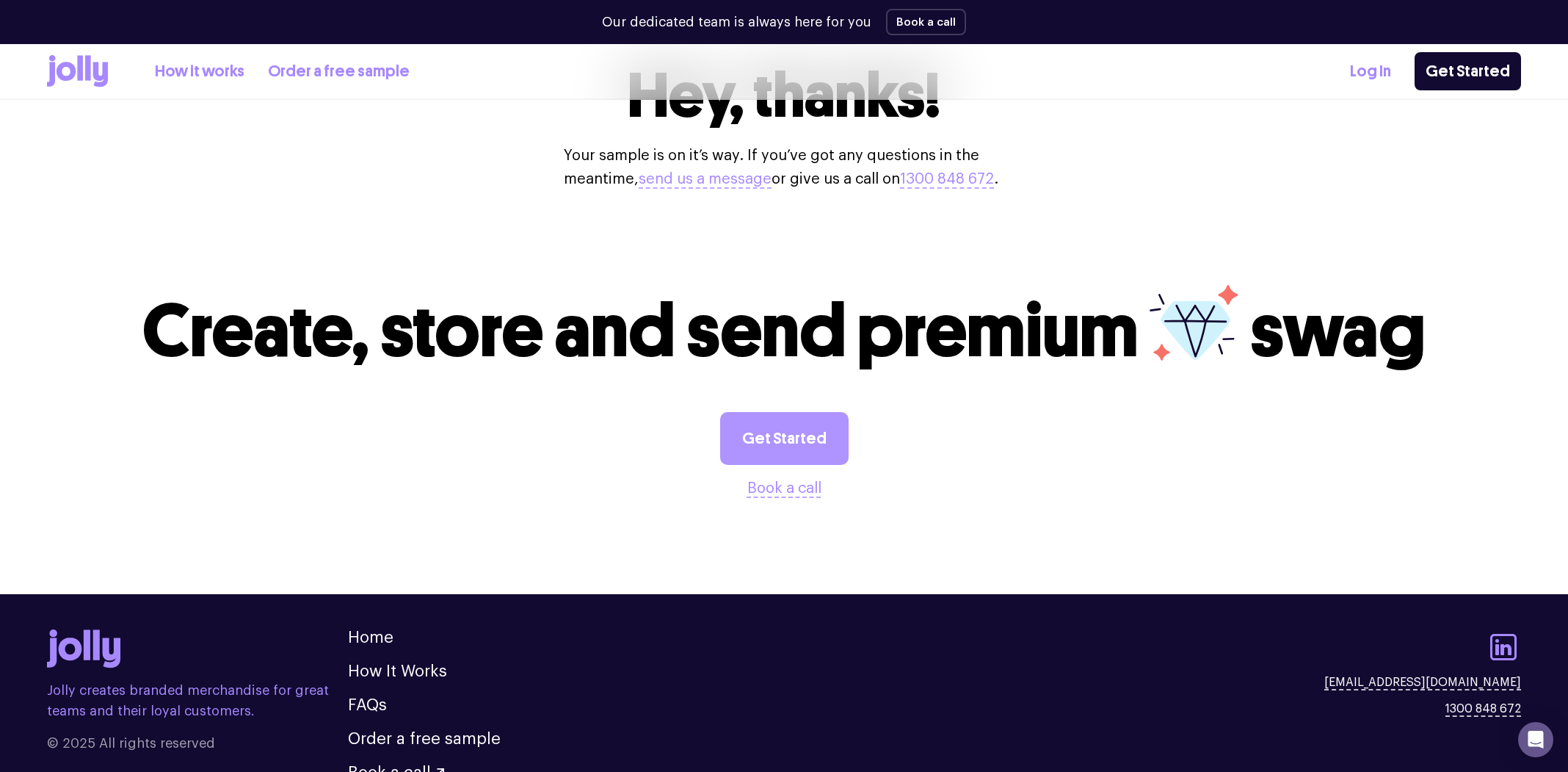
click at [787, 465] on link "Get Started" at bounding box center [784, 438] width 128 height 53
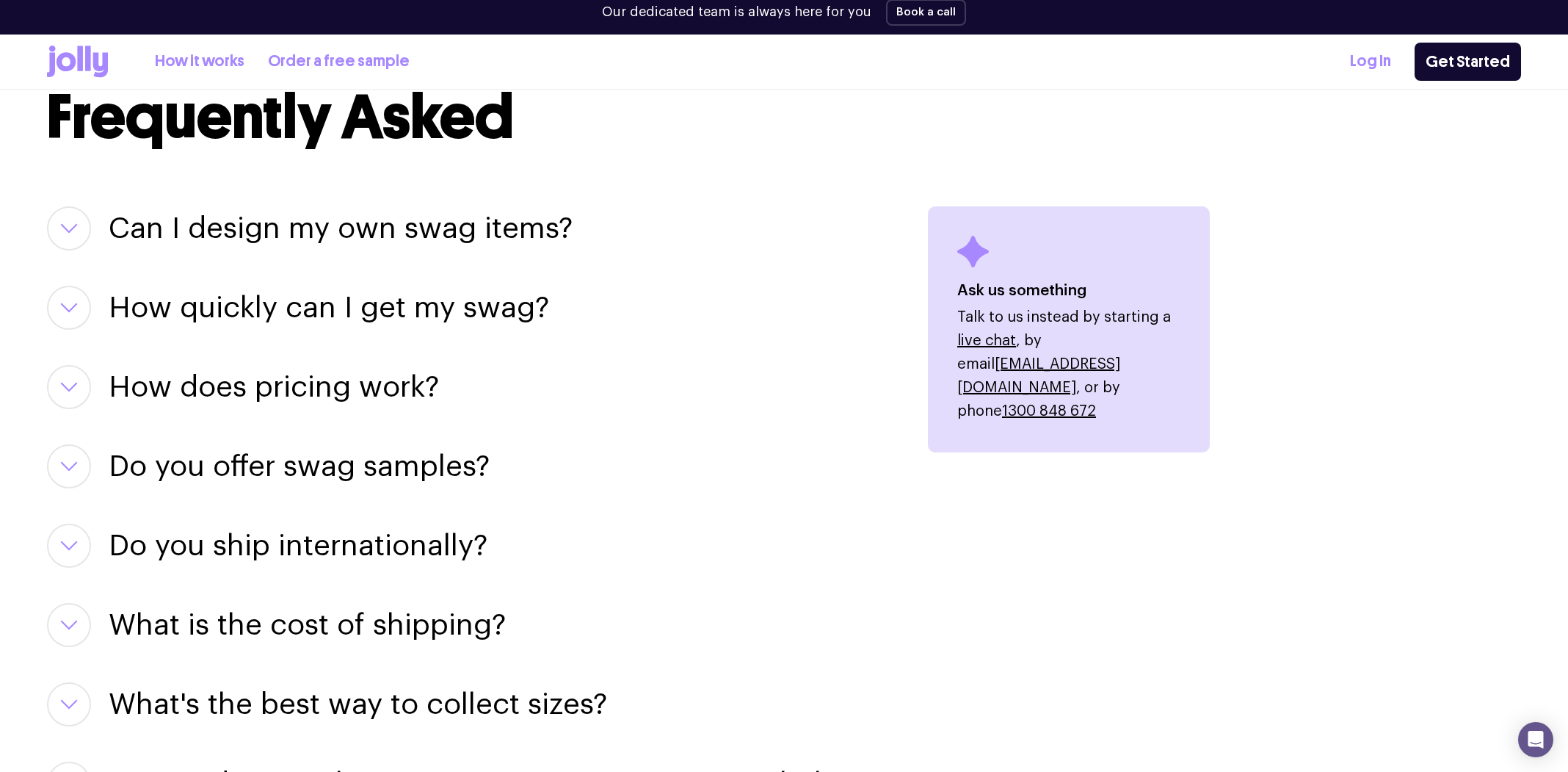
scroll to position [1735, 0]
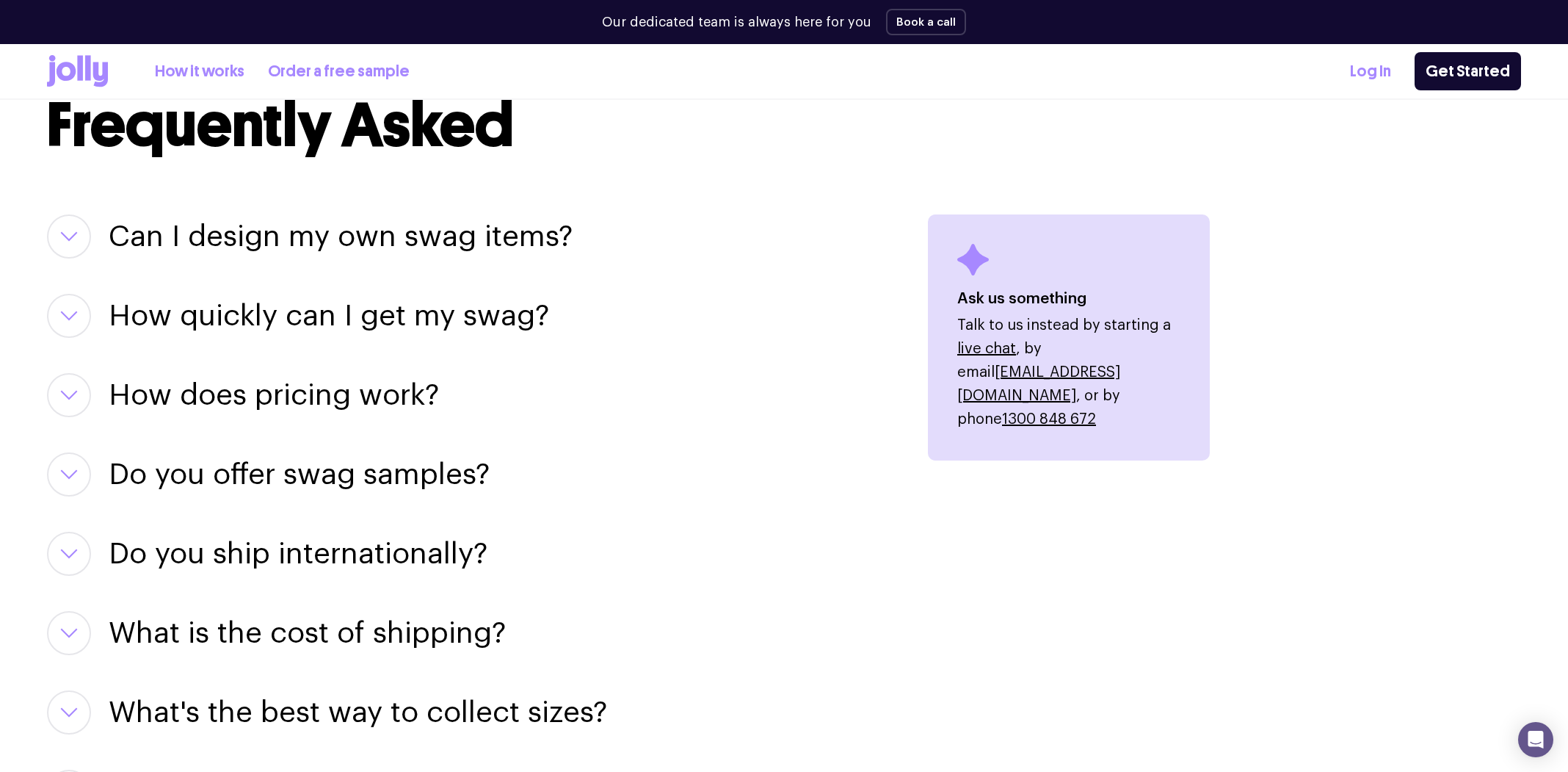
click at [216, 243] on h3 "Can I design my own swag items?" at bounding box center [340, 237] width 464 height 44
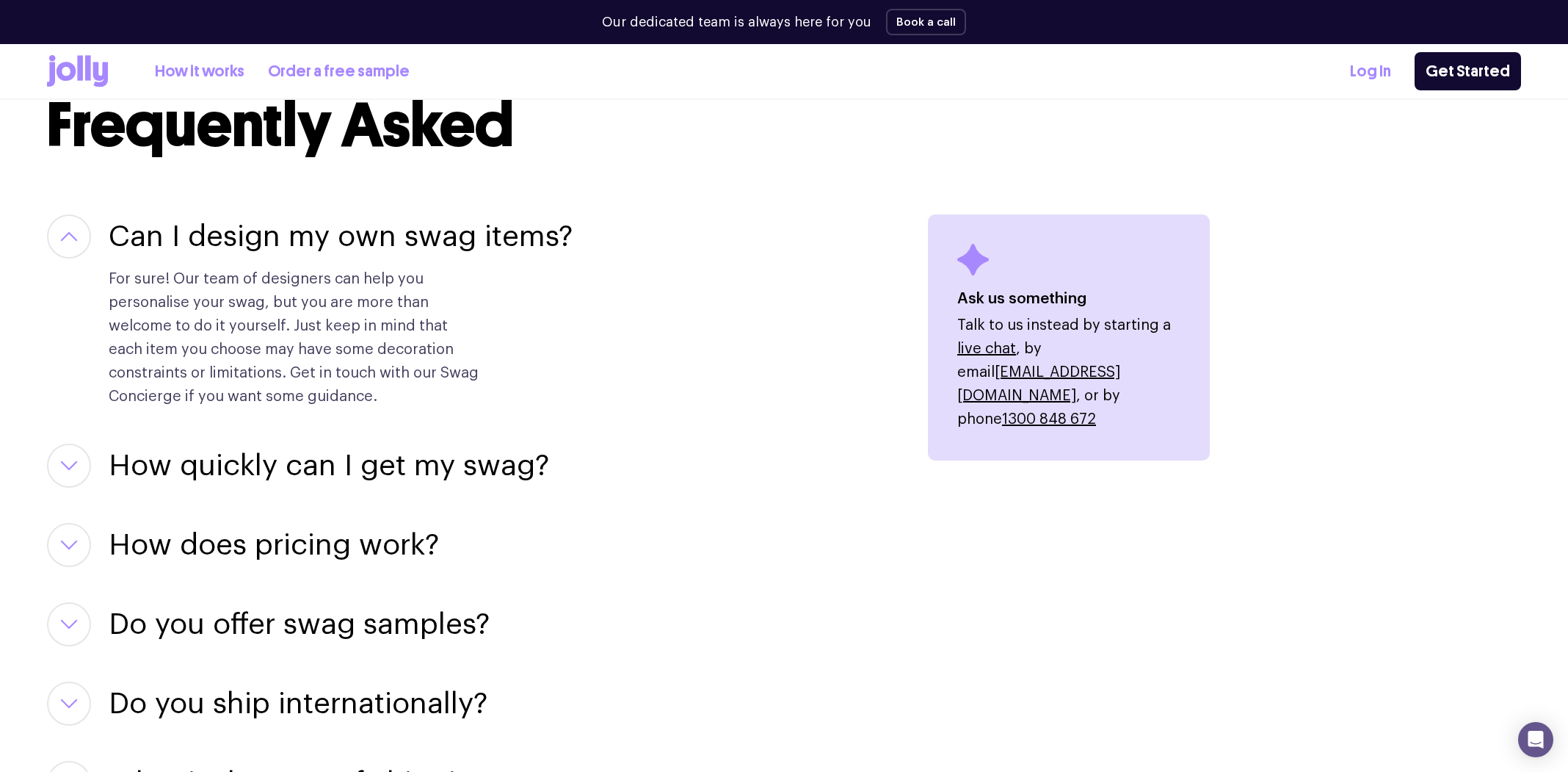
click at [351, 470] on h3 "How quickly can I get my swag?" at bounding box center [329, 466] width 441 height 44
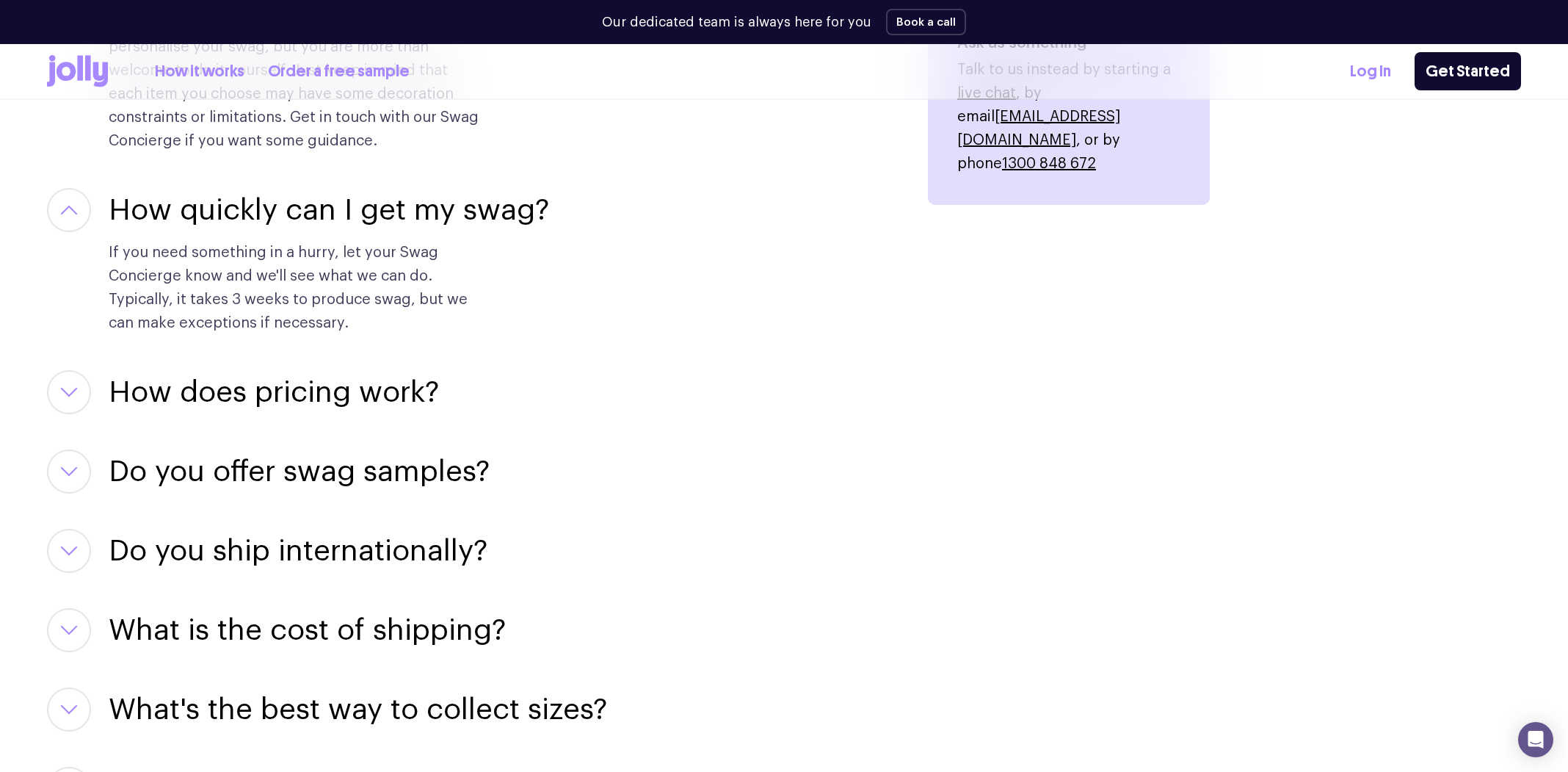
scroll to position [2028, 0]
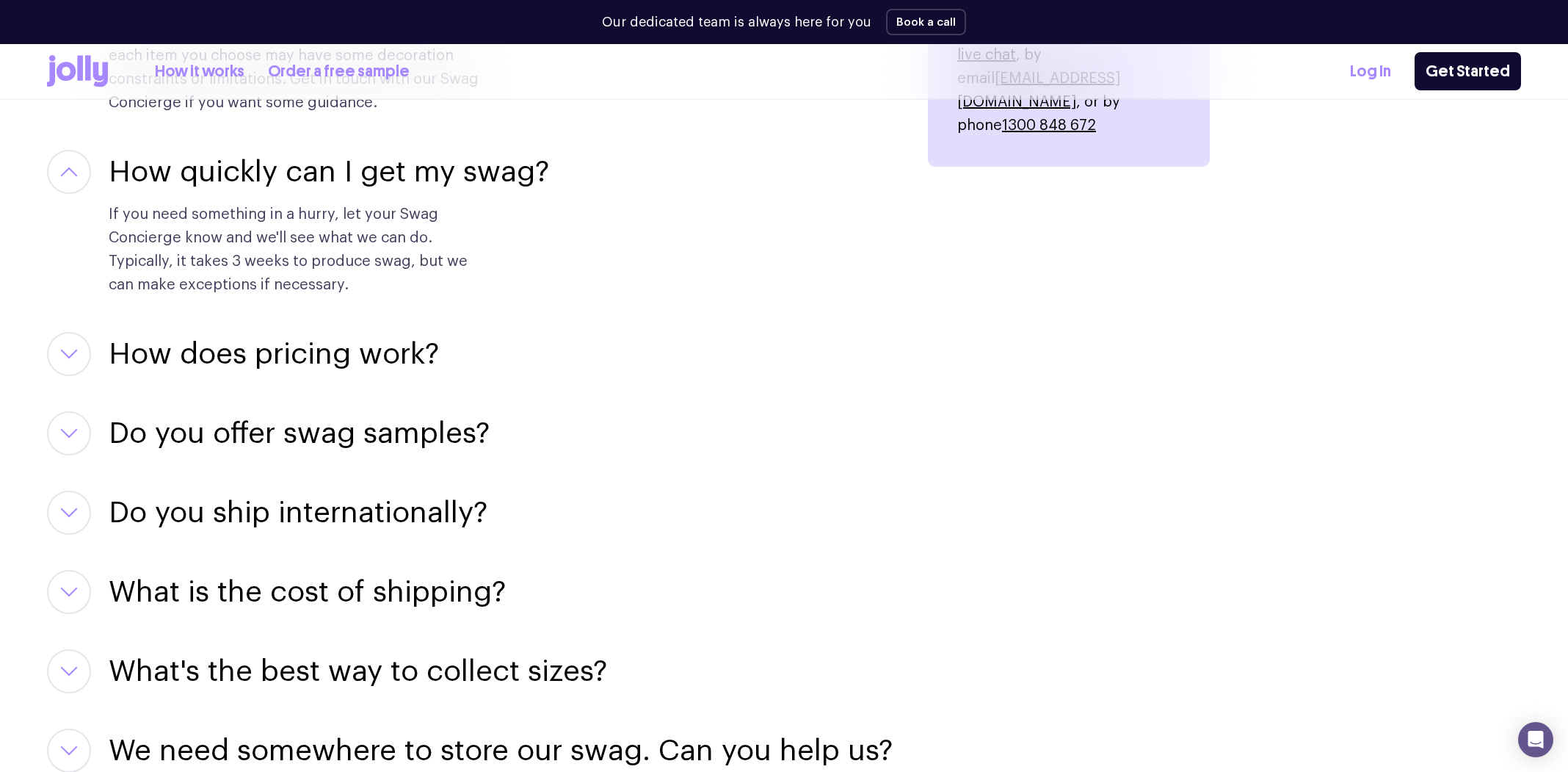
click at [304, 351] on h3 "How does pricing work?" at bounding box center [274, 354] width 330 height 44
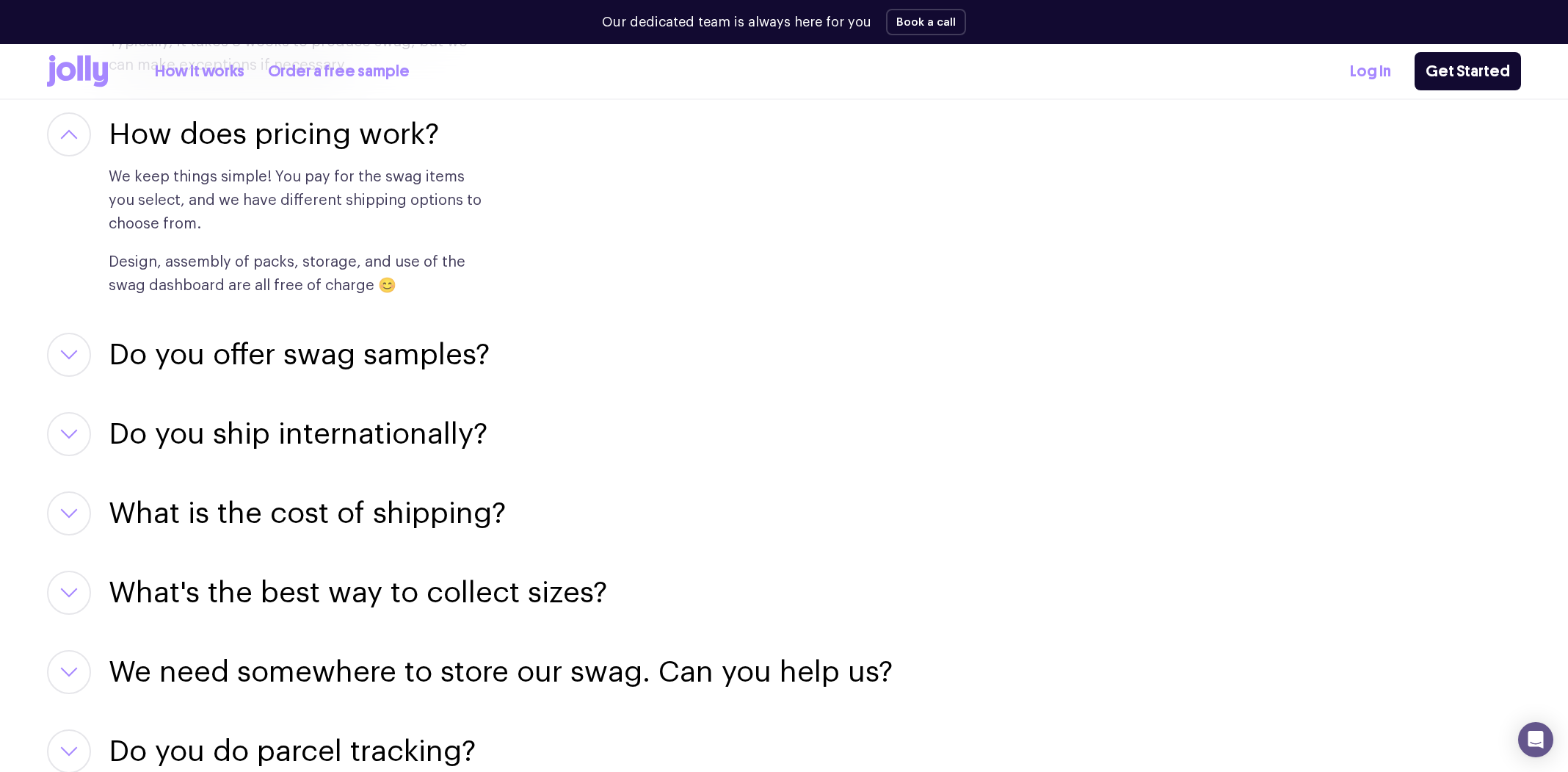
scroll to position [2249, 0]
click at [407, 362] on h3 "Do you offer swag samples?" at bounding box center [299, 354] width 381 height 44
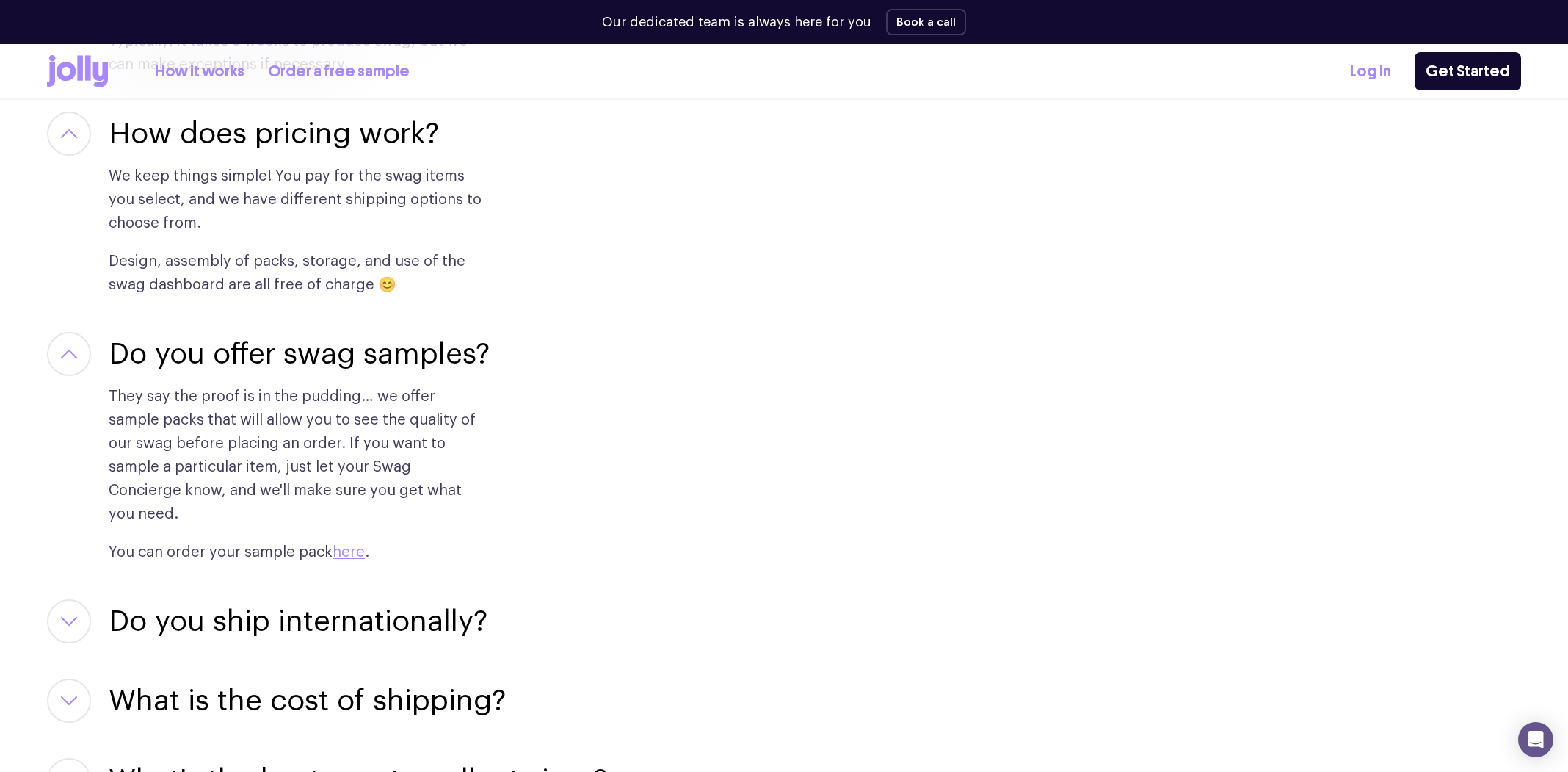
scroll to position [2543, 0]
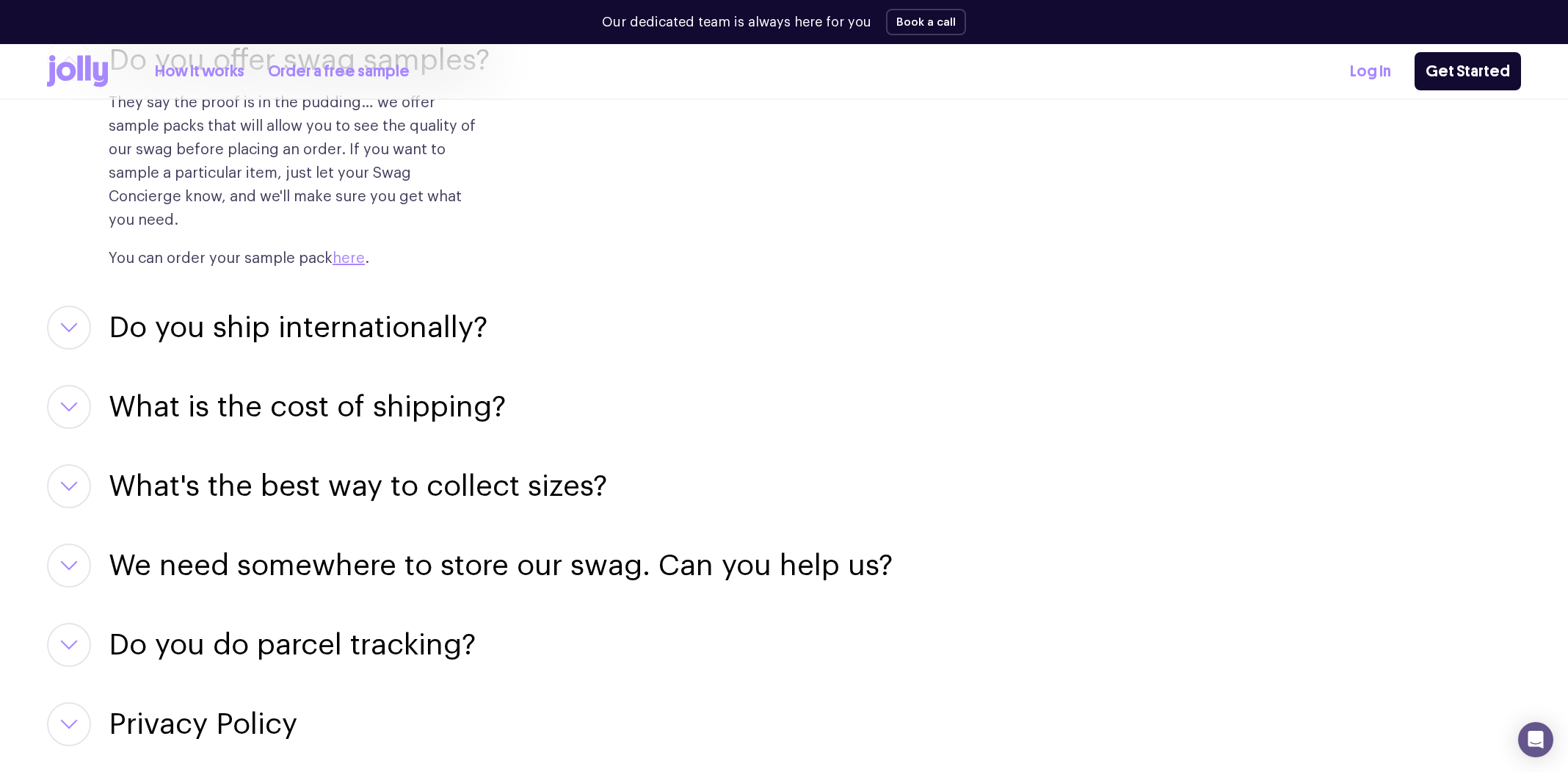
click at [290, 330] on div "Can I design my own swag items? For sure! Our team of designers can help you pe…" at bounding box center [469, 77] width 845 height 1339
click at [306, 315] on h3 "Do you ship internationally?" at bounding box center [298, 327] width 379 height 44
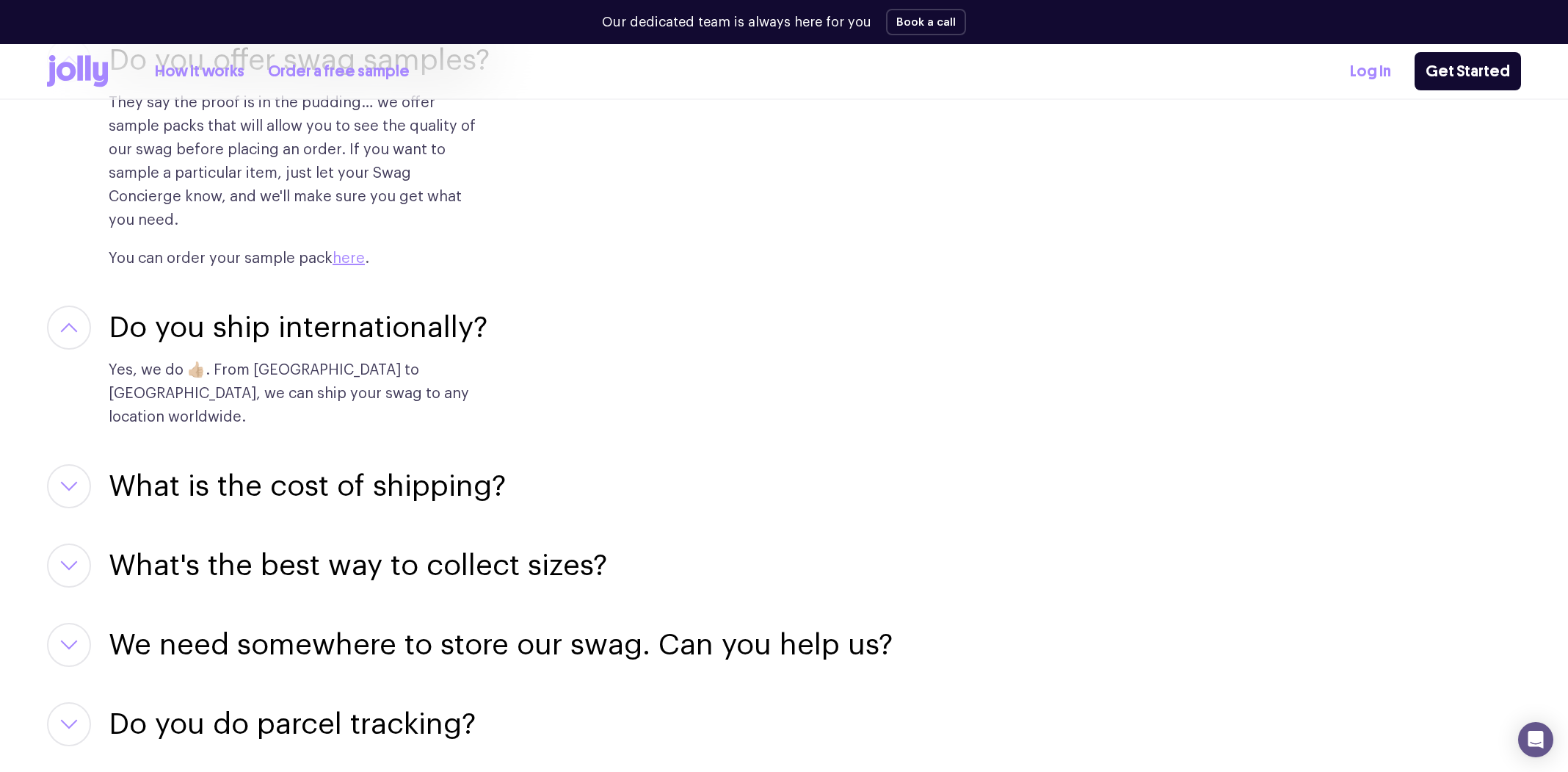
click at [371, 464] on h3 "What is the cost of shipping?" at bounding box center [307, 486] width 397 height 44
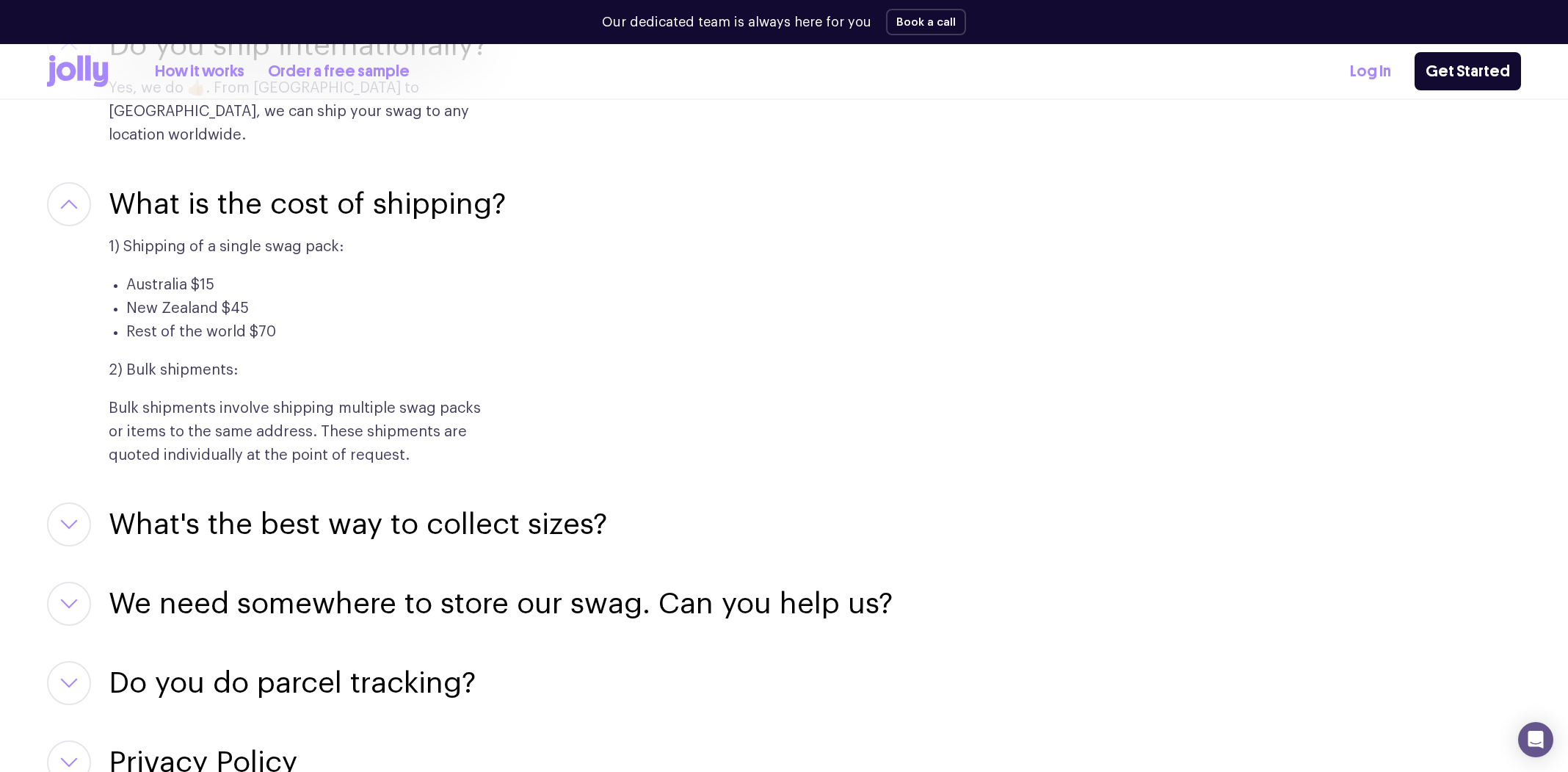
scroll to position [2836, 0]
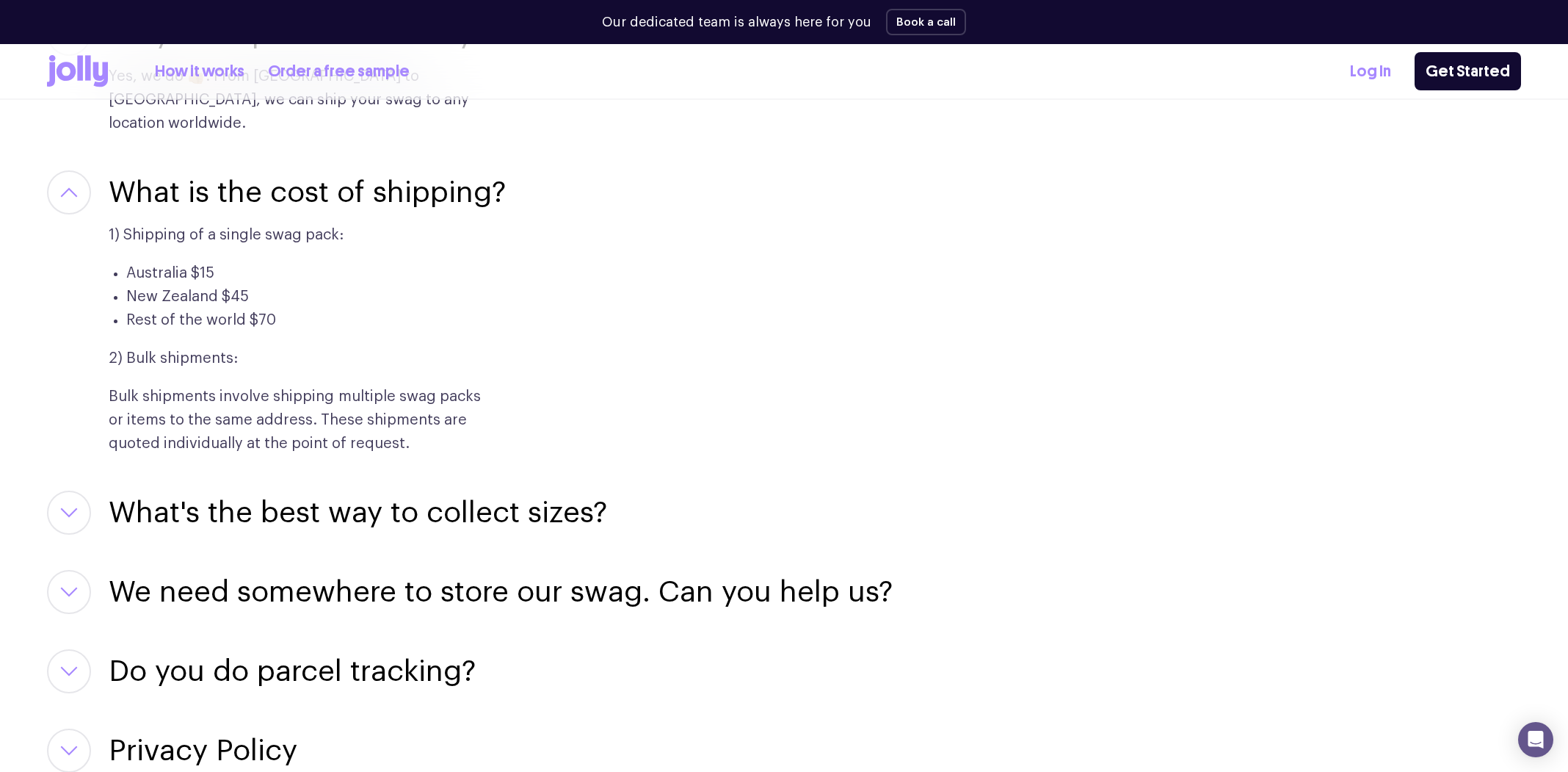
click at [571, 570] on h3 "We need somewhere to store our swag. Can you help us?" at bounding box center [501, 592] width 784 height 44
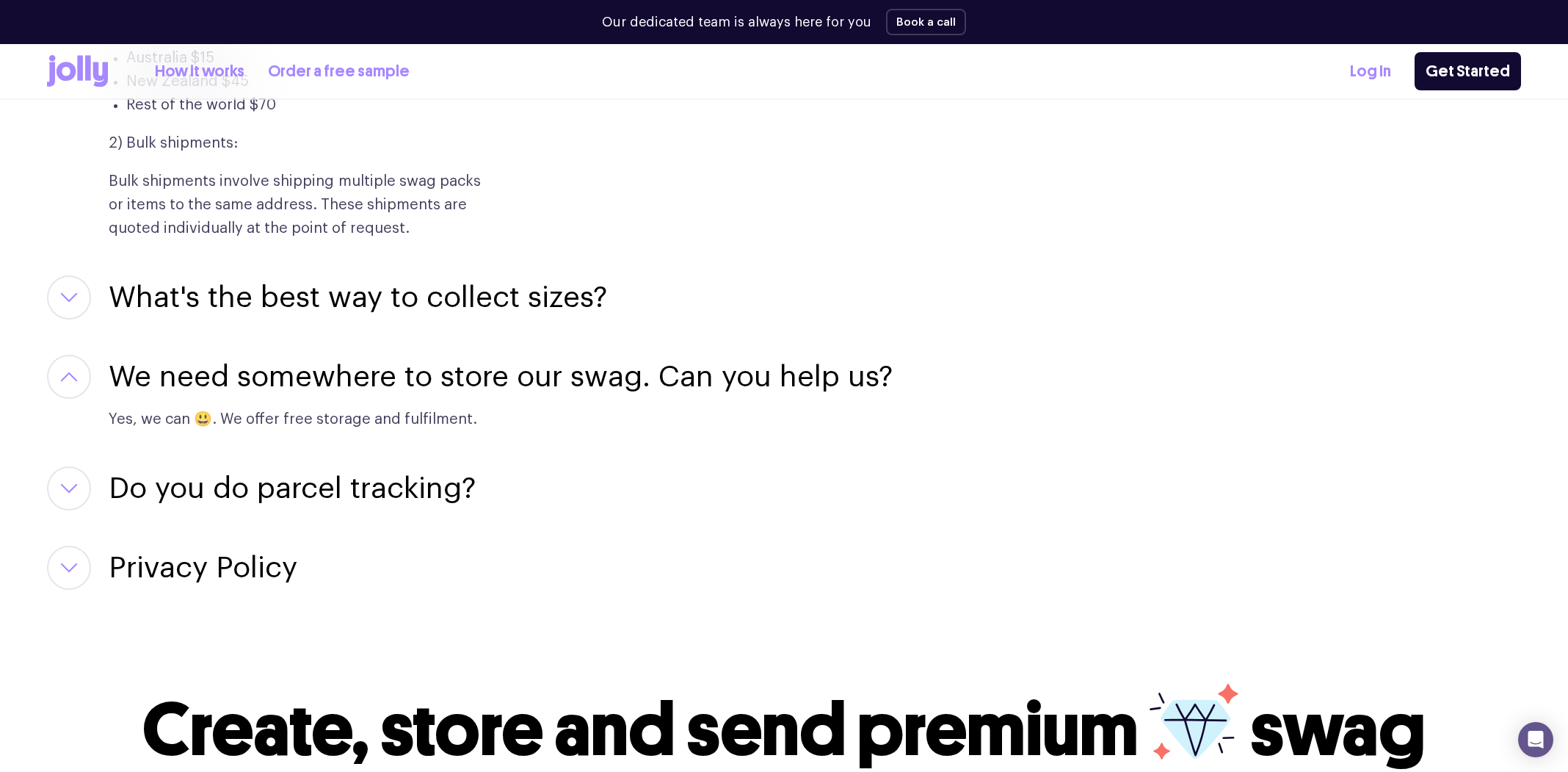
scroll to position [3057, 0]
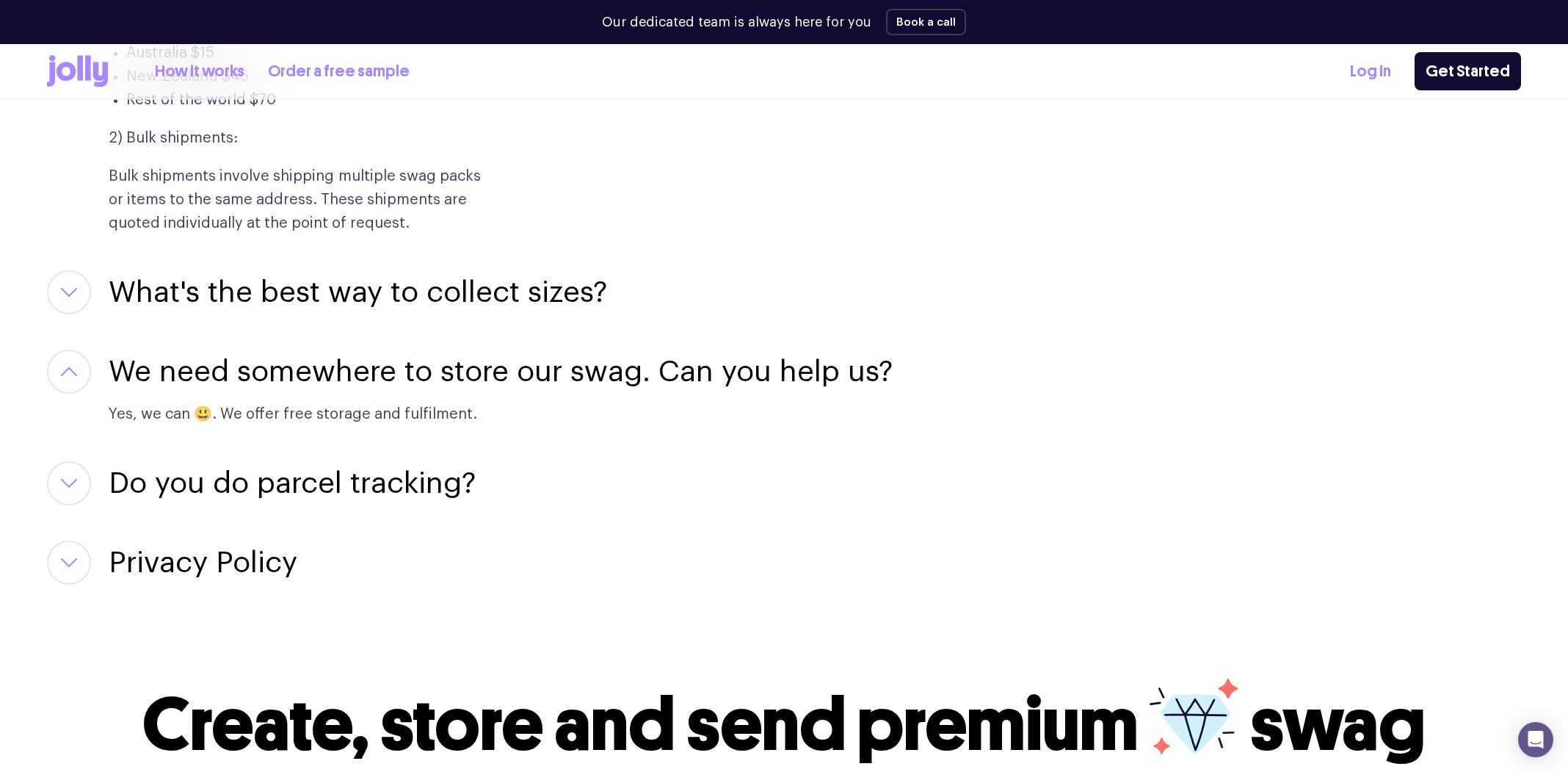
click at [385, 461] on h3 "Do you do parcel tracking?" at bounding box center [292, 483] width 367 height 44
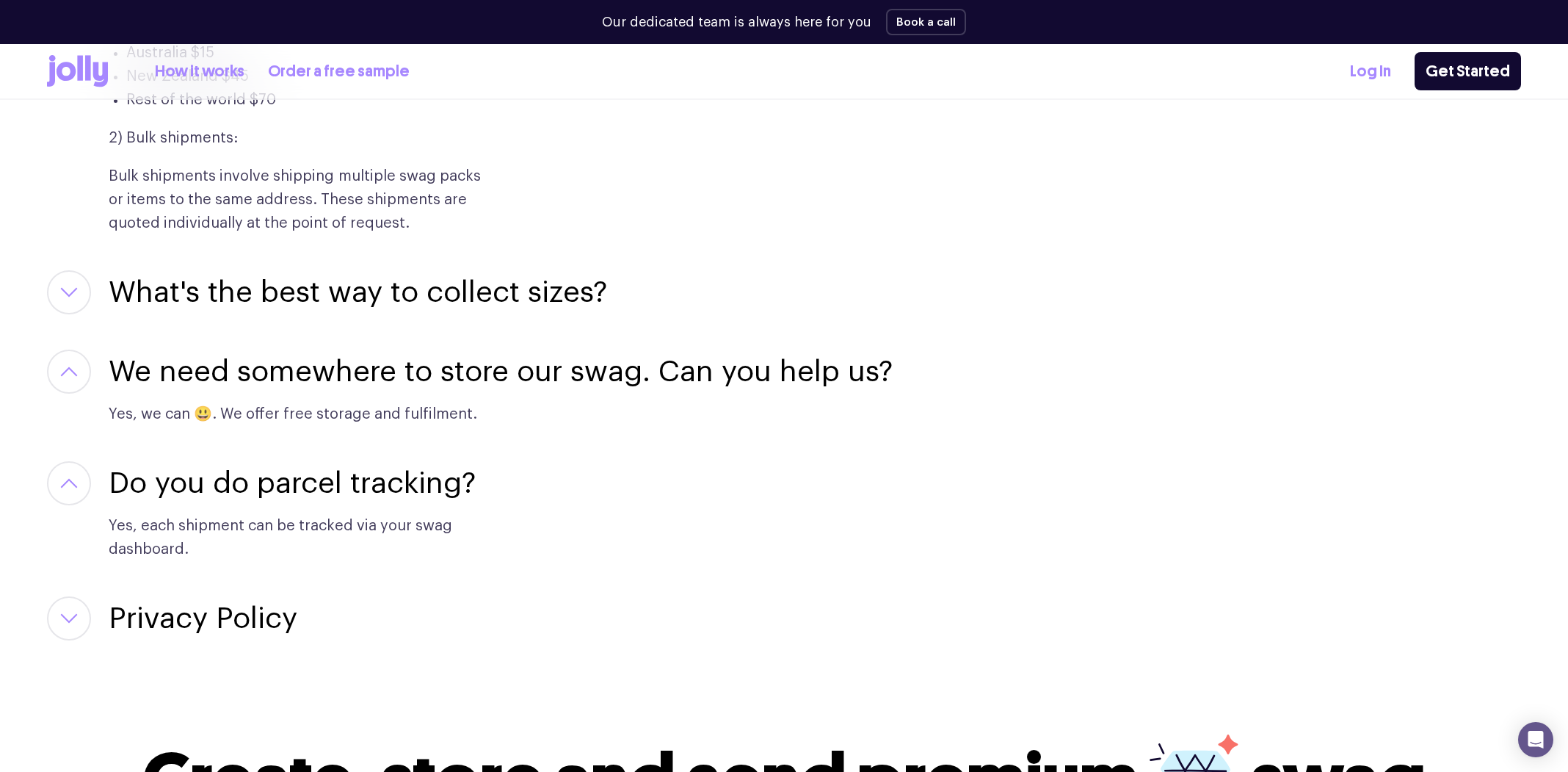
click at [262, 597] on h3 "Privacy Policy" at bounding box center [203, 619] width 189 height 44
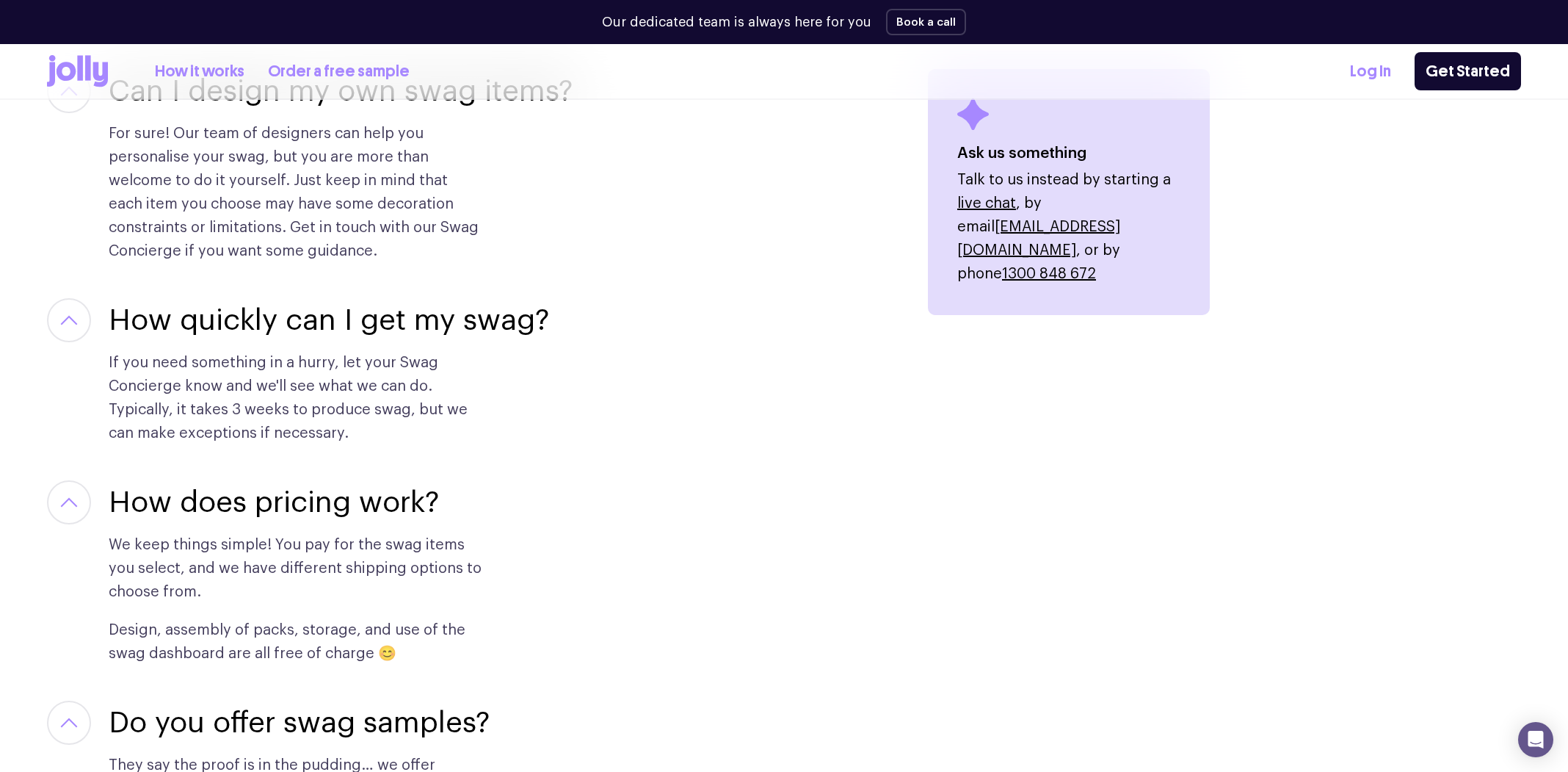
scroll to position [1808, 0]
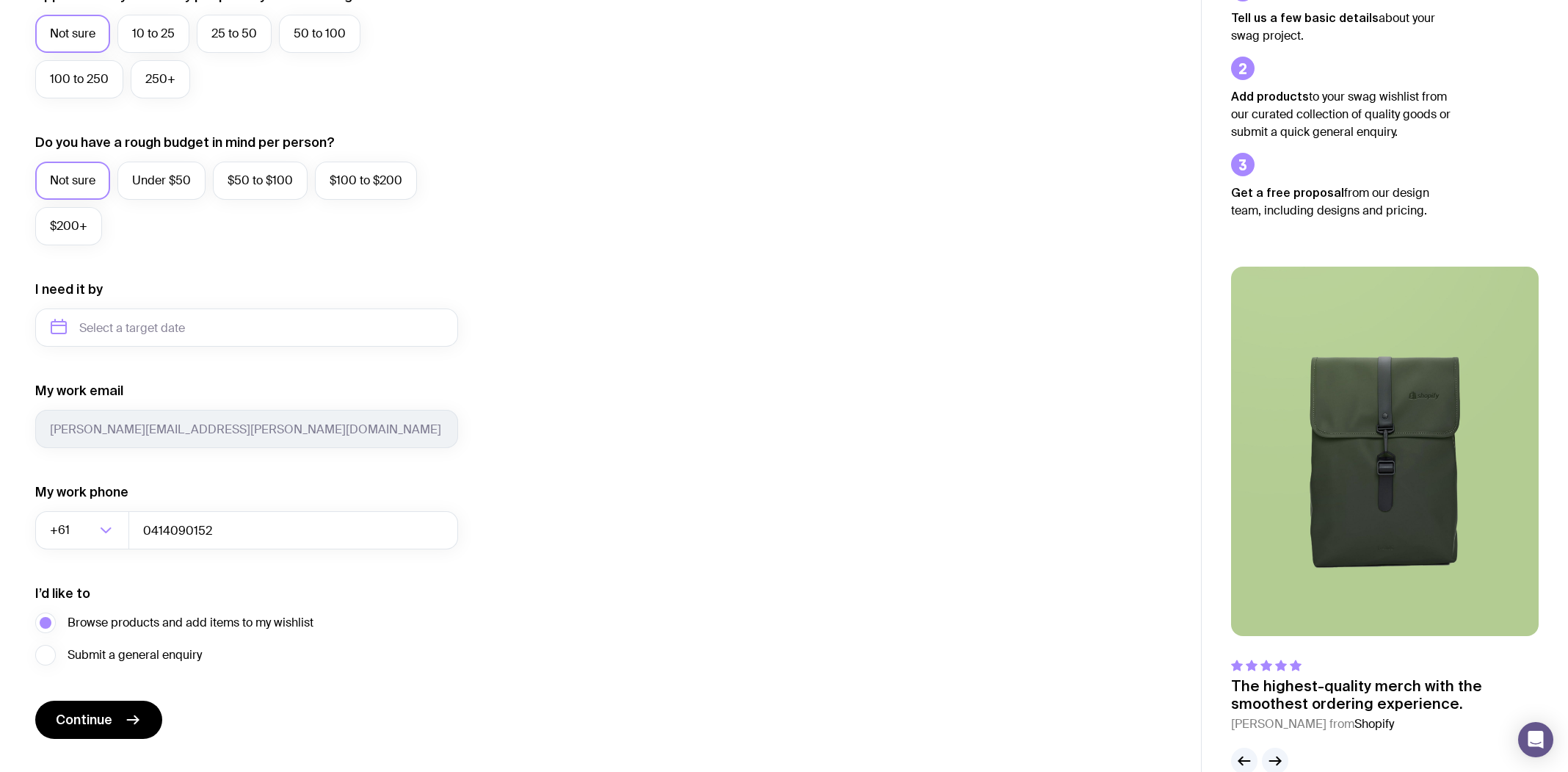
scroll to position [476, 0]
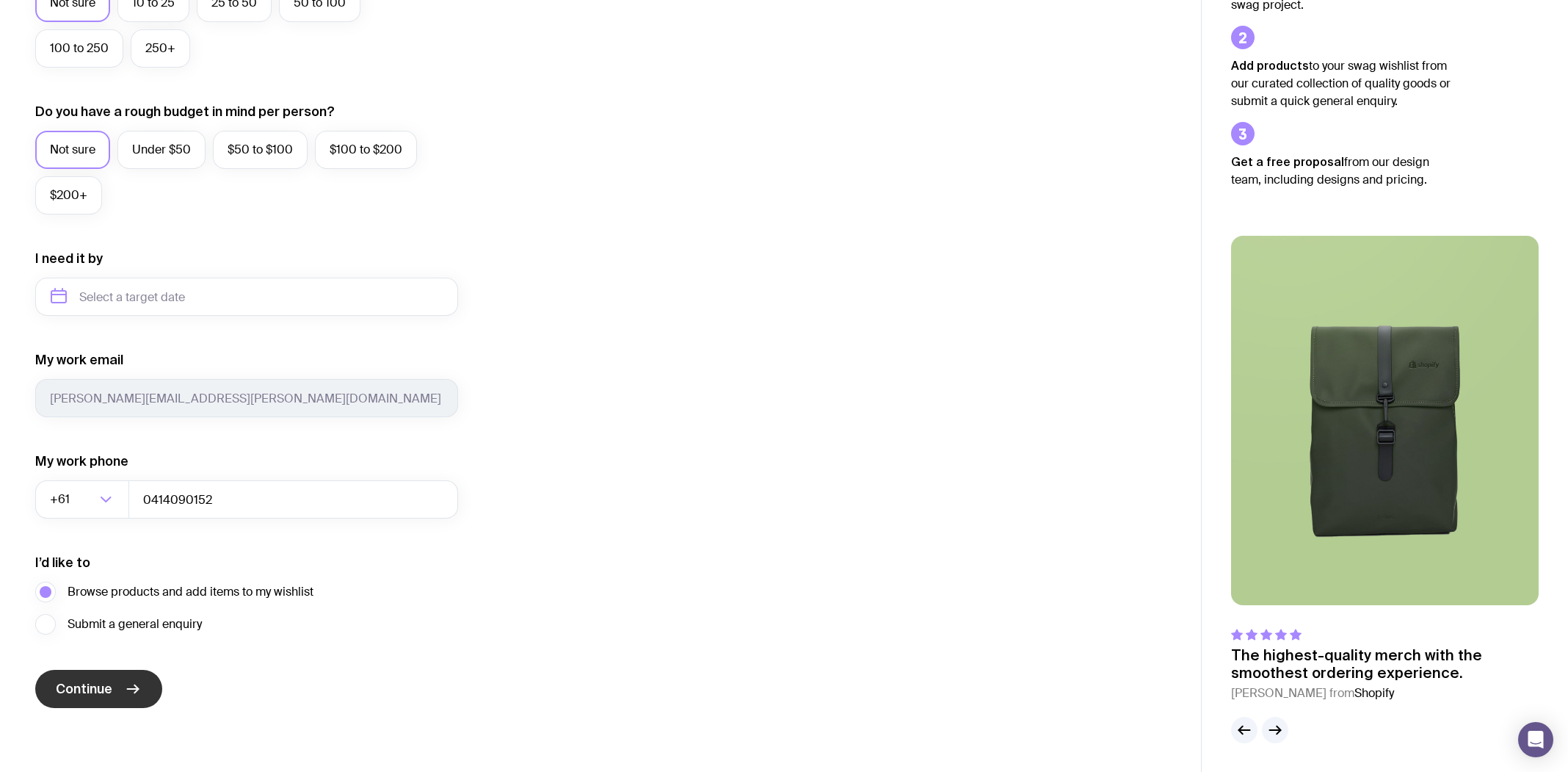
click at [112, 688] on span "Continue" at bounding box center [84, 688] width 56 height 18
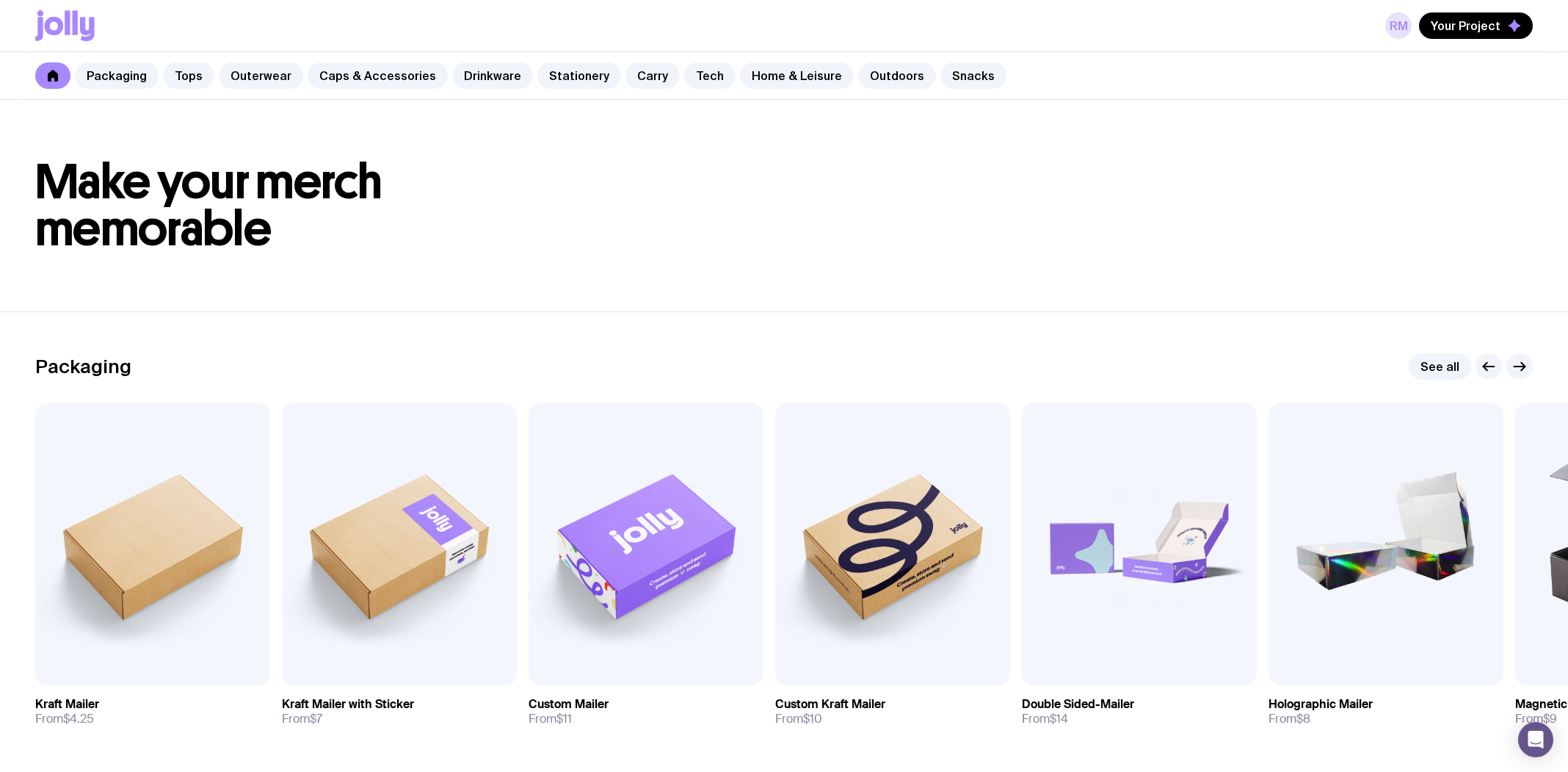
click at [1403, 23] on link "RM" at bounding box center [1398, 26] width 27 height 27
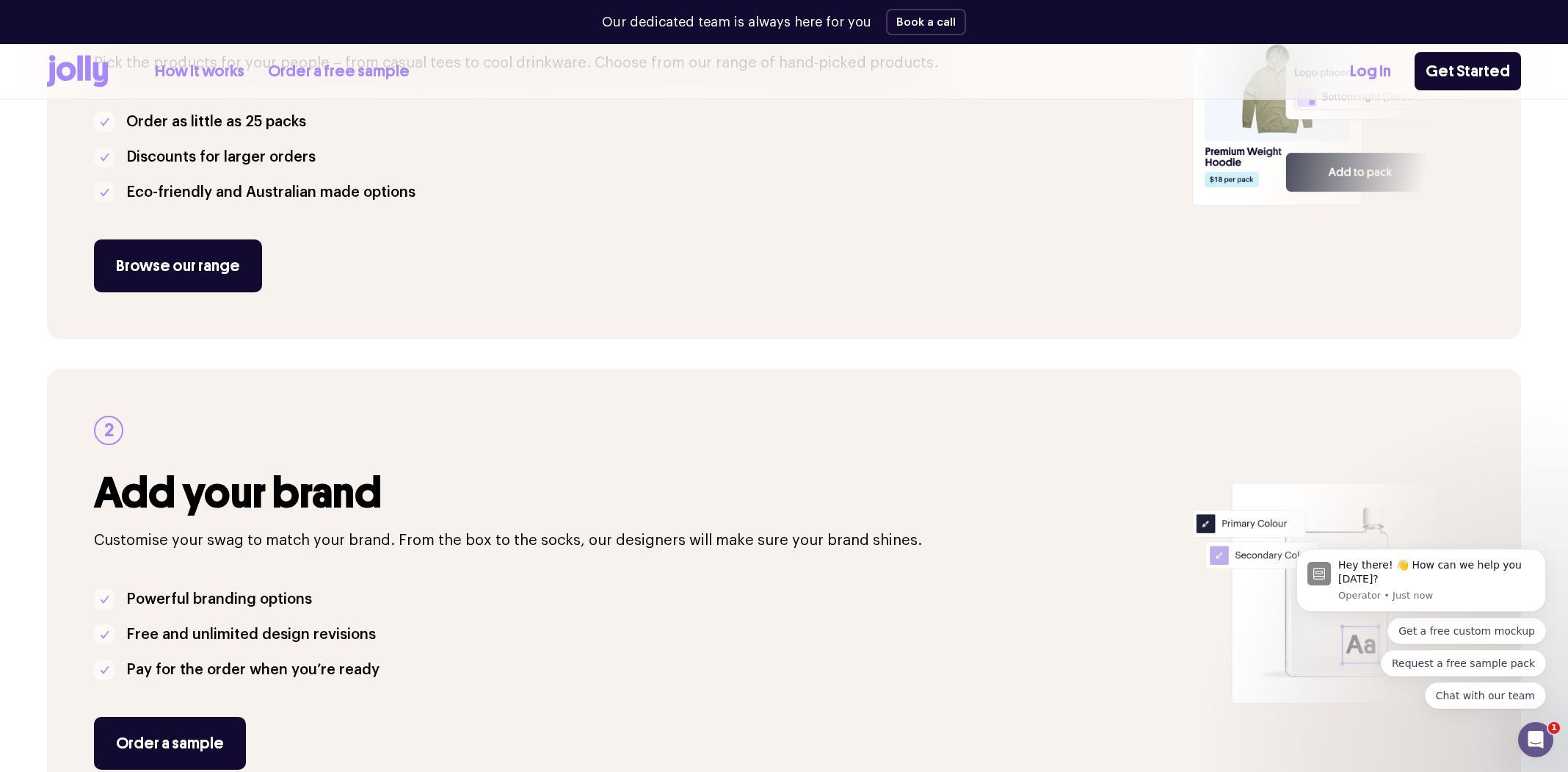
scroll to position [441, 0]
